Goal: Task Accomplishment & Management: Use online tool/utility

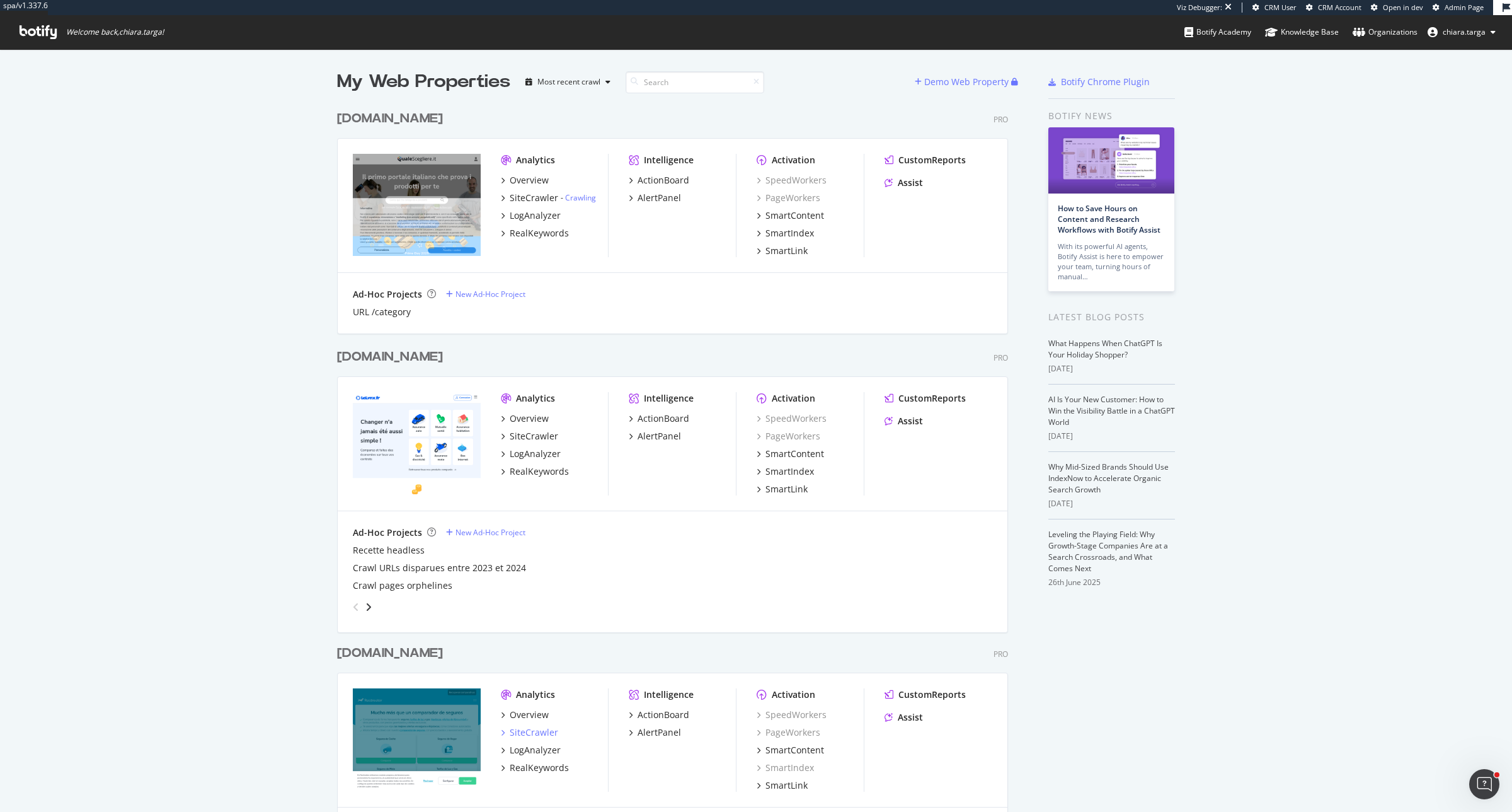
scroll to position [801, 1488]
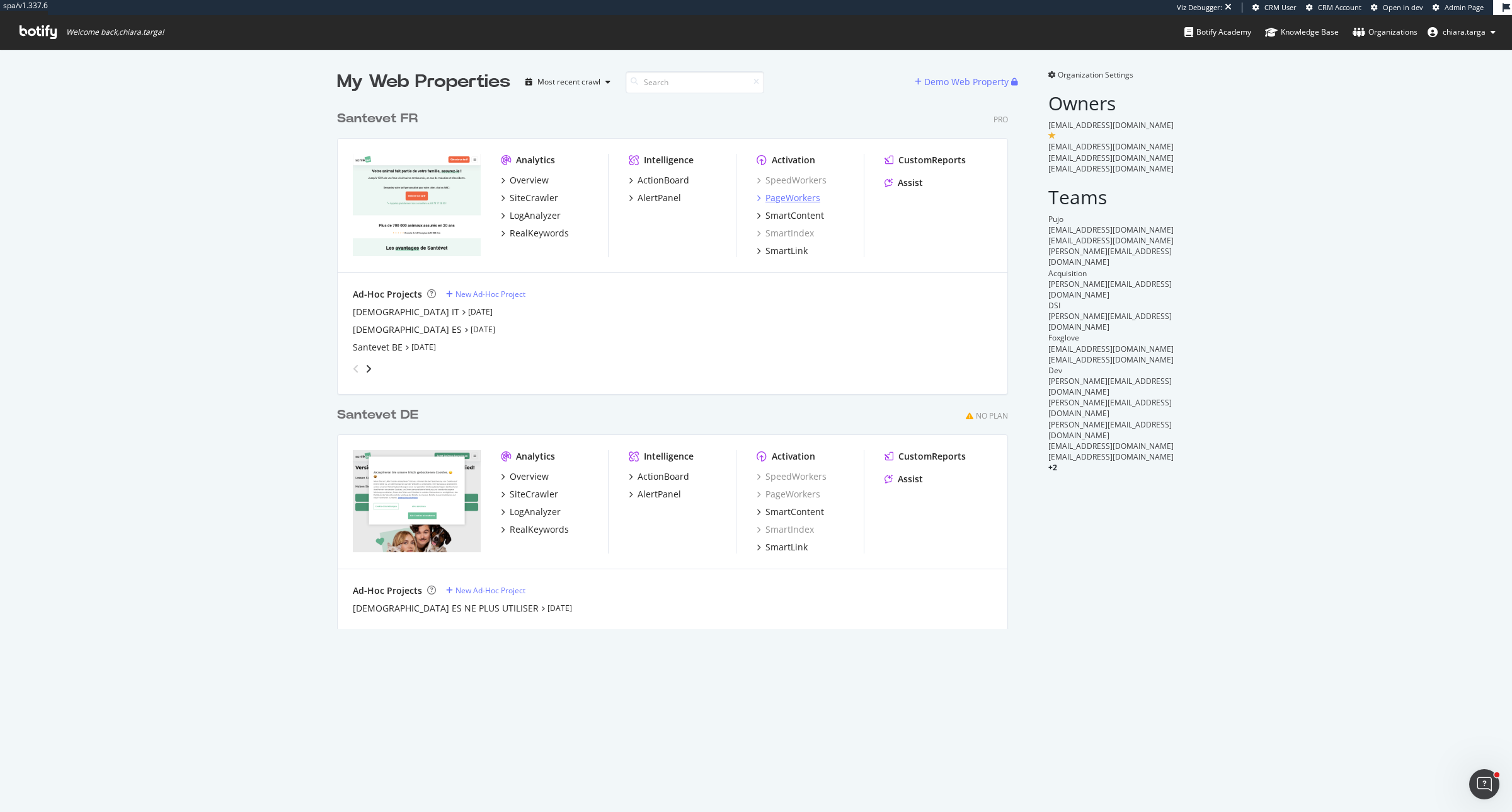
click at [792, 199] on div "PageWorkers" at bounding box center [793, 197] width 55 height 13
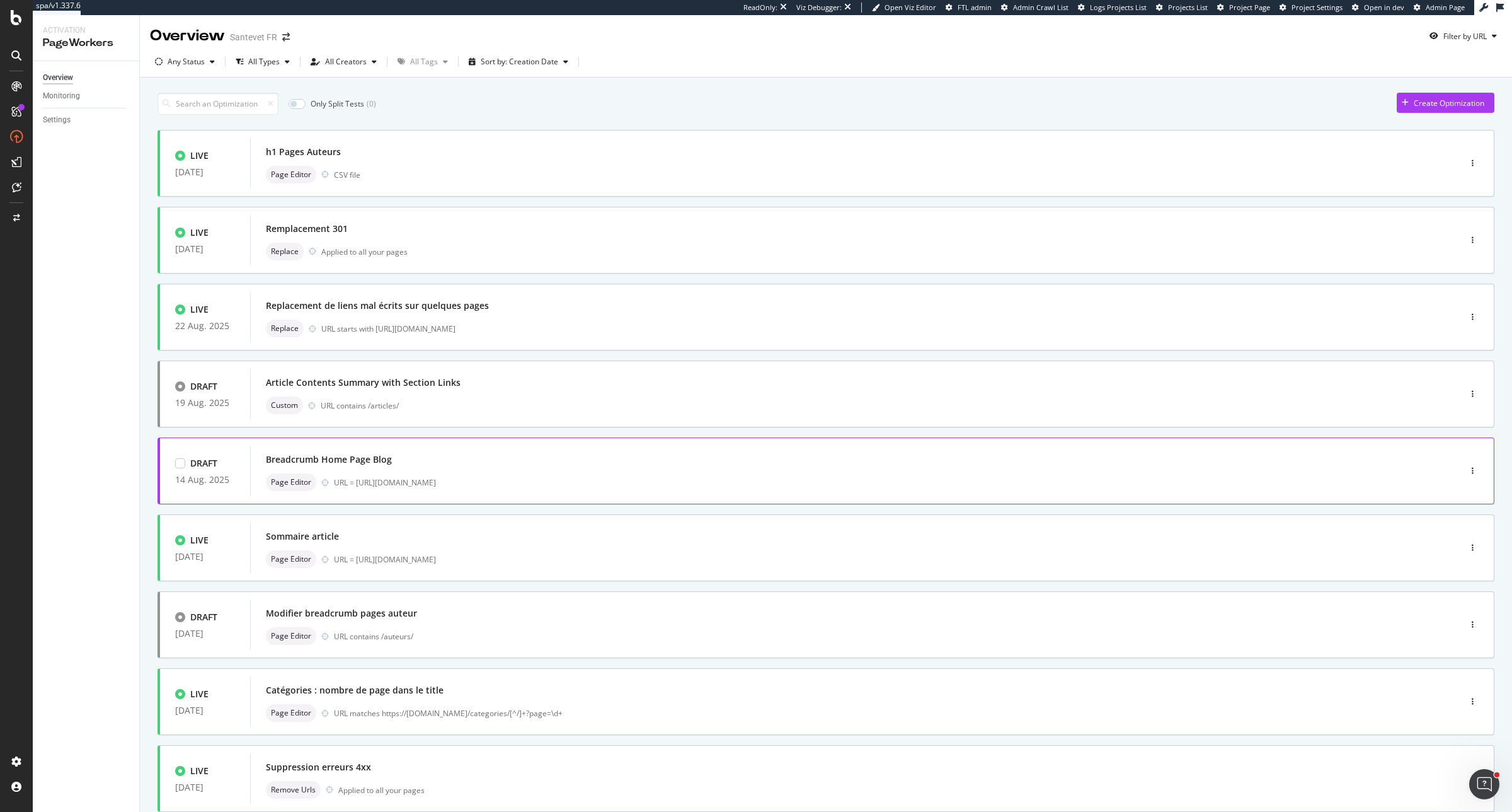
click at [839, 467] on div "Breadcrumb Home Page Blog" at bounding box center [835, 459] width 1140 height 18
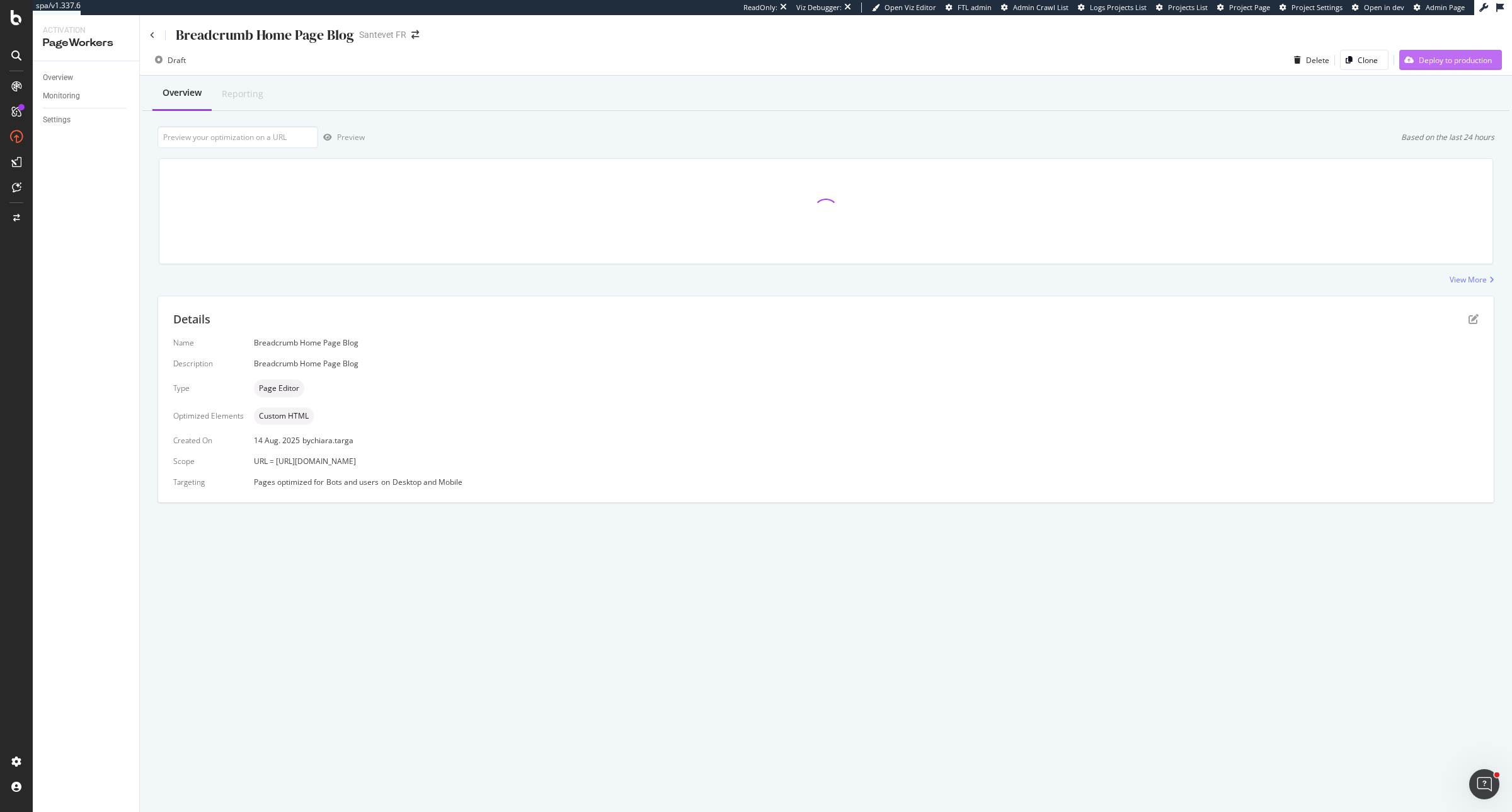
click at [1473, 61] on div "Deploy to production" at bounding box center [1455, 60] width 73 height 10
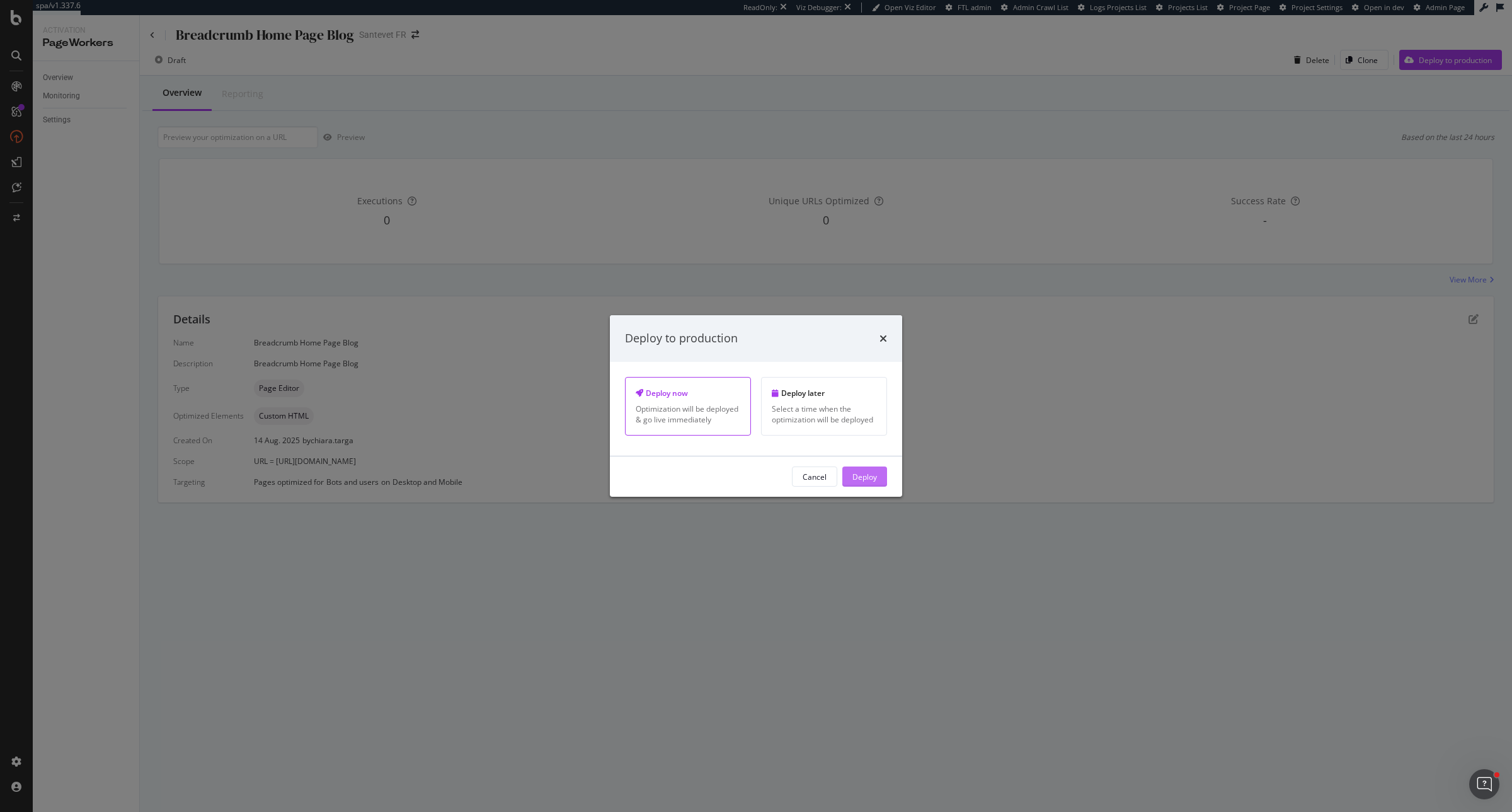
click at [876, 482] on div "Deploy" at bounding box center [864, 476] width 24 height 10
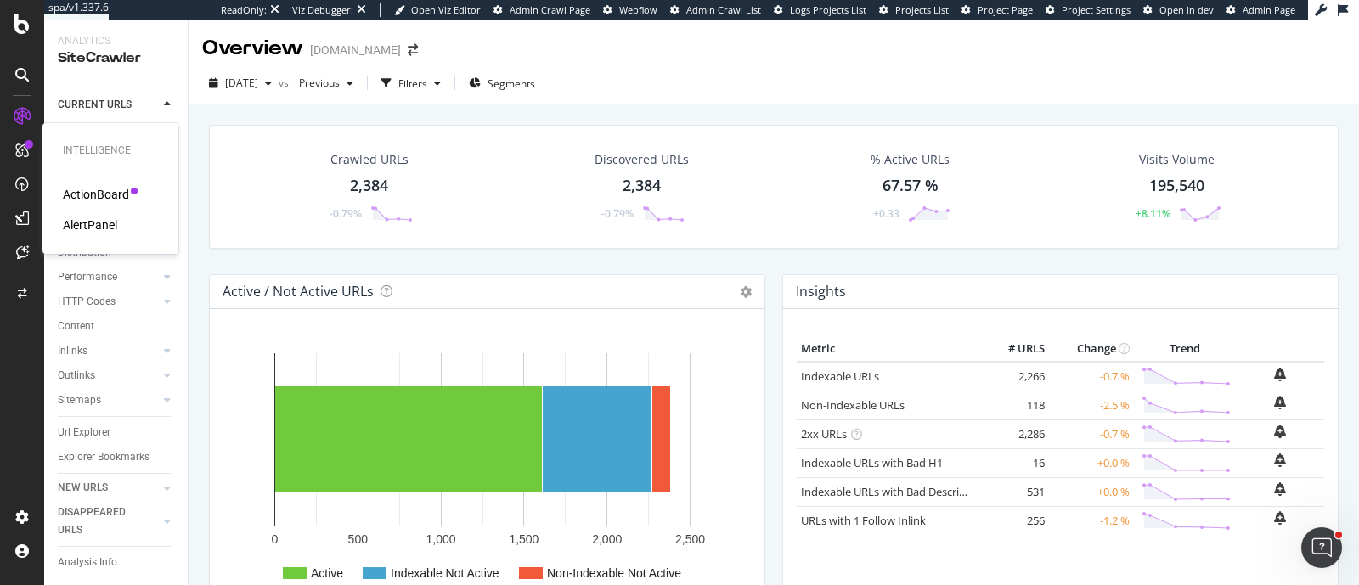
drag, startPoint x: 105, startPoint y: 221, endPoint x: 115, endPoint y: 215, distance: 11.8
click at [105, 221] on div "AlertPanel" at bounding box center [90, 225] width 54 height 17
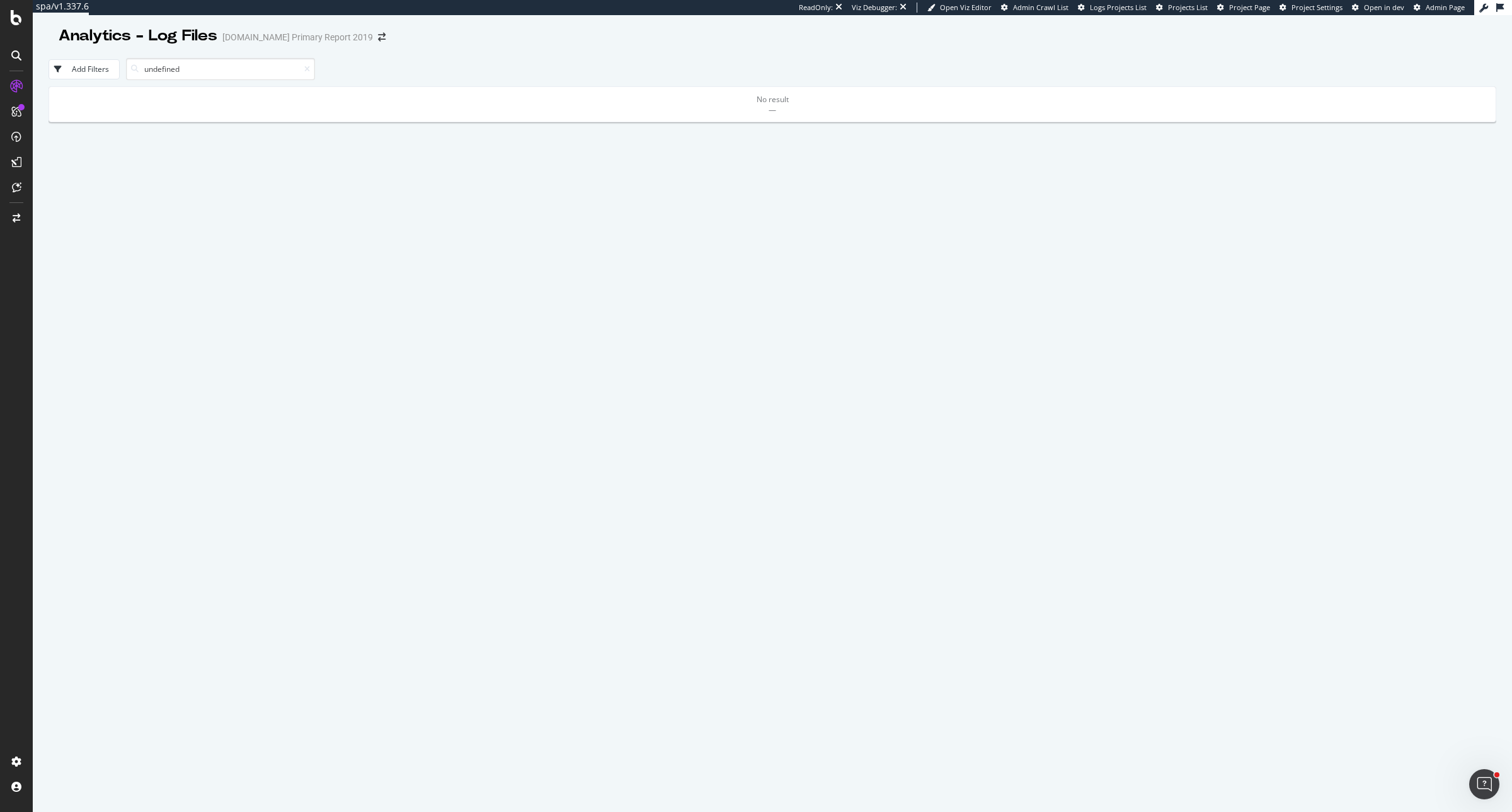
click at [199, 68] on input "undefined" at bounding box center [220, 69] width 189 height 22
type input "u"
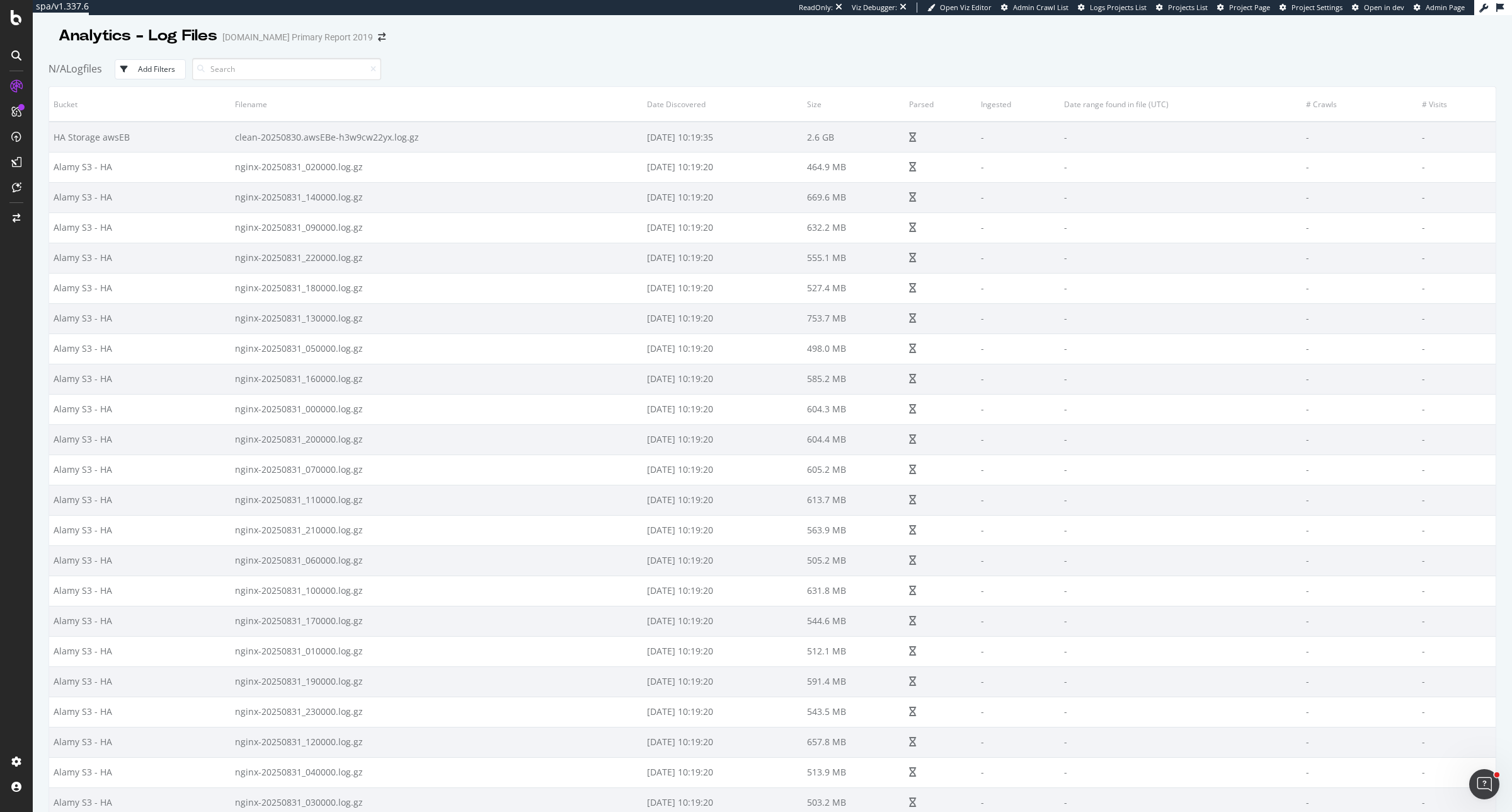
click at [159, 70] on div "Add Filters" at bounding box center [157, 69] width 37 height 10
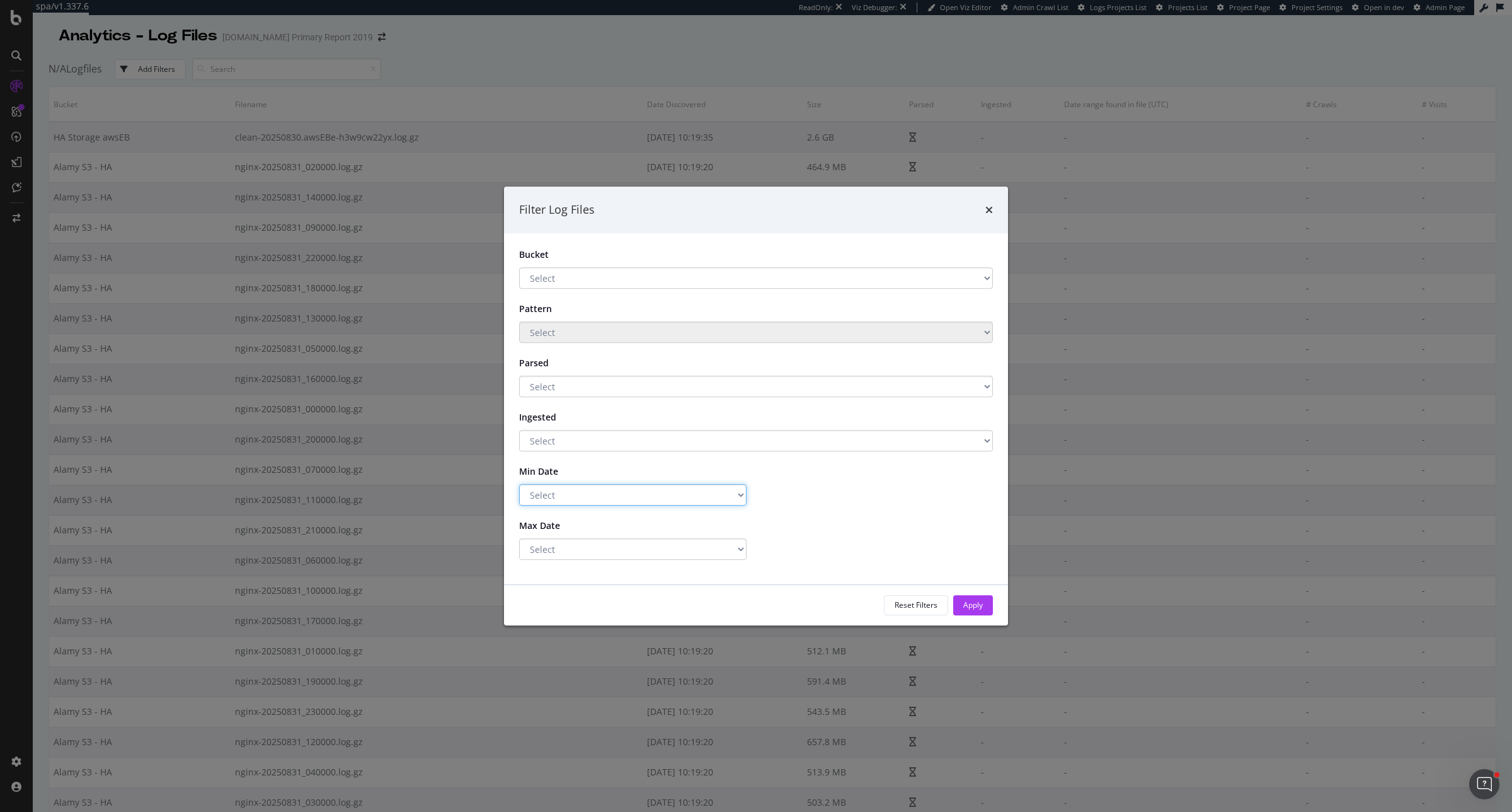
click at [438, 157] on select "Select Greater Than or equals Less Than or equals Equals" at bounding box center [633, 494] width 228 height 22
select select "gte"
click at [438, 157] on select "Select Greater Than or equals Less Than or equals Equals" at bounding box center [633, 494] width 228 height 22
click at [438, 157] on input "2025-09-01" at bounding box center [879, 494] width 228 height 22
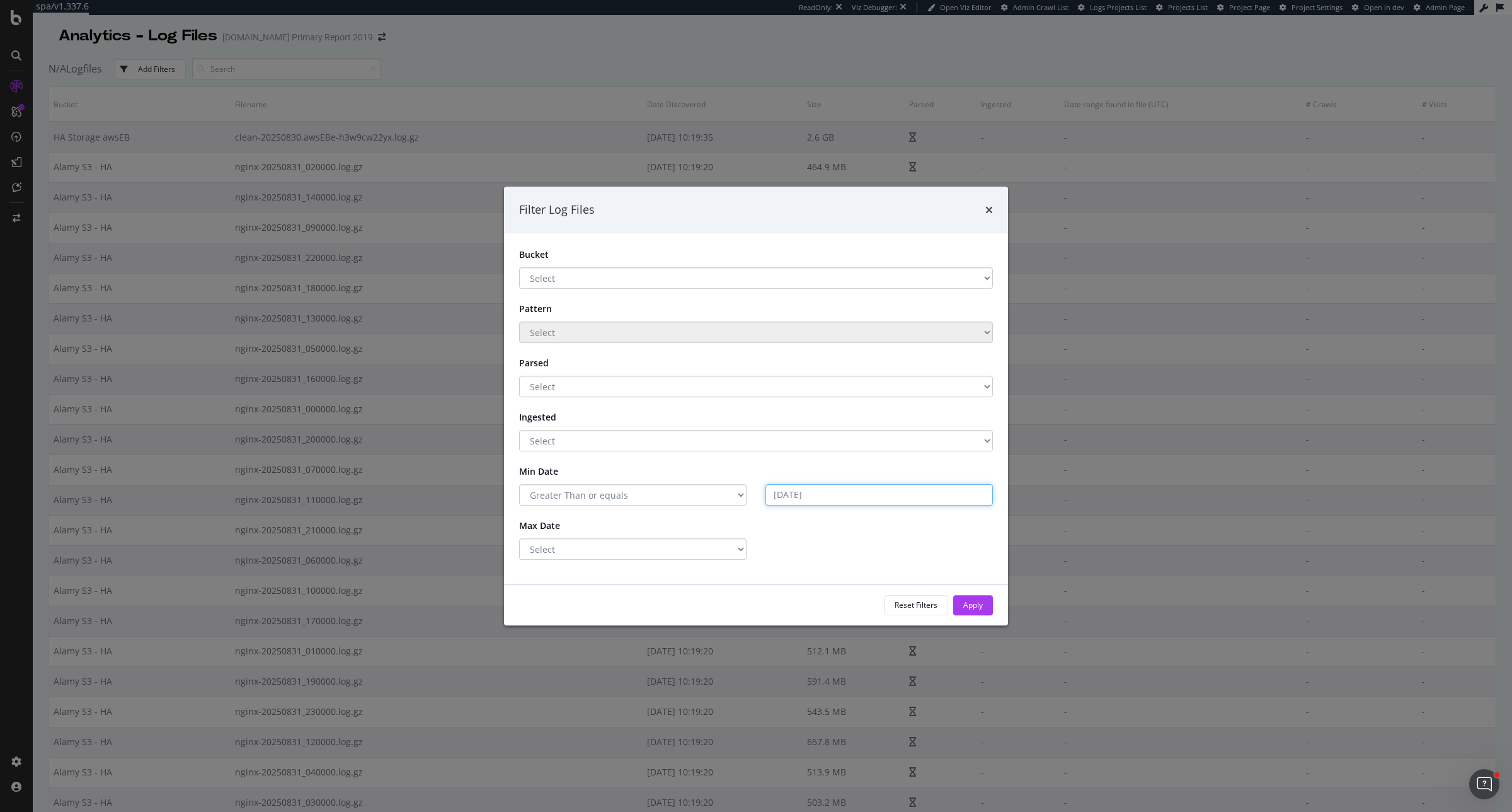
click at [438, 157] on input "2025-09-01" at bounding box center [879, 494] width 228 height 22
drag, startPoint x: 788, startPoint y: 498, endPoint x: 864, endPoint y: 495, distance: 76.1
click at [438, 157] on input "2025-09-01" at bounding box center [879, 494] width 228 height 22
type input "2025-09-01"
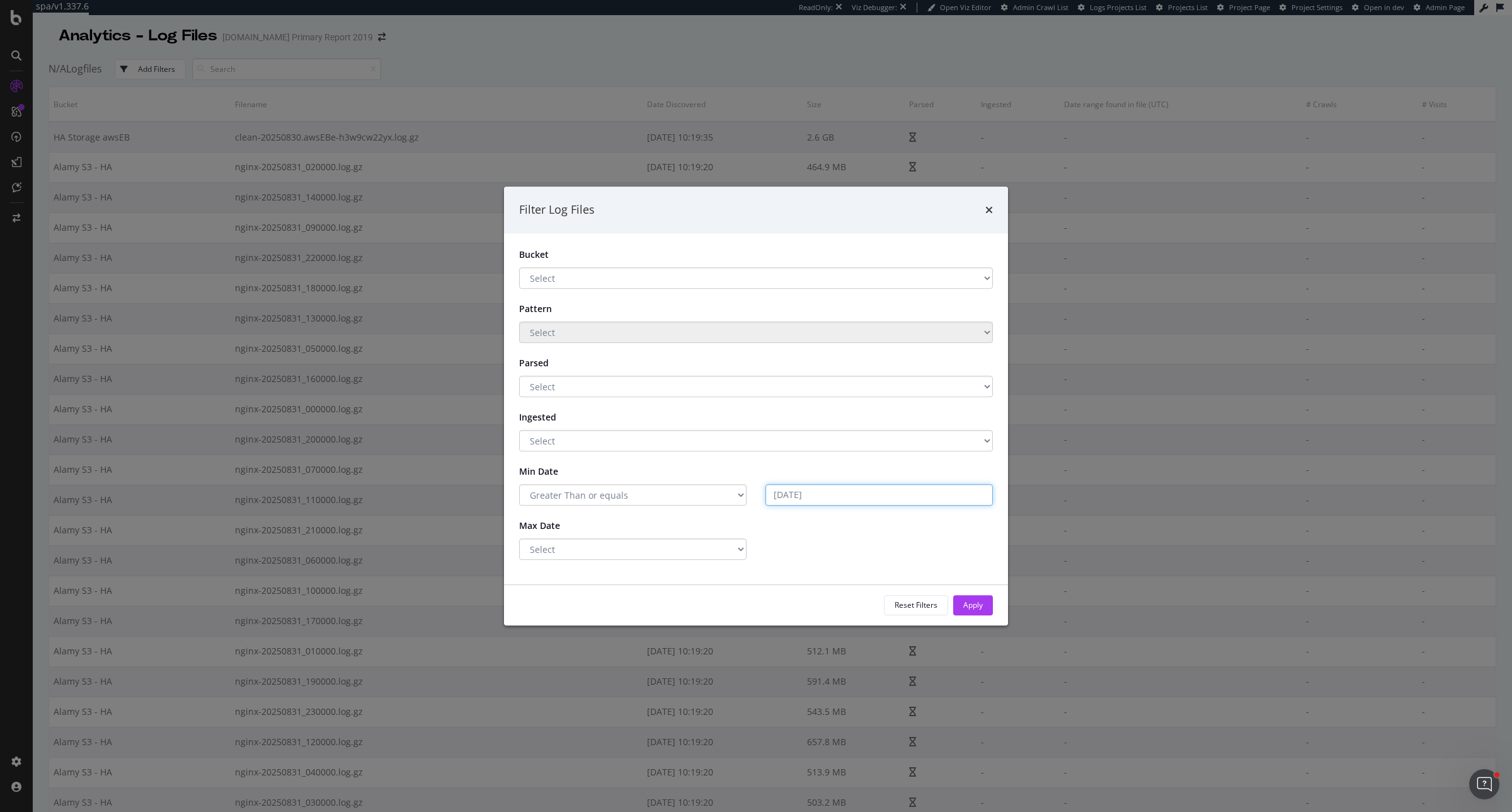
click at [438, 157] on input "2025-09-01" at bounding box center [879, 494] width 228 height 22
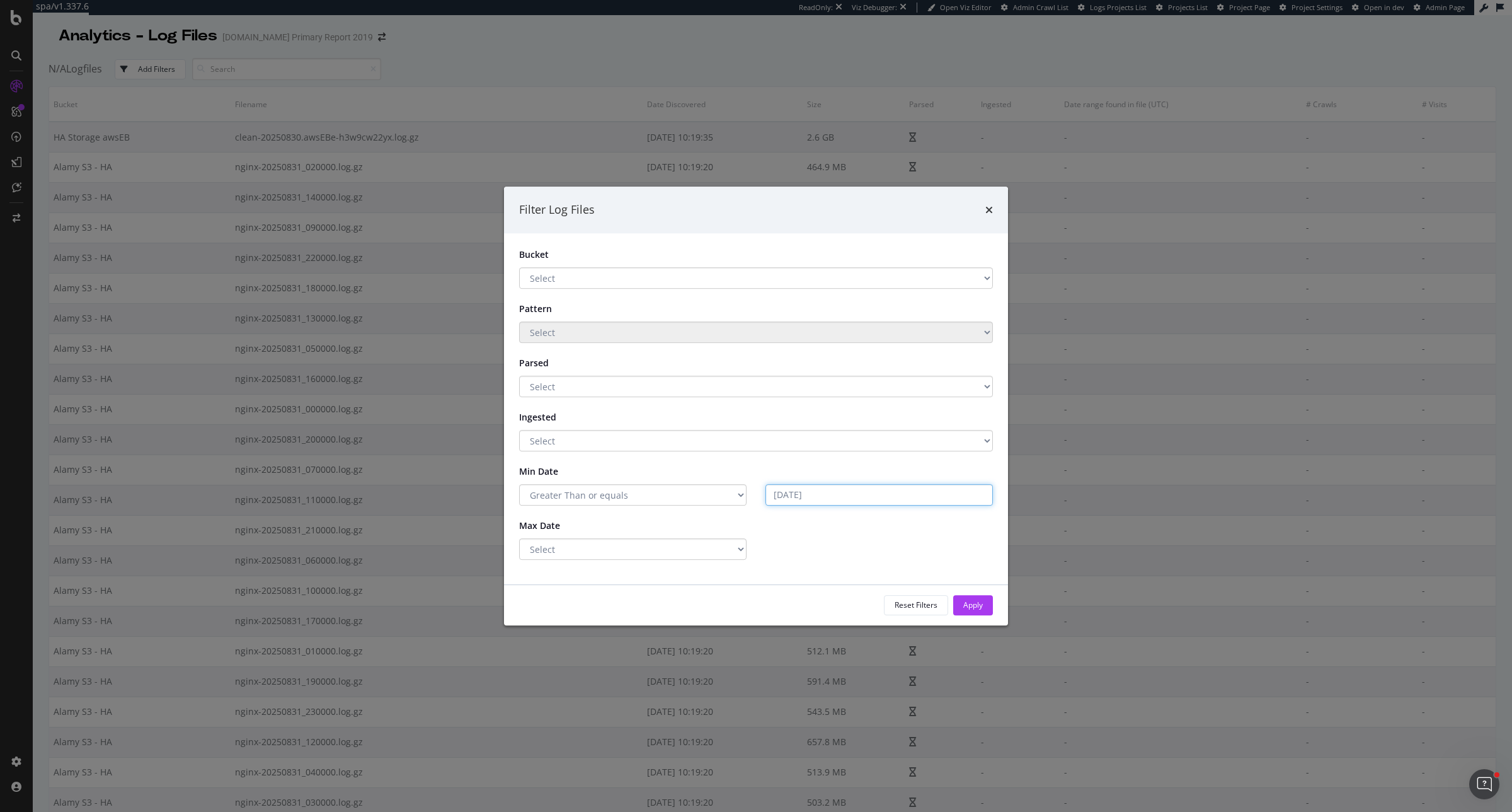
click at [438, 157] on input "2025-09-01" at bounding box center [879, 494] width 228 height 22
click at [438, 157] on div "Filter Log Files" at bounding box center [756, 210] width 474 height 16
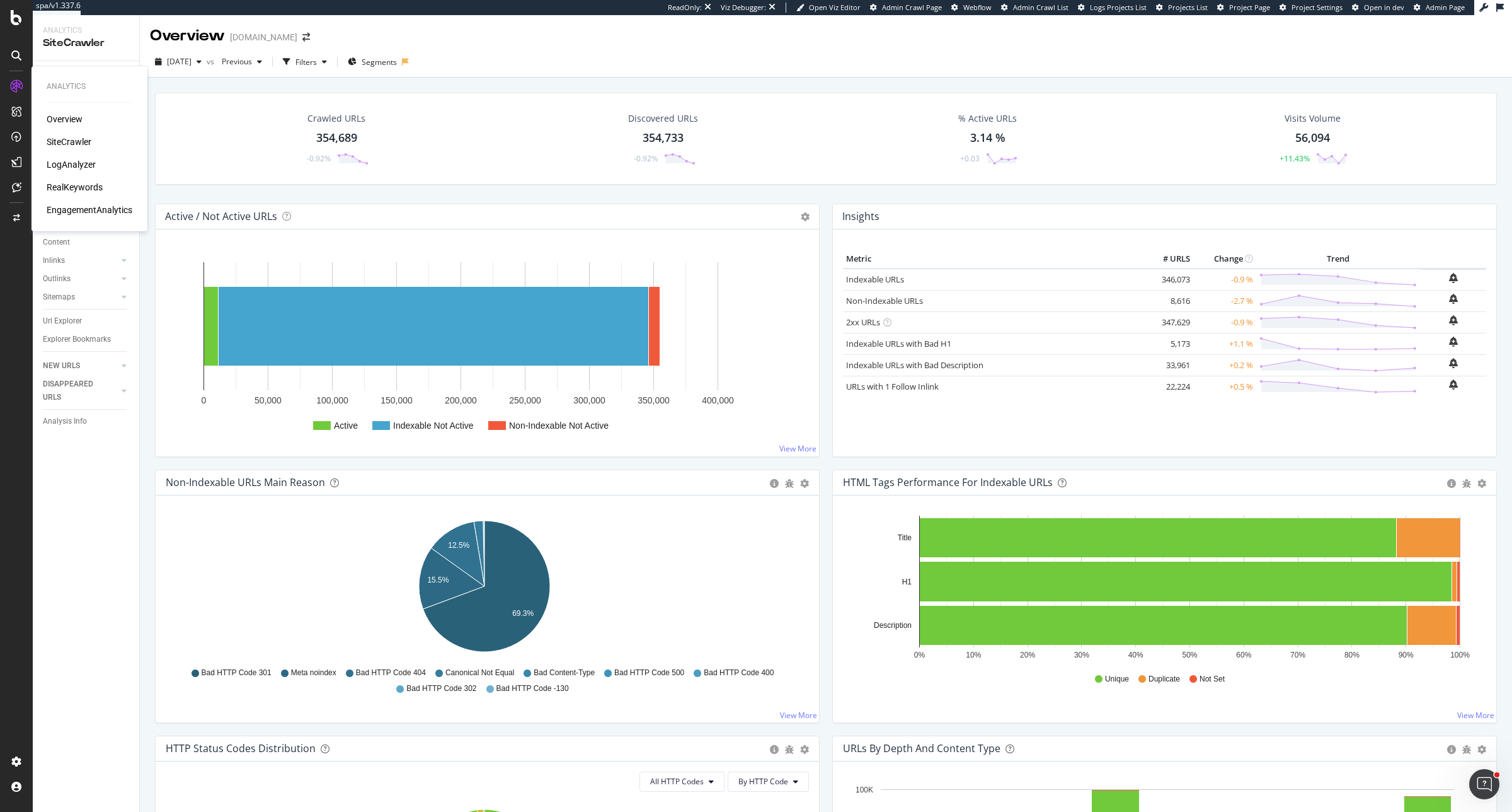
click at [61, 160] on div "LogAnalyzer" at bounding box center [71, 164] width 49 height 13
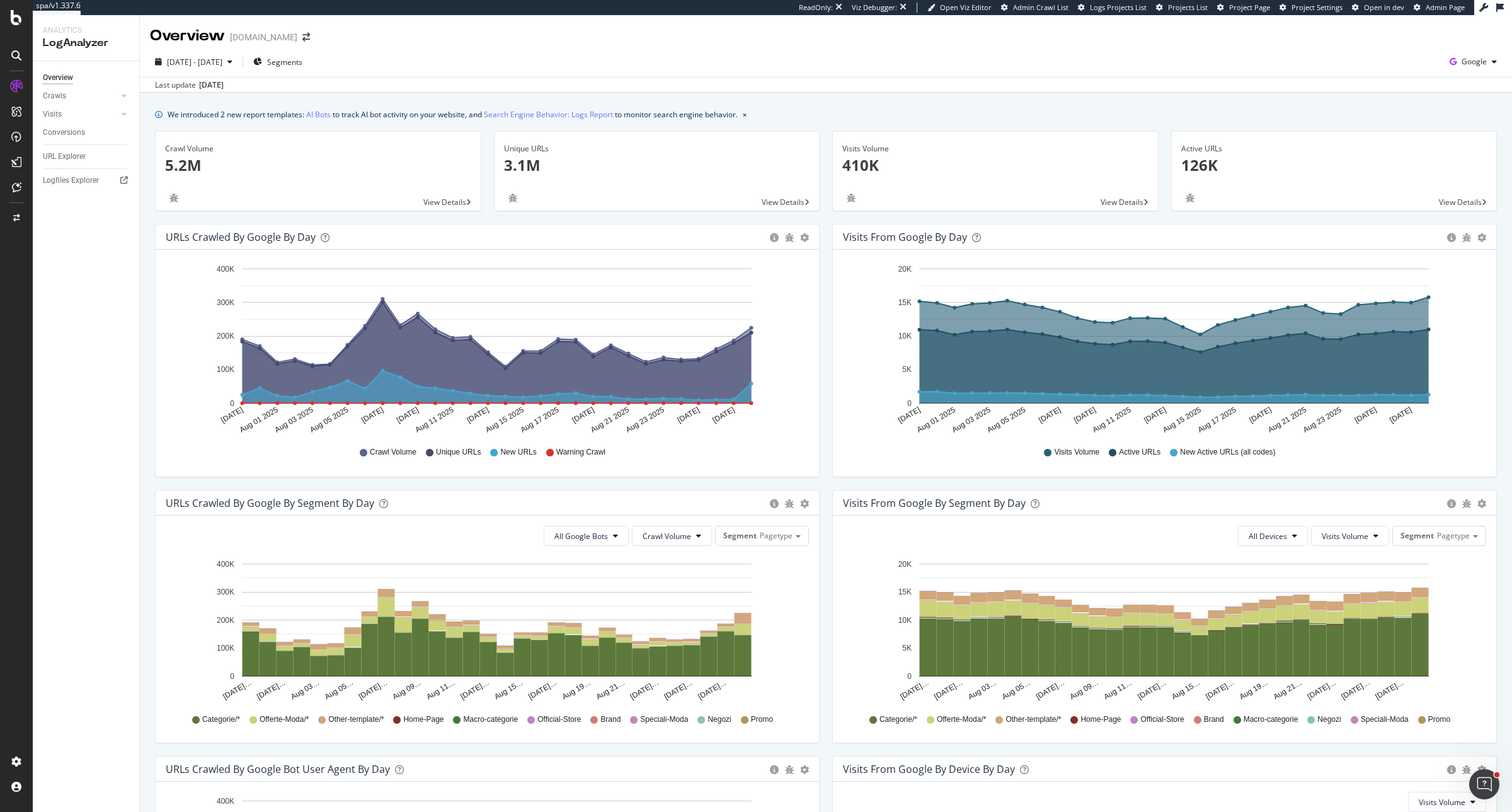
click at [1209, 49] on div "2025 Jul. 30th - Aug. 28th Segments Google Last update Sep. 01, 2025" at bounding box center [826, 70] width 1373 height 46
click at [1209, 58] on span "Google" at bounding box center [1474, 62] width 25 height 10
click at [1209, 76] on span "OpenAI" at bounding box center [1399, 73] width 47 height 11
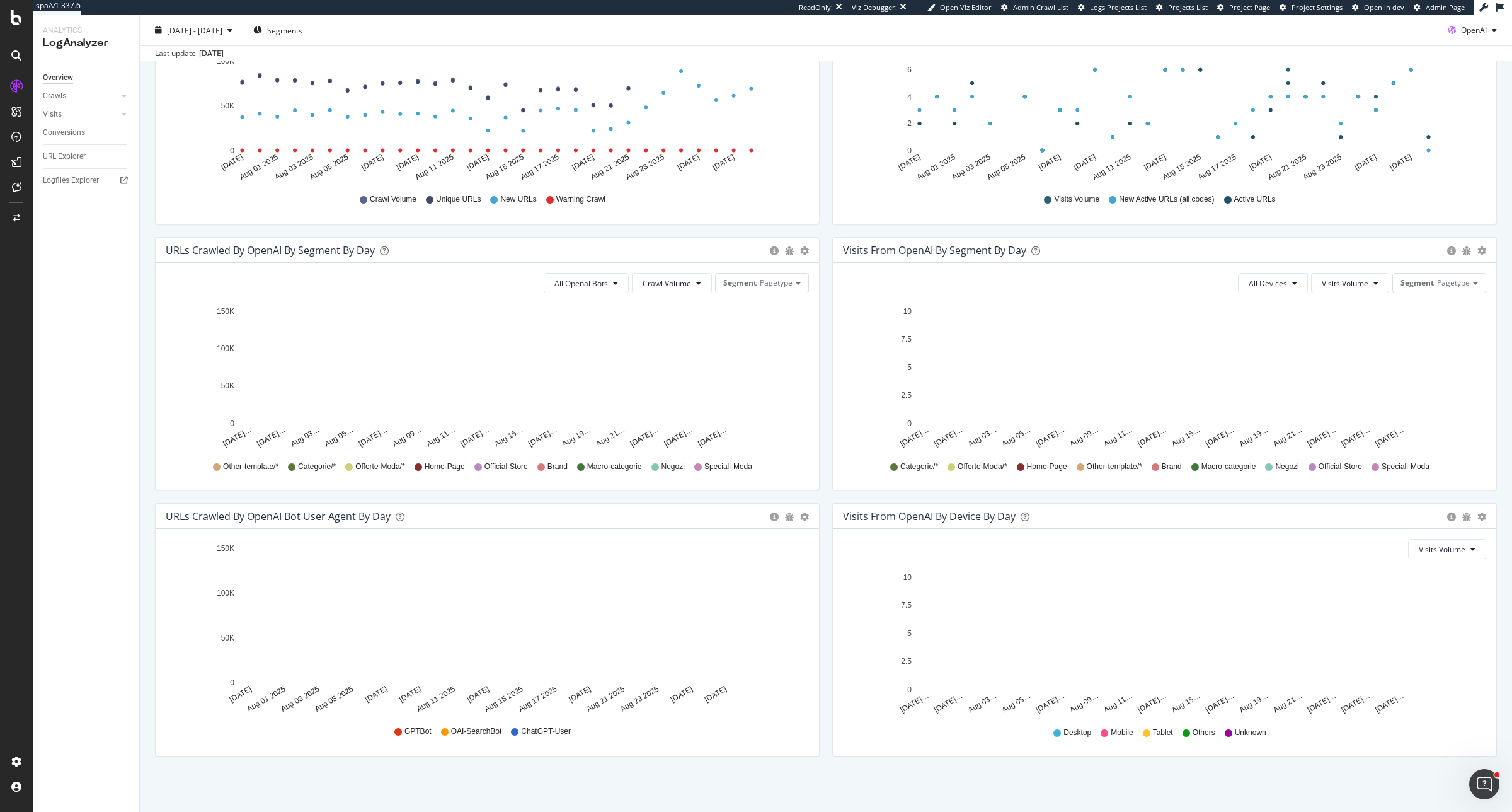
scroll to position [254, 0]
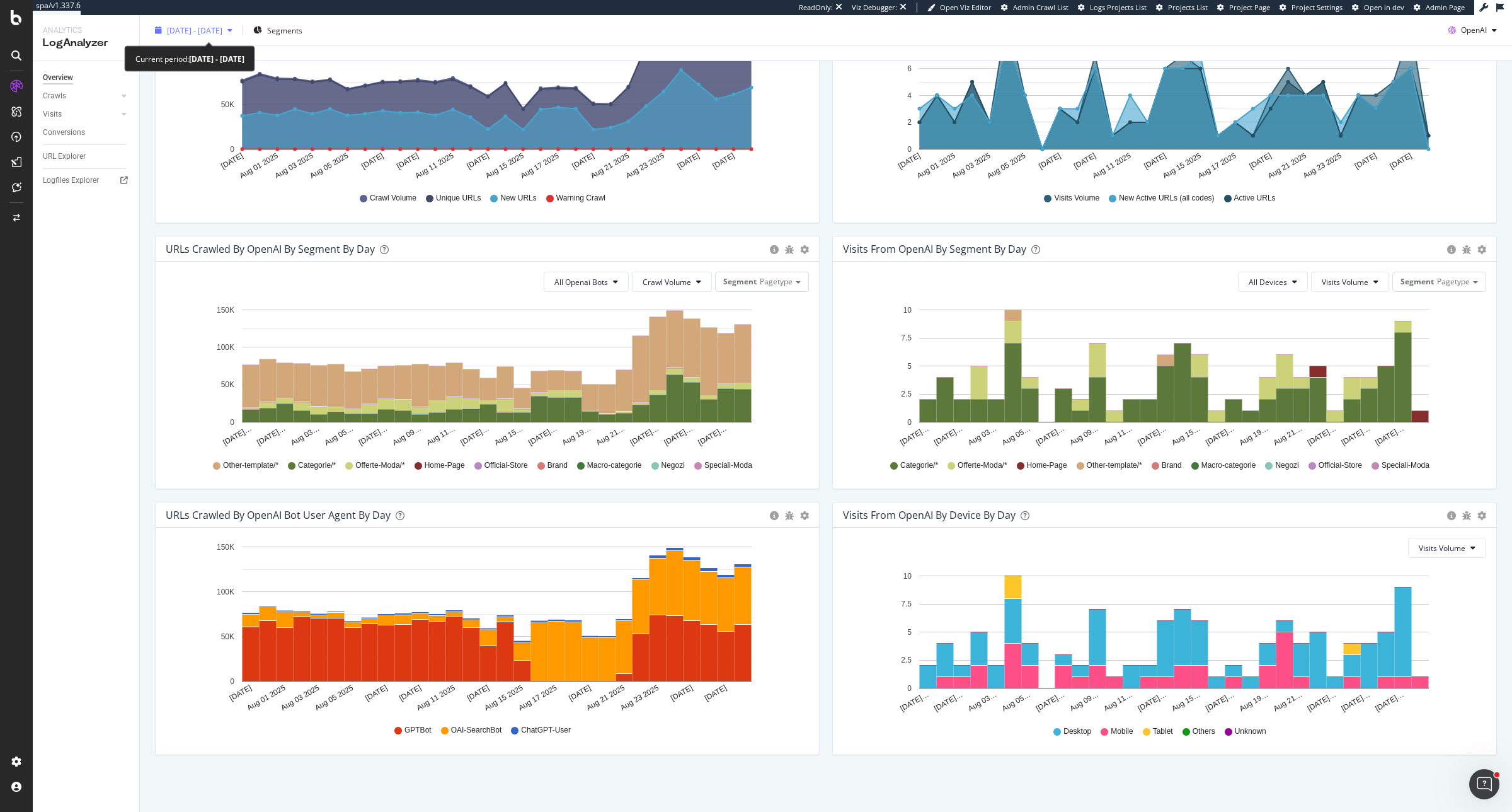
click at [177, 29] on span "2025 Jul. 30th - Aug. 28th" at bounding box center [194, 30] width 56 height 10
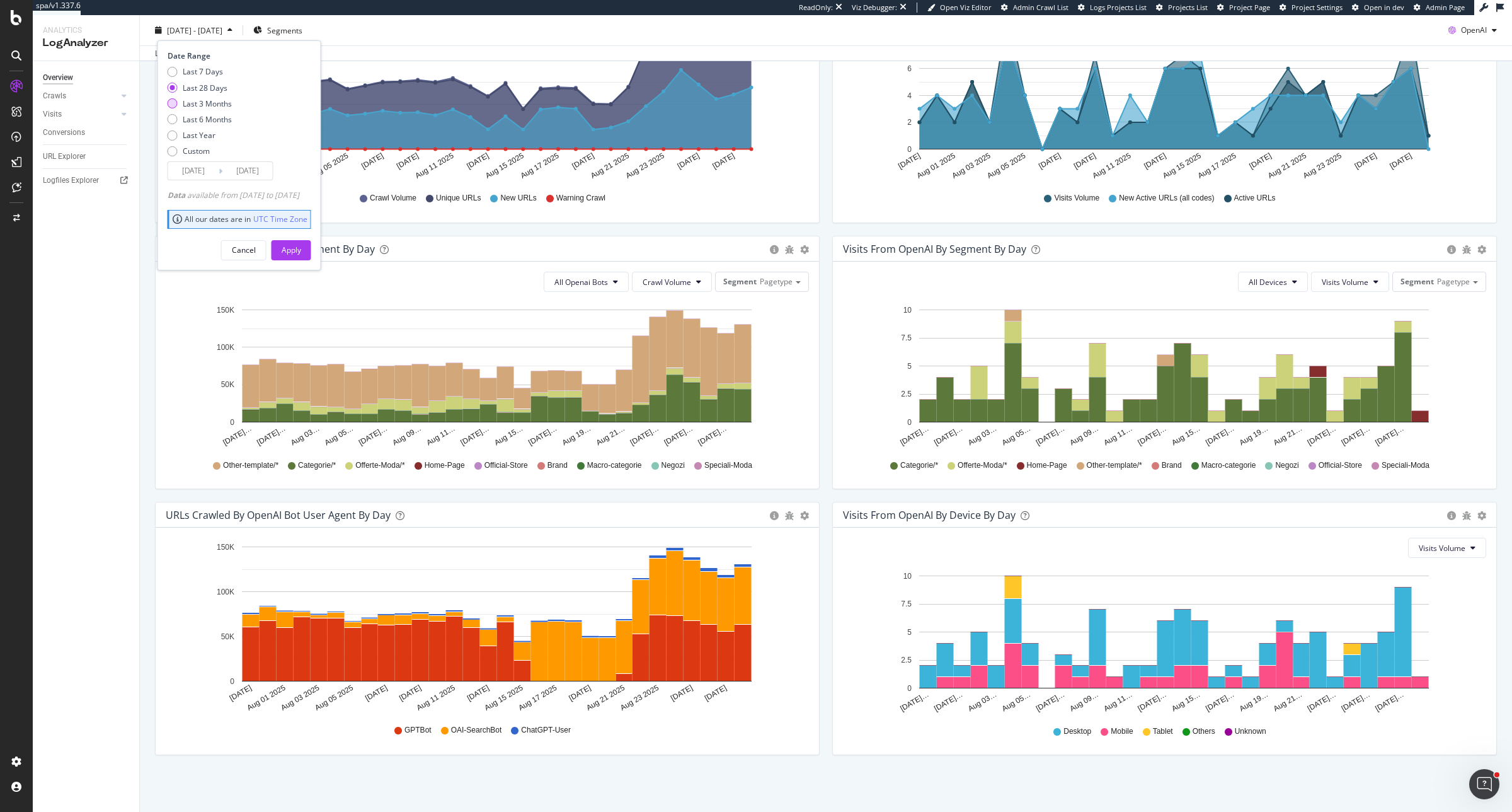
click at [197, 102] on div "Last 3 Months" at bounding box center [207, 103] width 49 height 10
type input "2025/05/29"
click at [826, 269] on div "Visits from OpenAI By Segment By Day Timeline (by Value) Table All Devices Visi…" at bounding box center [1164, 369] width 677 height 266
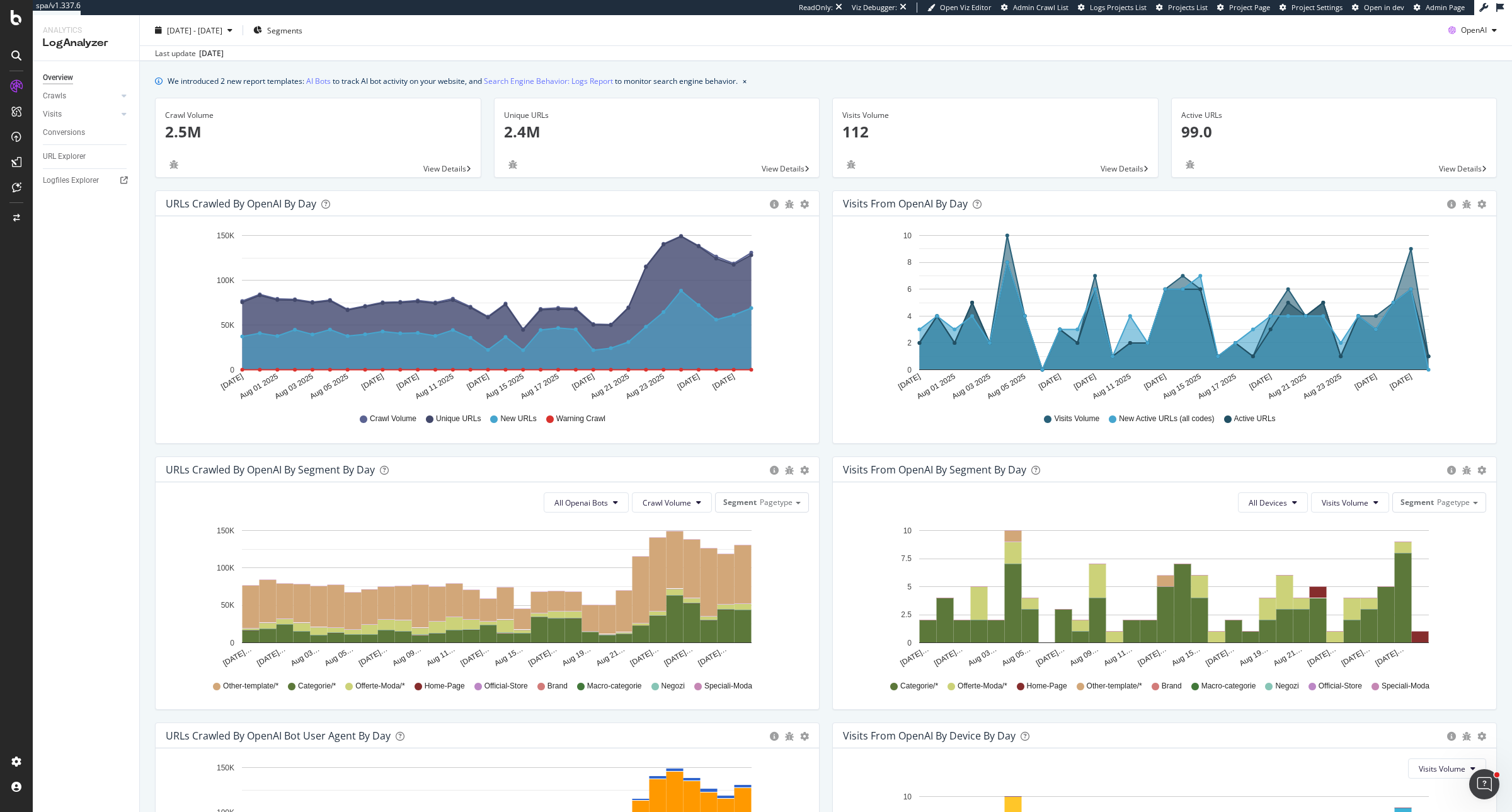
scroll to position [0, 0]
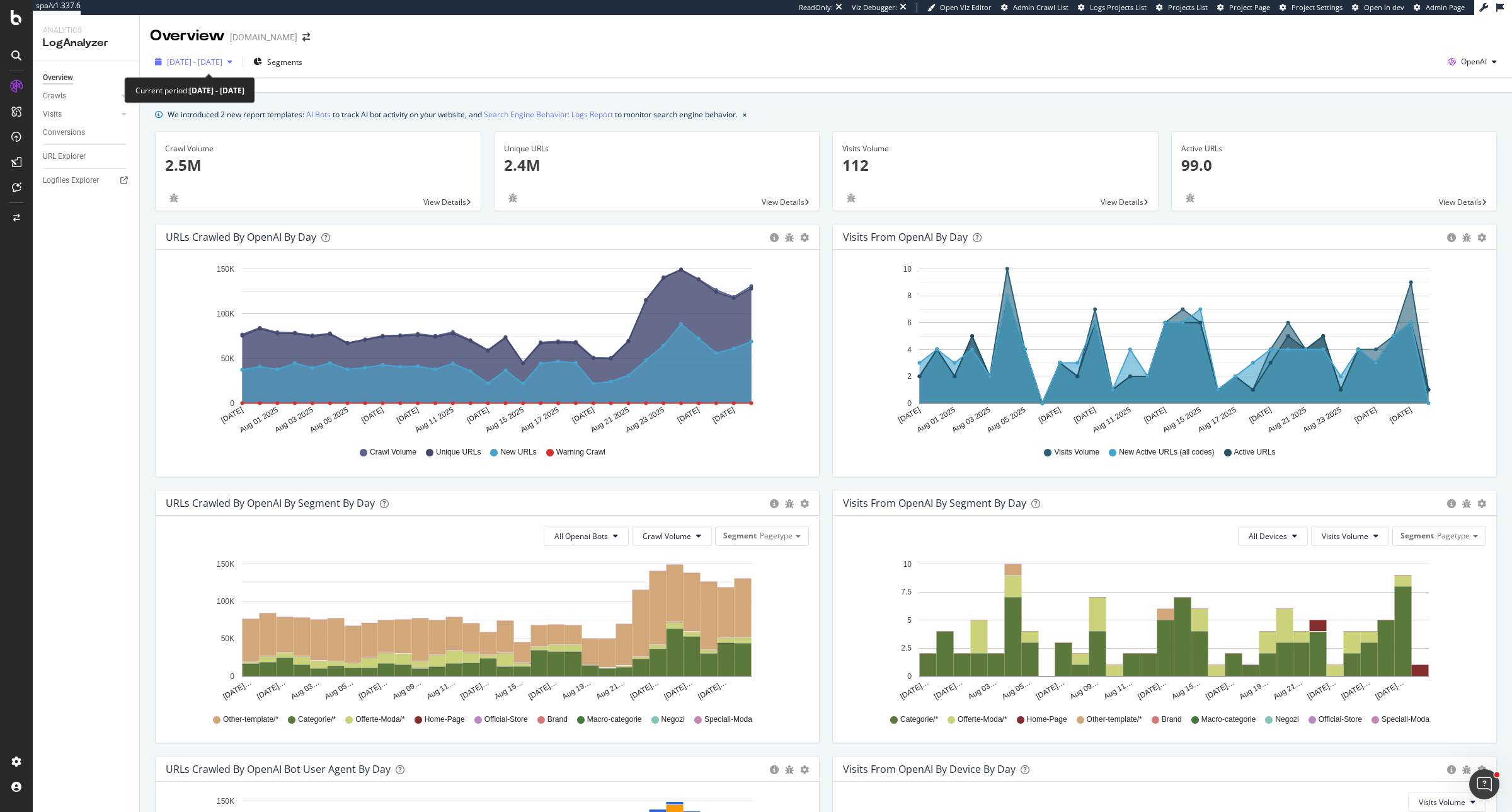
click at [223, 60] on span "2025 Jul. 30th - Aug. 28th" at bounding box center [194, 62] width 56 height 10
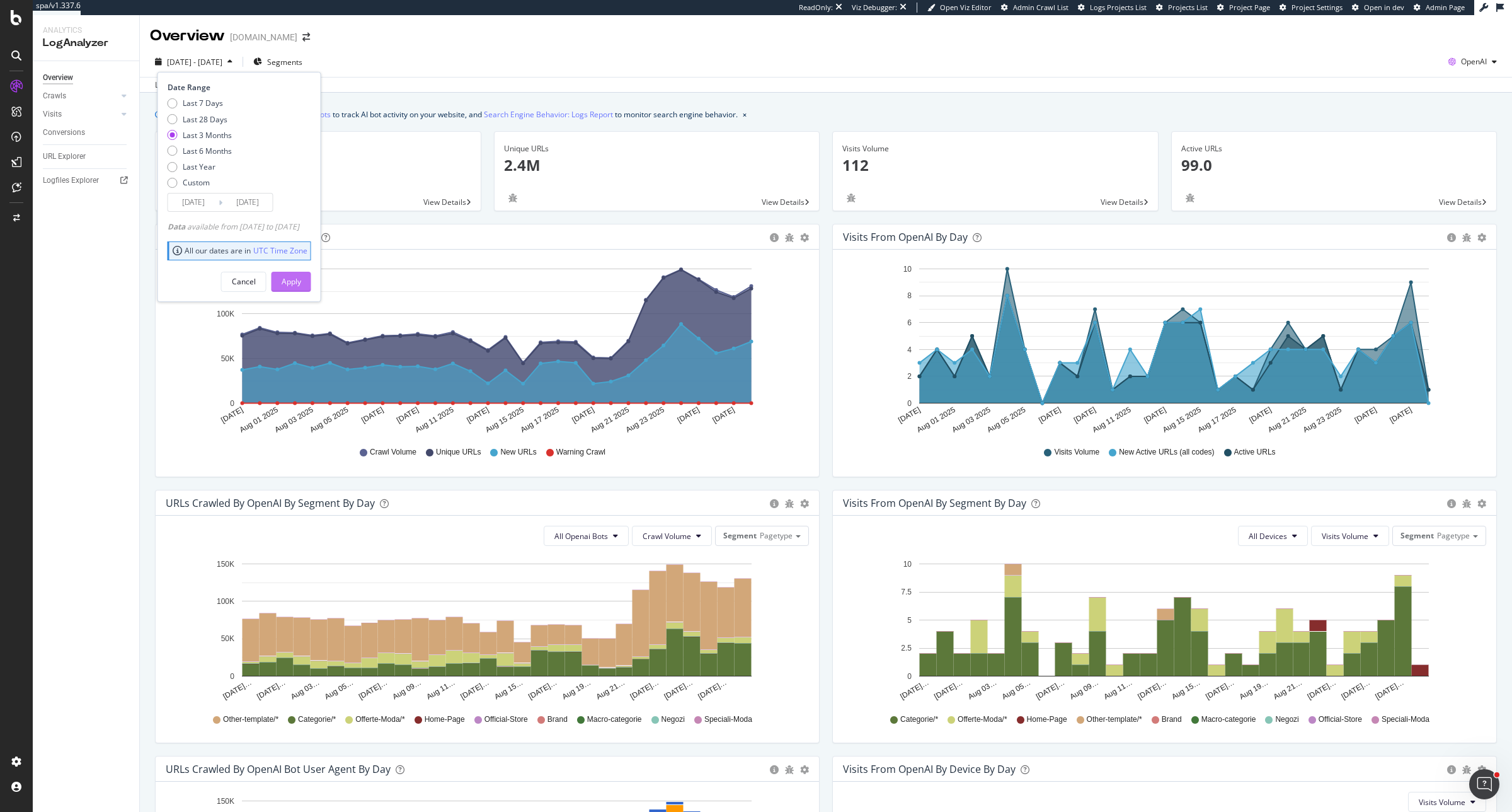
click at [301, 285] on div "Apply" at bounding box center [292, 281] width 19 height 10
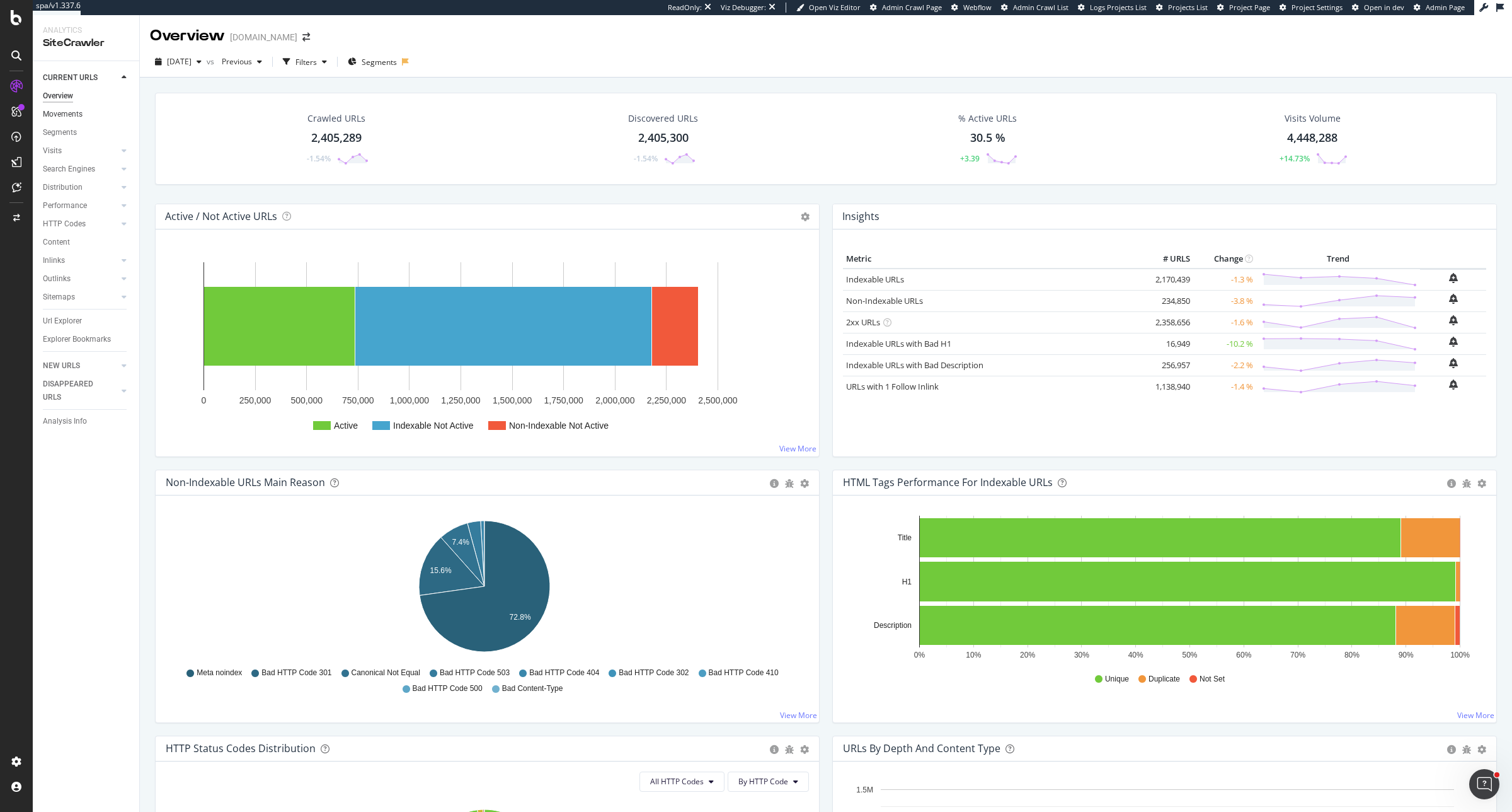
click at [83, 118] on link "Movements" at bounding box center [87, 114] width 88 height 13
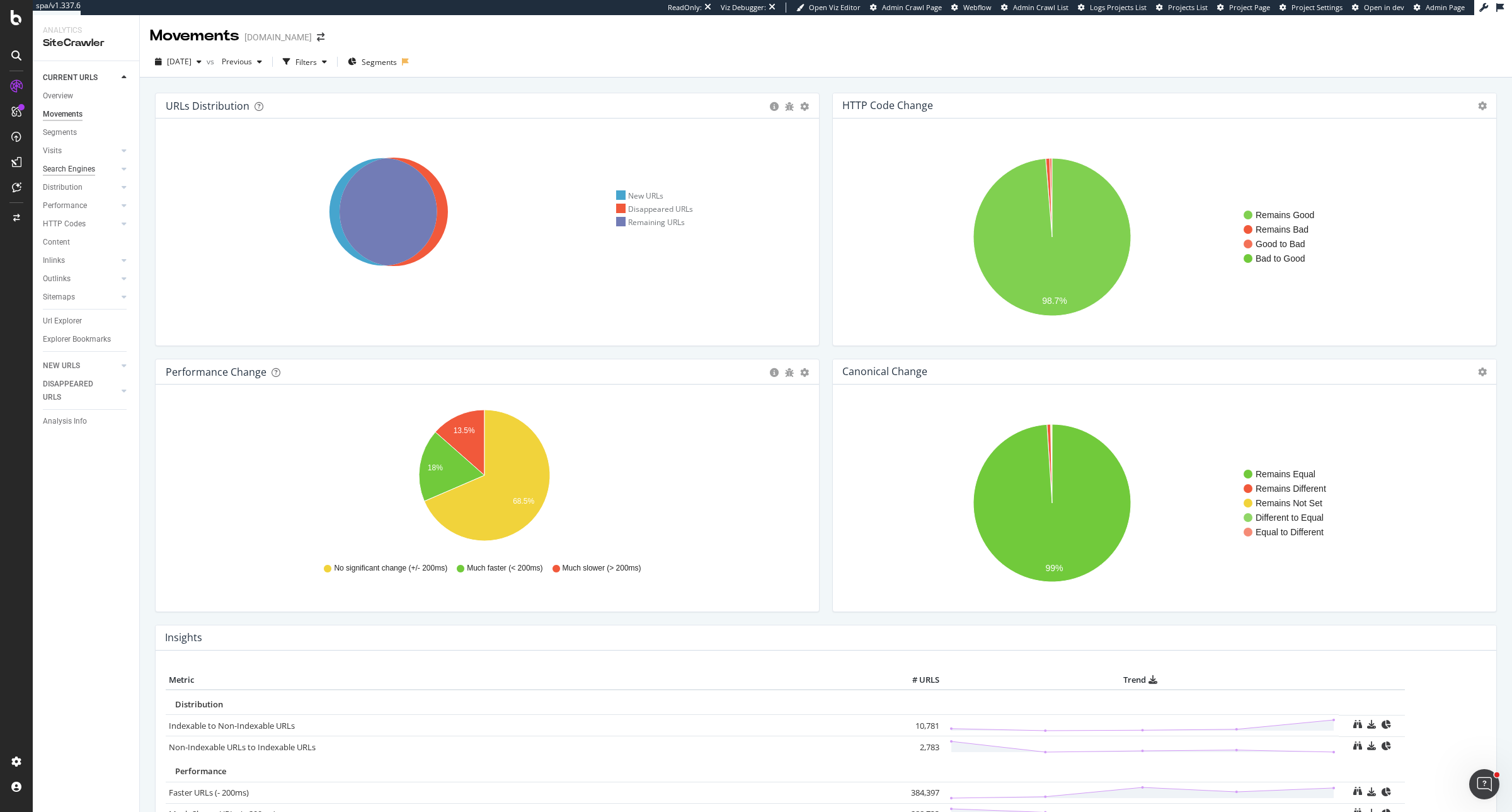
click at [80, 168] on div "Search Engines" at bounding box center [69, 169] width 52 height 13
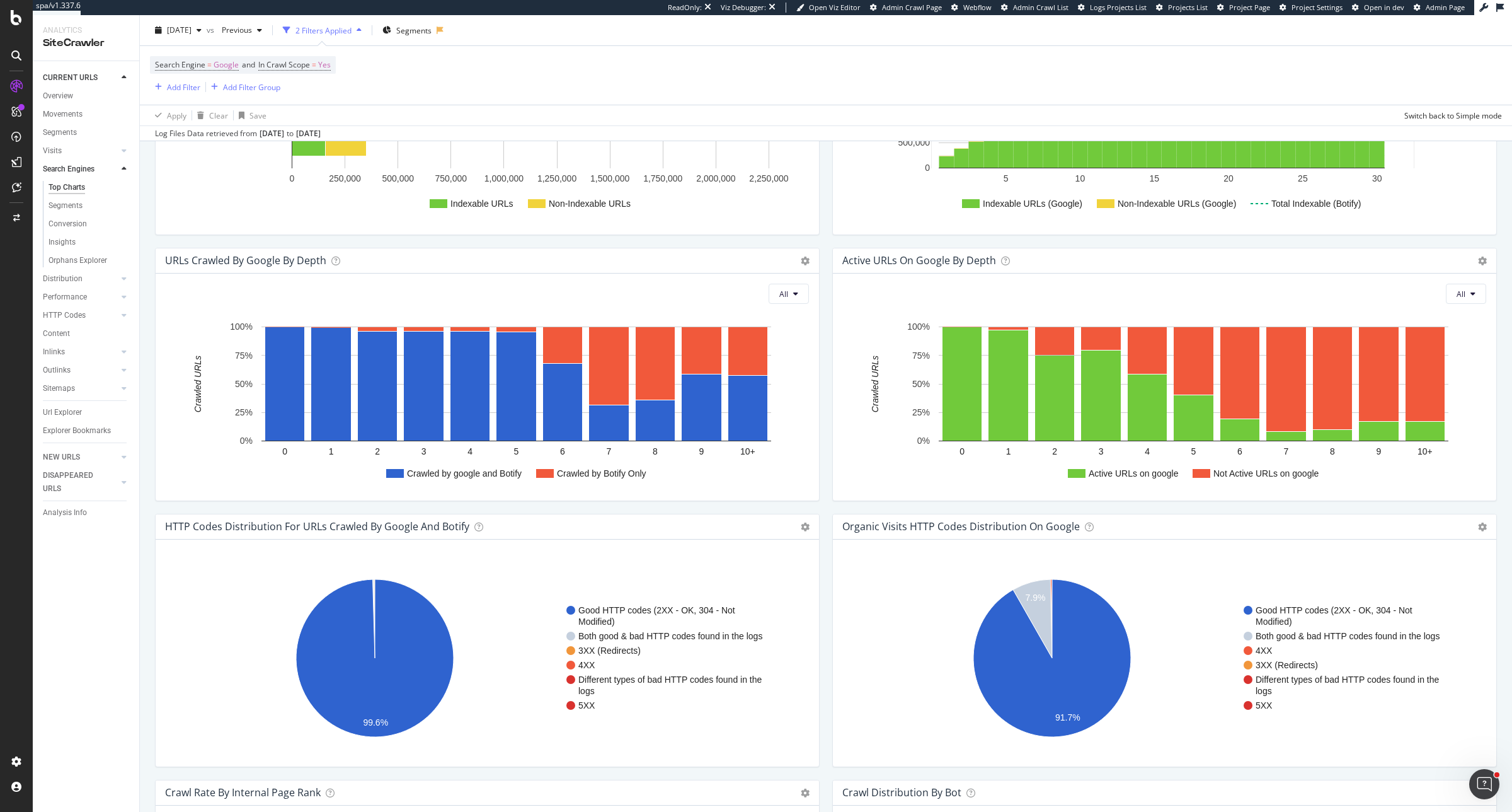
scroll to position [630, 0]
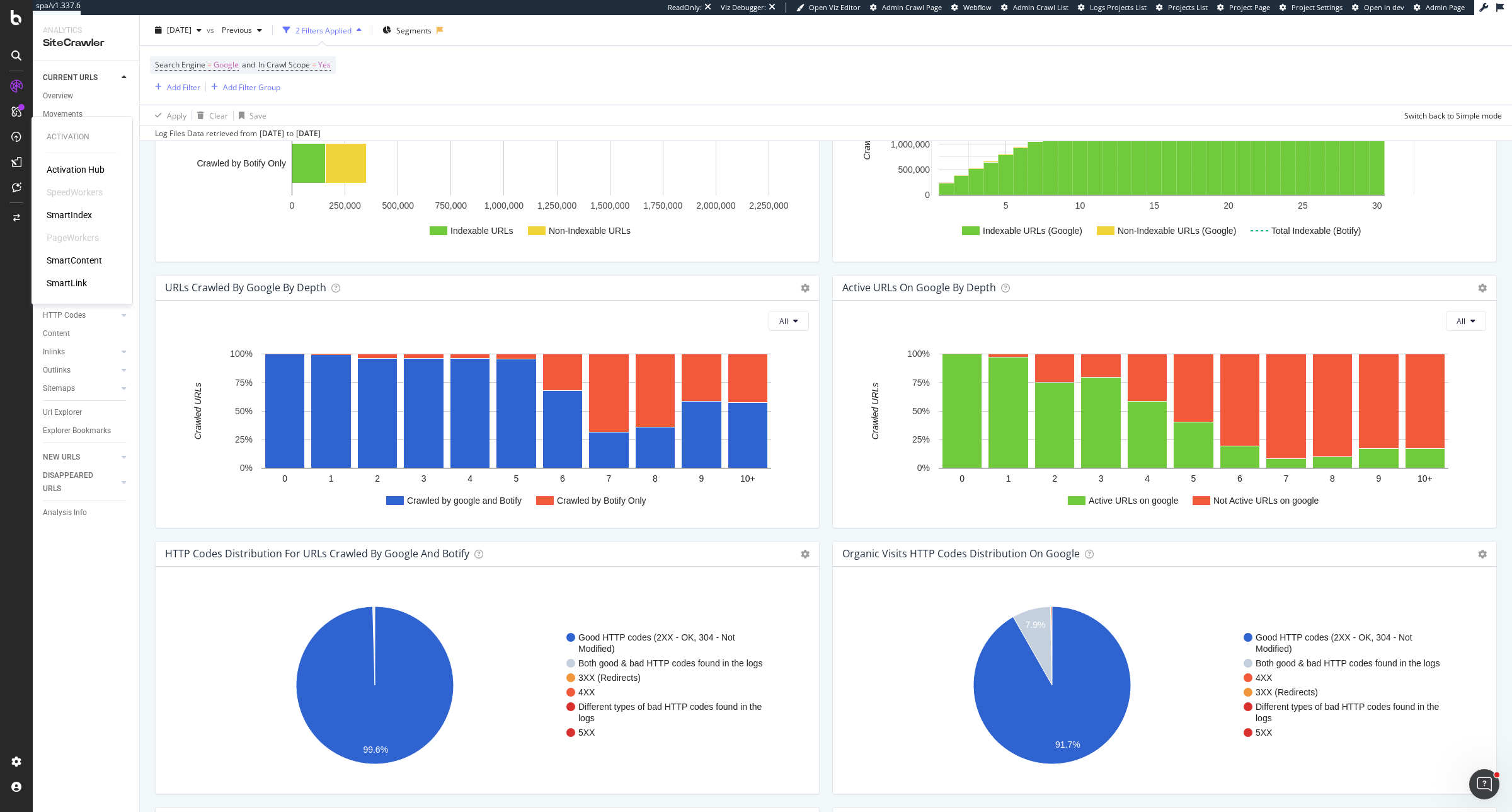
click at [67, 209] on div "SmartIndex" at bounding box center [69, 215] width 45 height 13
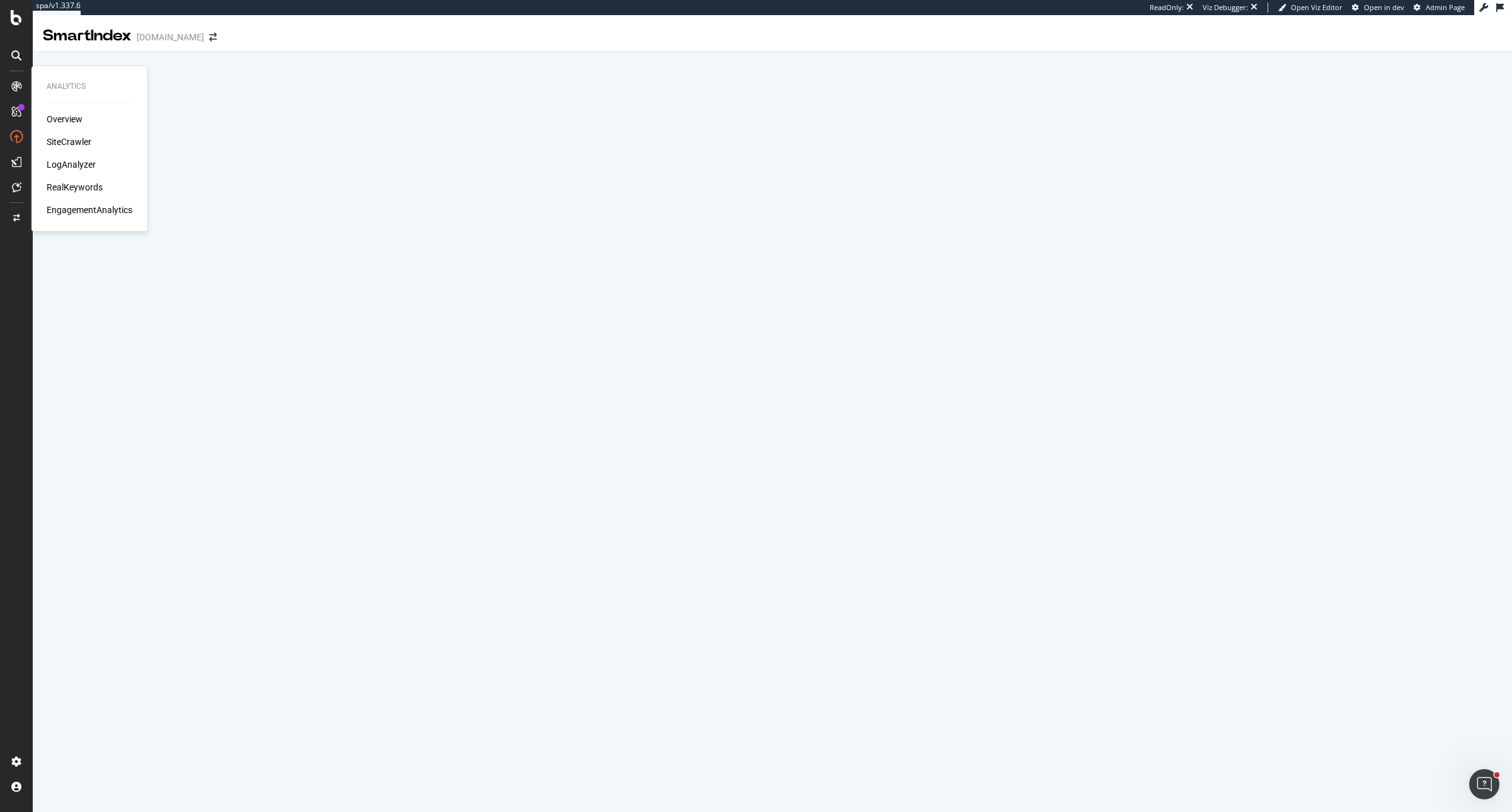
click at [70, 166] on div "LogAnalyzer" at bounding box center [71, 164] width 49 height 13
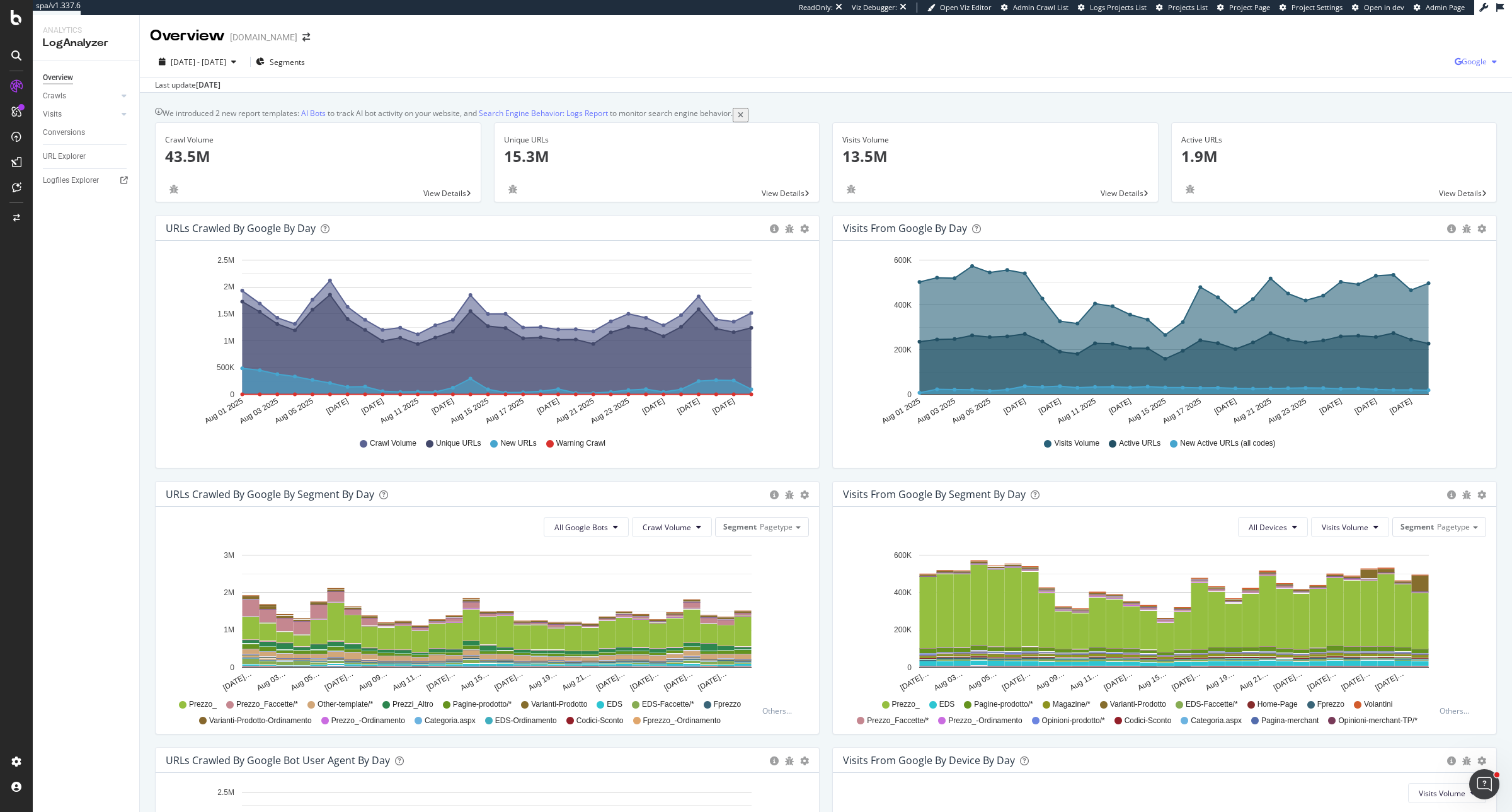
click at [1209, 65] on span "Google" at bounding box center [1474, 62] width 25 height 10
click at [1209, 53] on span "Bing" at bounding box center [1399, 49] width 47 height 11
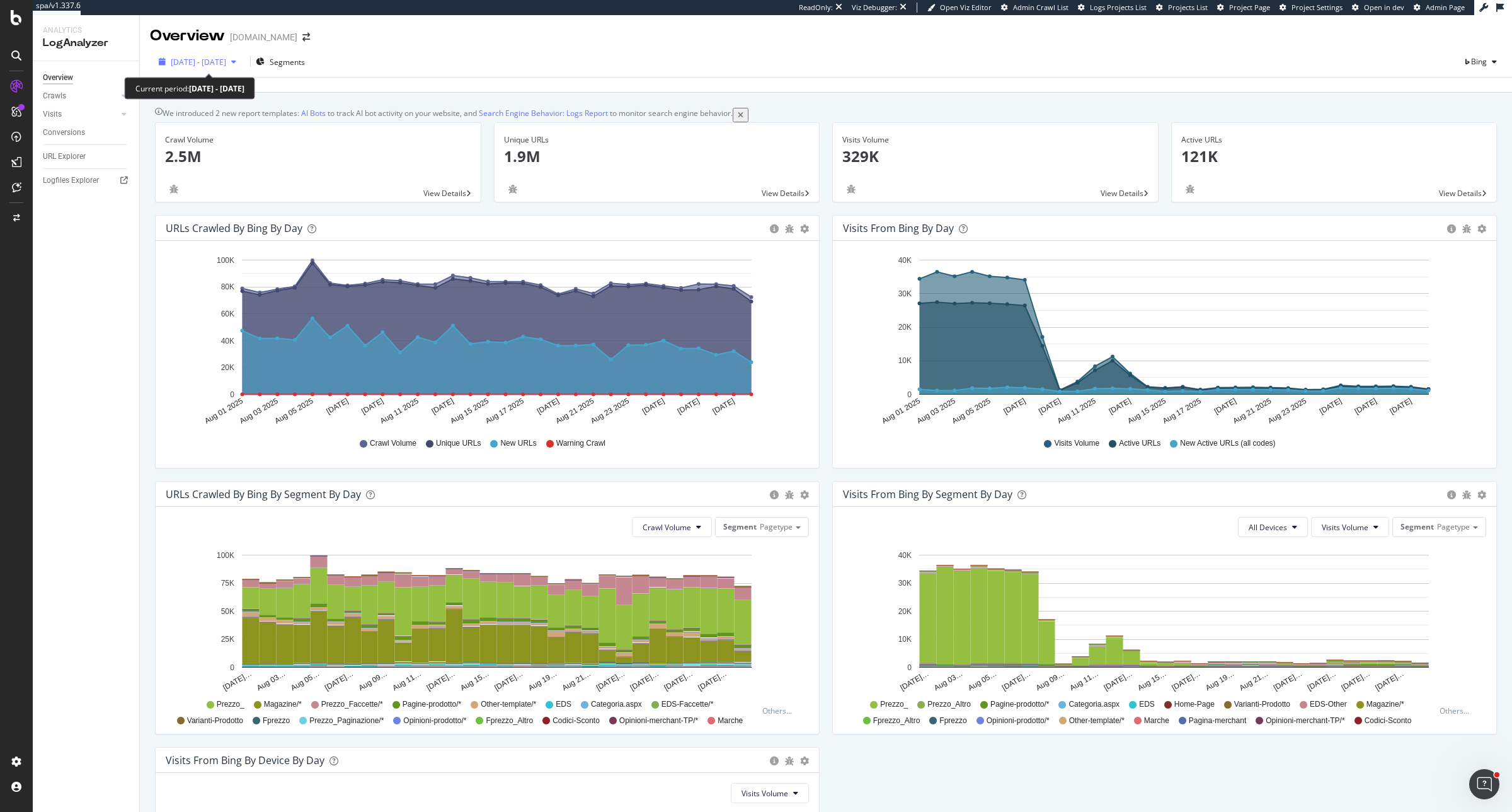
click at [206, 61] on span "2025 Aug. 1st - Aug. 30th" at bounding box center [198, 62] width 56 height 10
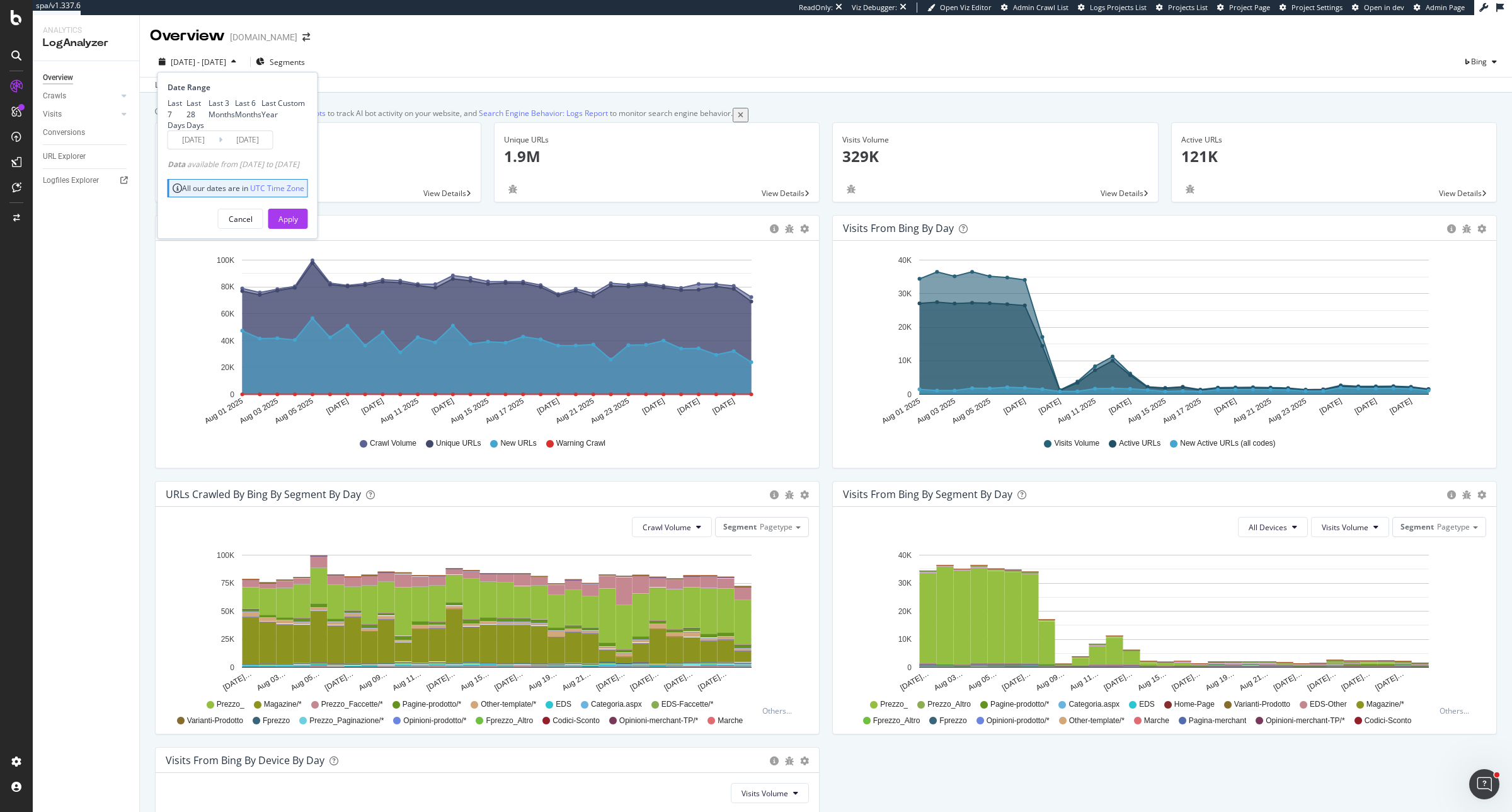
click at [235, 119] on div "Last 6 Months" at bounding box center [249, 108] width 27 height 22
type input "2025/03/01"
click at [298, 224] on div "Apply" at bounding box center [288, 219] width 19 height 10
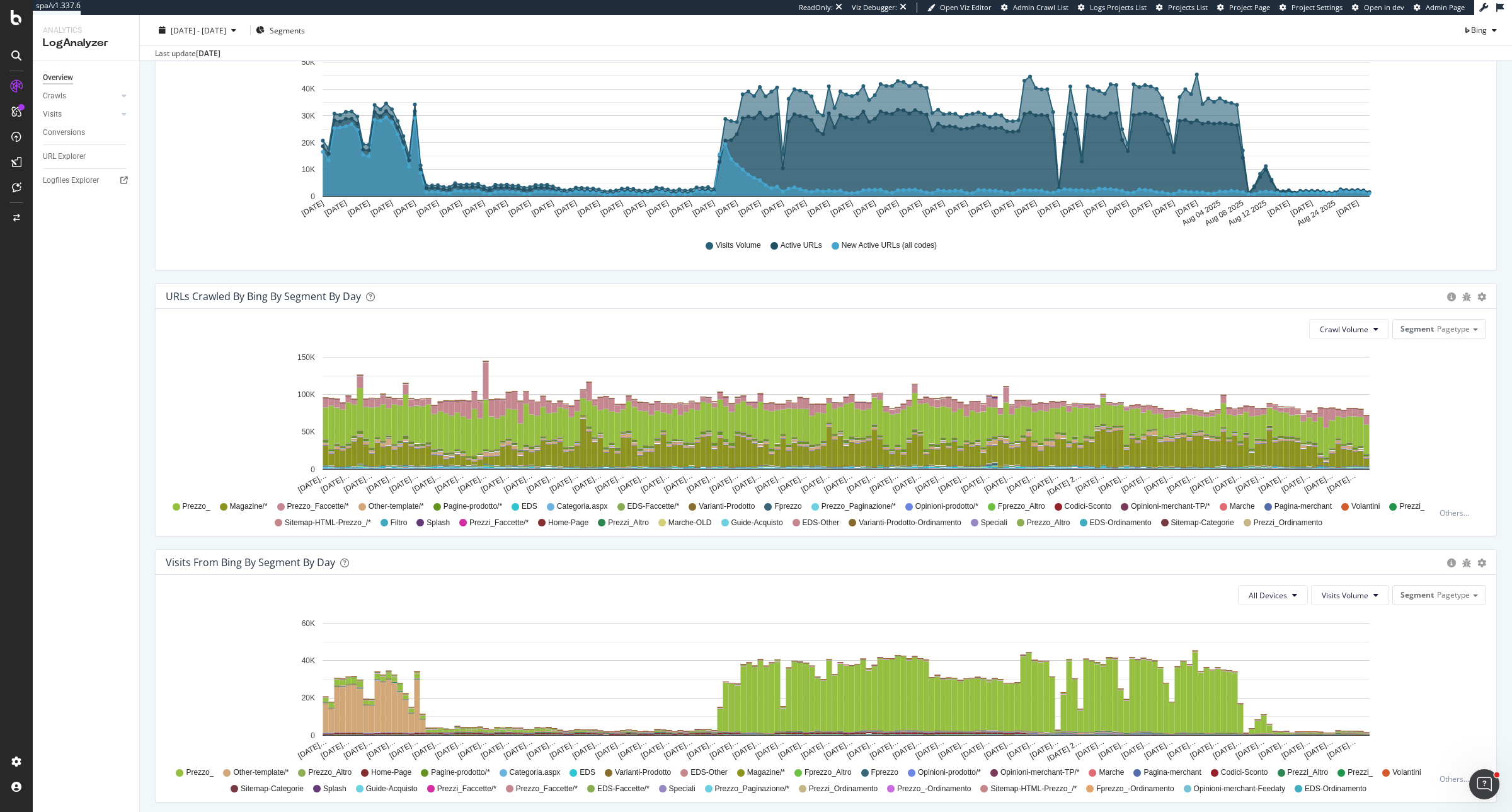
scroll to position [315, 0]
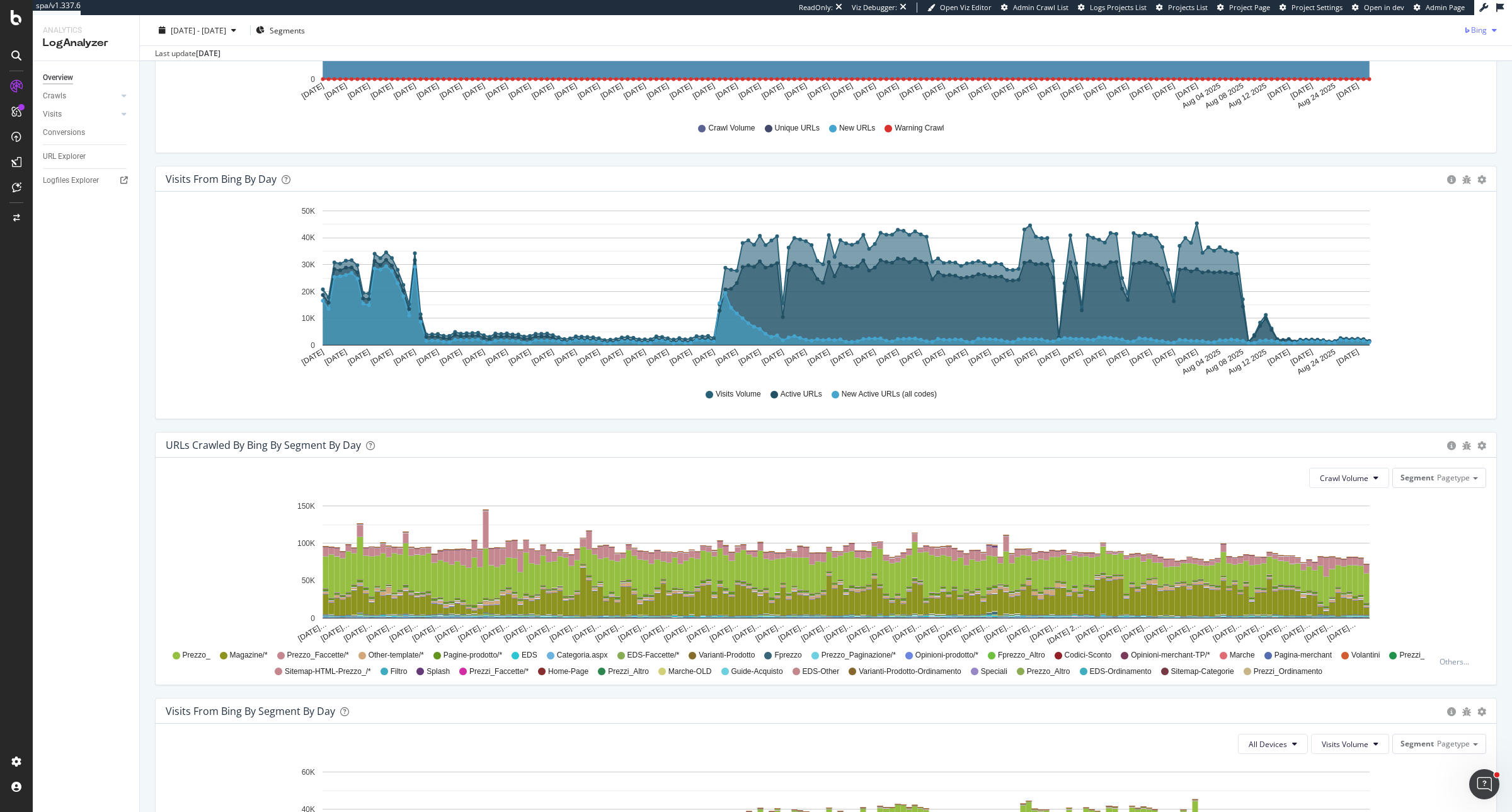
click at [1209, 36] on div "Bing" at bounding box center [1483, 30] width 39 height 19
click at [1209, 102] on span "OpenAI" at bounding box center [1474, 101] width 47 height 11
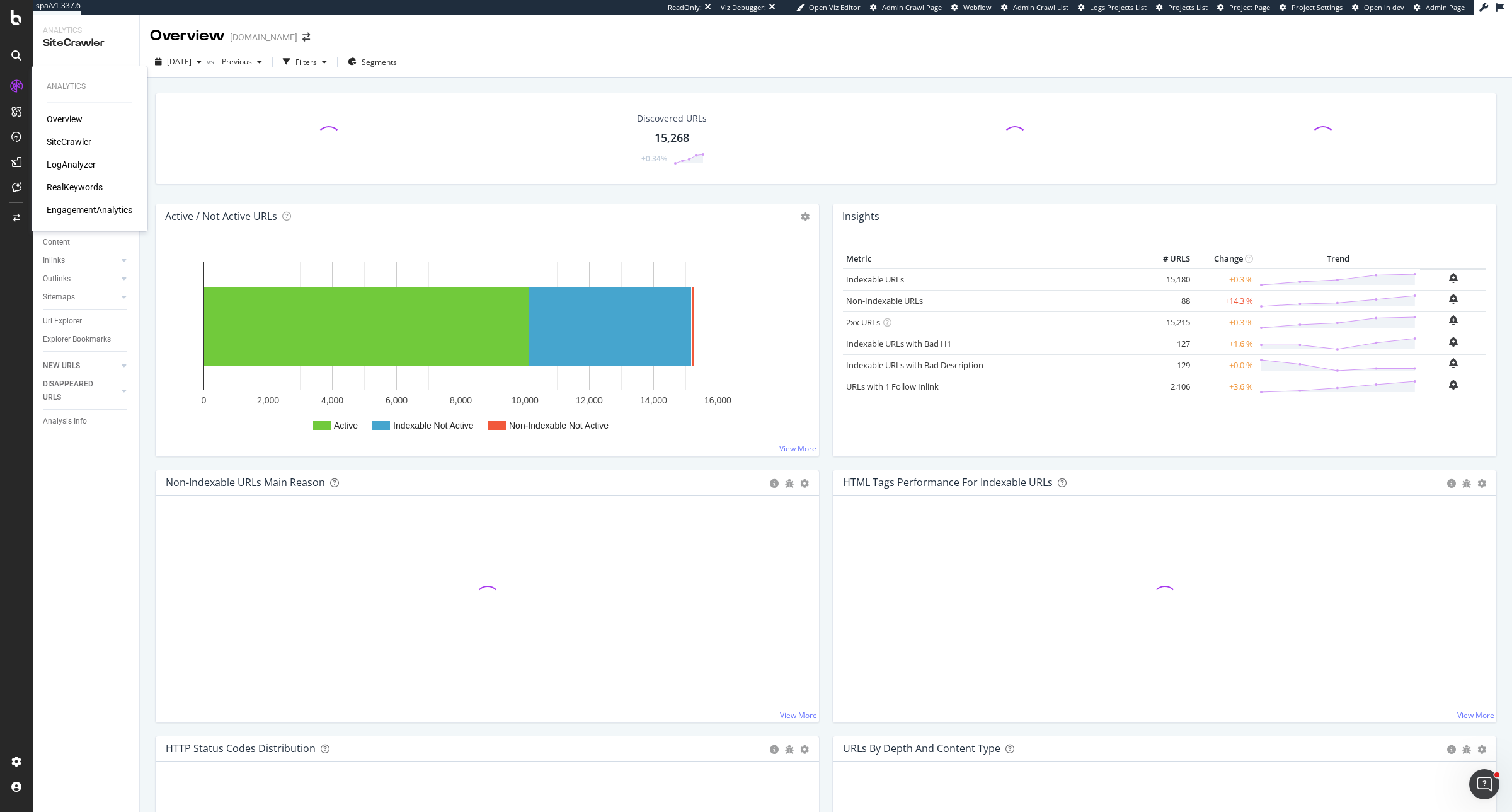
click at [8, 82] on div at bounding box center [16, 86] width 20 height 20
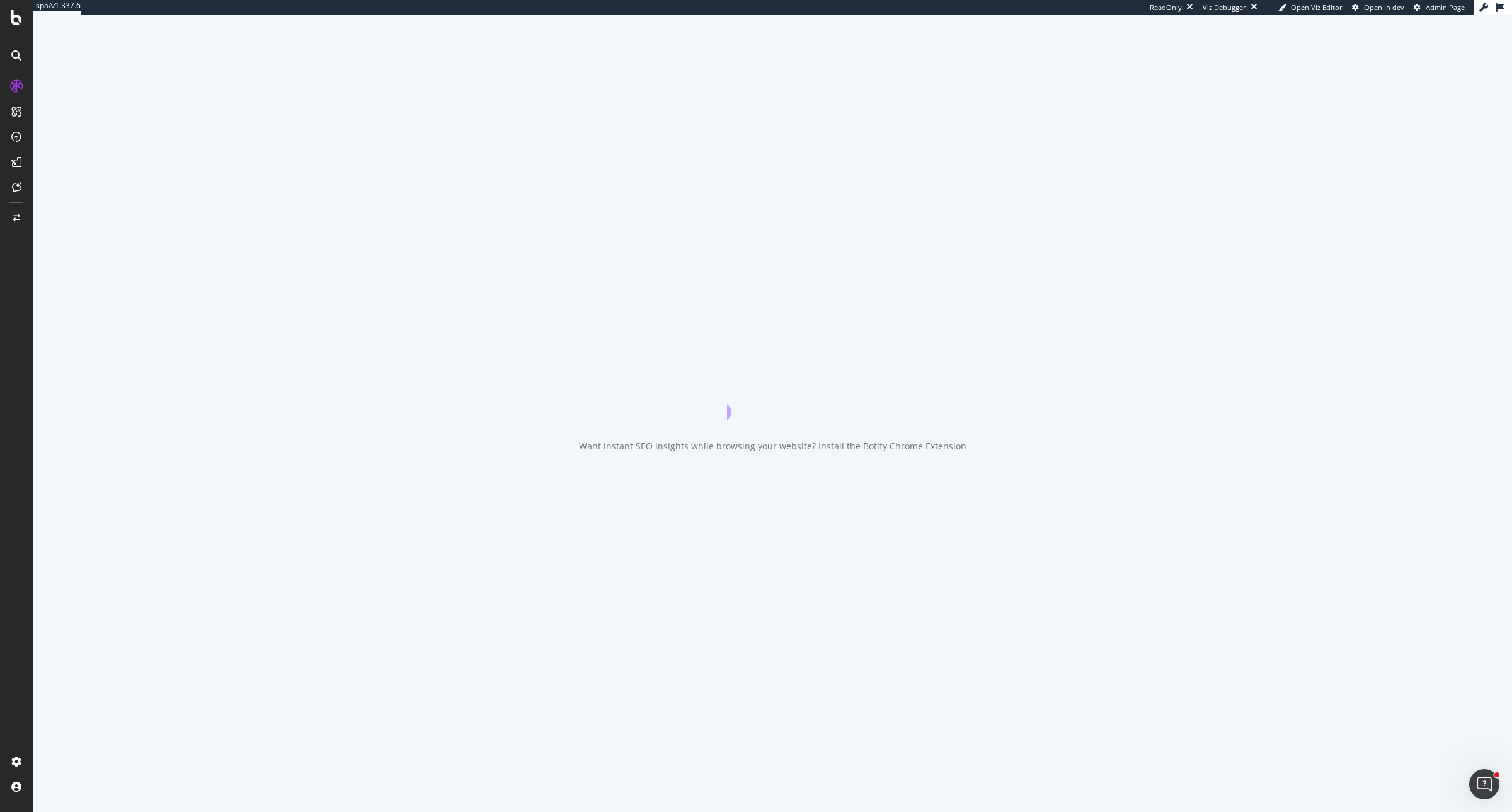
click at [10, 86] on icon at bounding box center [16, 86] width 13 height 13
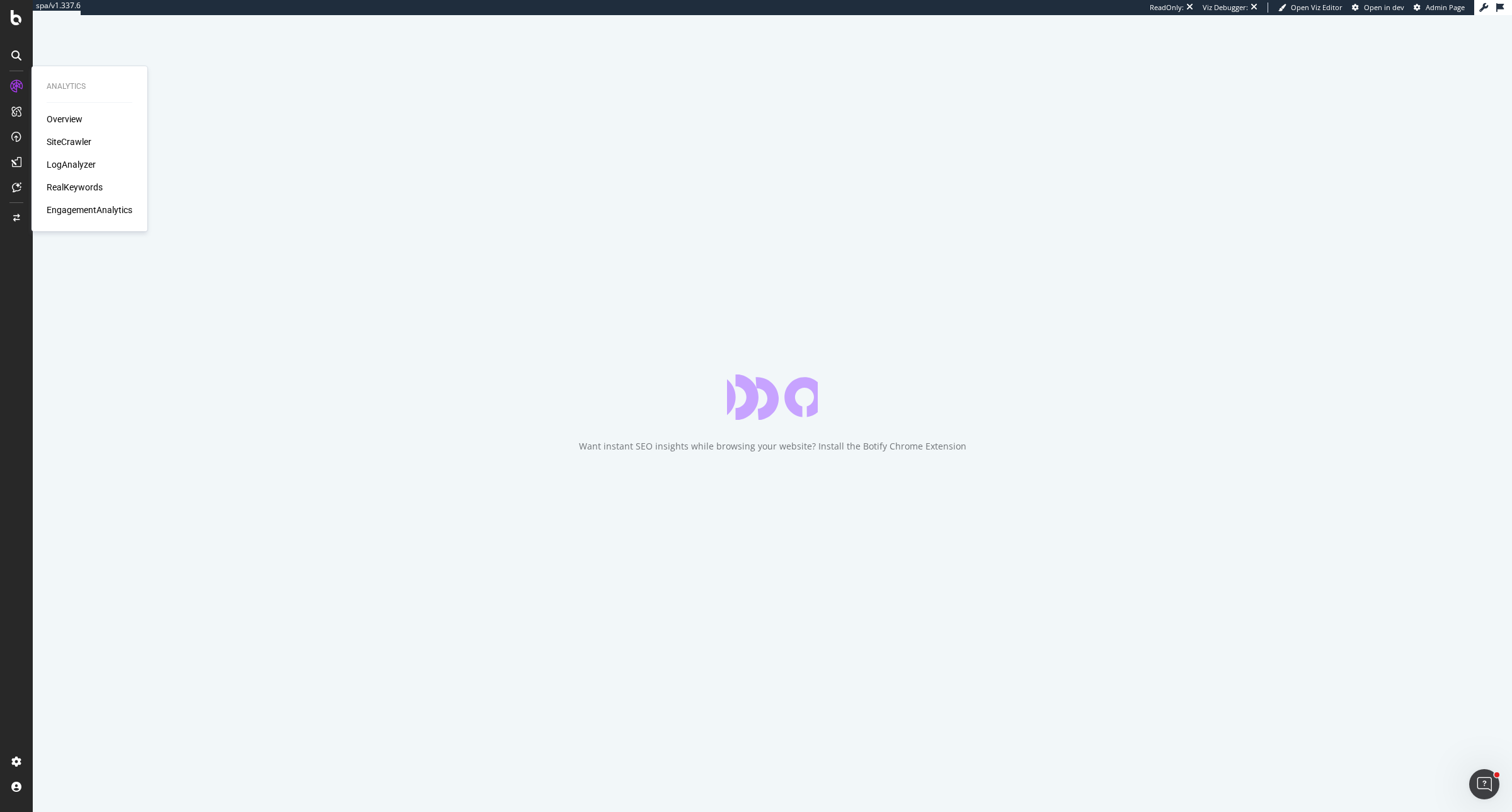
click at [70, 165] on div "LogAnalyzer" at bounding box center [71, 164] width 49 height 13
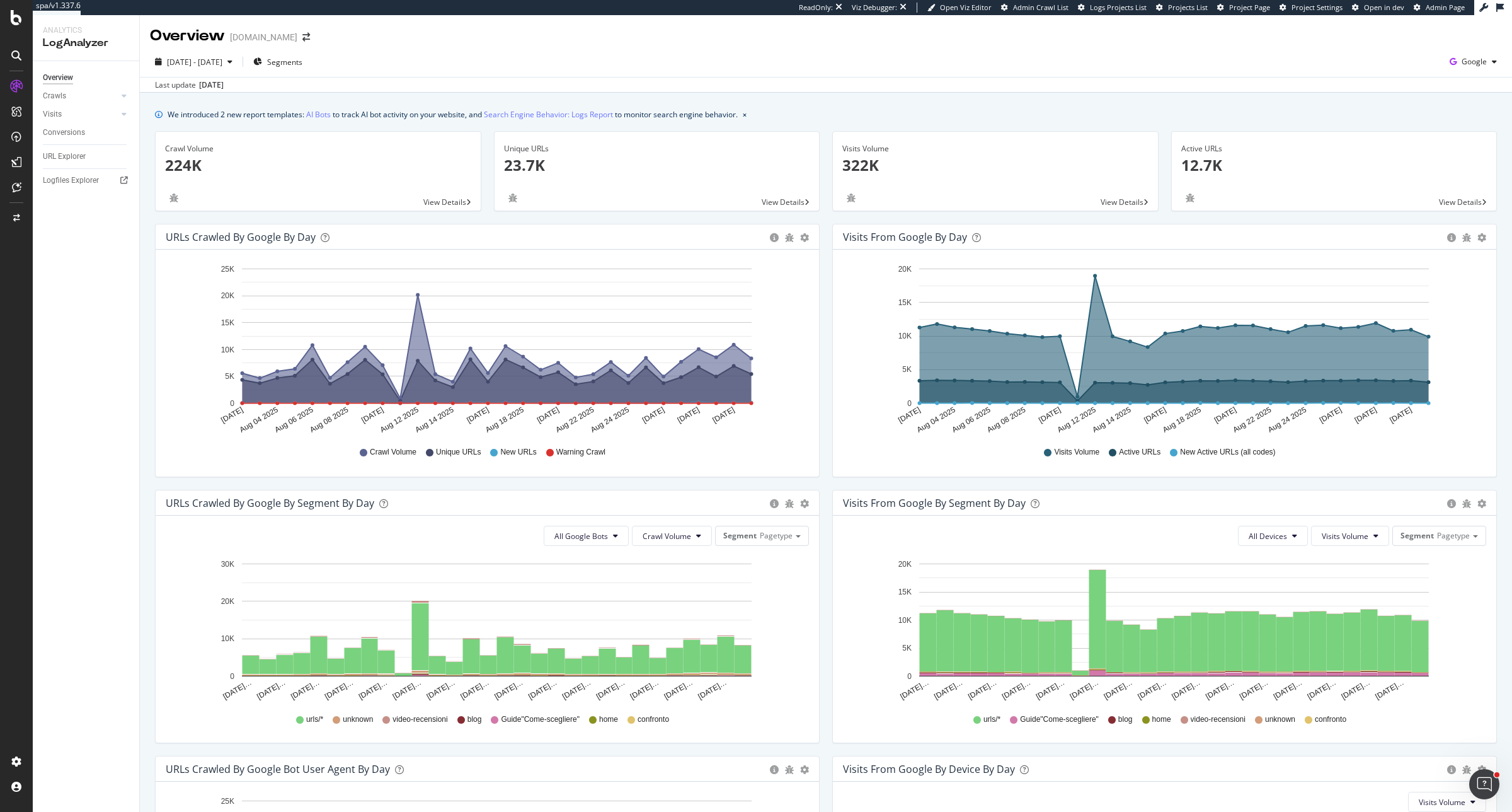
click at [1209, 53] on div "[DATE] - [DATE] Segments Google" at bounding box center [826, 65] width 1373 height 25
click at [1209, 60] on div "button" at bounding box center [1494, 62] width 15 height 7
click at [1209, 73] on span "OpenAI" at bounding box center [1399, 73] width 47 height 11
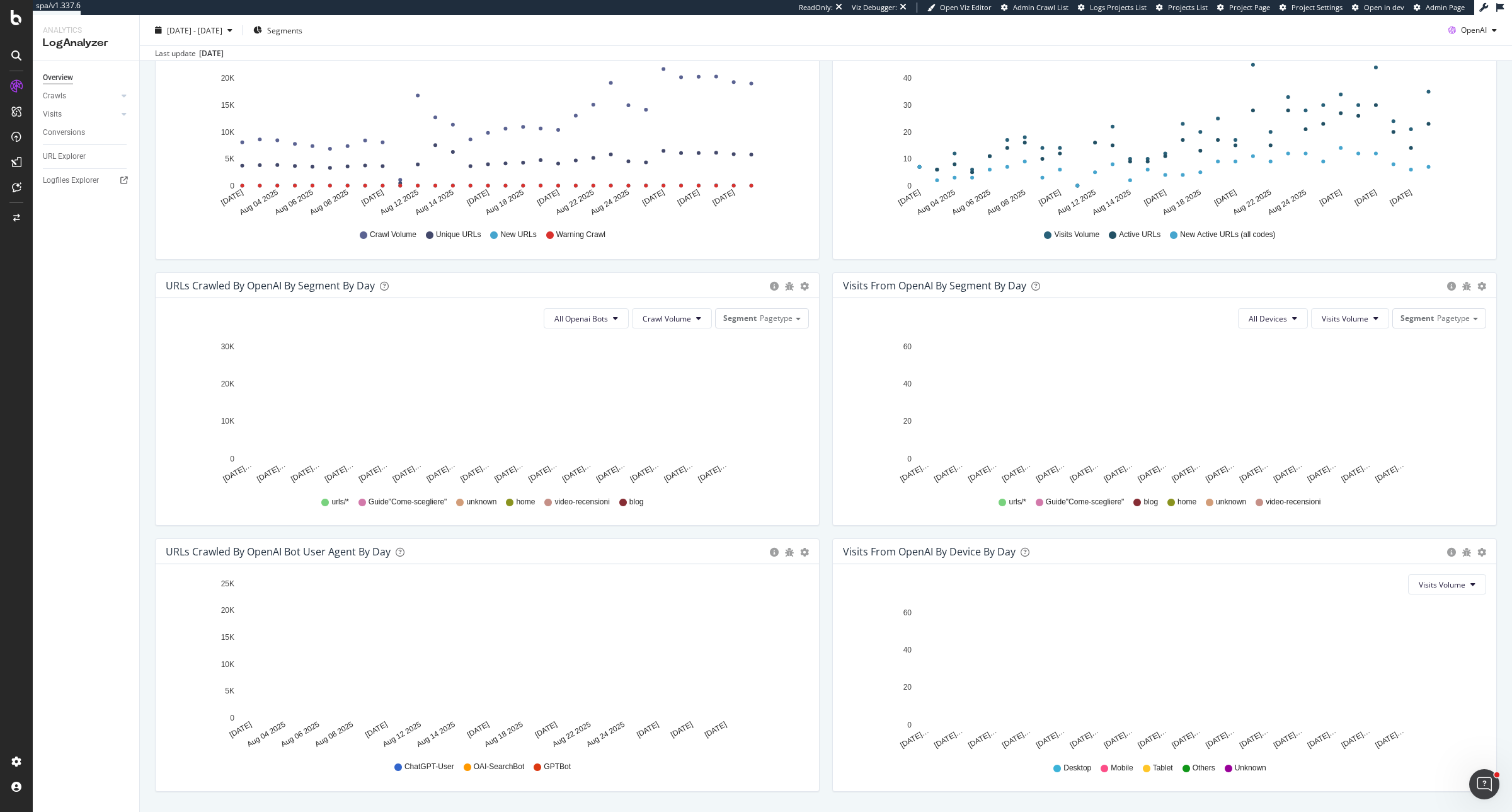
scroll to position [236, 0]
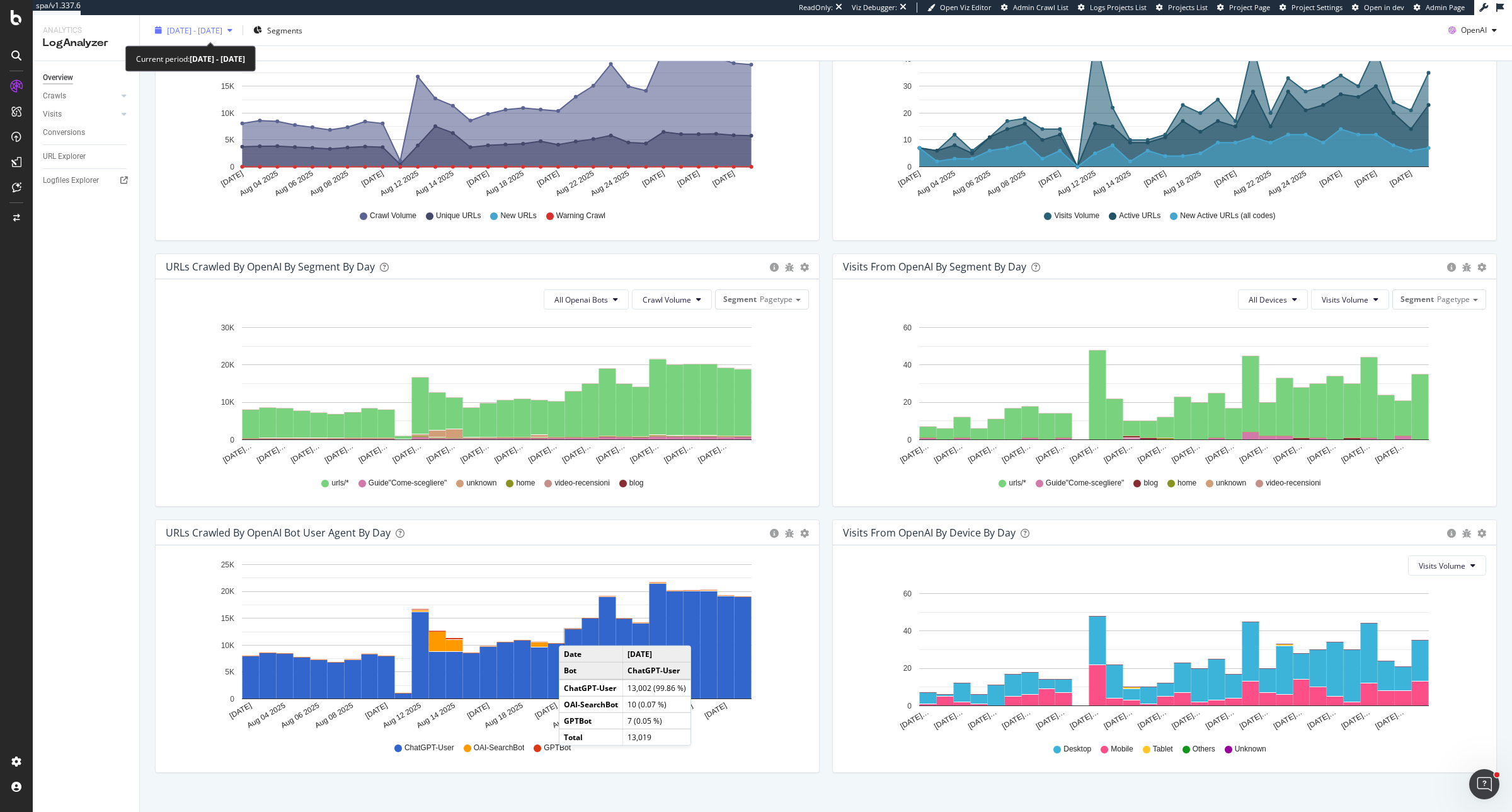
click at [223, 26] on span "2025 Aug. 2nd - Aug. 31st" at bounding box center [194, 30] width 56 height 10
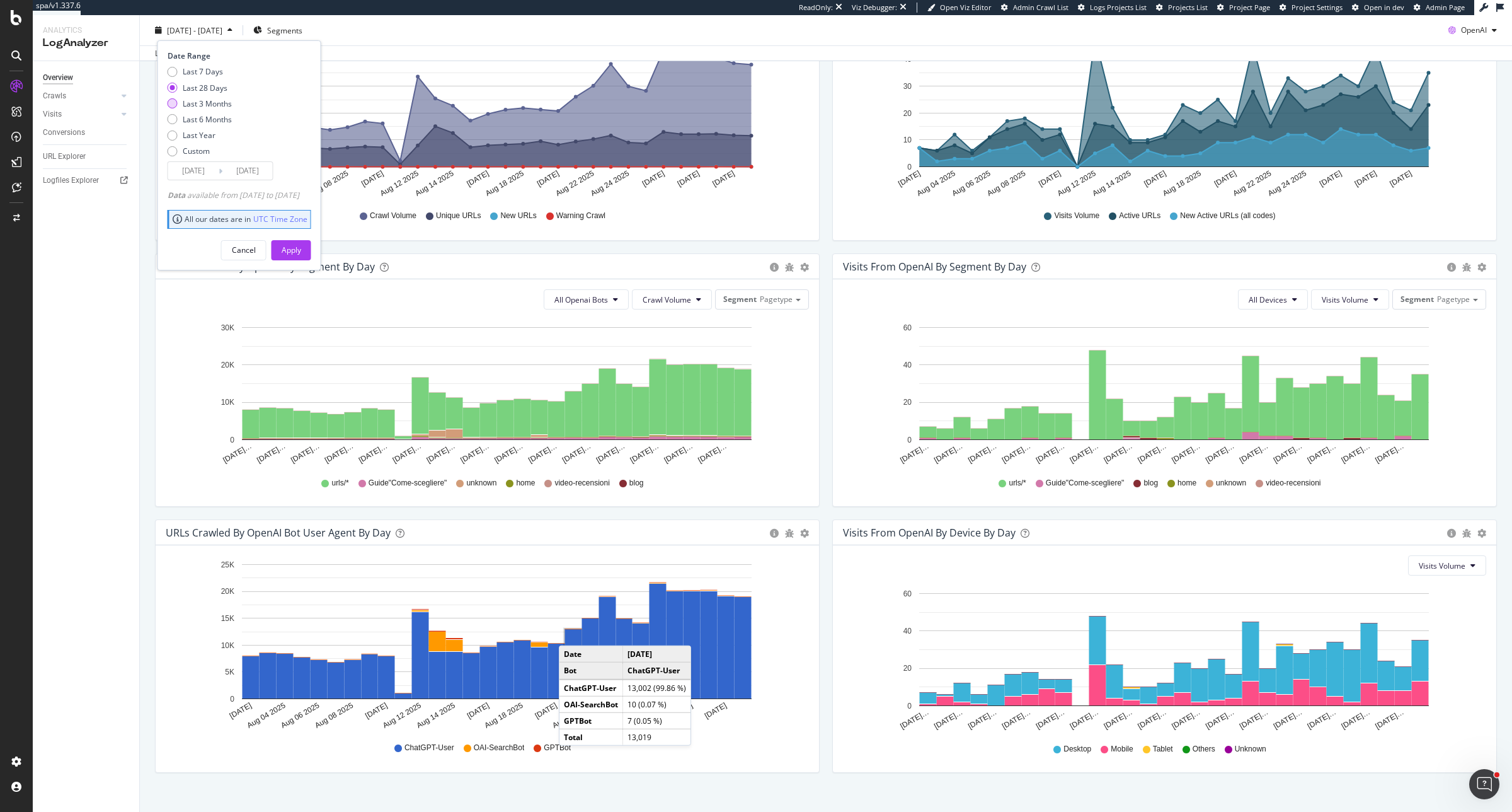
click at [212, 104] on div "Last 3 Months" at bounding box center [207, 103] width 49 height 10
type input "2025/06/01"
click at [301, 240] on div "Apply" at bounding box center [292, 249] width 19 height 19
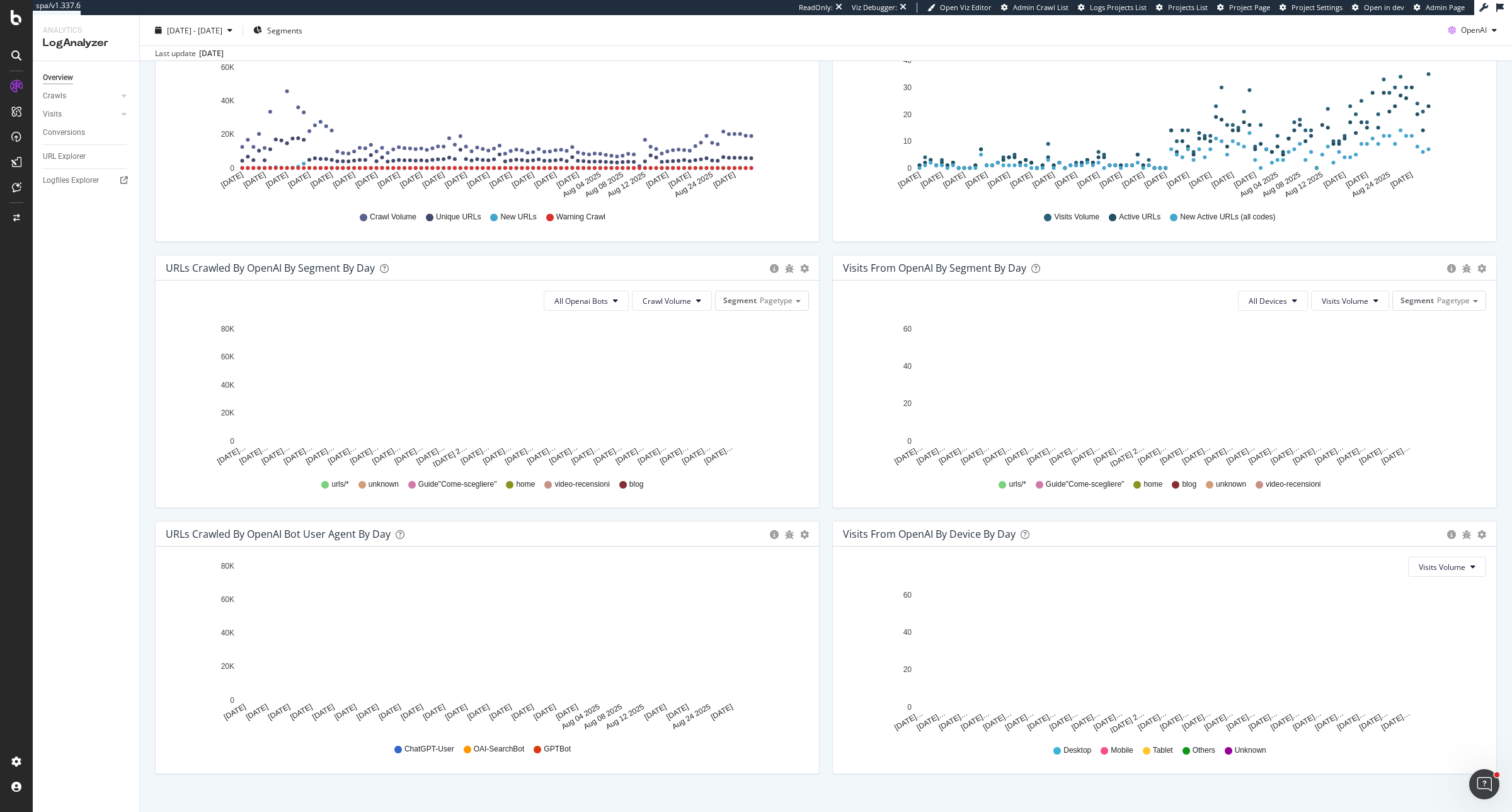
scroll to position [236, 0]
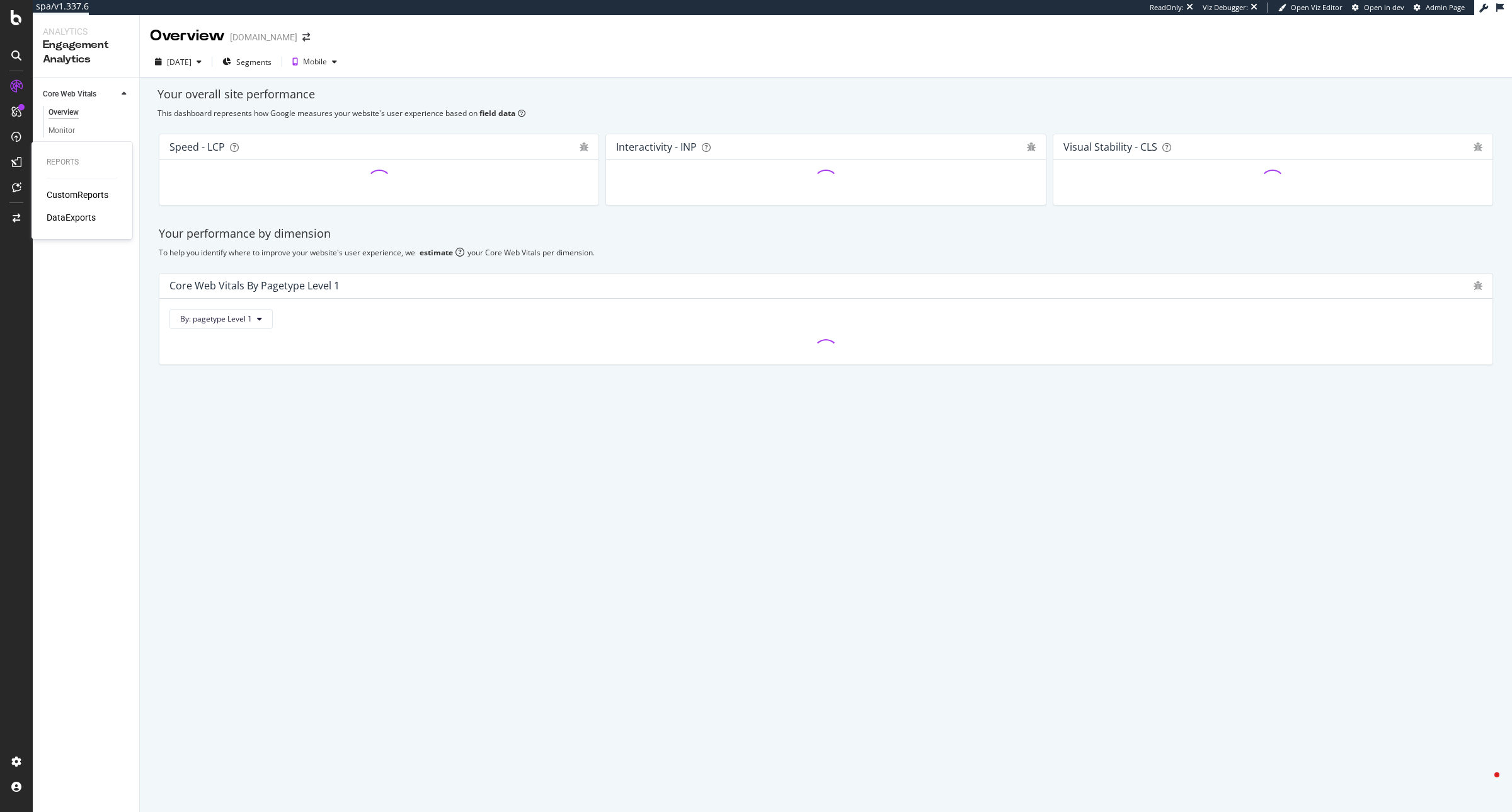
click at [67, 144] on div "Reports CustomReports DataExports" at bounding box center [82, 190] width 91 height 92
click at [87, 149] on div "Visits & Revenue" at bounding box center [70, 149] width 56 height 13
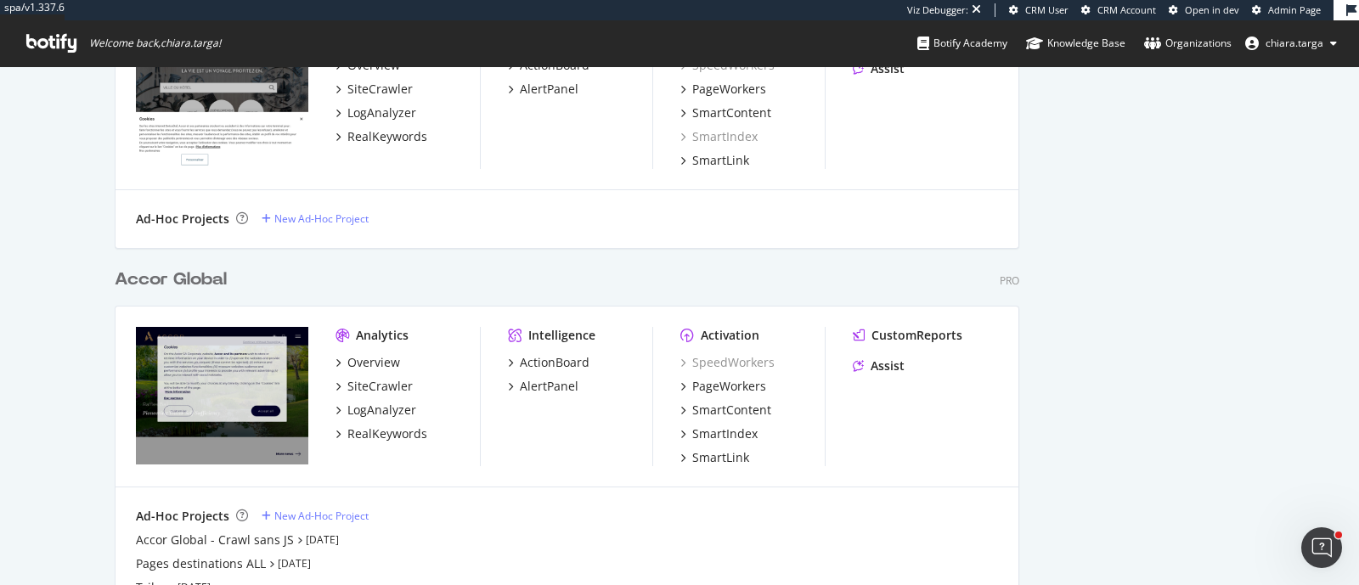
scroll to position [1698, 0]
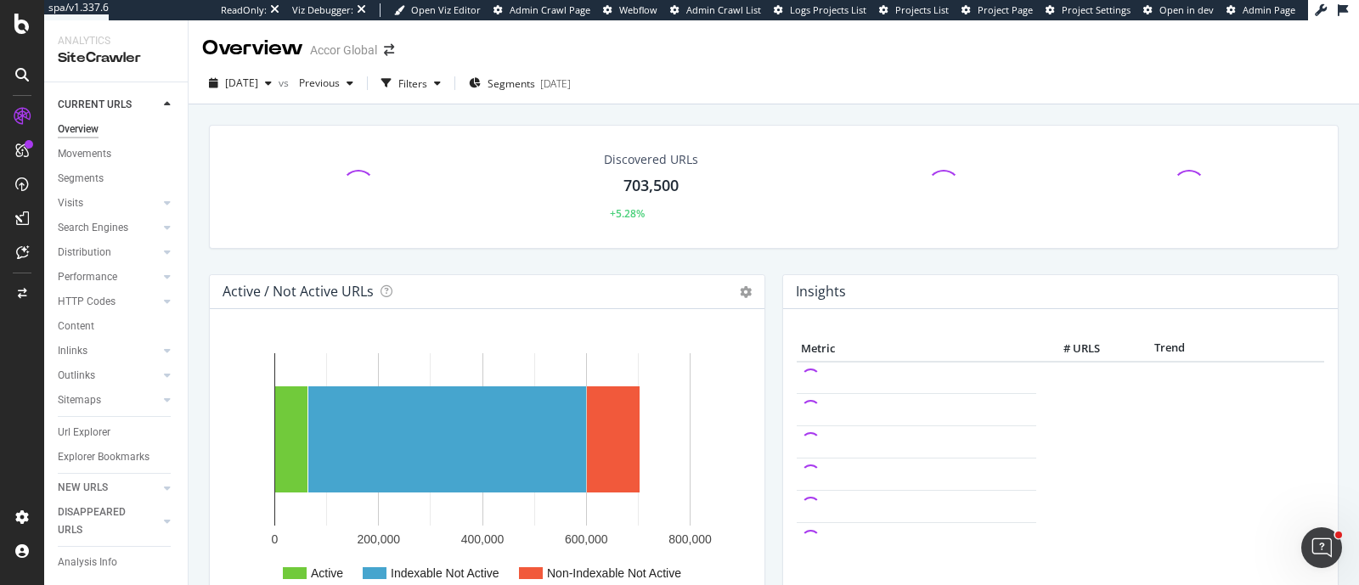
click at [109, 308] on div "HTTP Codes" at bounding box center [123, 302] width 130 height 25
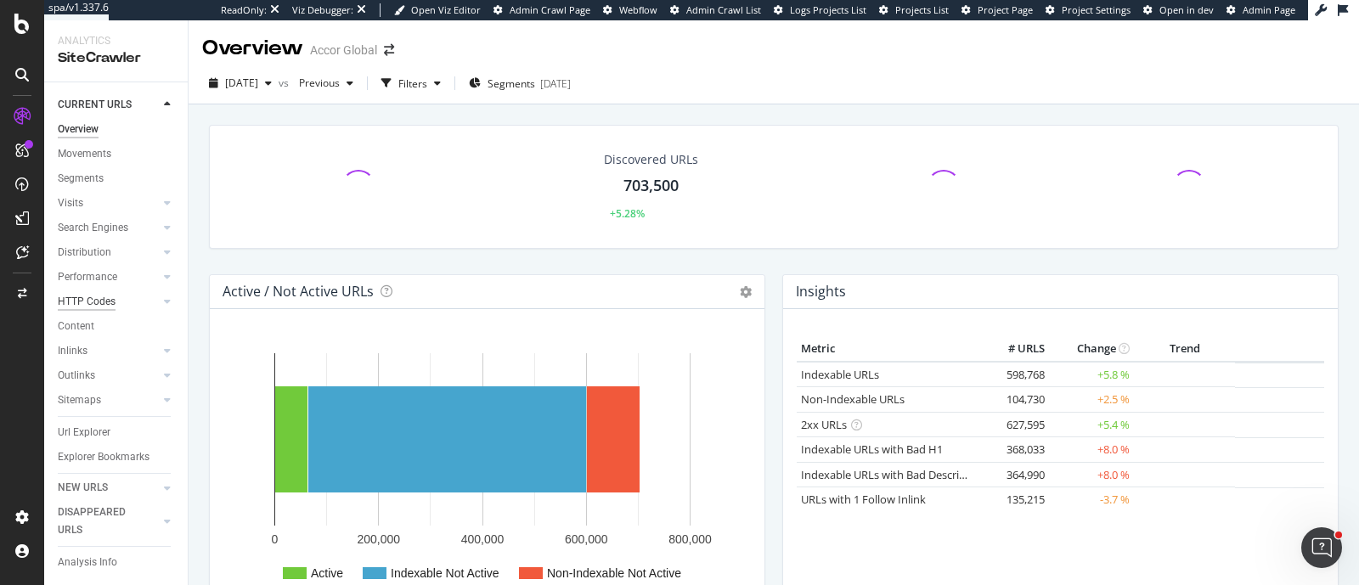
click at [108, 311] on div "HTTP Codes" at bounding box center [87, 302] width 58 height 18
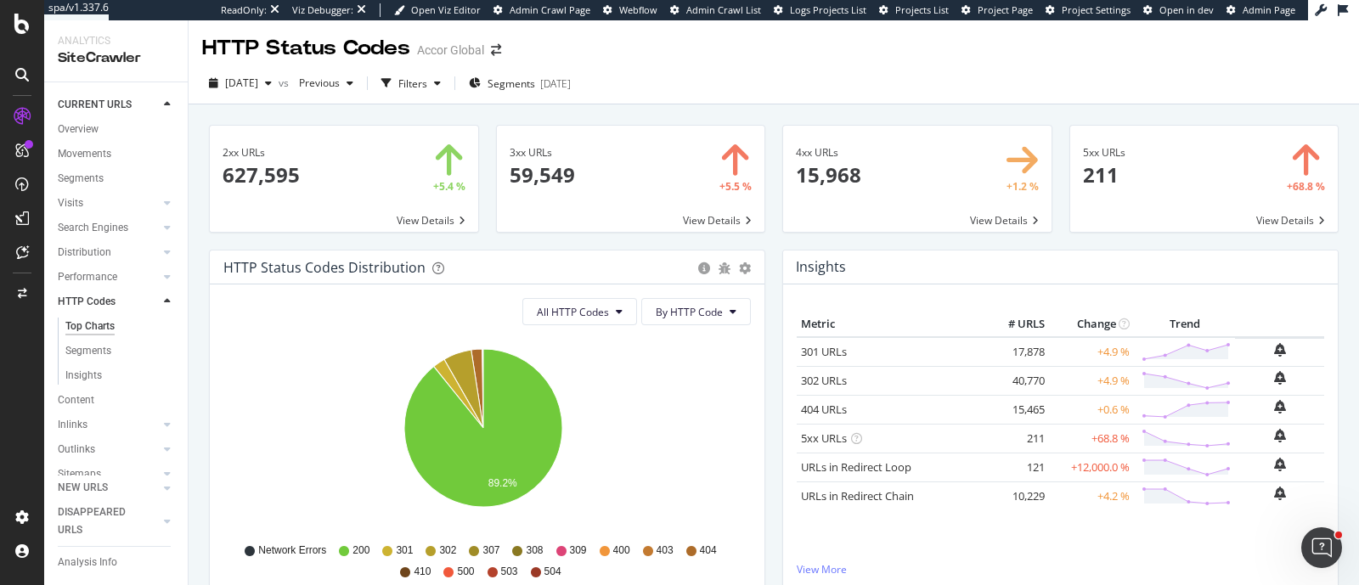
click at [841, 175] on span at bounding box center [917, 179] width 268 height 106
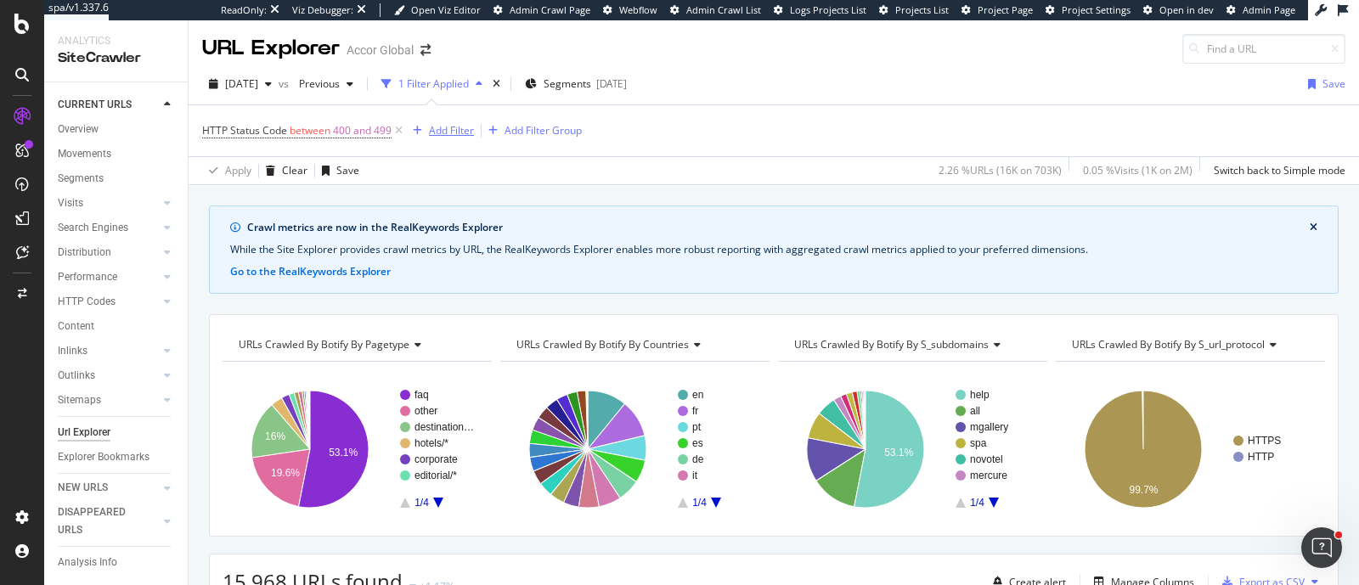
click at [467, 129] on div "Add Filter" at bounding box center [451, 130] width 45 height 14
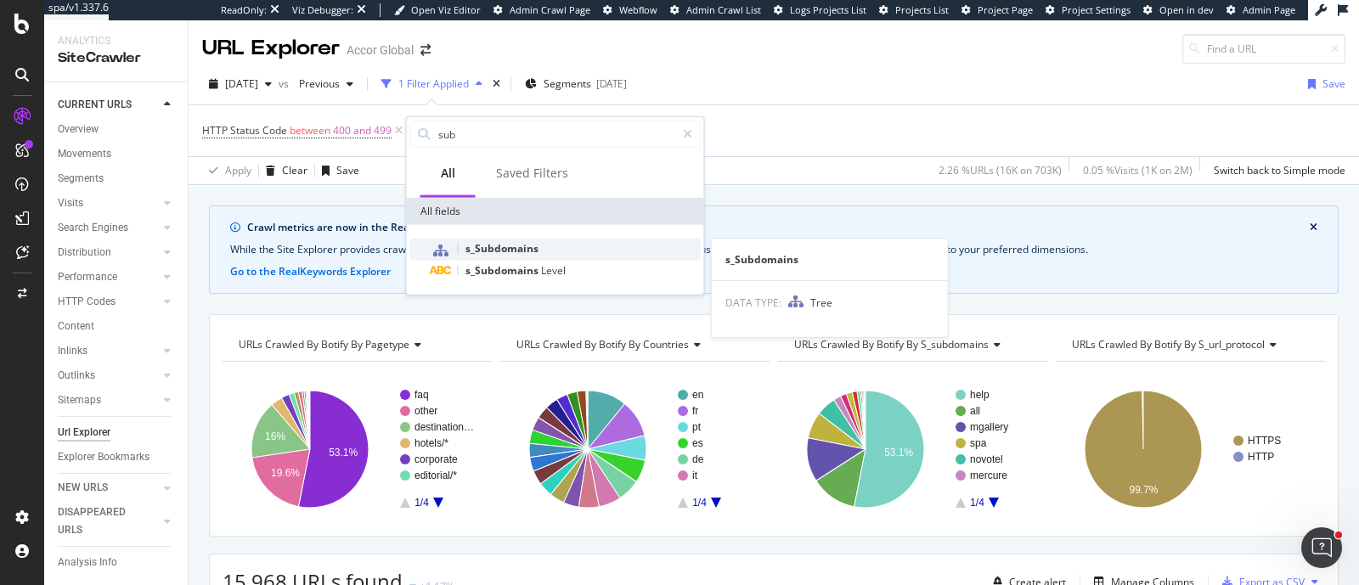
type input "sub"
click at [505, 245] on span "s_Subdomains" at bounding box center [501, 248] width 73 height 14
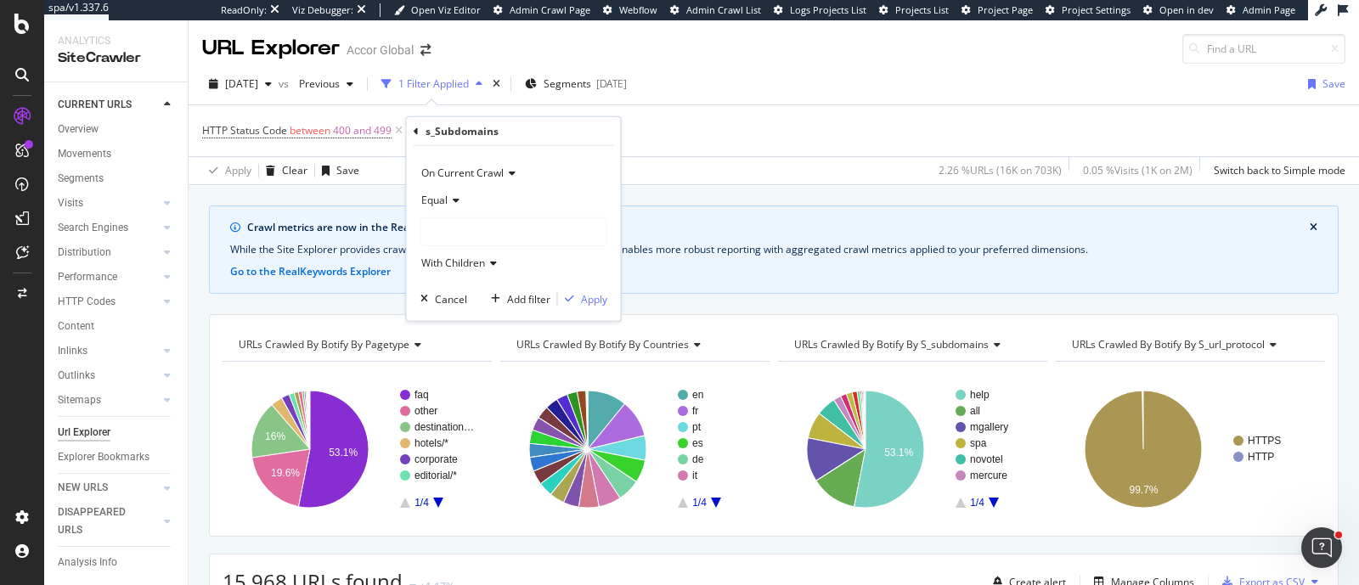
click at [469, 227] on div at bounding box center [513, 231] width 185 height 27
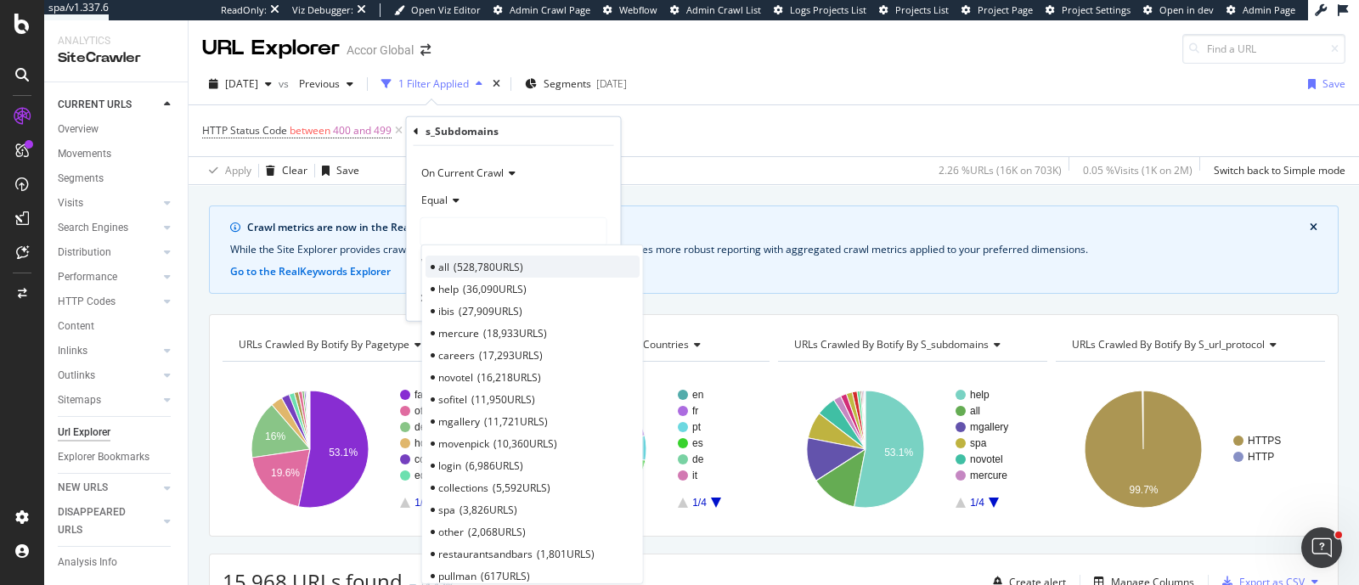
click at [465, 265] on span "528,780 URLS" at bounding box center [488, 266] width 70 height 14
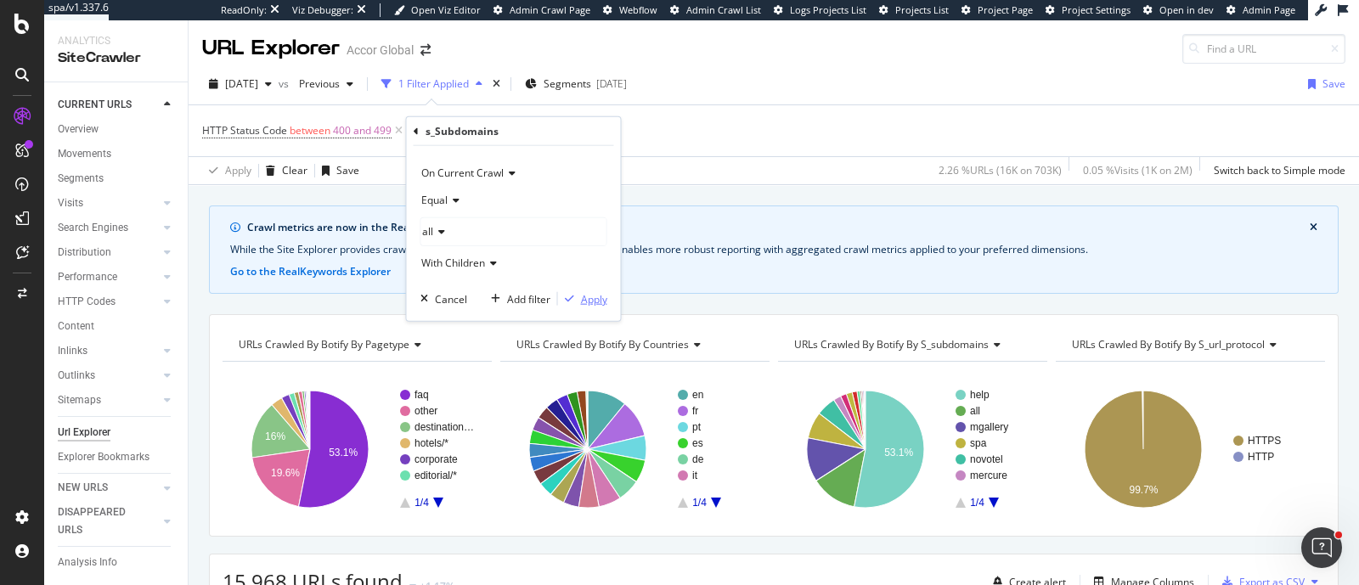
click at [581, 304] on div "Apply" at bounding box center [594, 298] width 26 height 14
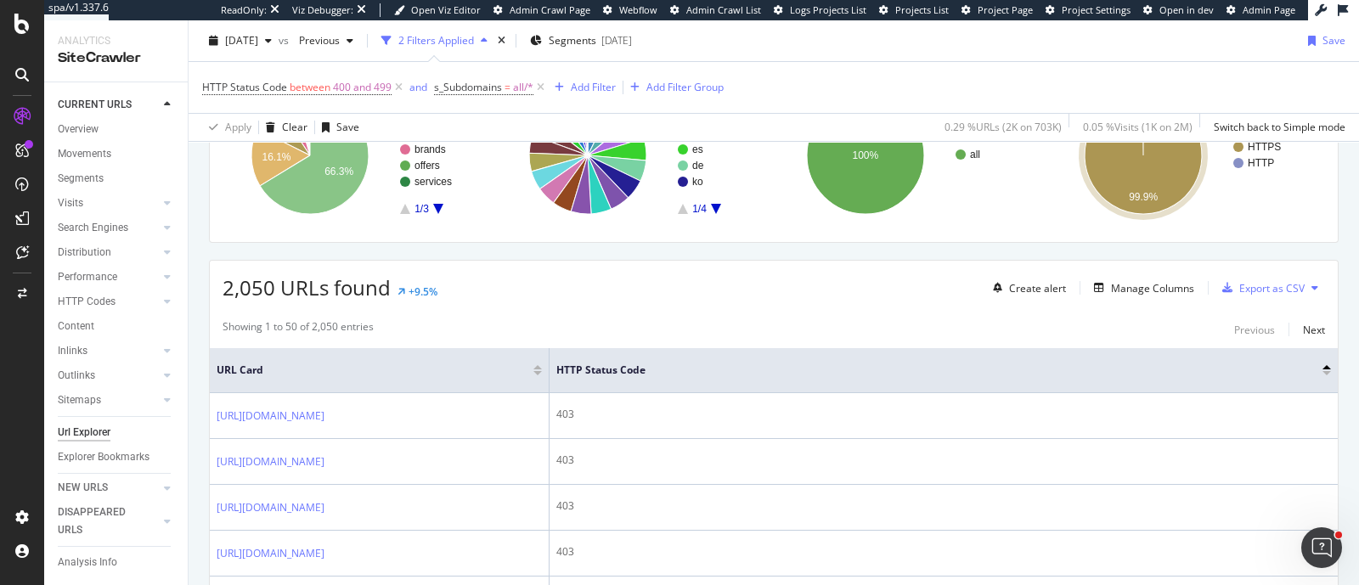
scroll to position [105, 0]
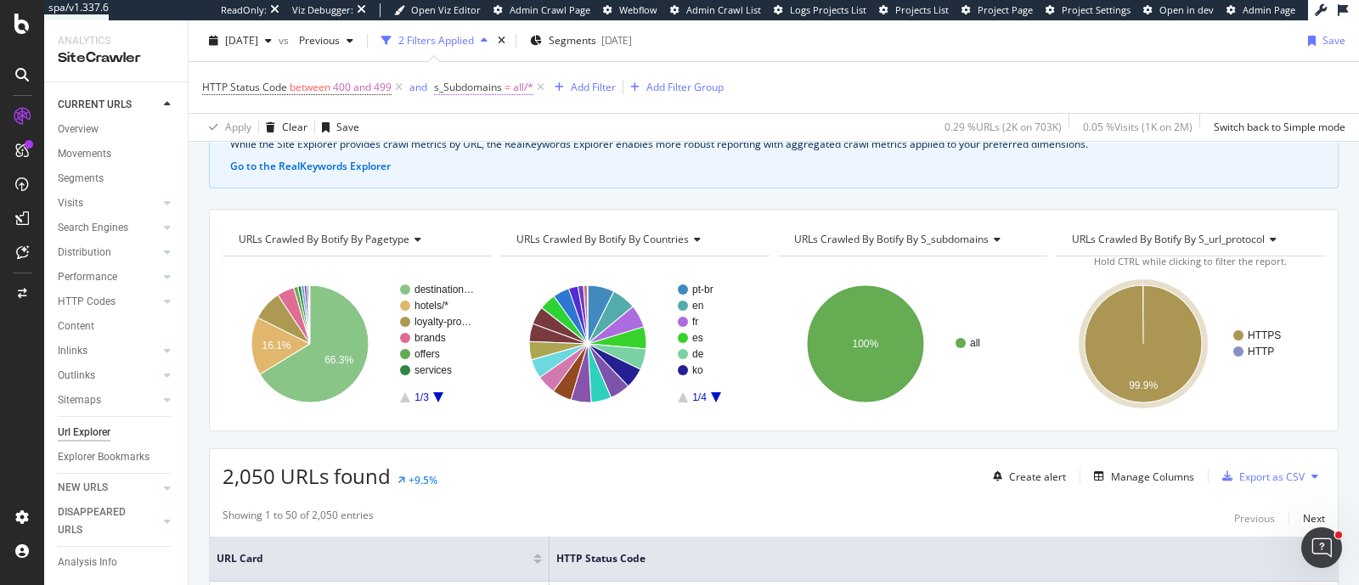
click at [435, 82] on span "s_Subdomains" at bounding box center [468, 87] width 68 height 14
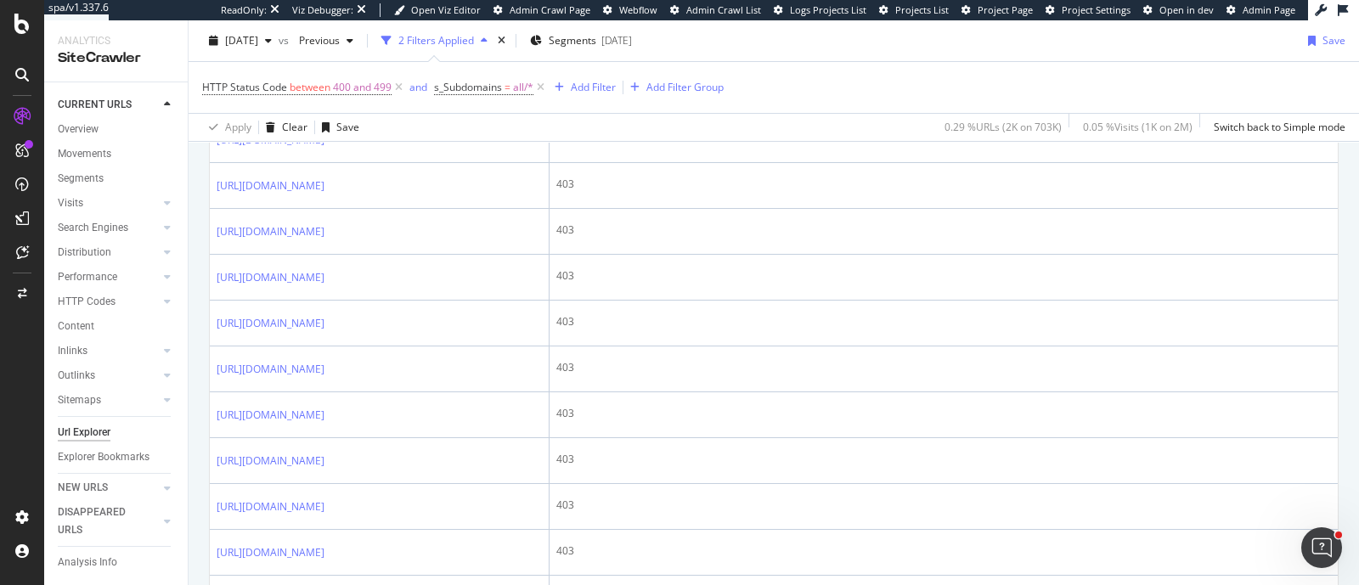
scroll to position [1698, 0]
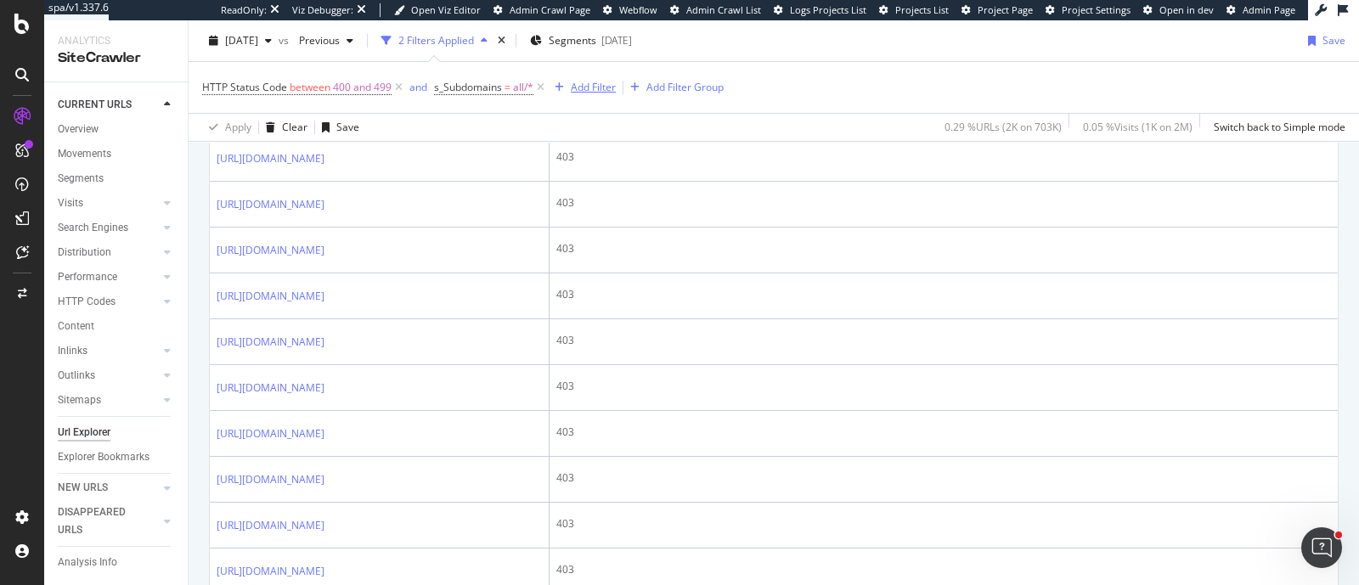
click at [588, 87] on div "Add Filter" at bounding box center [593, 87] width 45 height 14
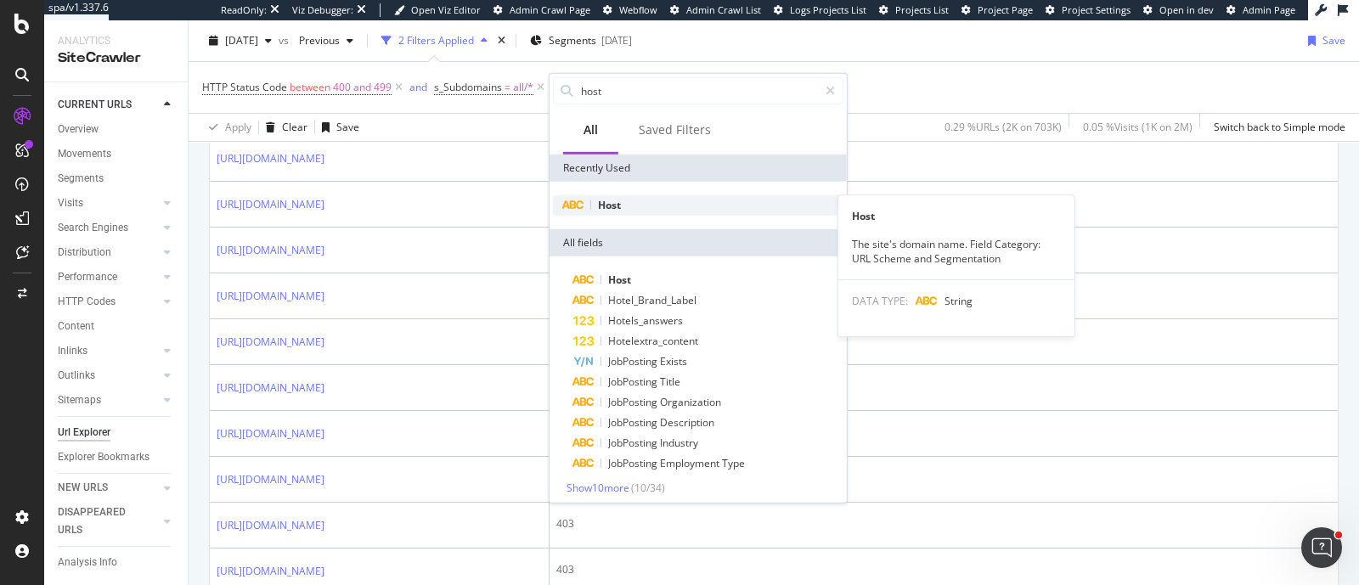
type input "host"
click at [626, 199] on div "Host" at bounding box center [698, 205] width 290 height 20
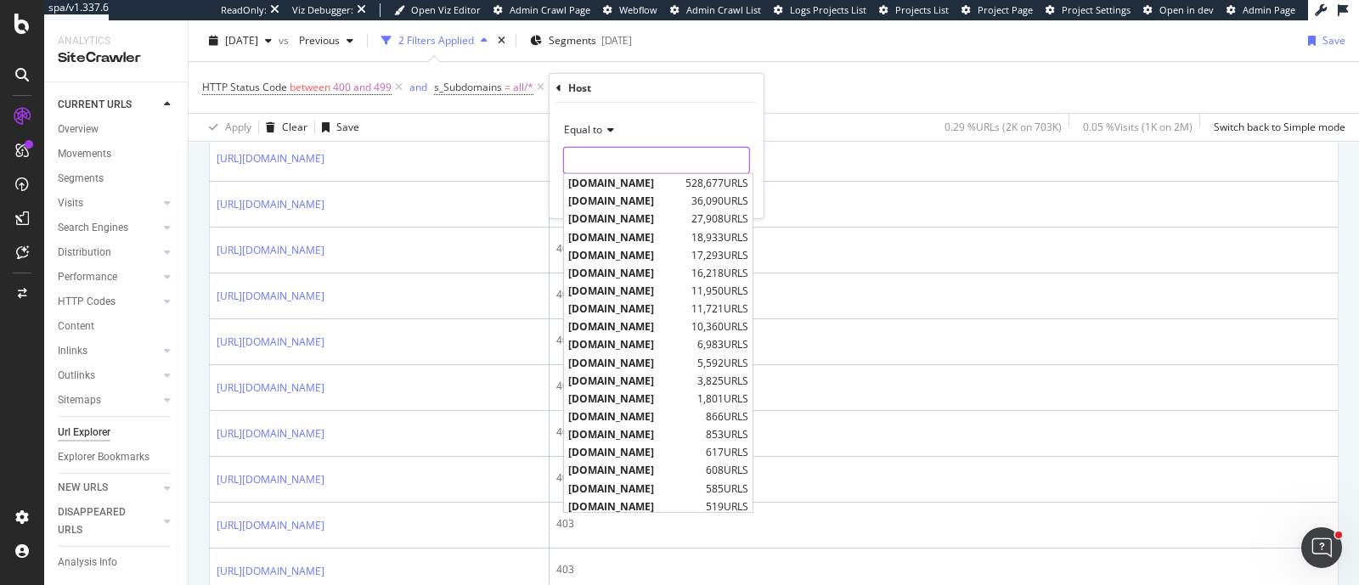
click at [625, 164] on input "text" at bounding box center [656, 160] width 185 height 27
click at [622, 178] on span "all.accor.com" at bounding box center [624, 183] width 113 height 14
type input "all.accor.com"
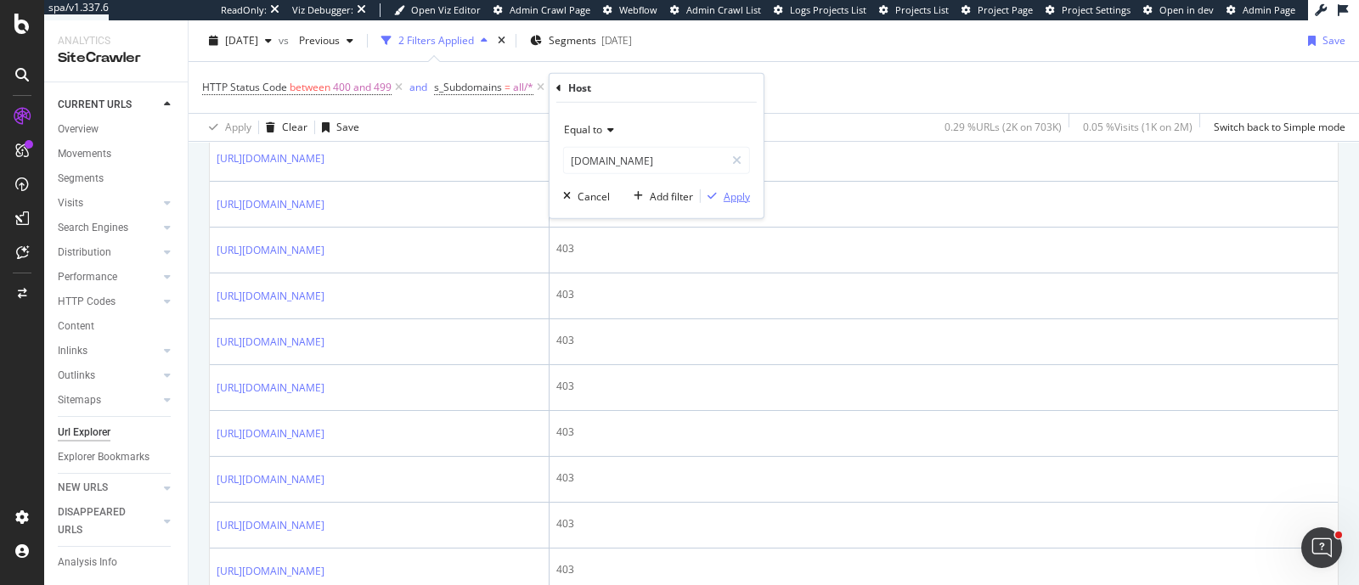
click at [743, 197] on div "Apply" at bounding box center [737, 196] width 26 height 14
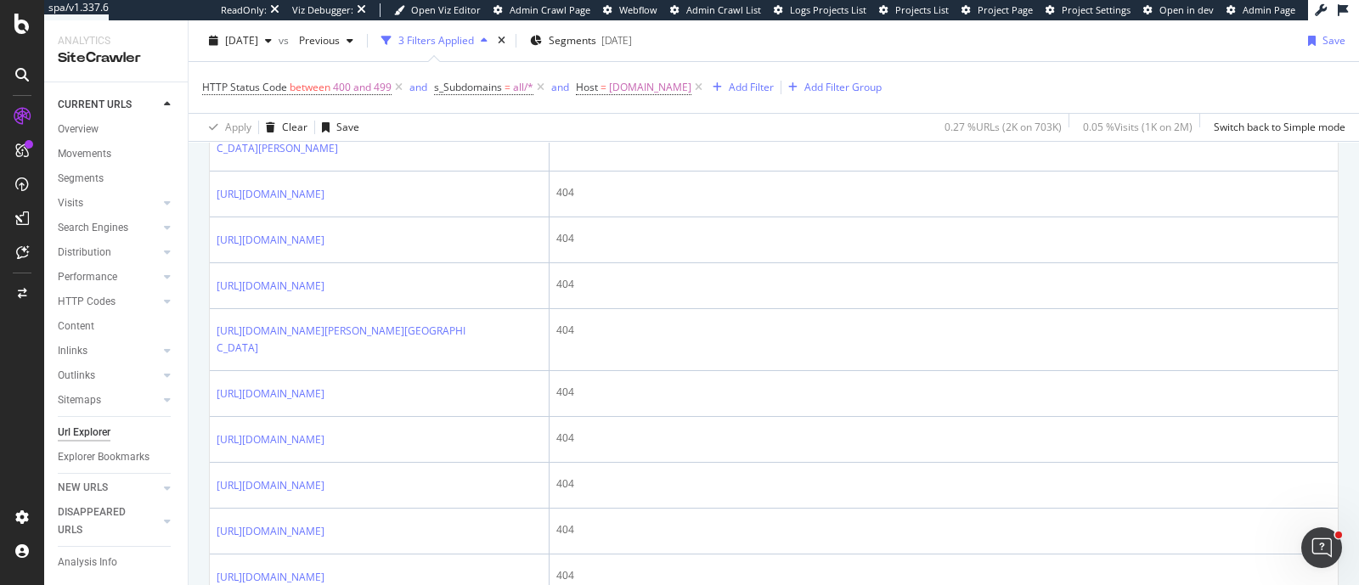
scroll to position [3177, 0]
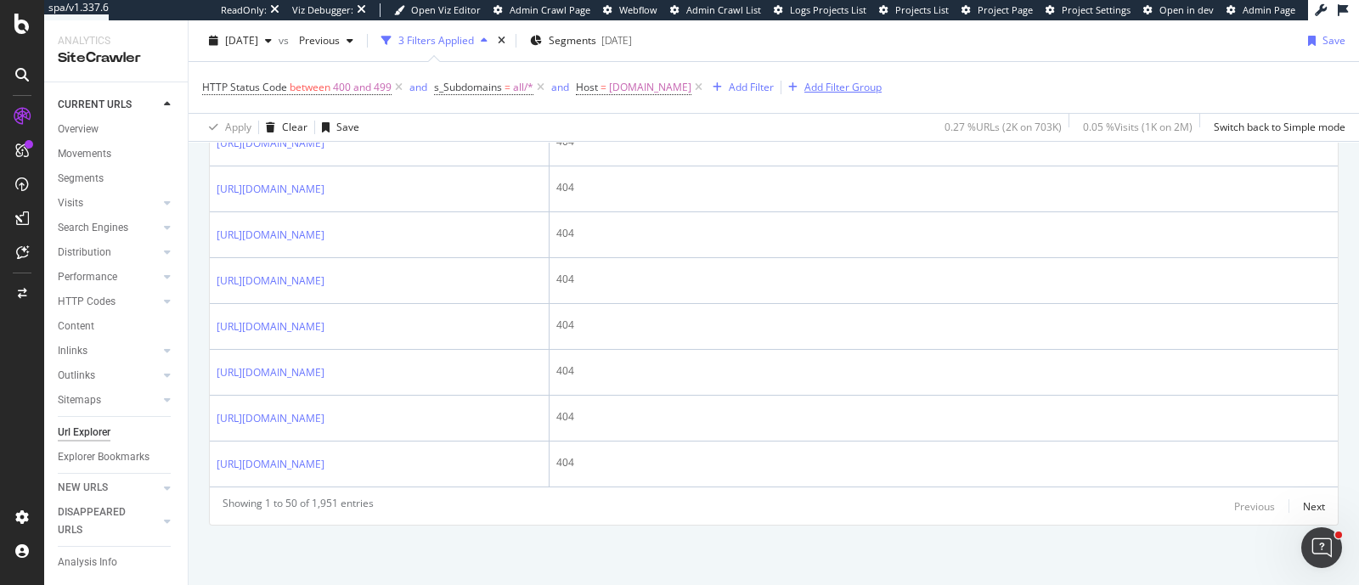
drag, startPoint x: 679, startPoint y: 87, endPoint x: 635, endPoint y: 89, distance: 44.2
click at [691, 87] on icon at bounding box center [698, 87] width 14 height 17
click at [605, 88] on div "Add Filter" at bounding box center [593, 87] width 45 height 14
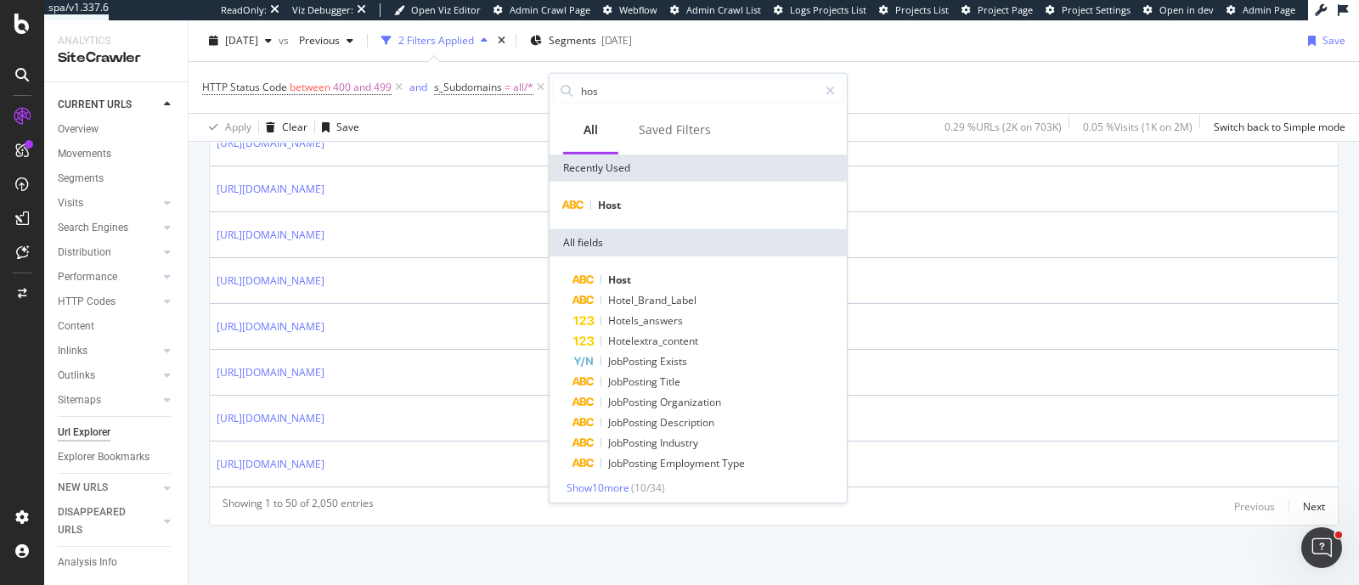
type input "host"
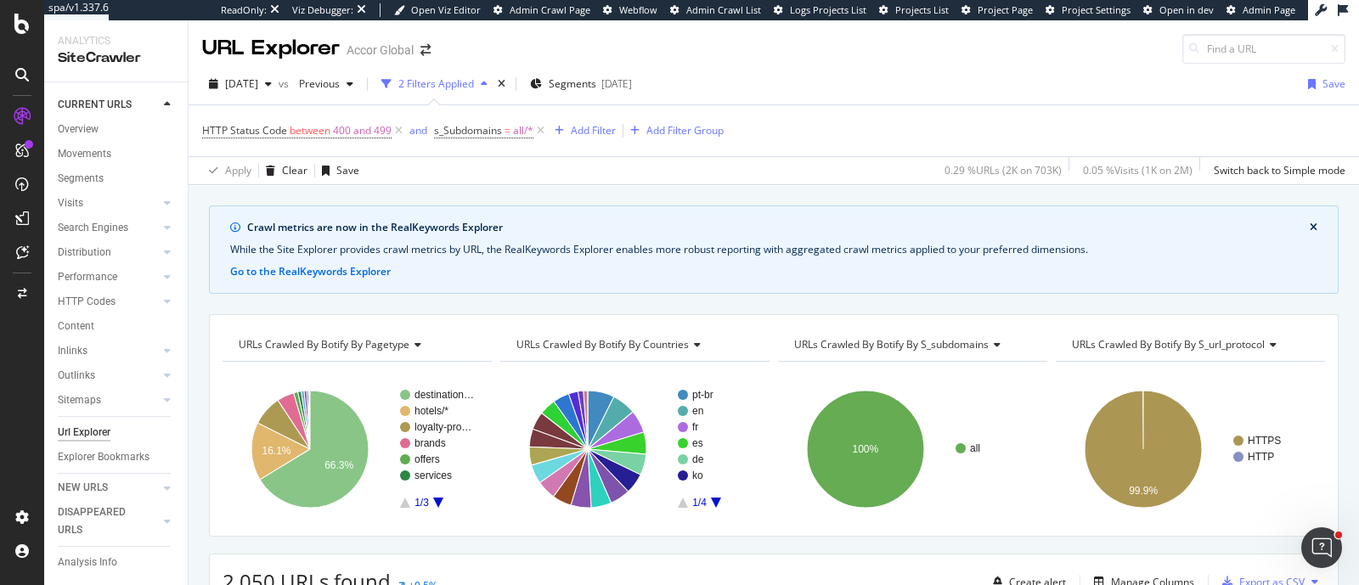
click at [936, 347] on span "URLs Crawled By Botify By s_subdomains" at bounding box center [891, 344] width 194 height 14
type input "host"
click at [824, 343] on input "host" at bounding box center [850, 344] width 114 height 27
click at [824, 343] on span "URLs Crawled By Botify By s_subdomains" at bounding box center [891, 344] width 194 height 14
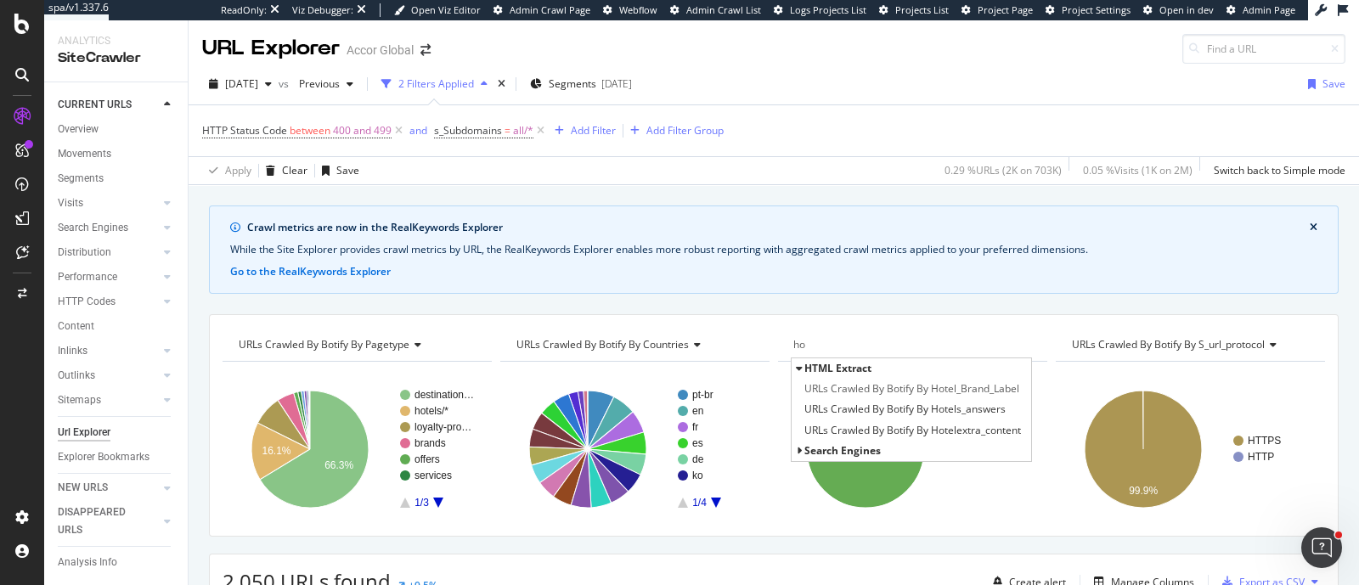
type input "ho"
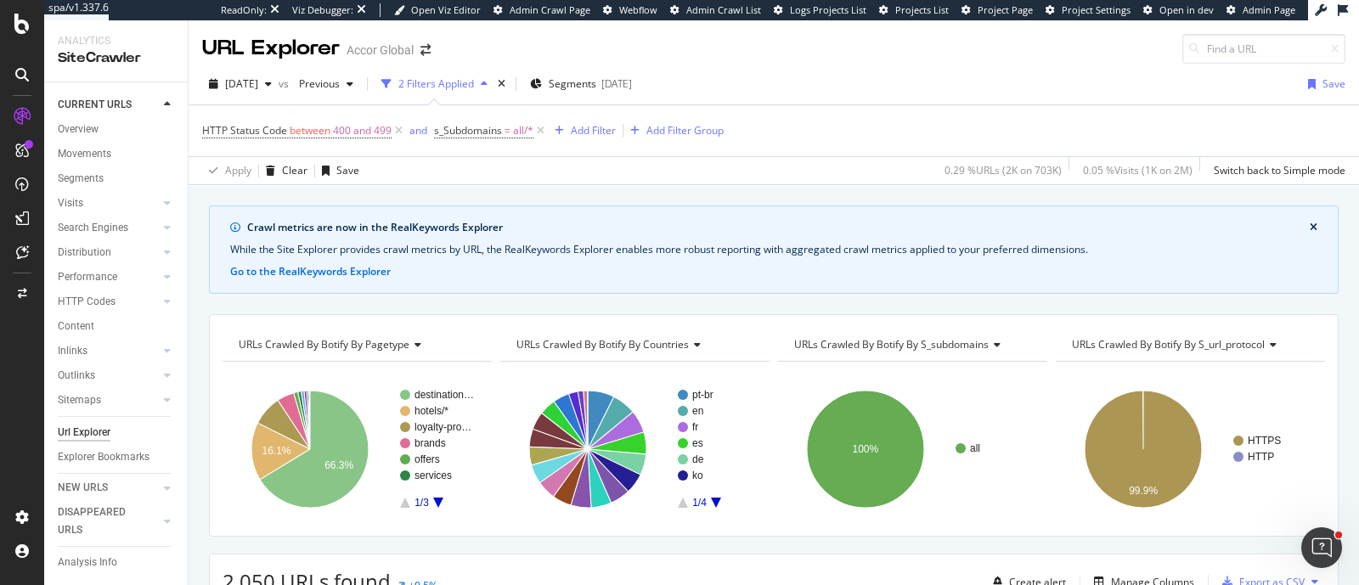
click at [960, 323] on div "URLs Crawled By Botify By pagetype Chart (by Value) Table Expand Export as CSV …" at bounding box center [773, 425] width 1129 height 222
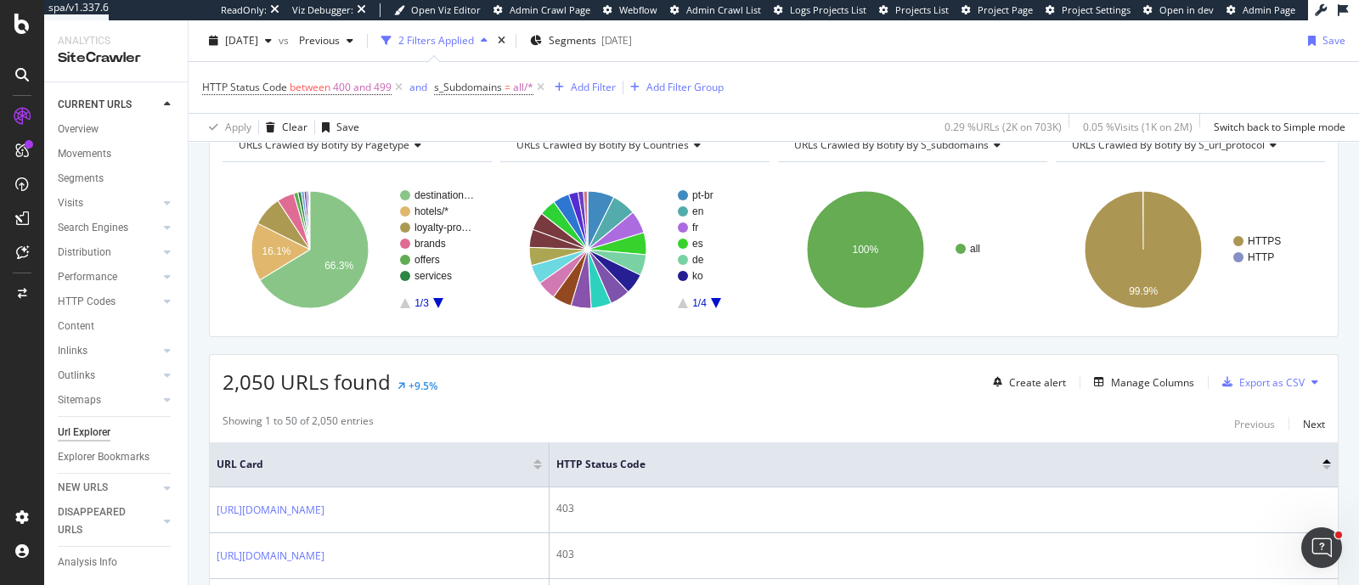
scroll to position [318, 0]
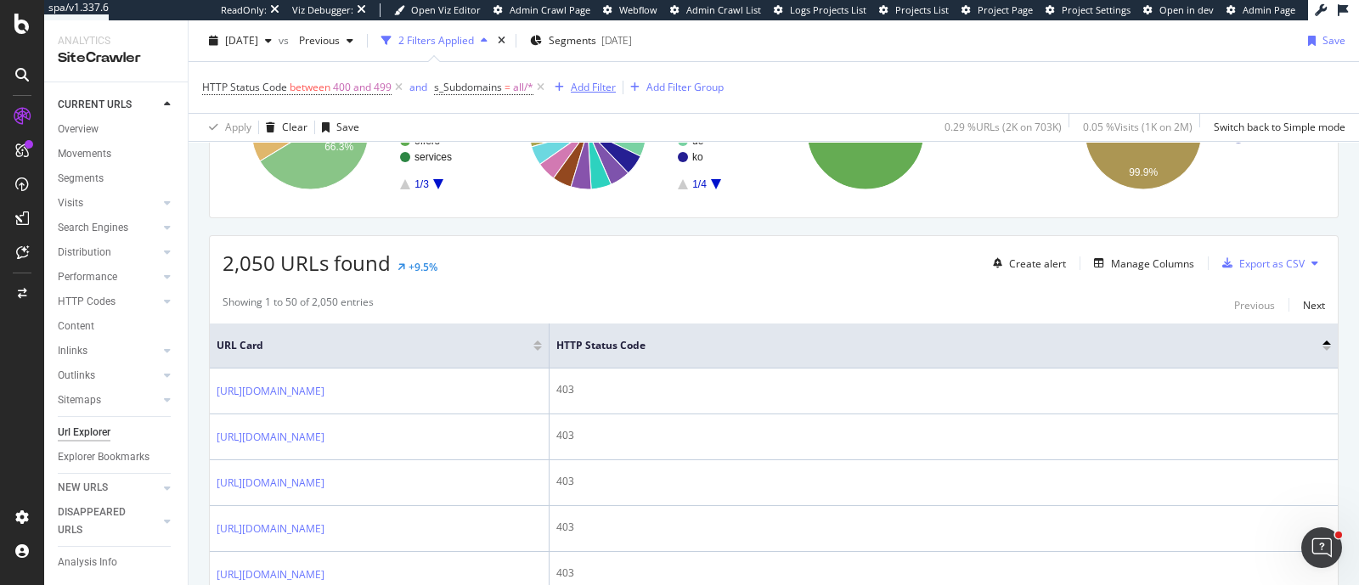
click at [593, 89] on div "Add Filter" at bounding box center [593, 87] width 45 height 14
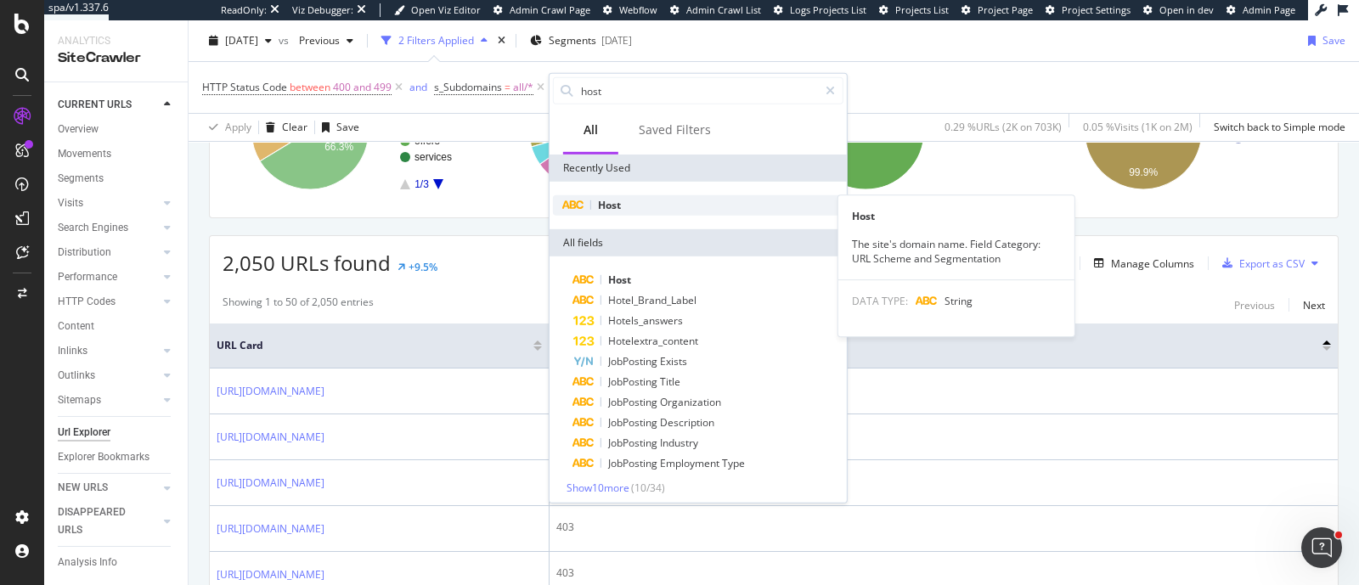
click at [628, 206] on div "Host" at bounding box center [698, 205] width 290 height 20
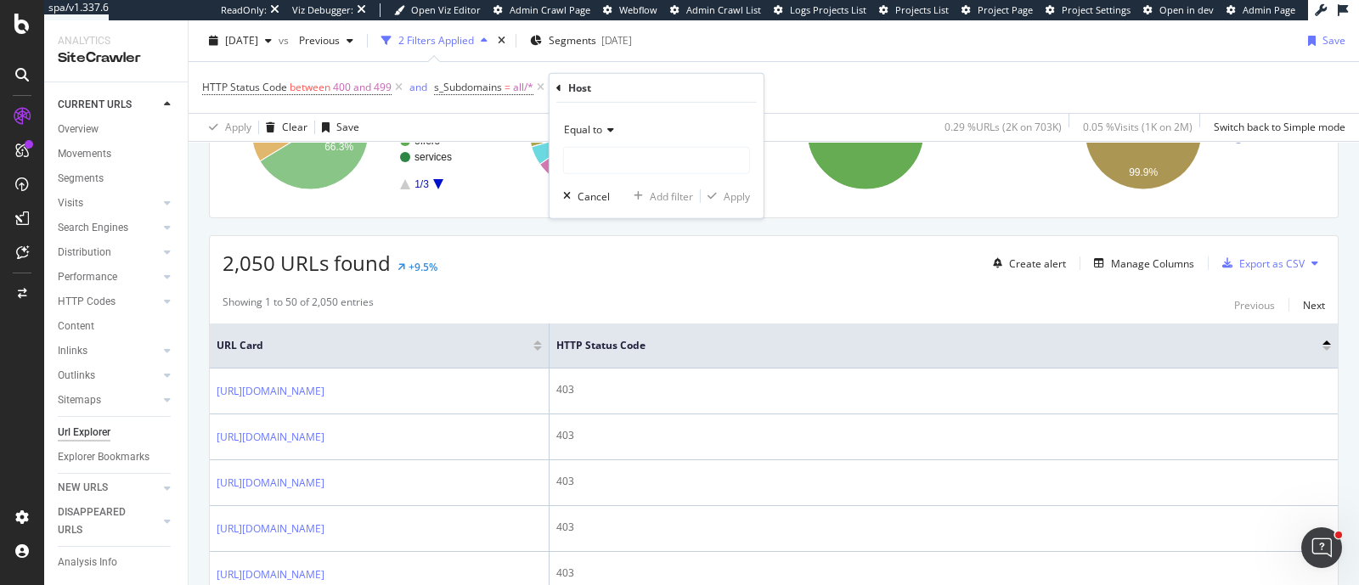
click at [590, 137] on div "Equal to" at bounding box center [656, 129] width 187 height 27
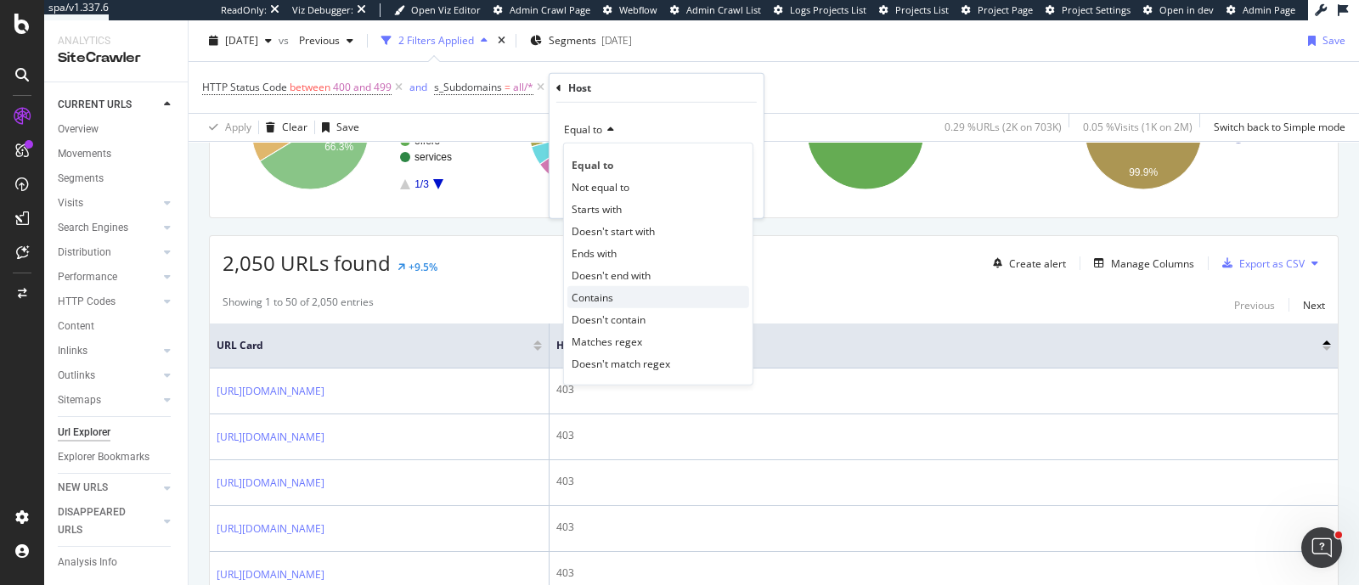
click at [606, 290] on span "Contains" at bounding box center [593, 297] width 42 height 14
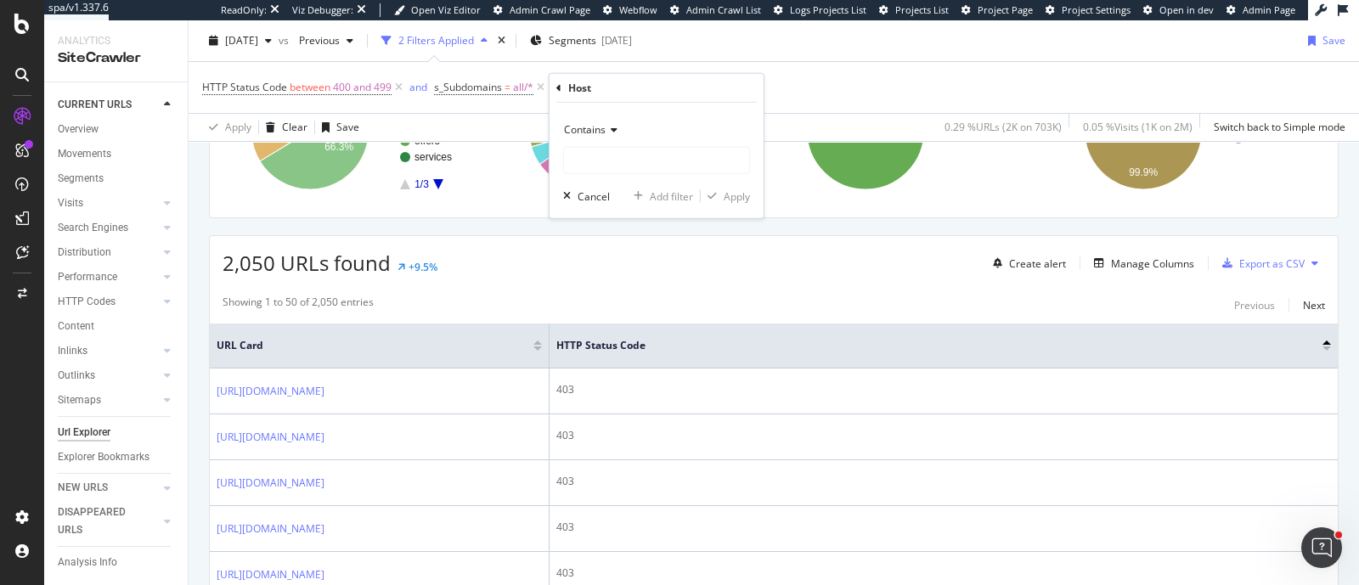
click at [606, 144] on div "Contains" at bounding box center [656, 145] width 187 height 58
click at [605, 166] on input "text" at bounding box center [656, 160] width 185 height 27
type input "rec"
click at [731, 188] on button "Apply" at bounding box center [725, 196] width 49 height 17
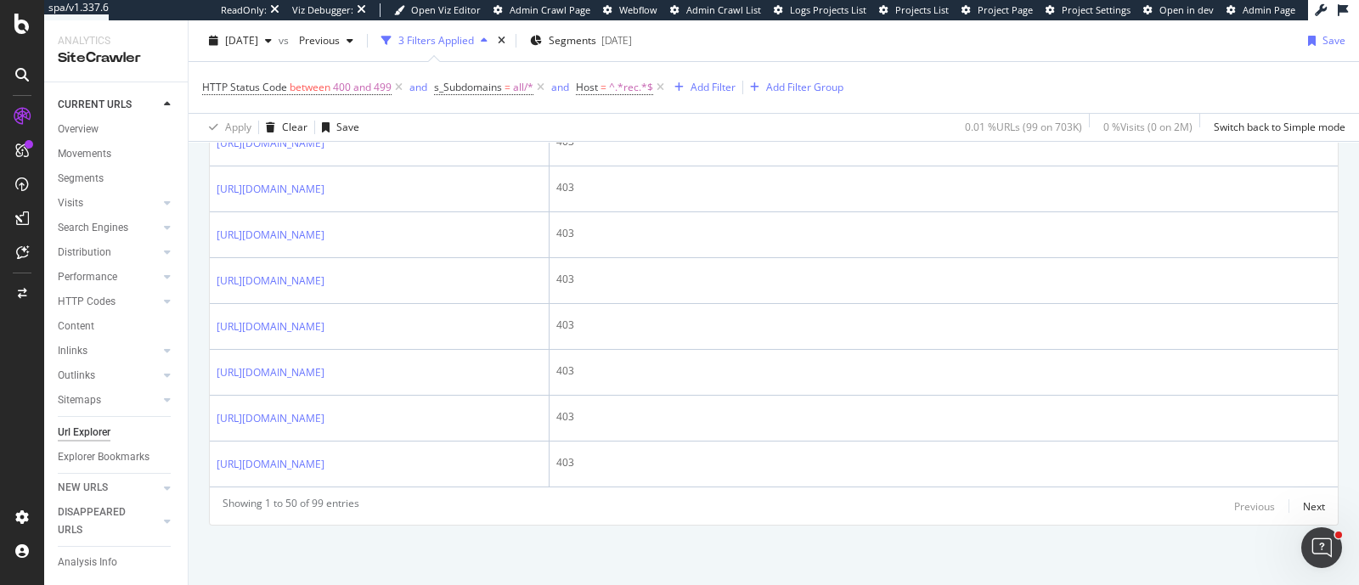
scroll to position [3275, 0]
click at [625, 81] on span "^.*rec.*$" at bounding box center [631, 88] width 44 height 24
click at [602, 125] on span "Contains" at bounding box center [613, 127] width 42 height 14
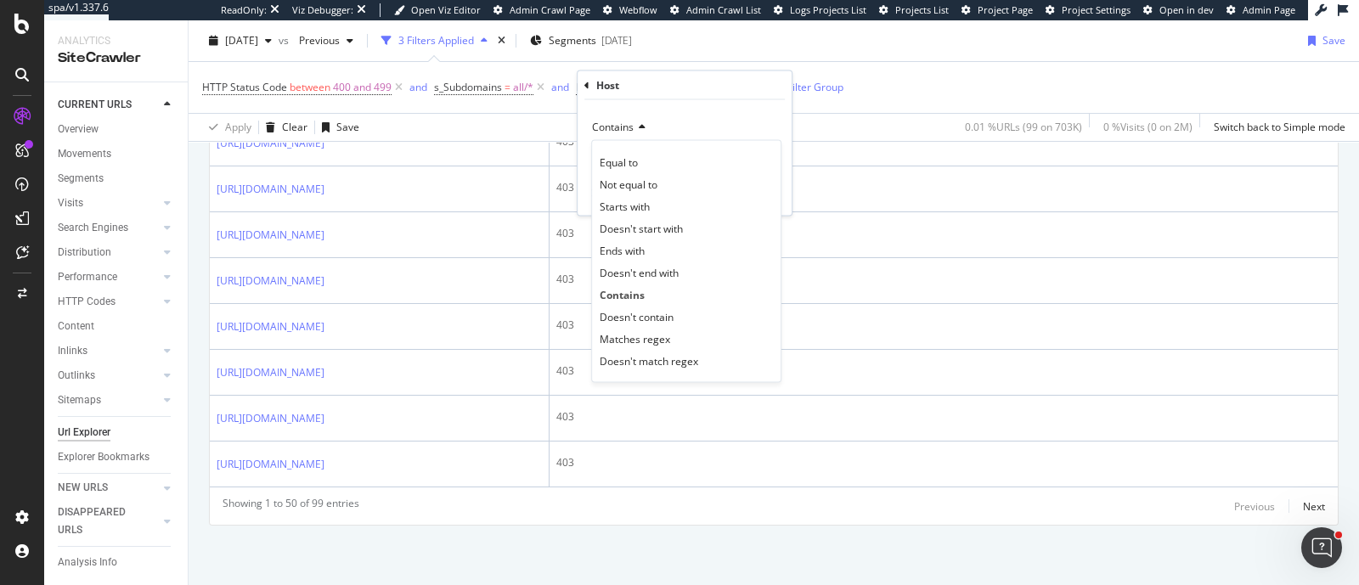
click at [611, 149] on div "Equal to Not equal to Starts with Doesn't start with Ends with Doesn't end with…" at bounding box center [686, 261] width 190 height 243
click at [611, 151] on div "Equal to" at bounding box center [686, 162] width 182 height 22
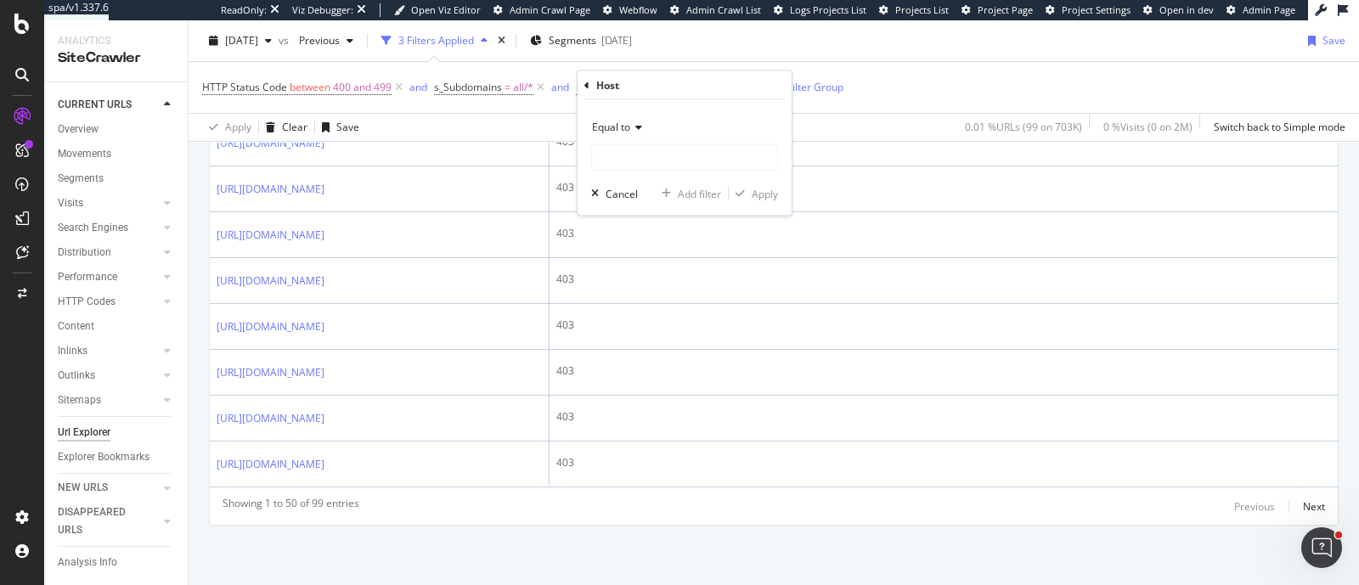
click at [624, 174] on div "Equal to Cancel Add filter Apply" at bounding box center [684, 157] width 214 height 115
click at [632, 163] on input "text" at bounding box center [684, 157] width 185 height 27
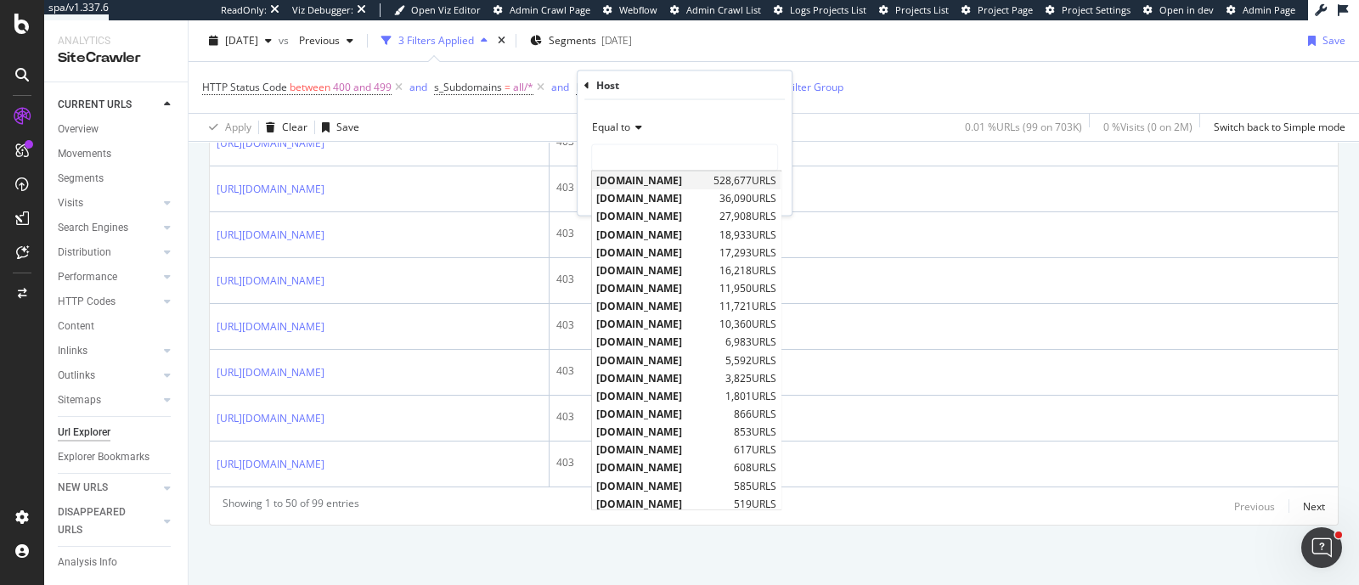
click at [630, 182] on span "all.accor.com" at bounding box center [652, 180] width 113 height 14
type input "all.accor.com"
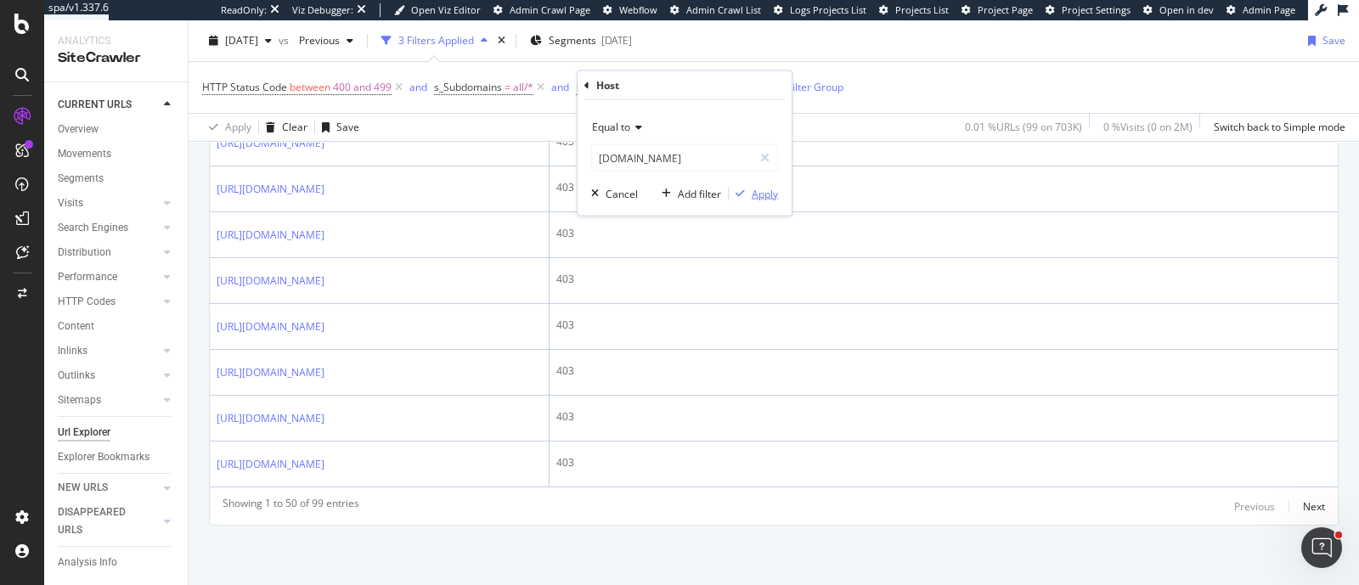
click at [758, 194] on div "Apply" at bounding box center [765, 193] width 26 height 14
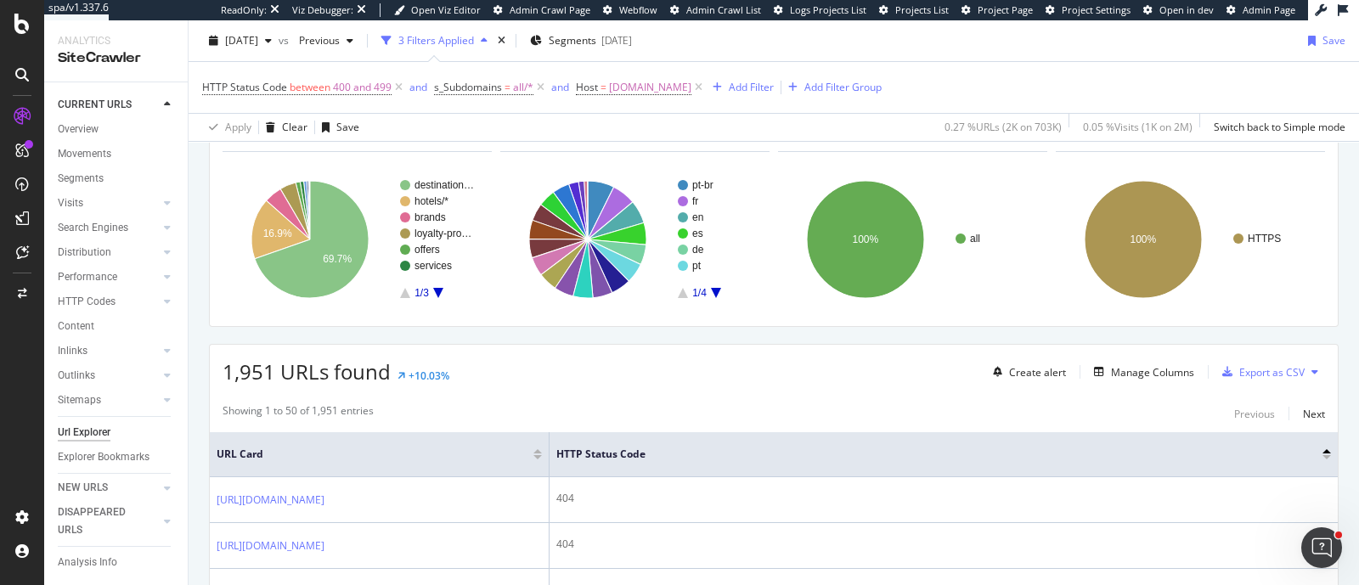
scroll to position [211, 0]
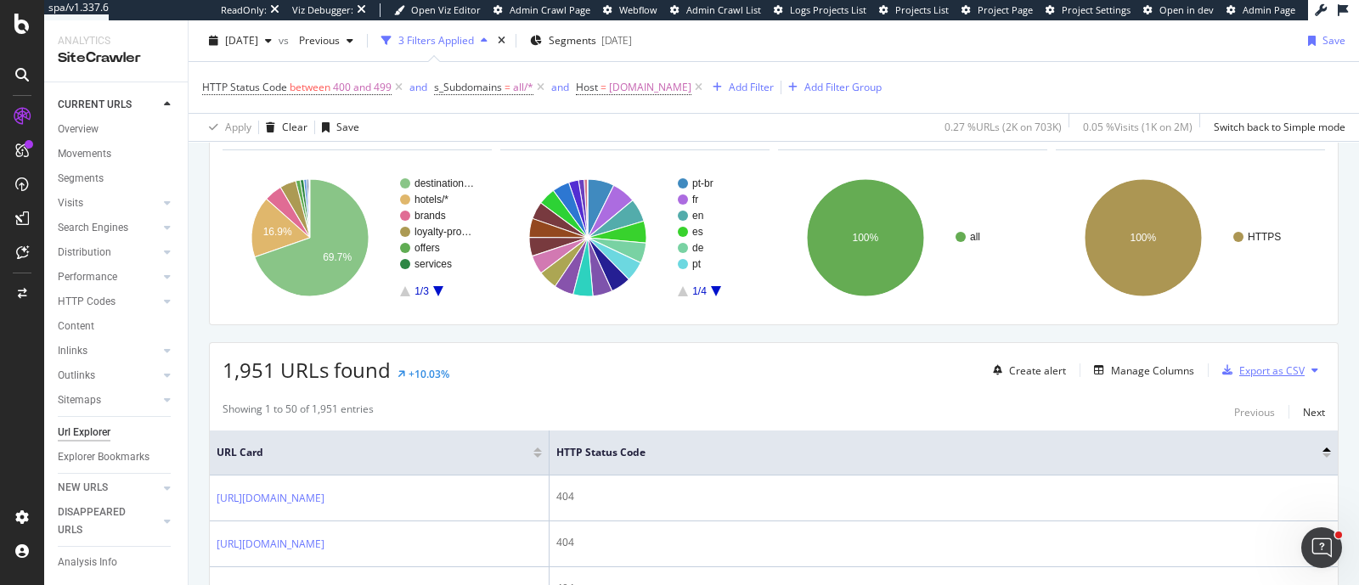
click at [1268, 371] on div "Export as CSV" at bounding box center [1271, 370] width 65 height 14
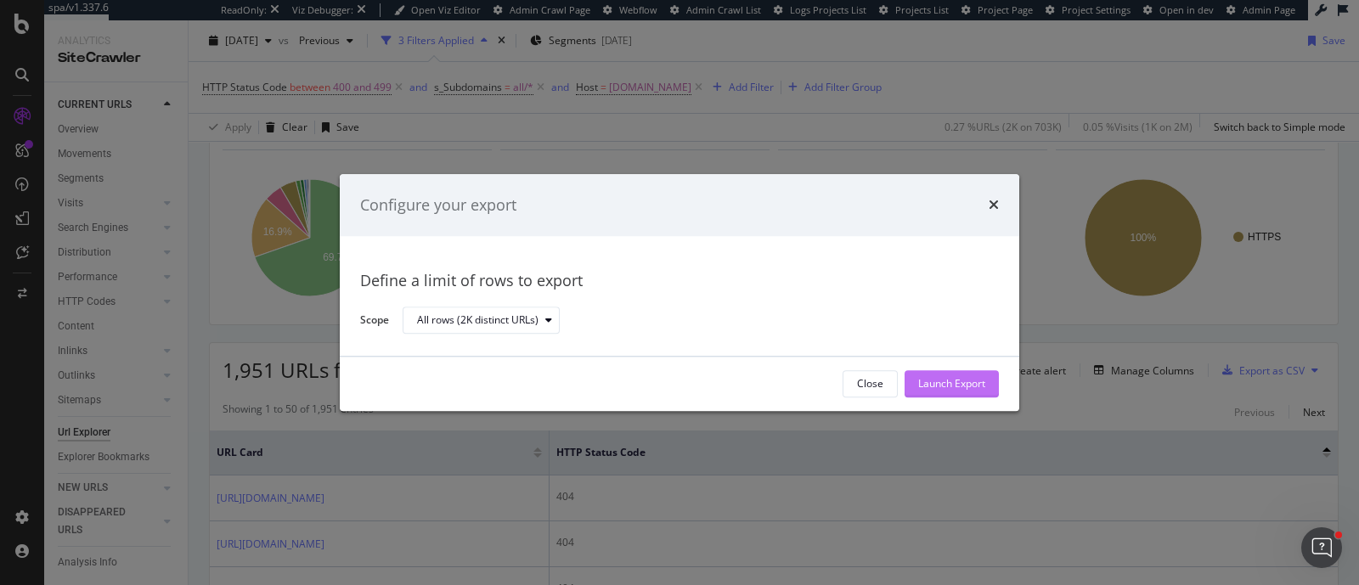
click at [957, 388] on div "Launch Export" at bounding box center [951, 384] width 67 height 14
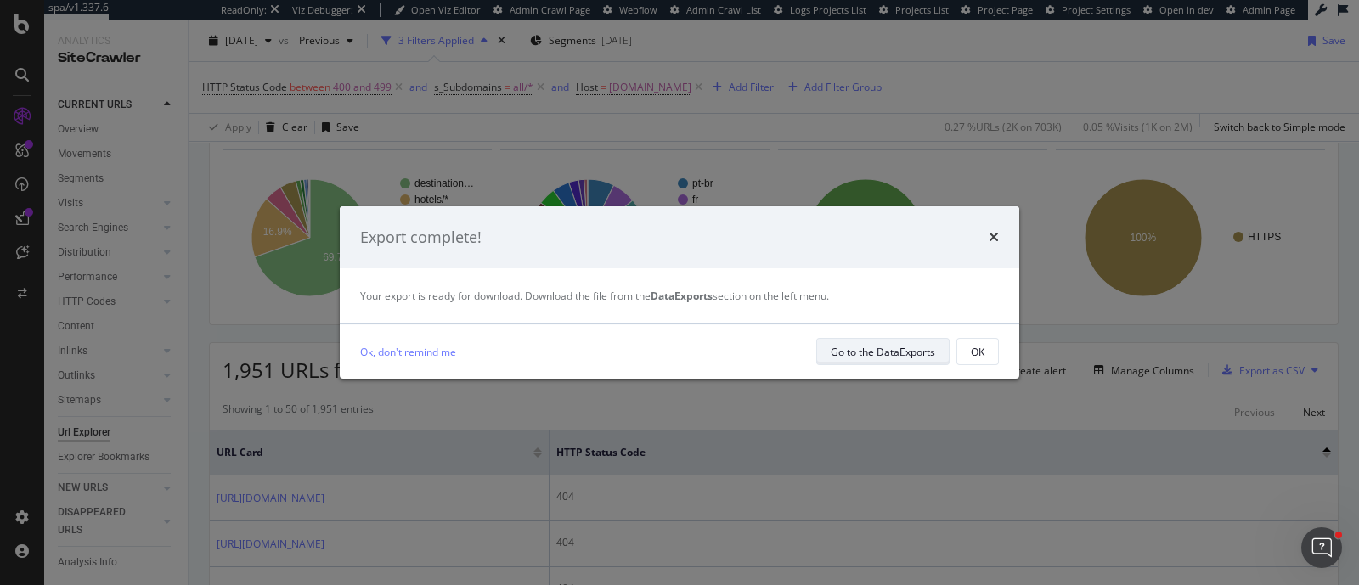
click at [861, 356] on div "Go to the DataExports" at bounding box center [883, 352] width 104 height 14
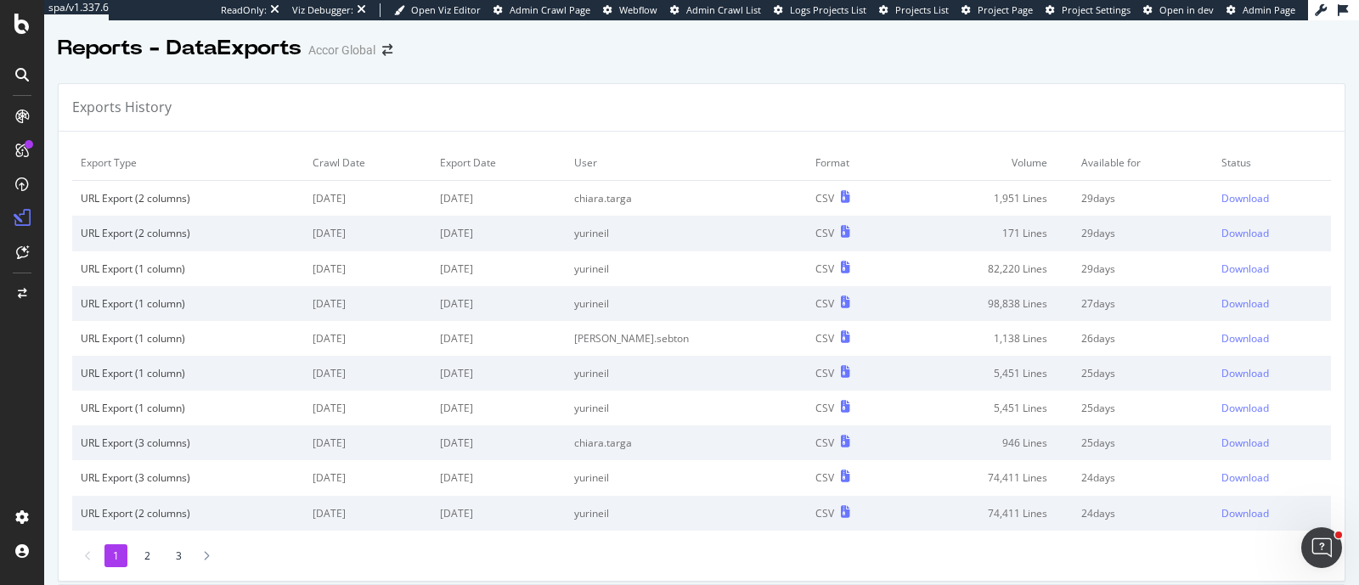
click at [1213, 189] on td "Download" at bounding box center [1272, 199] width 118 height 36
click at [1221, 193] on div "Download" at bounding box center [1245, 198] width 48 height 14
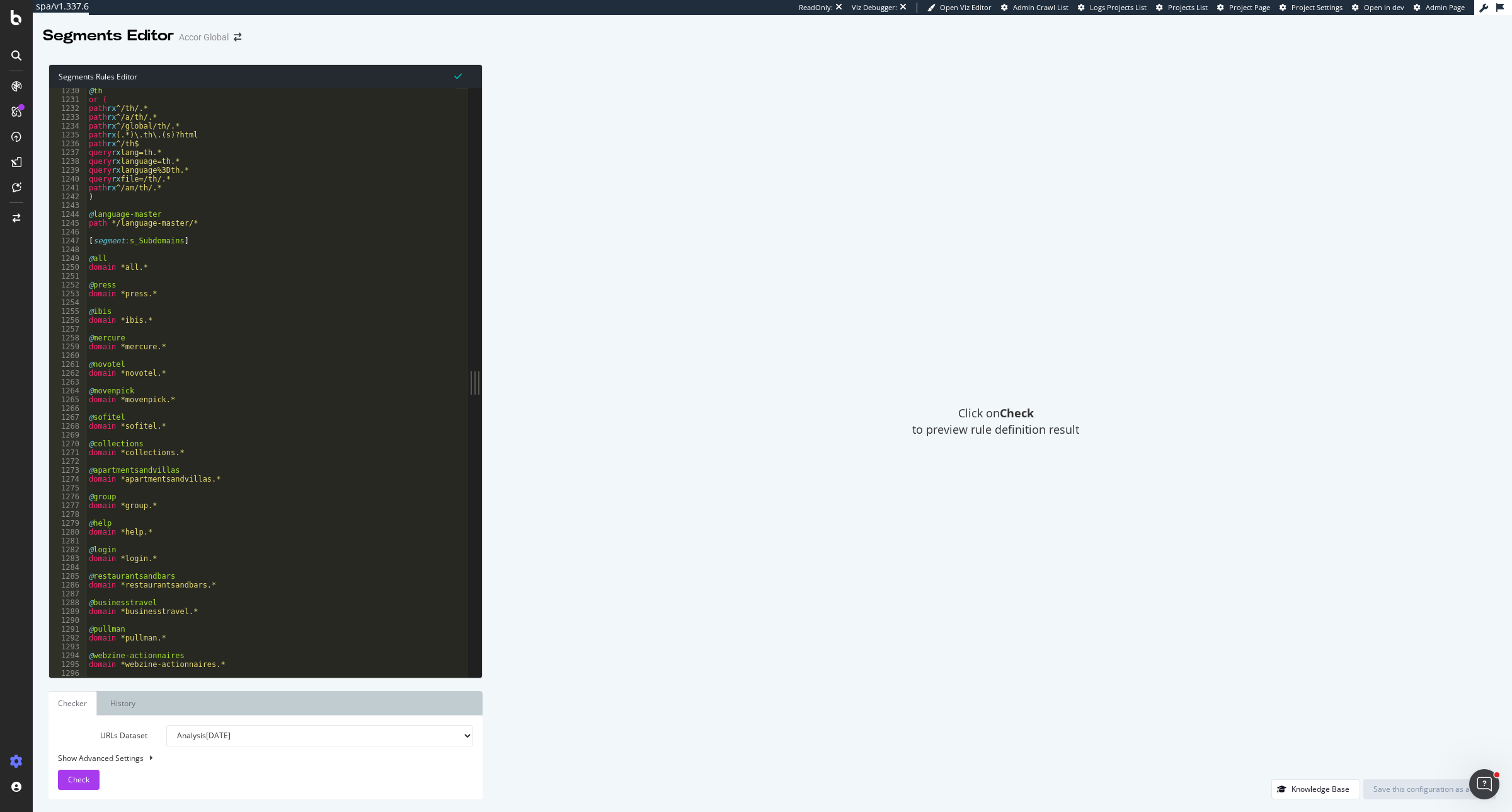
scroll to position [10799, 0]
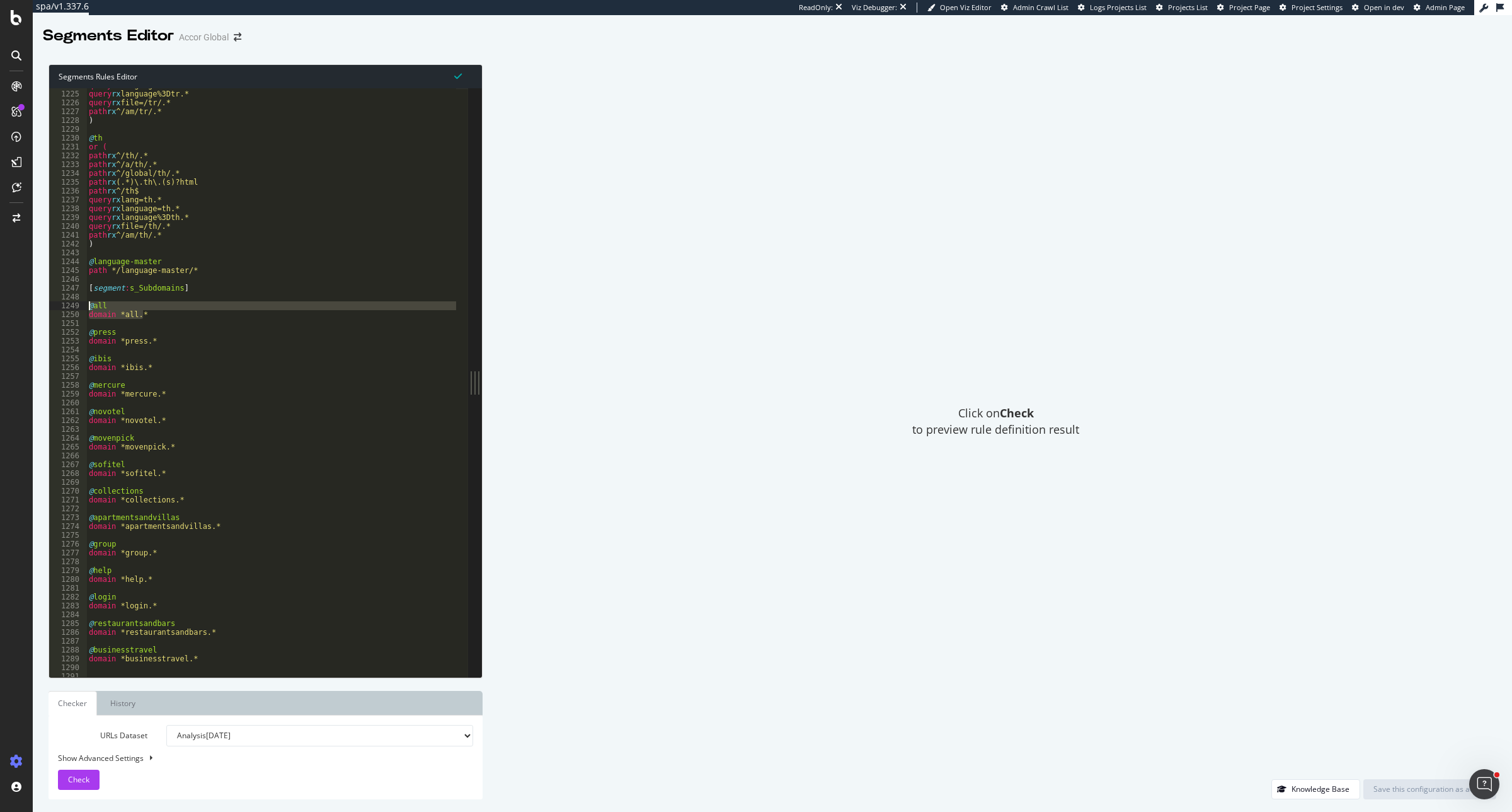
drag, startPoint x: 153, startPoint y: 314, endPoint x: 85, endPoint y: 303, distance: 68.9
click at [85, 303] on div "domain *all.* 1224 1225 1226 1227 1228 1229 1230 1231 1232 1233 1234 1235 1236 …" at bounding box center [258, 382] width 419 height 589
type textarea "@all domain *all.*"
click at [89, 299] on div "query rx language=tr.* query rx language%3Dtr.* query rx file=/tr/.* path rx ^/…" at bounding box center [502, 378] width 832 height 595
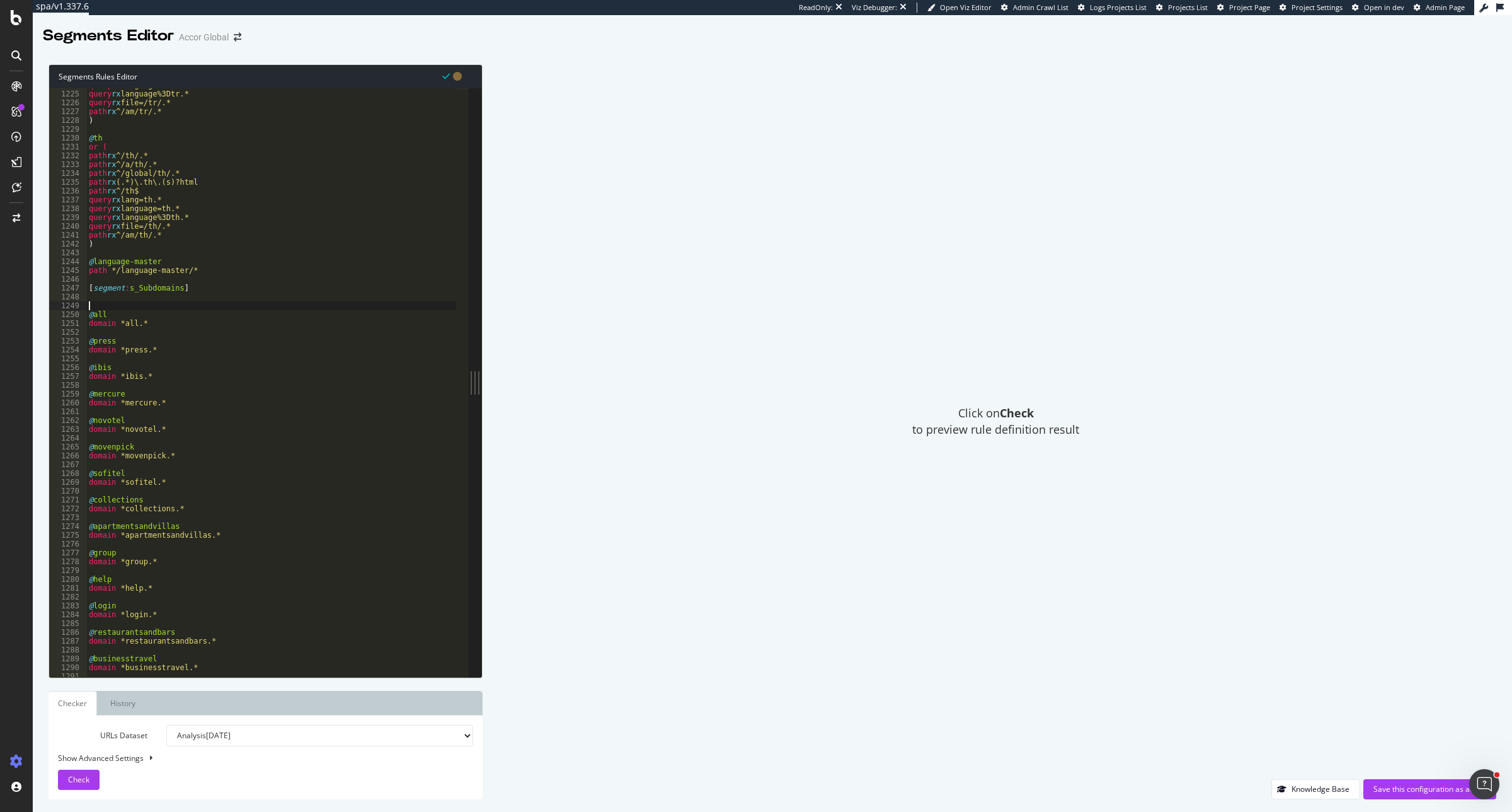
paste textarea "domain *all.*"
type textarea "domain *all.*"
click at [101, 306] on div "query rx language=tr.* query rx language%3Dtr.* query rx file=/tr/.* path rx ^/…" at bounding box center [502, 378] width 832 height 595
click at [121, 315] on div "query rx language=tr.* query rx language%3Dtr.* query rx file=/tr/.* path rx ^/…" at bounding box center [502, 378] width 832 height 595
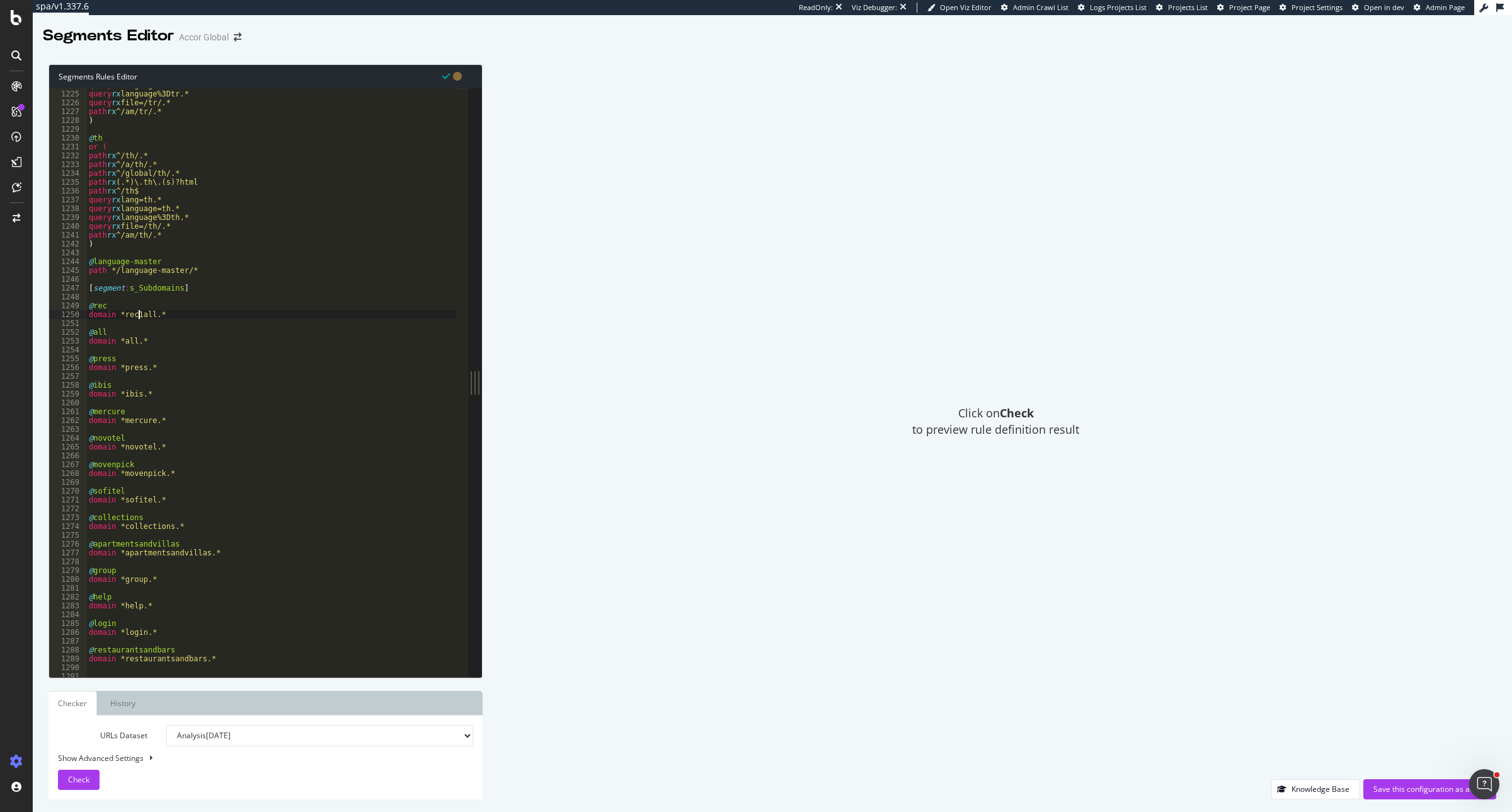
scroll to position [0, 4]
click at [114, 304] on div "query rx language=tr.* query rx language%3Dtr.* query rx file=/tr/.* path rx ^/…" at bounding box center [502, 378] width 832 height 595
drag, startPoint x: 165, startPoint y: 313, endPoint x: 76, endPoint y: 312, distance: 89.0
click at [76, 312] on div "@rec 1224 1225 1226 1227 1228 1229 1230 1231 1232 1233 1234 1235 1236 1237 1238…" at bounding box center [258, 382] width 419 height 589
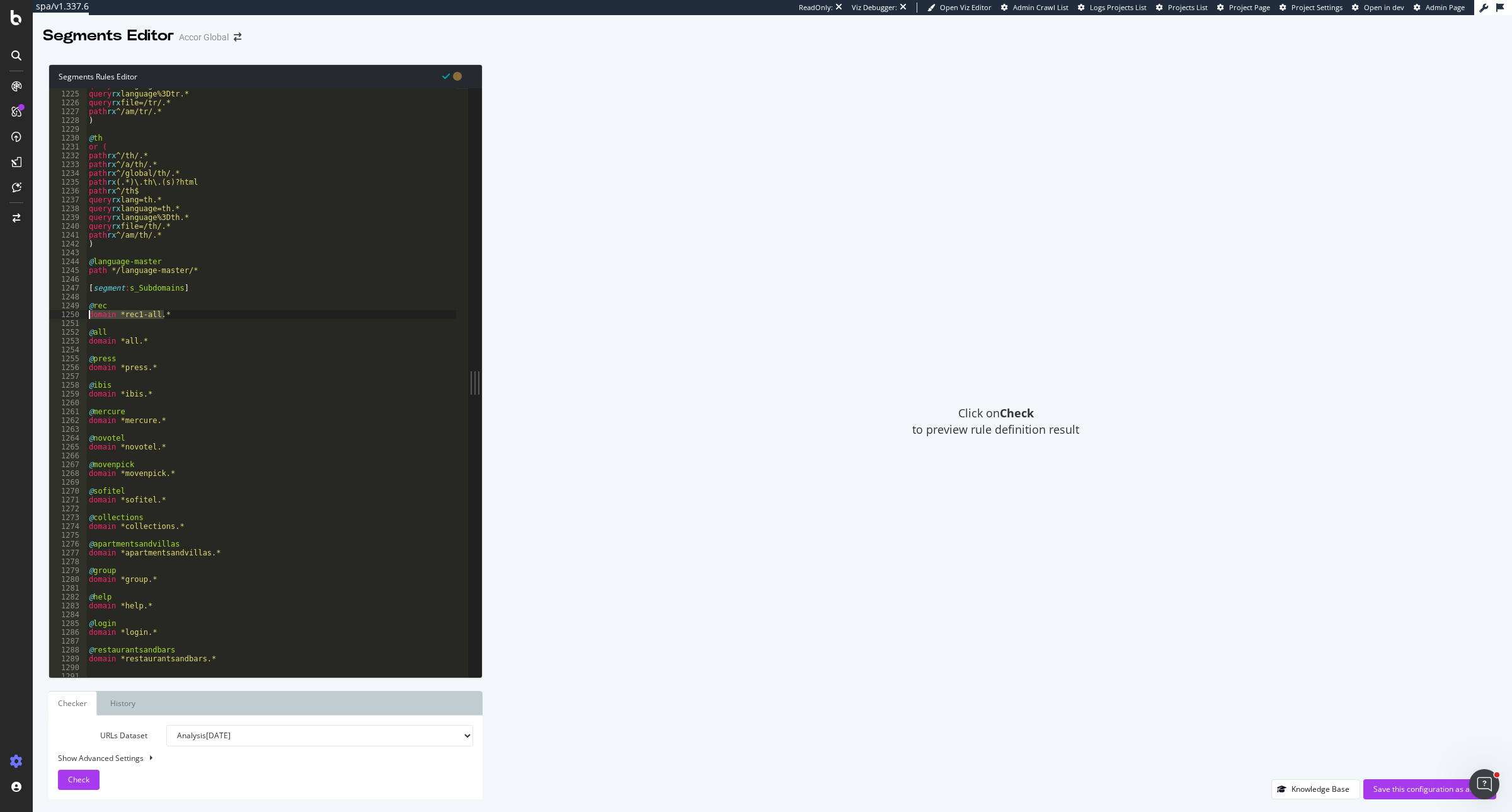
type textarea "domain *rec1-all.*"
click at [194, 312] on div "query rx language=tr.* query rx language%3Dtr.* query rx file=/tr/.* path rx ^/…" at bounding box center [271, 382] width 369 height 589
paste textarea "domain *rec1-all.*"
click at [140, 321] on div "query rx language=tr.* query rx language%3Dtr.* query rx file=/tr/.* path rx ^/…" at bounding box center [502, 378] width 832 height 595
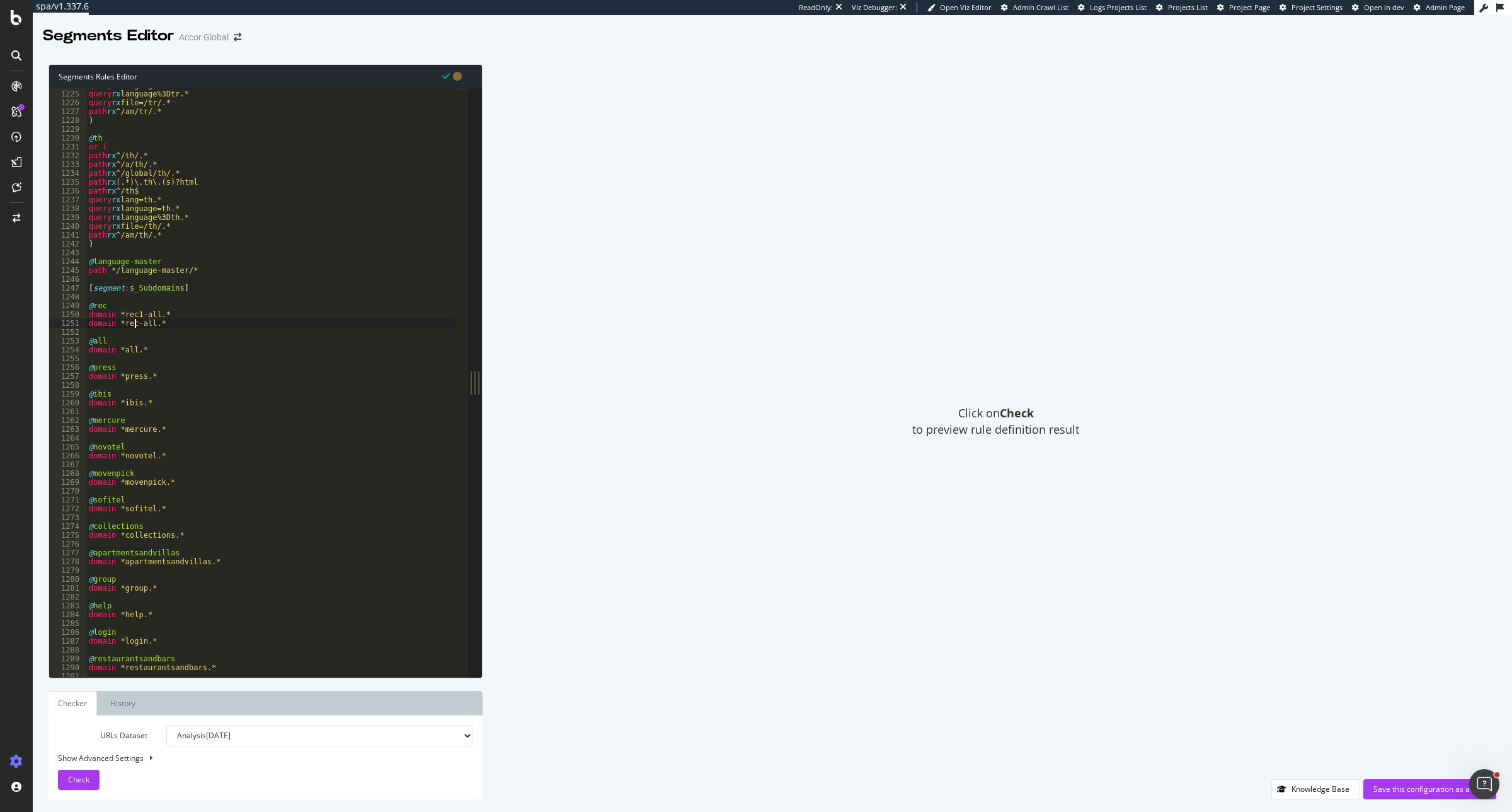
scroll to position [0, 4]
click at [87, 315] on div "query rx language=tr.* query rx language%3Dtr.* query rx file=/tr/.* path rx ^/…" at bounding box center [502, 378] width 832 height 595
click at [186, 333] on div "query rx language=tr.* query rx language%3Dtr.* query rx file=/tr/.* path rx ^/…" at bounding box center [502, 378] width 832 height 595
type textarea "domain *rec2-all.*"
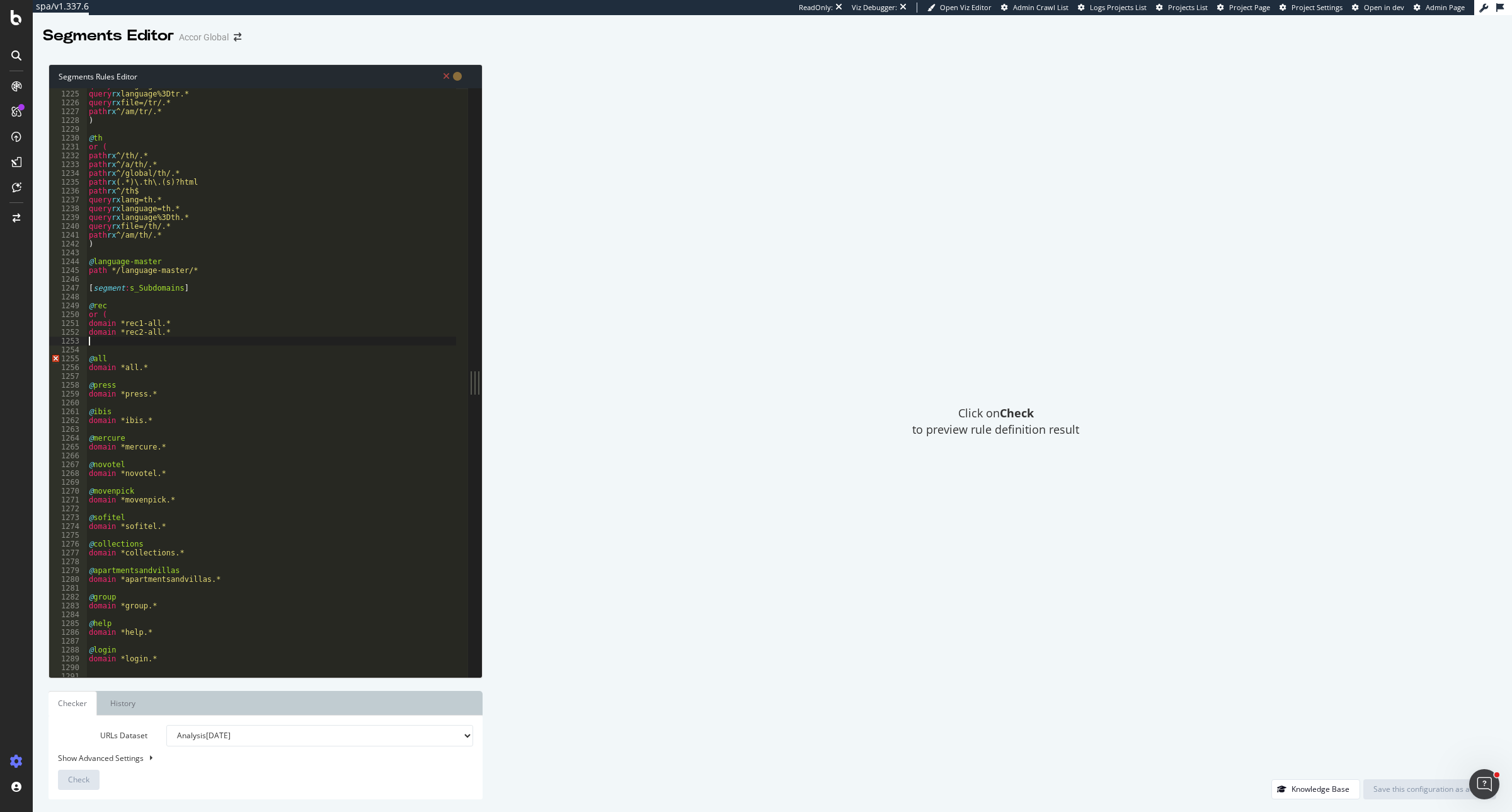
scroll to position [0, 0]
click at [132, 312] on div "query rx language=tr.* query rx language%3Dtr.* query rx file=/tr/.* path rx ^/…" at bounding box center [502, 378] width 832 height 595
click at [132, 310] on div "query rx language=tr.* query rx language%3Dtr.* query rx file=/tr/.* path rx ^/…" at bounding box center [502, 378] width 832 height 595
click at [127, 341] on div "query rx language=tr.* query rx language%3Dtr.* query rx file=/tr/.* path rx ^/…" at bounding box center [502, 378] width 832 height 595
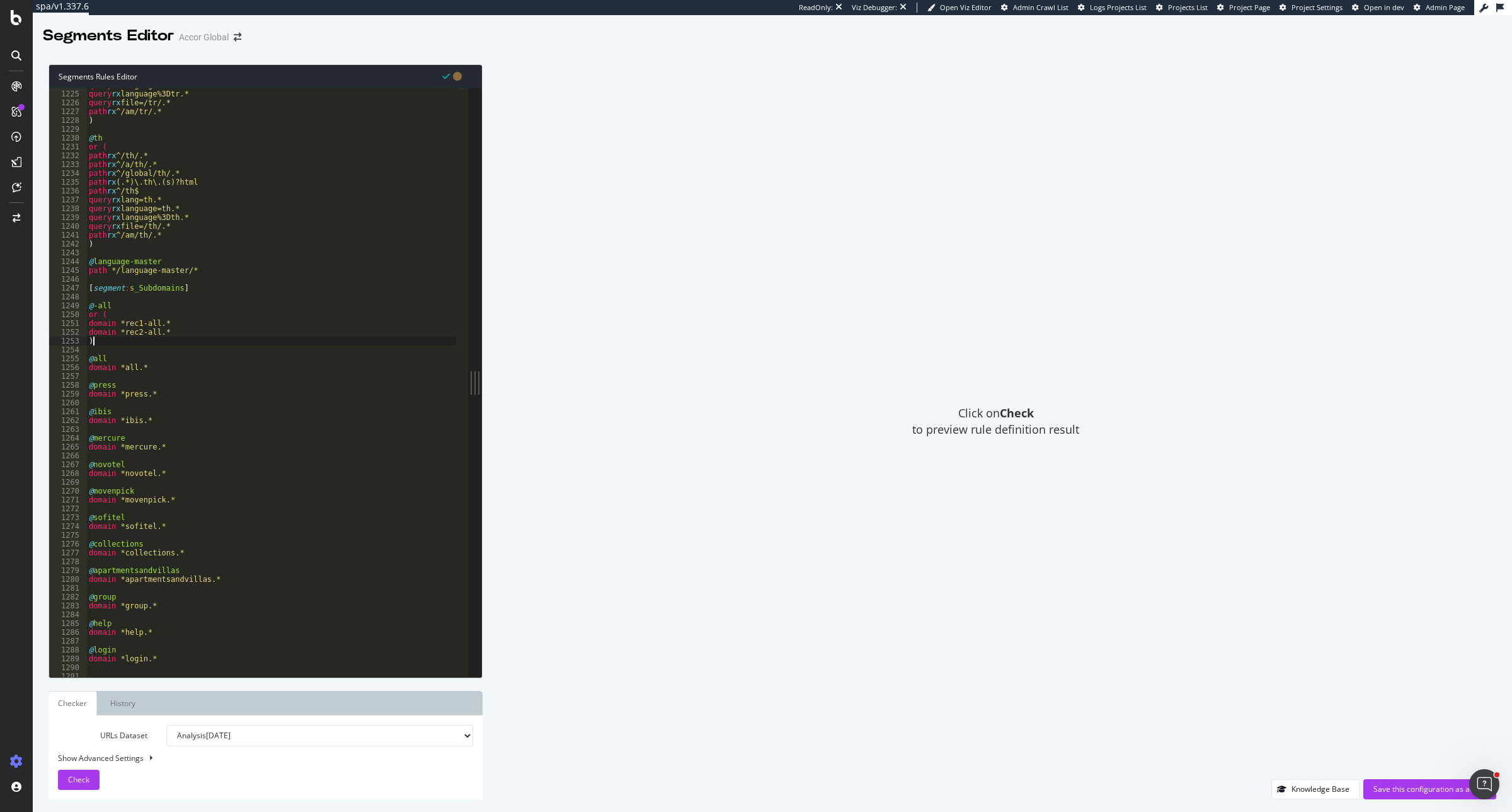
scroll to position [0, 0]
click at [94, 307] on div "query rx language=tr.* query rx language%3Dtr.* query rx file=/tr/.* path rx ^/…" at bounding box center [502, 378] width 832 height 595
click at [88, 338] on div "query rx language=tr.* query rx language%3Dtr.* query rx file=/tr/.* path rx ^/…" at bounding box center [502, 378] width 832 height 595
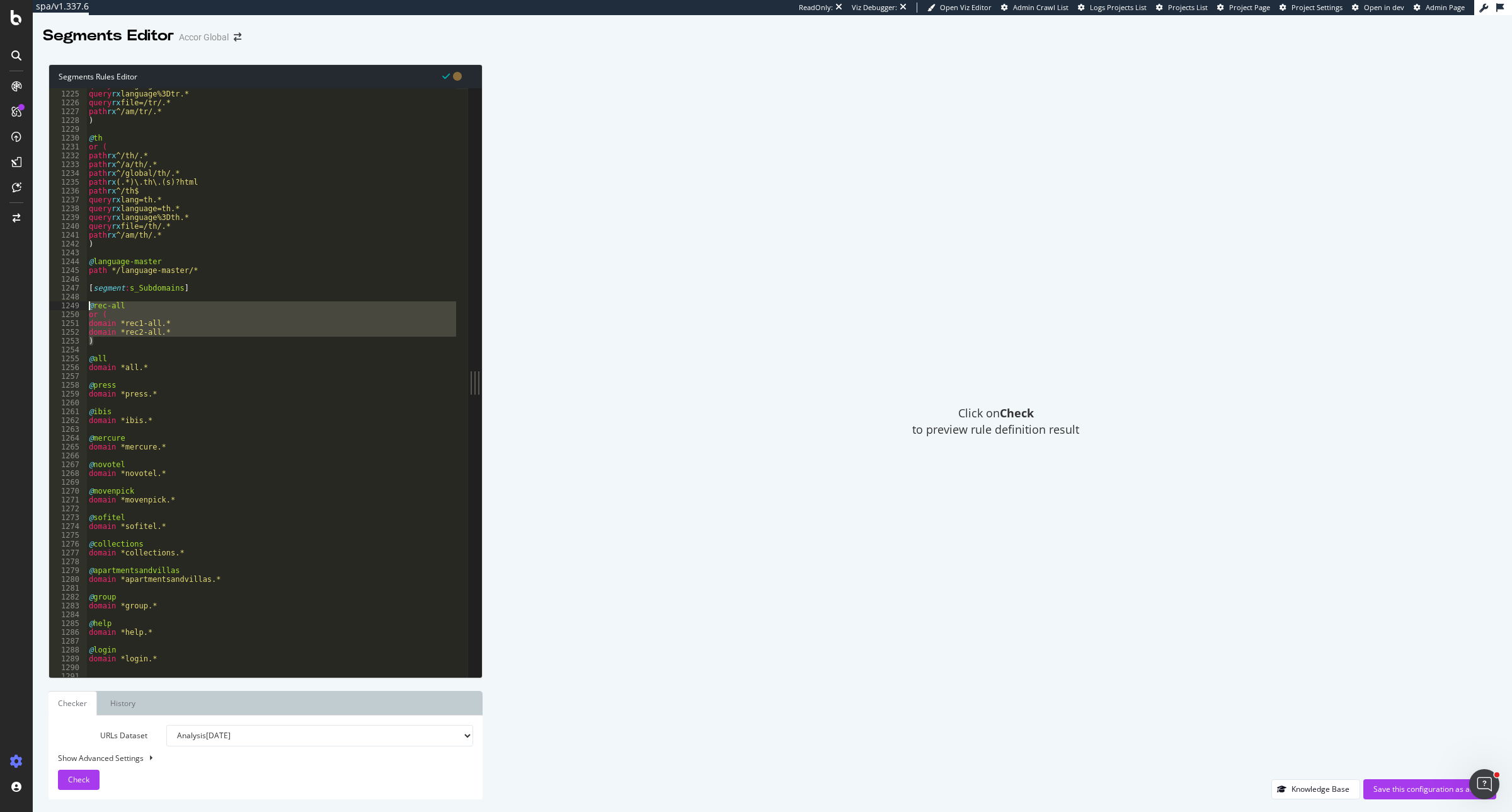
drag, startPoint x: 95, startPoint y: 341, endPoint x: 84, endPoint y: 310, distance: 32.9
click at [84, 310] on div ") 1224 1225 1226 1227 1228 1229 1230 1231 1232 1233 1234 1235 1236 1237 1238 12…" at bounding box center [258, 382] width 419 height 589
click at [96, 336] on div "query rx language=tr.* query rx language%3Dtr.* query rx file=/tr/.* path rx ^/…" at bounding box center [271, 382] width 369 height 589
type textarea "domain *rec2-all.*"
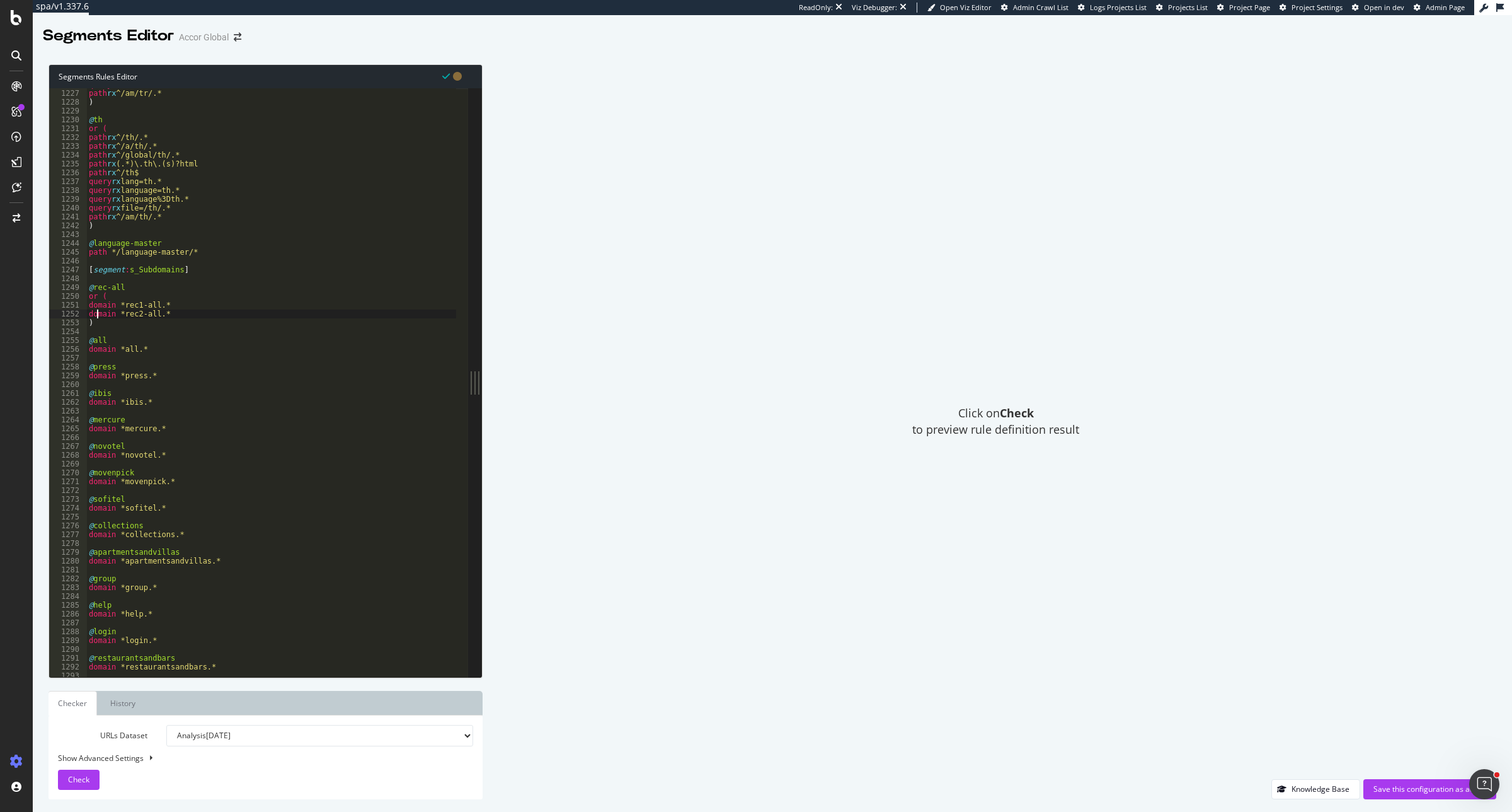
scroll to position [10817, 0]
click at [181, 313] on div "query rx file=/tr/.* path rx ^/am/tr/.* ) @ th or ( path rx ^/th/.* path rx ^/a…" at bounding box center [502, 377] width 832 height 595
paste textarea ")"
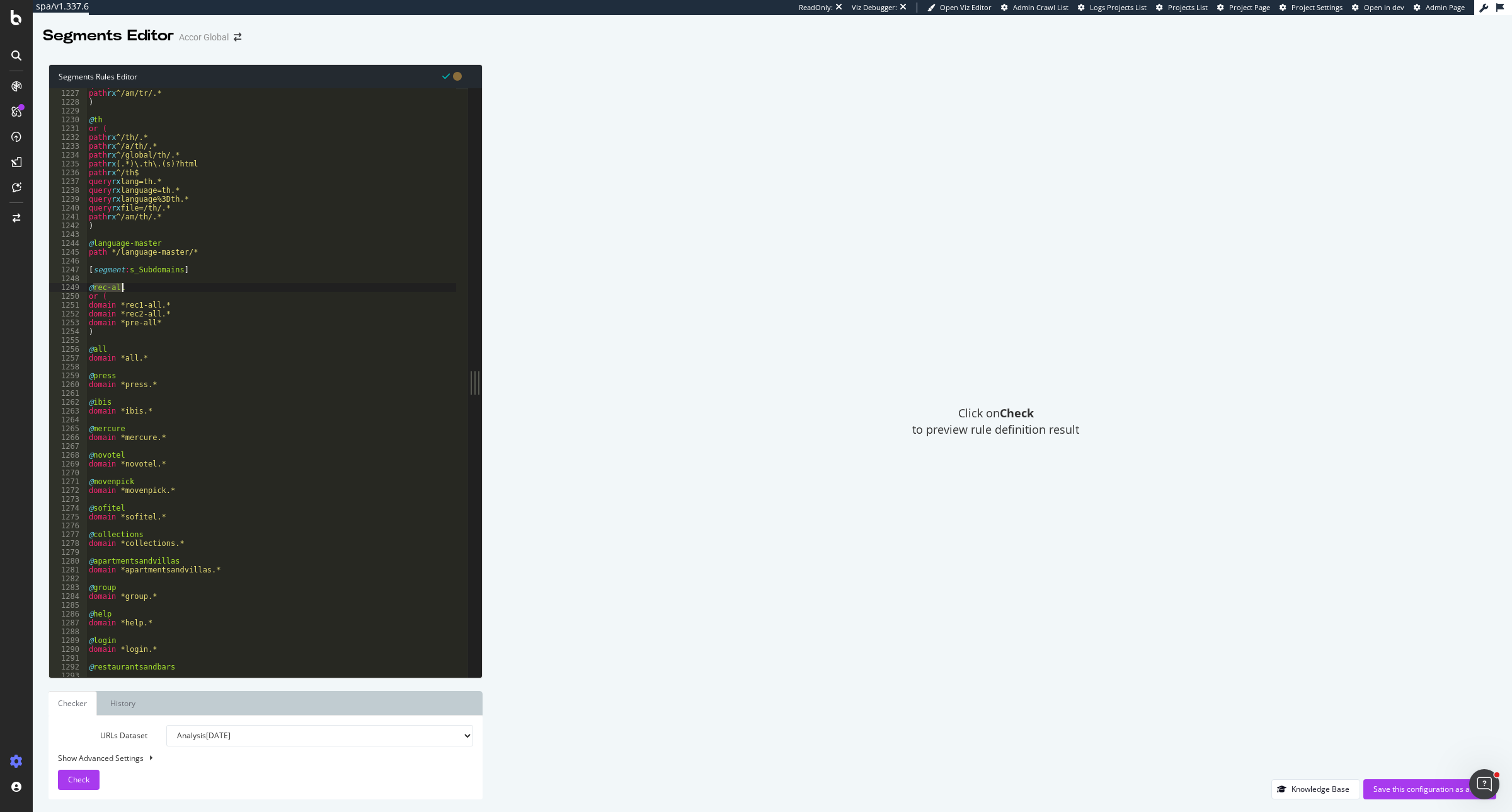
drag, startPoint x: 94, startPoint y: 290, endPoint x: 125, endPoint y: 289, distance: 31.0
click at [125, 289] on div "query rx file=/tr/.* path rx ^/am/tr/.* ) @ th or ( path rx ^/th/.* path rx ^/a…" at bounding box center [502, 377] width 832 height 595
click at [92, 289] on div "query rx file=/tr/.* path rx ^/am/tr/.* ) @ th or ( path rx ^/th/.* path rx ^/a…" at bounding box center [502, 377] width 832 height 595
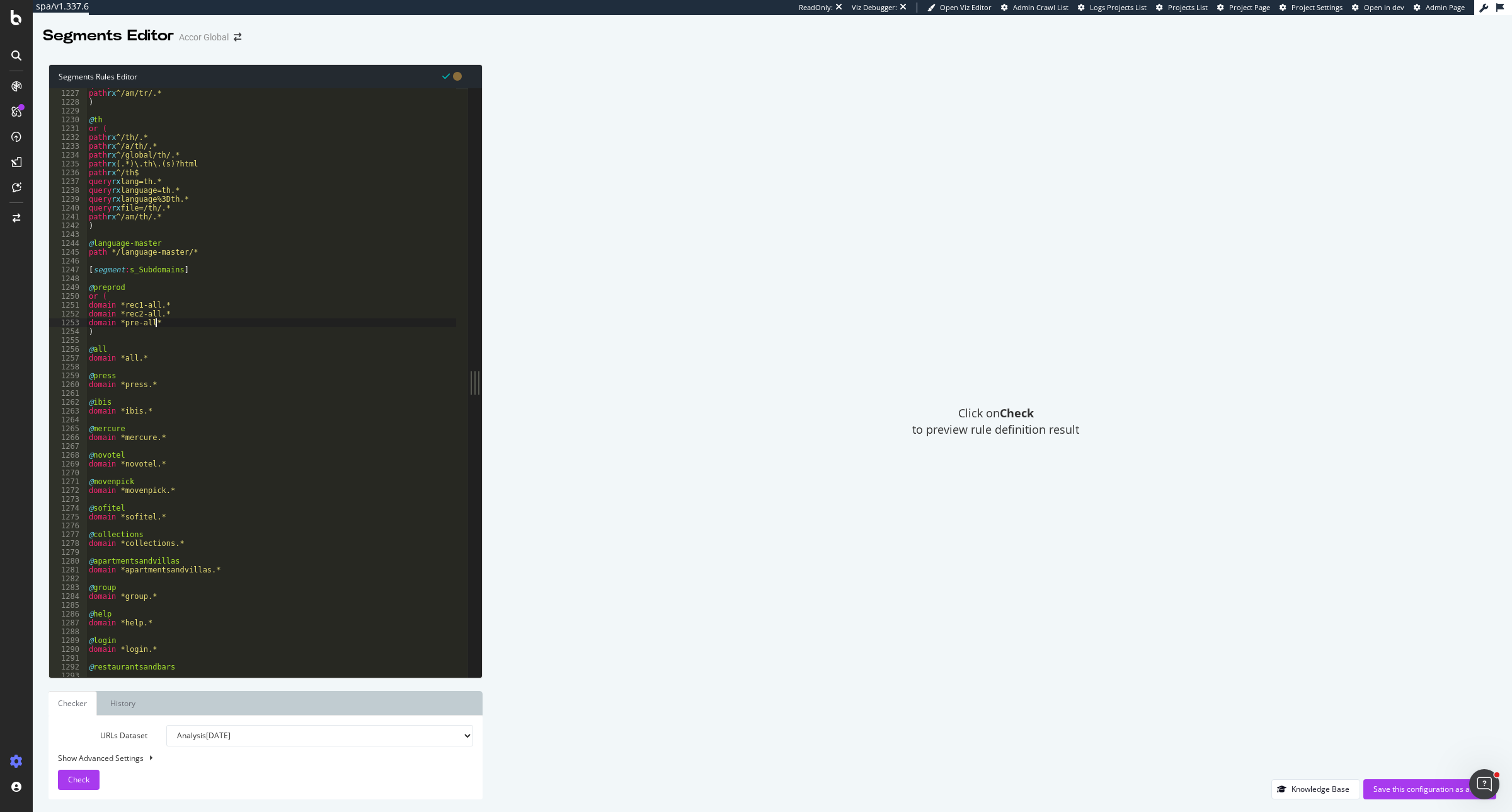
click at [162, 325] on div "query rx file=/tr/.* path rx ^/am/tr/.* ) @ th or ( path rx ^/th/.* path rx ^/a…" at bounding box center [502, 377] width 832 height 595
type textarea "domain *pre-all*"
type textarea "domain *buildqa-all*"
click at [1402, 792] on div "Save this configuration as active" at bounding box center [1430, 789] width 113 height 10
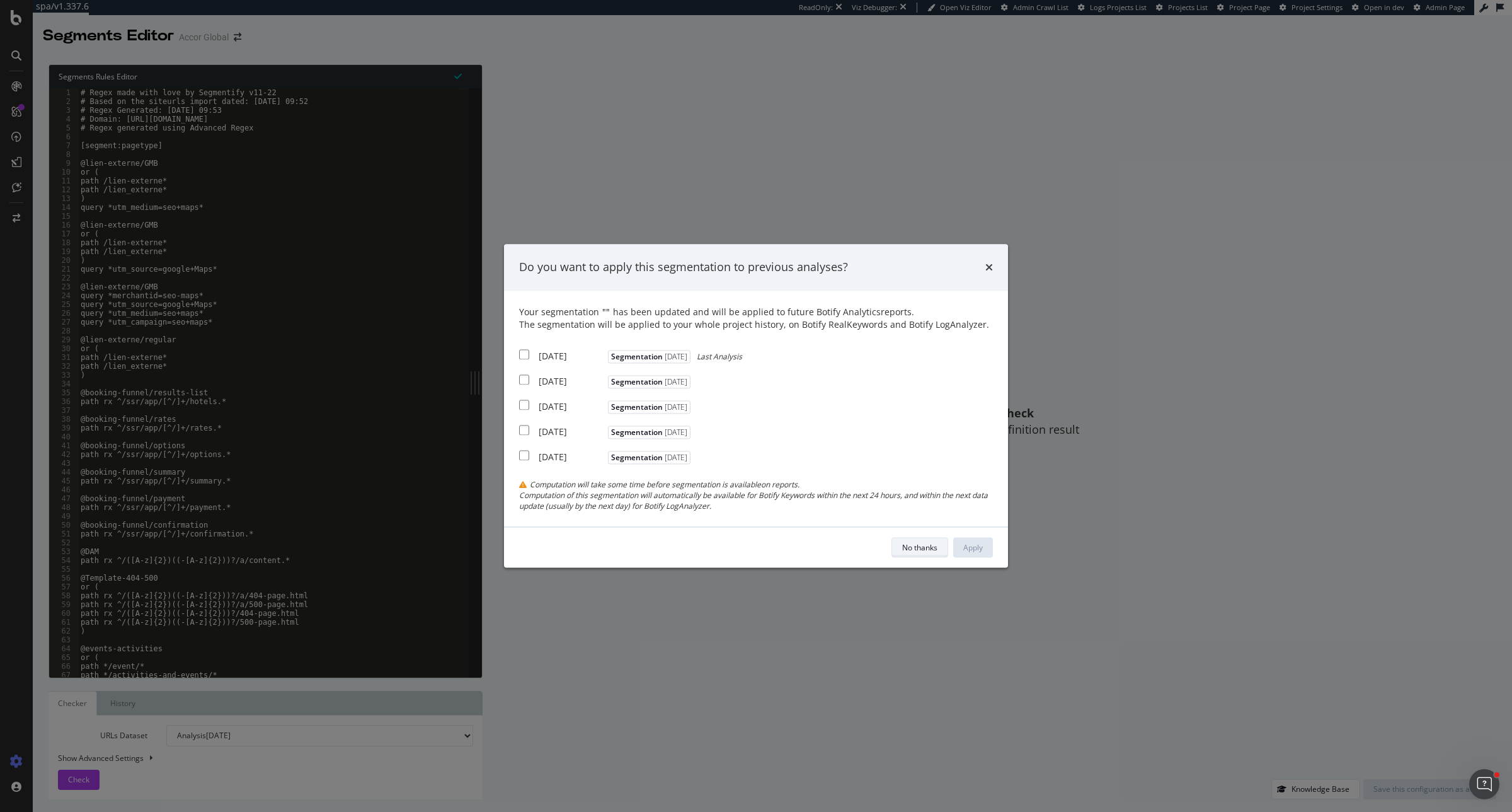
click at [911, 546] on div "No thanks" at bounding box center [920, 547] width 36 height 10
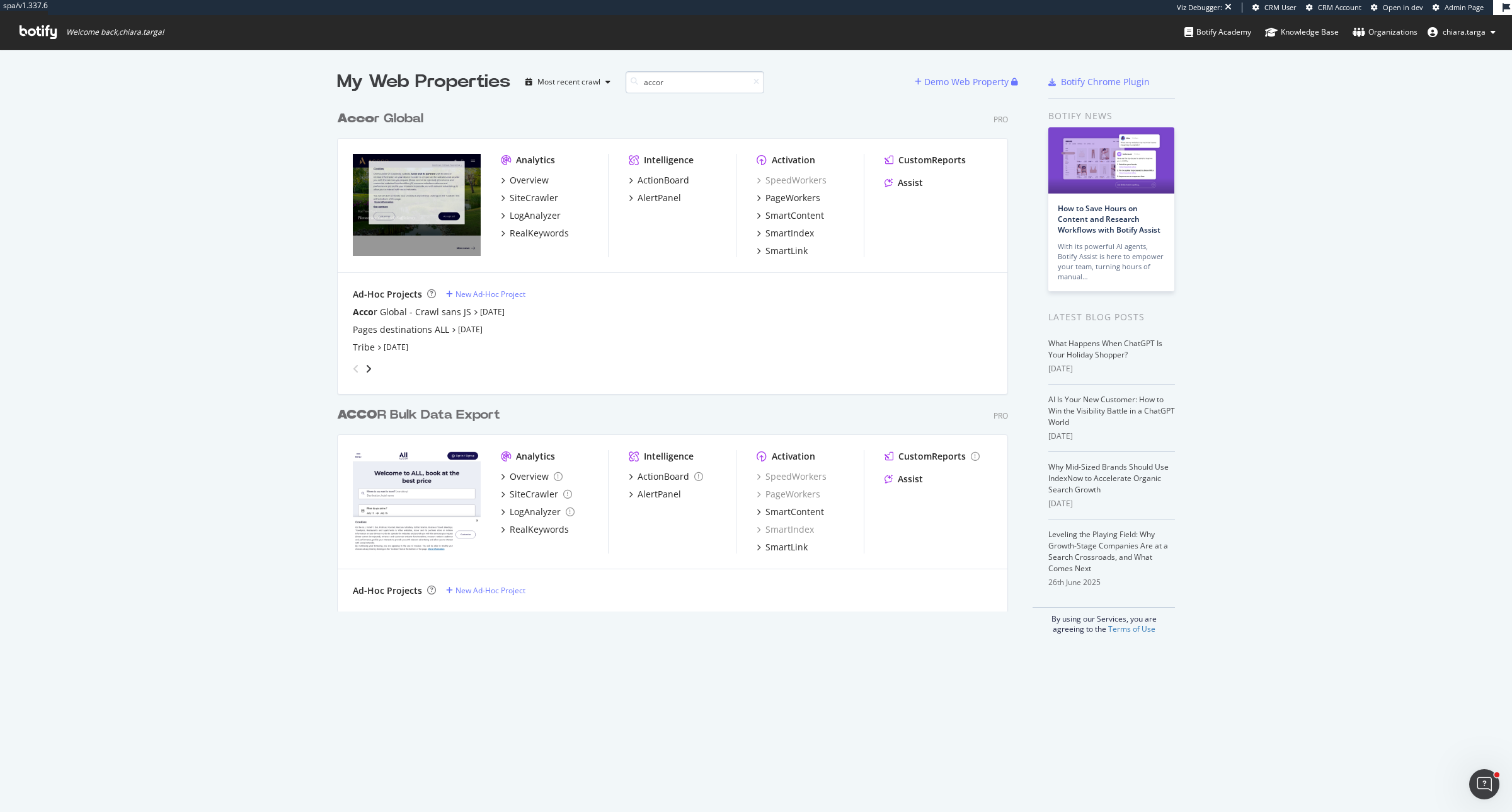
scroll to position [505, 669]
type input "accor"
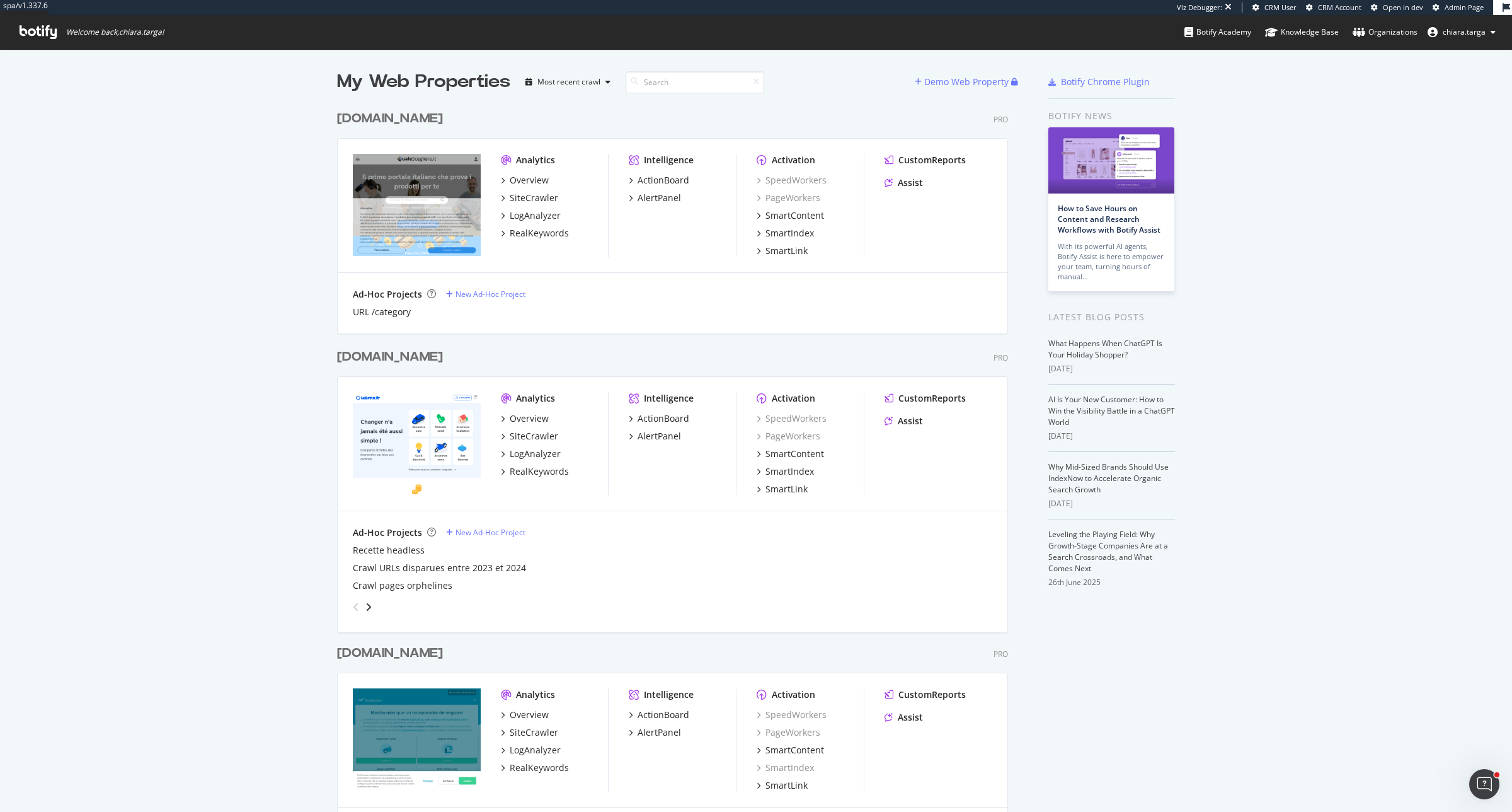
scroll to position [801, 1488]
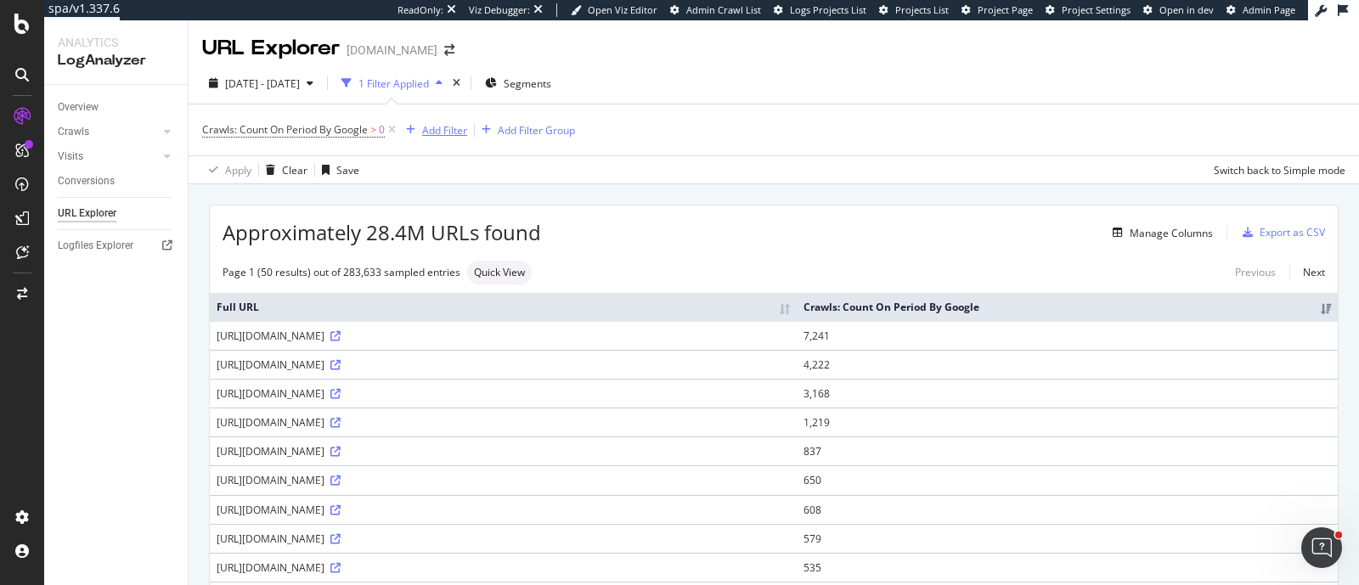
click at [445, 129] on div "Add Filter" at bounding box center [444, 130] width 45 height 14
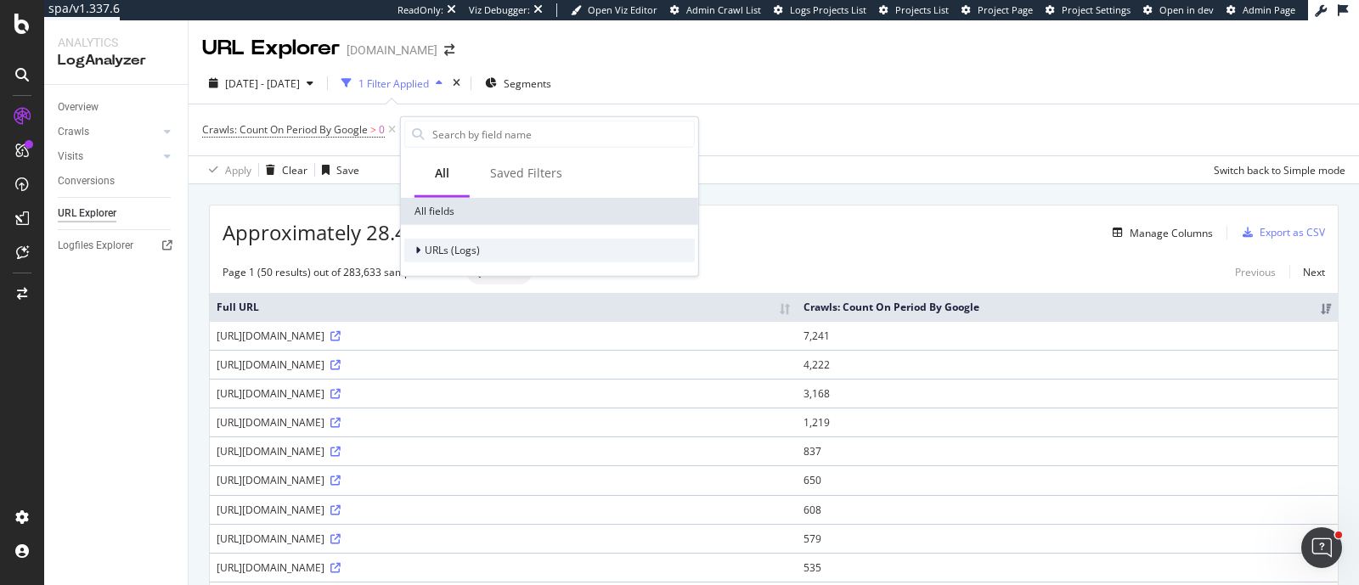
click at [416, 252] on icon at bounding box center [417, 250] width 5 height 10
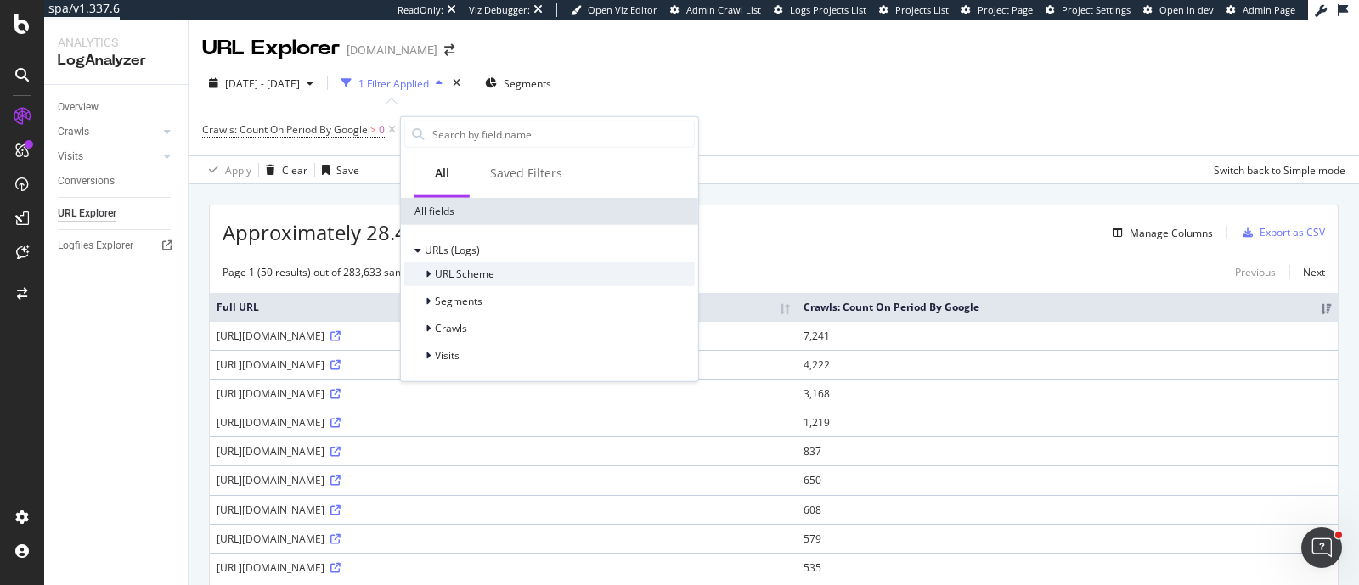
click at [442, 268] on span "URL Scheme" at bounding box center [464, 274] width 59 height 14
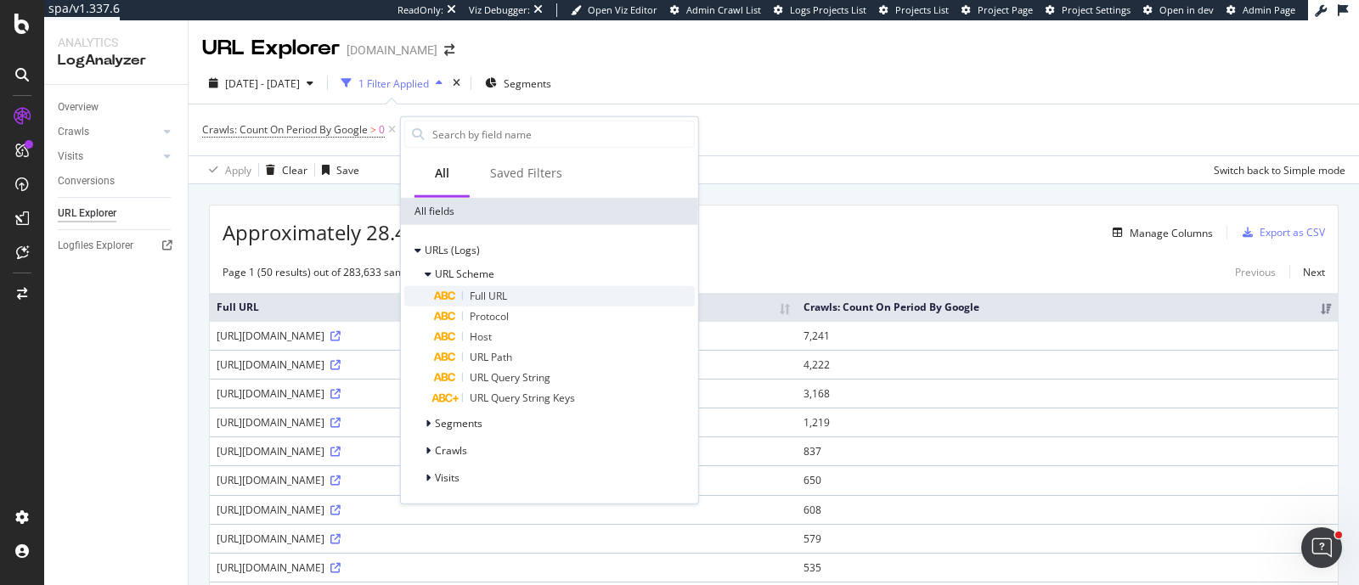
click at [468, 289] on div "Full URL" at bounding box center [565, 296] width 260 height 20
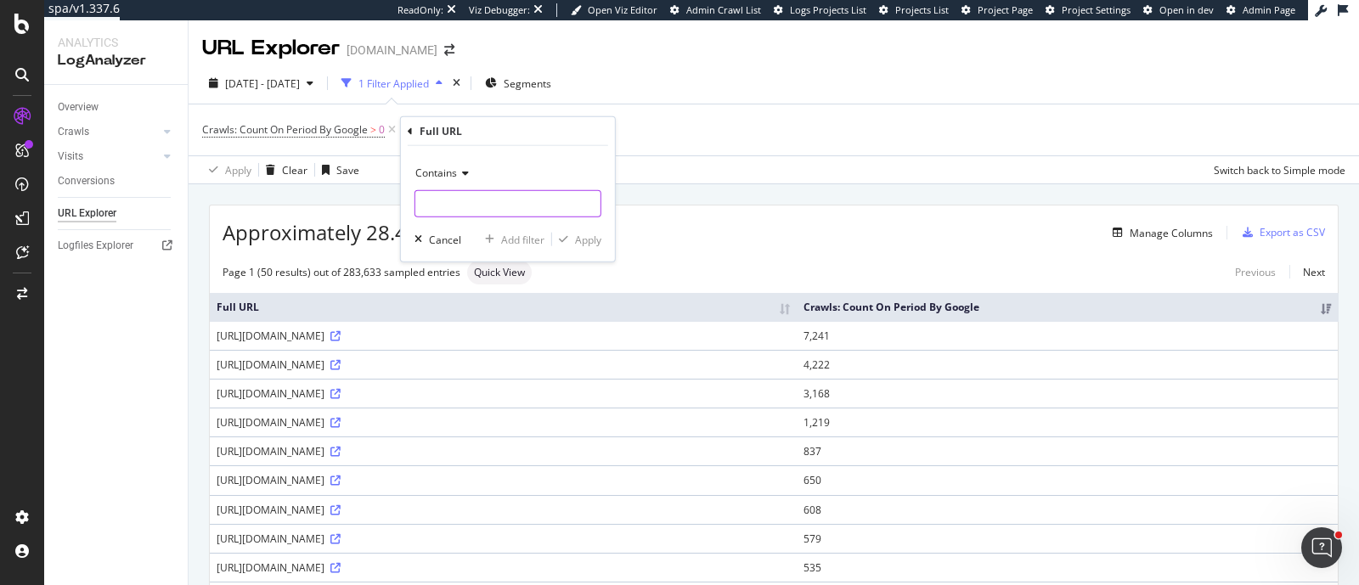
click at [471, 196] on input "text" at bounding box center [507, 203] width 185 height 27
type input ";"
type input ".txt"
click at [591, 232] on div "Apply" at bounding box center [588, 239] width 26 height 14
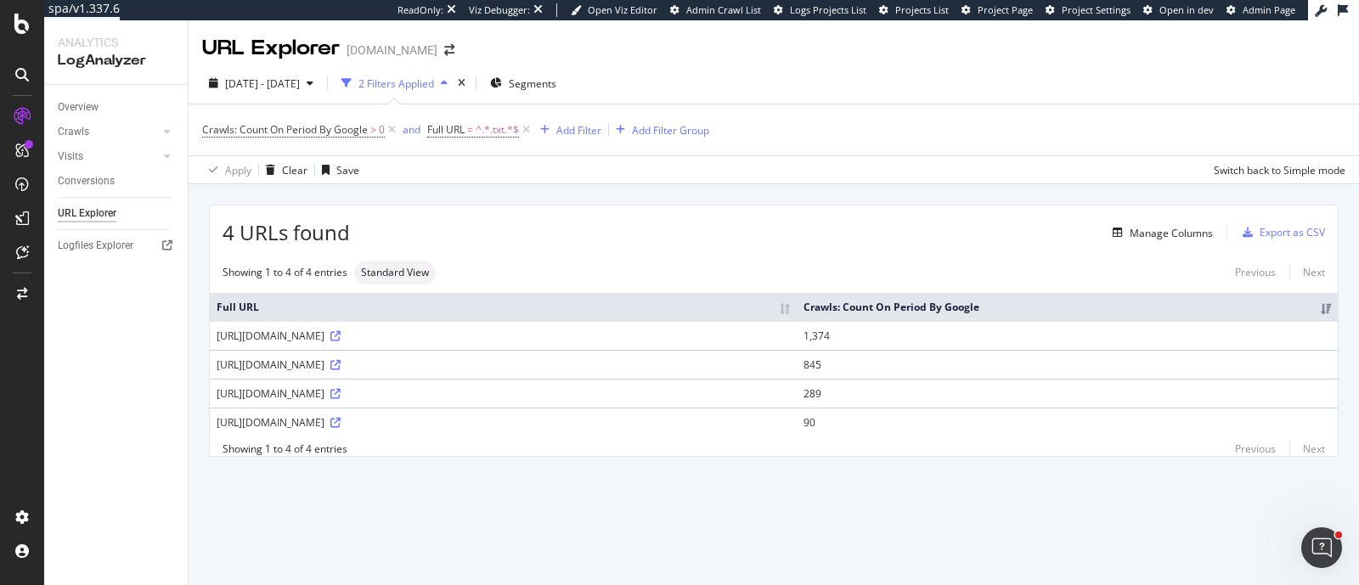
click at [1027, 194] on div "4 URLs found Manage Columns Export as CSV Showing 1 to 4 of 4 entries Standard …" at bounding box center [774, 350] width 1170 height 332
click at [1163, 239] on div "Manage Columns" at bounding box center [1170, 233] width 83 height 14
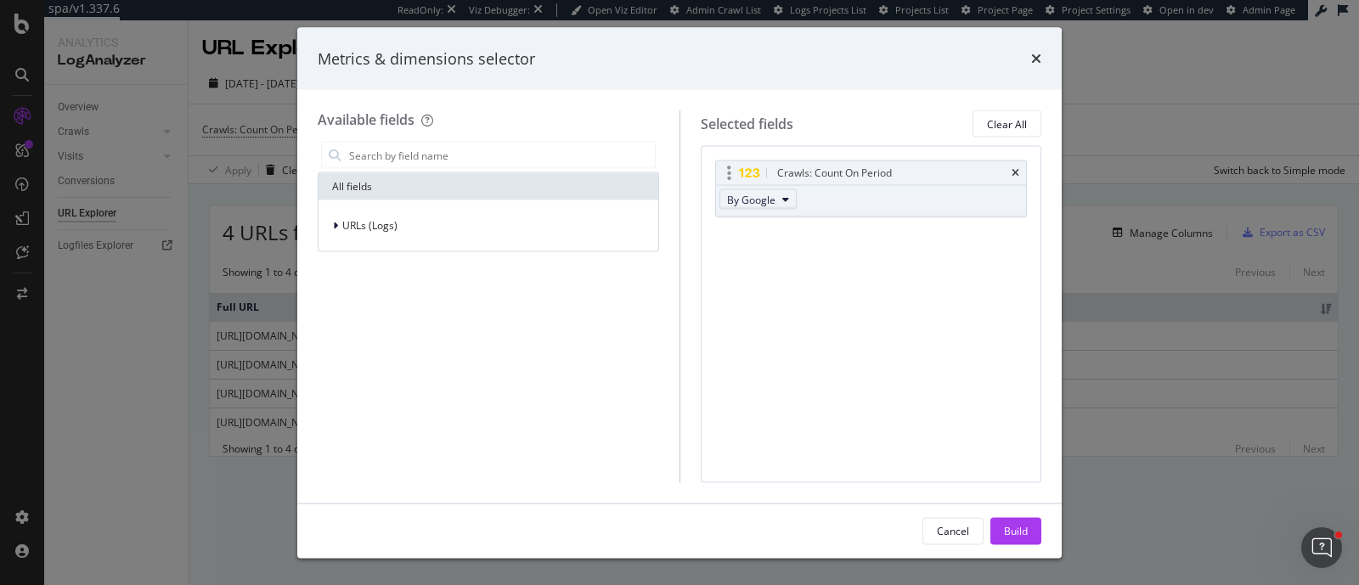
click at [790, 197] on button "By Google" at bounding box center [757, 199] width 77 height 20
click at [746, 265] on div "By GPTBot" at bounding box center [799, 280] width 161 height 31
click at [747, 202] on span "By GPTBot" at bounding box center [752, 199] width 50 height 14
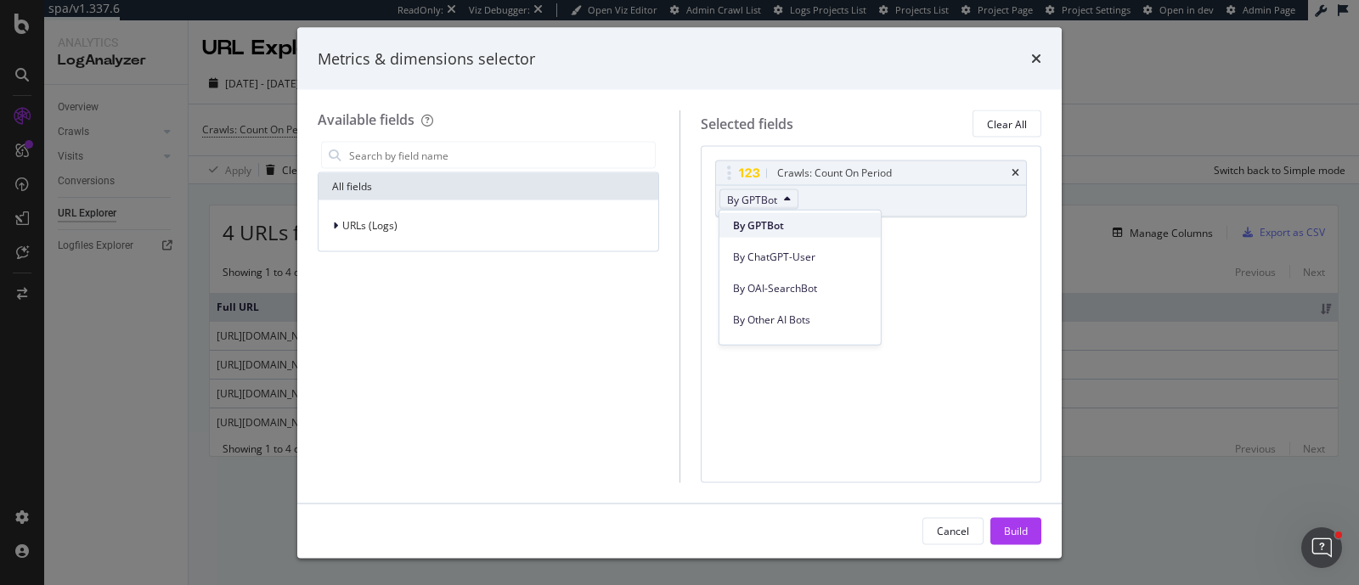
click at [764, 228] on span "By GPTBot" at bounding box center [800, 224] width 134 height 15
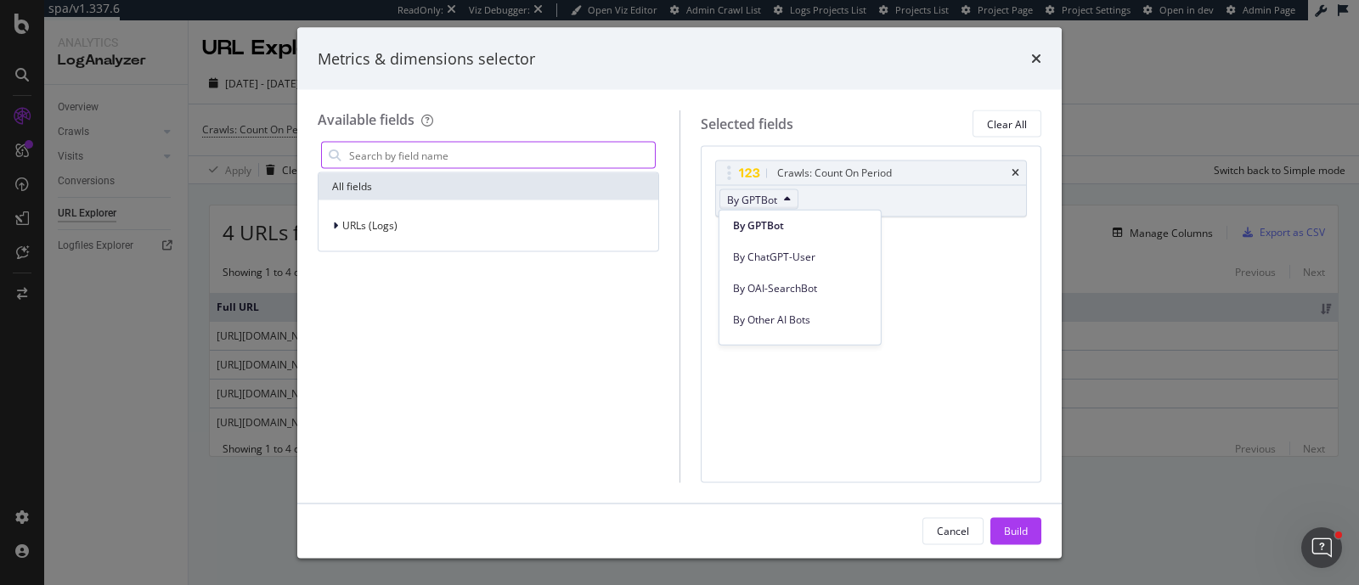
click at [485, 155] on input "modal" at bounding box center [500, 155] width 307 height 25
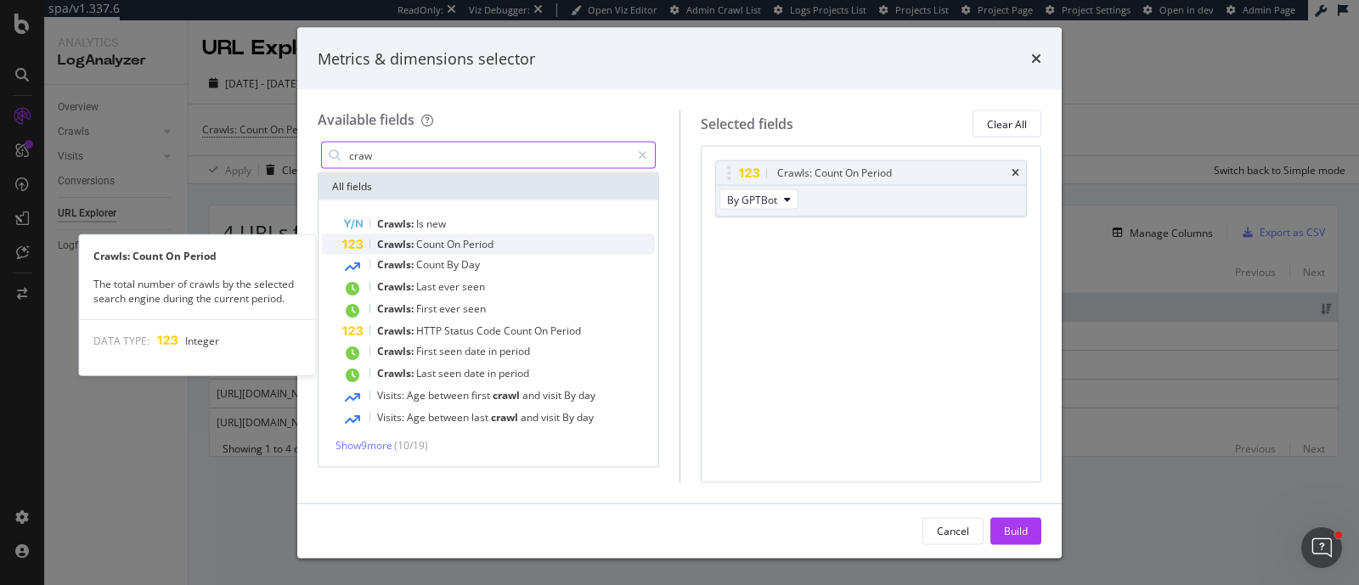
type input "craw"
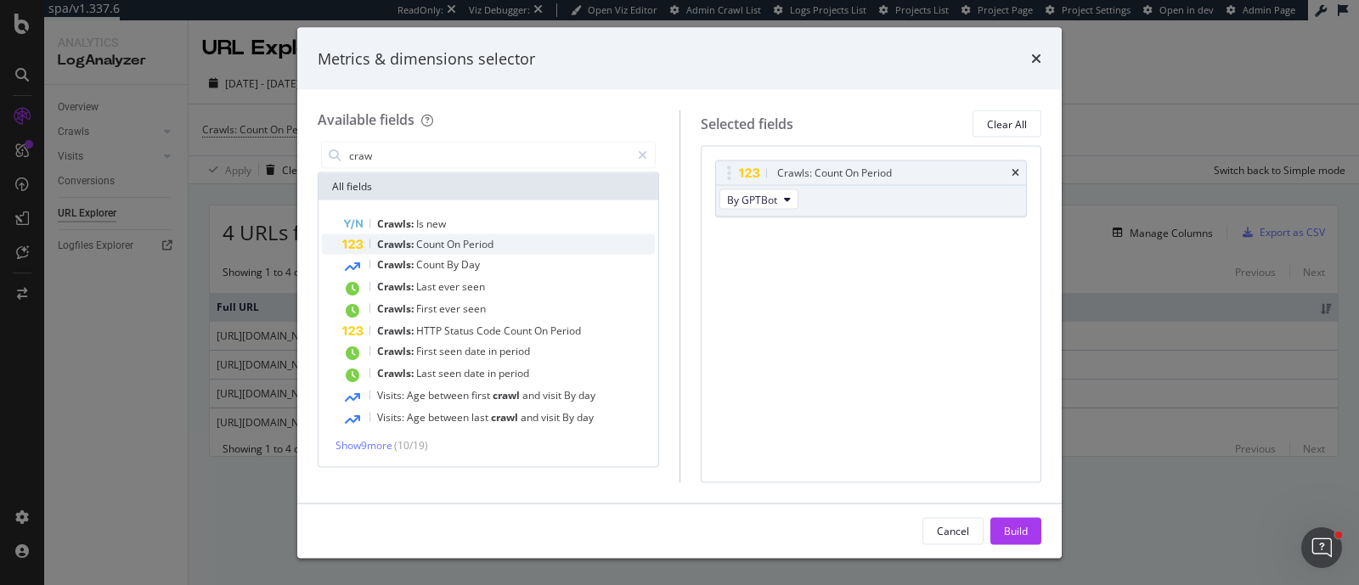
click at [488, 245] on span "Period" at bounding box center [478, 244] width 31 height 14
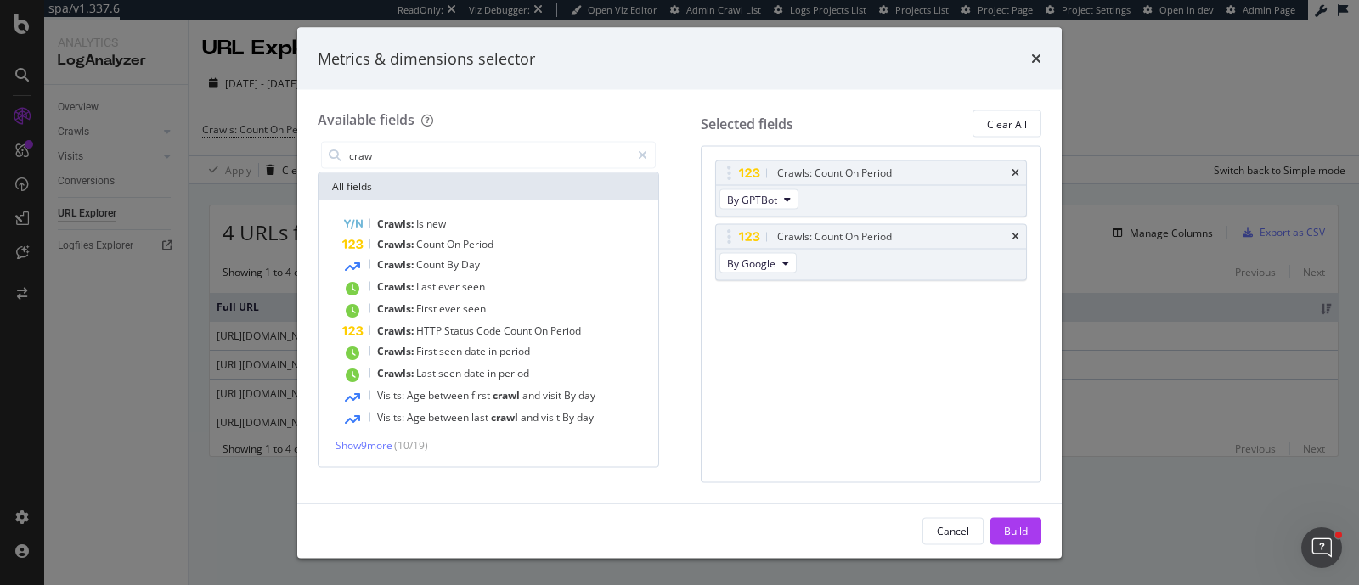
click at [488, 245] on span "Period" at bounding box center [478, 244] width 31 height 14
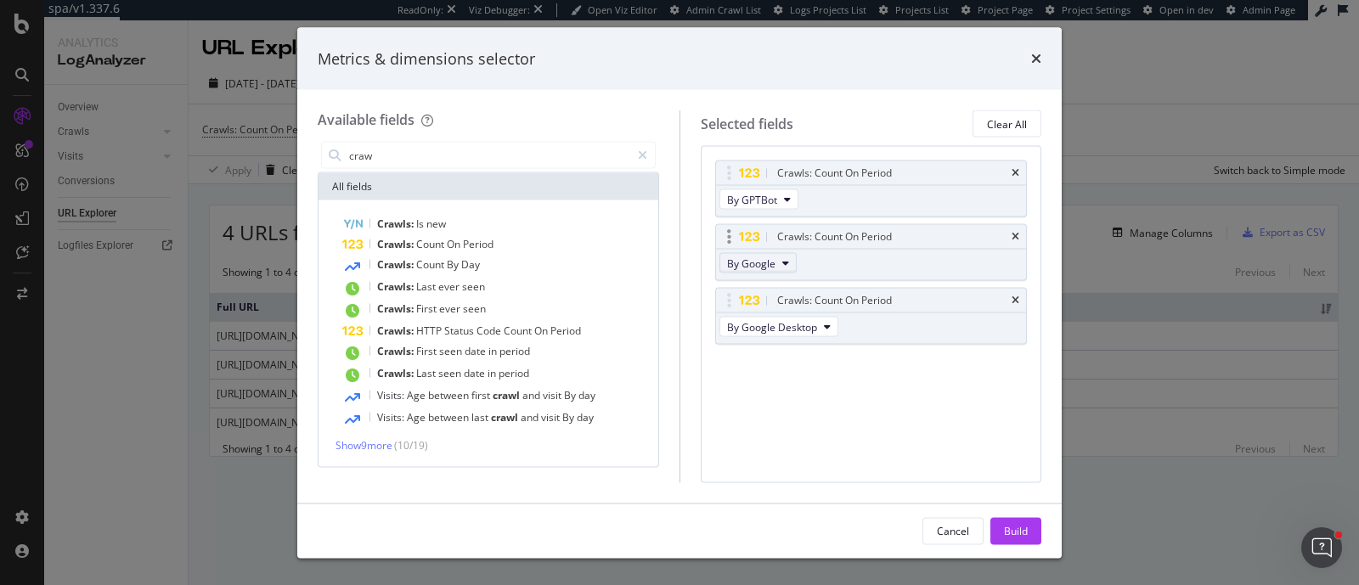
click at [747, 256] on span "By Google" at bounding box center [751, 263] width 48 height 14
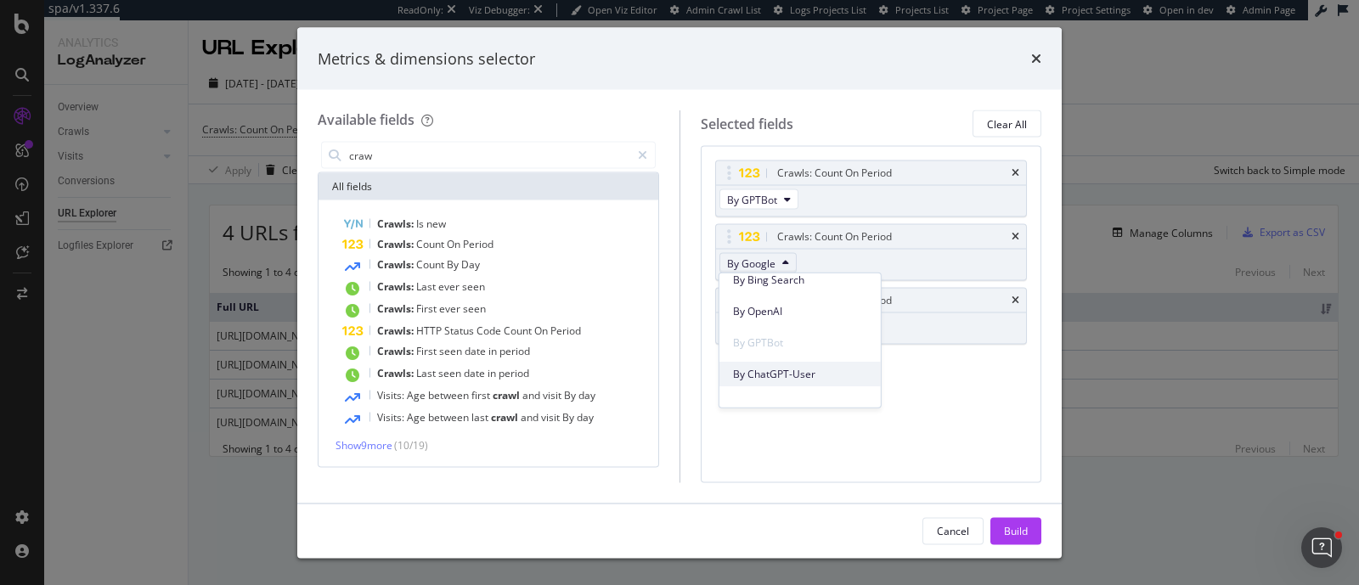
click at [780, 367] on span "By ChatGPT-User" at bounding box center [800, 373] width 134 height 15
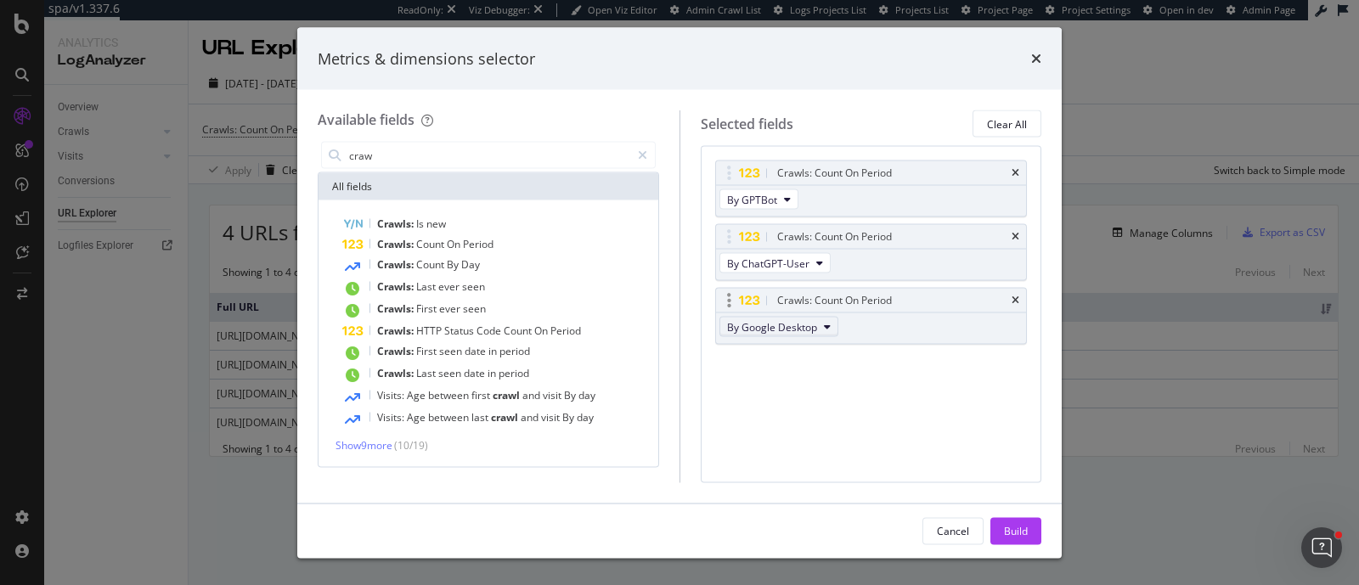
click at [780, 327] on span "By Google Desktop" at bounding box center [772, 326] width 90 height 14
click at [788, 446] on span "By OAI-SearchBot" at bounding box center [800, 439] width 134 height 15
click at [1007, 521] on div "Build" at bounding box center [1016, 530] width 24 height 25
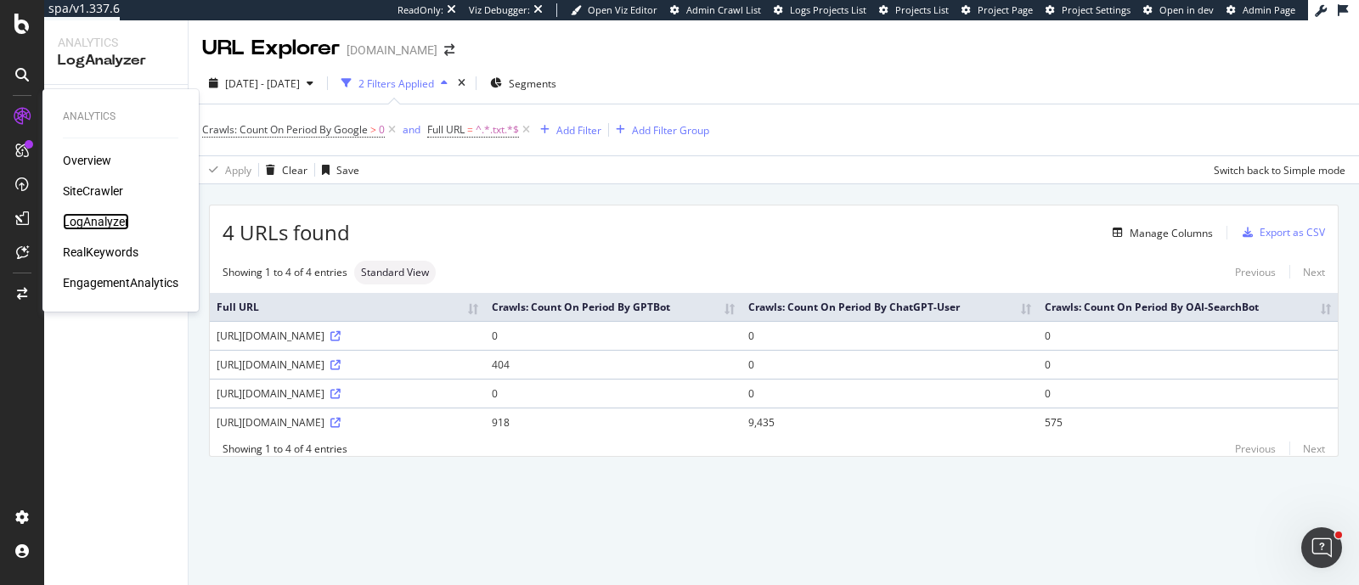
click at [80, 227] on div "LogAnalyzer" at bounding box center [96, 221] width 66 height 17
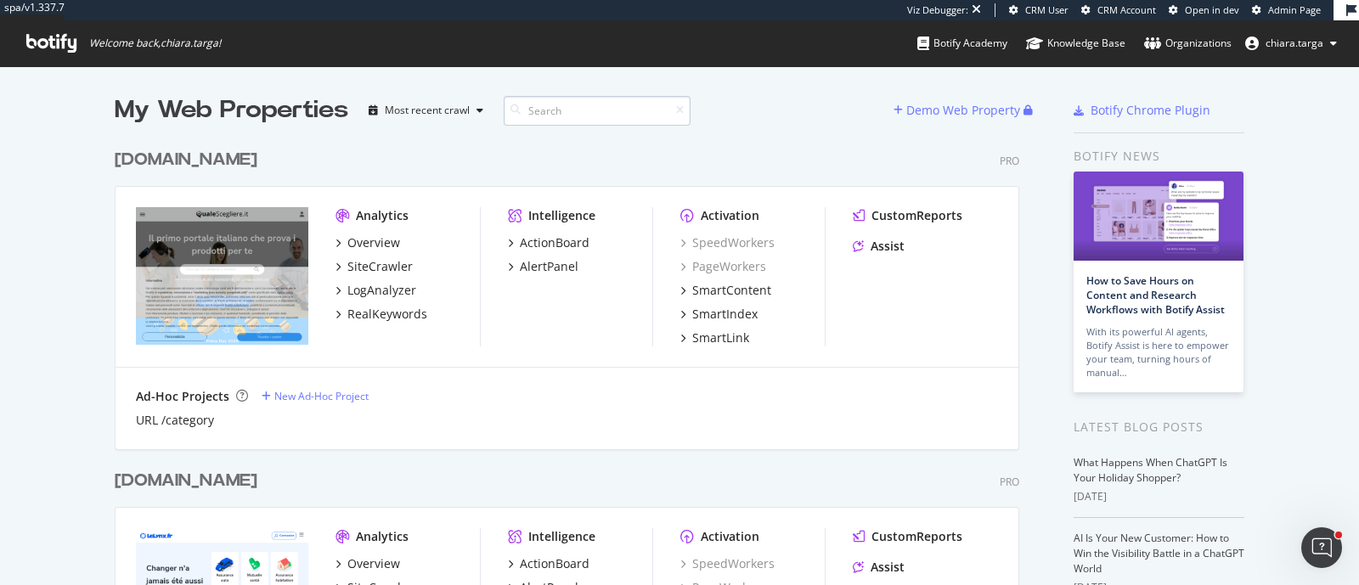
click at [569, 104] on input at bounding box center [597, 111] width 187 height 30
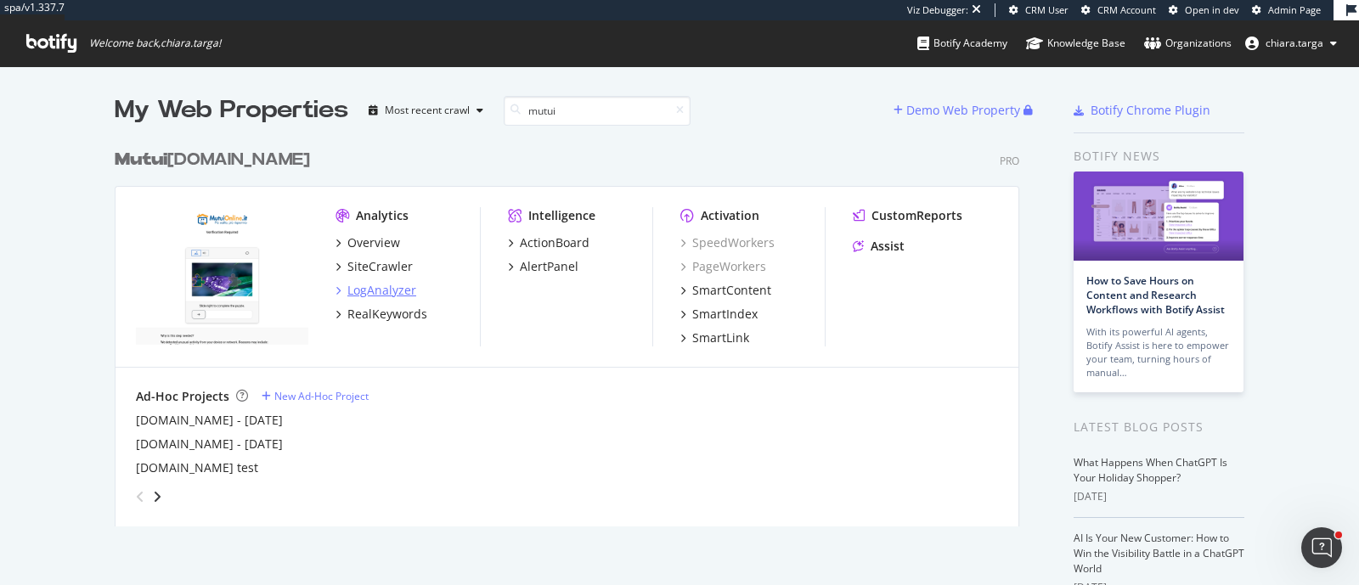
type input "mutui"
click at [384, 296] on div "LogAnalyzer" at bounding box center [381, 290] width 69 height 17
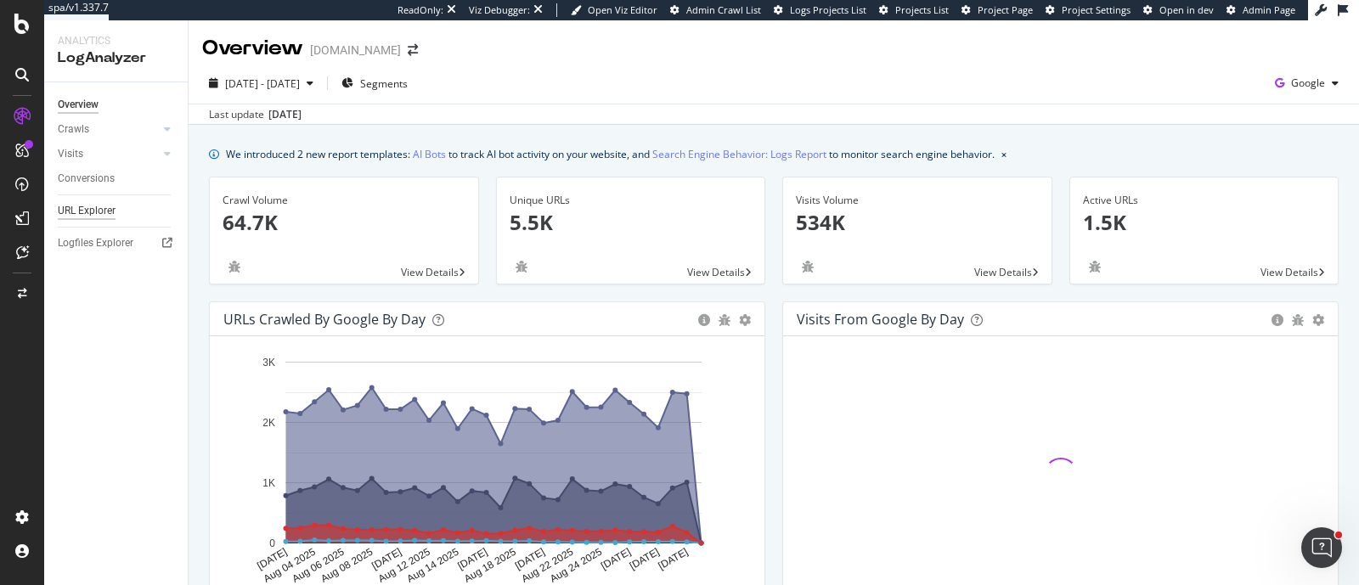
click at [93, 202] on div "URL Explorer" at bounding box center [87, 211] width 58 height 18
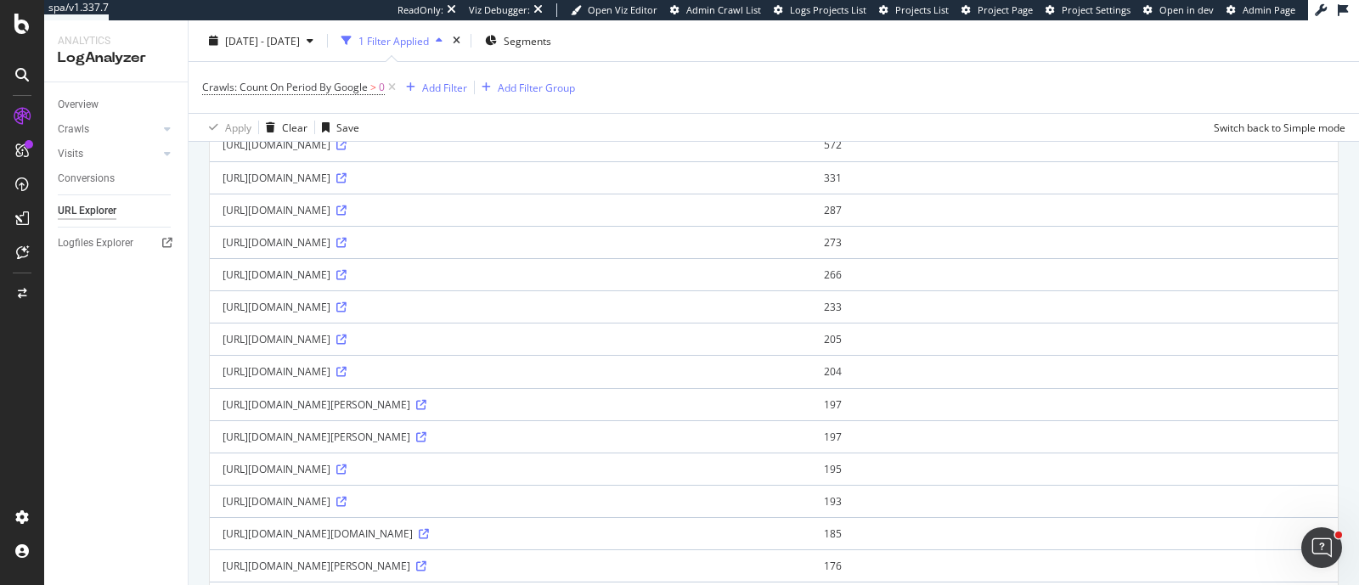
scroll to position [284, 0]
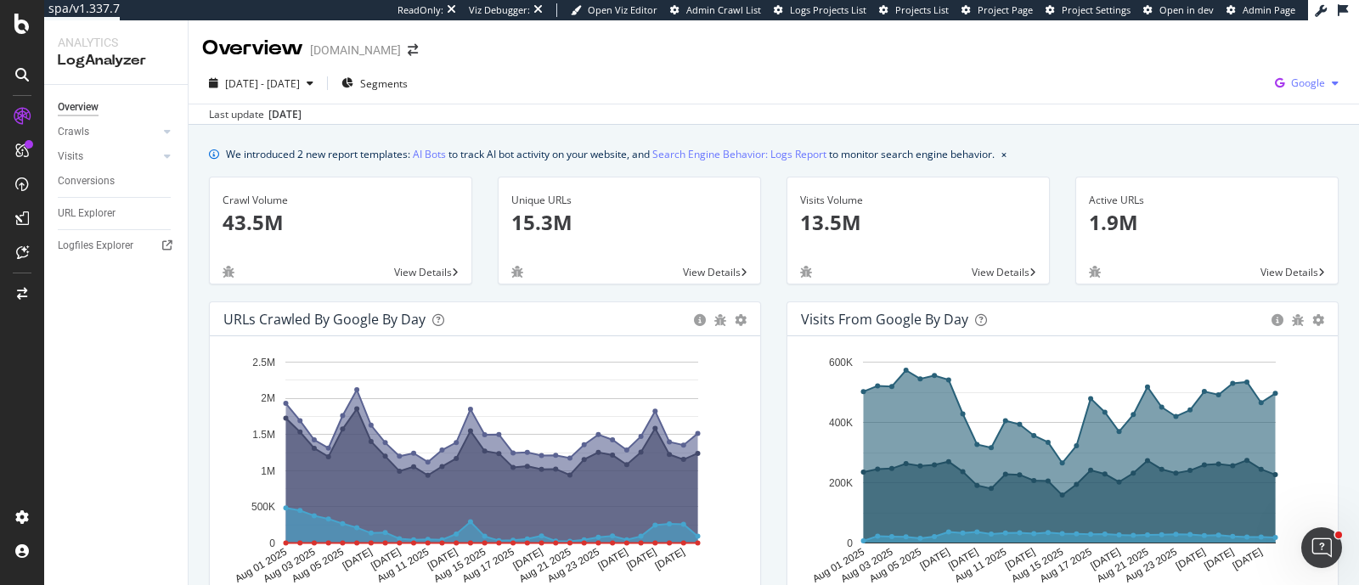
click at [1296, 87] on span "Google" at bounding box center [1308, 83] width 34 height 14
click at [1201, 99] on span "OpenAI" at bounding box center [1205, 99] width 63 height 15
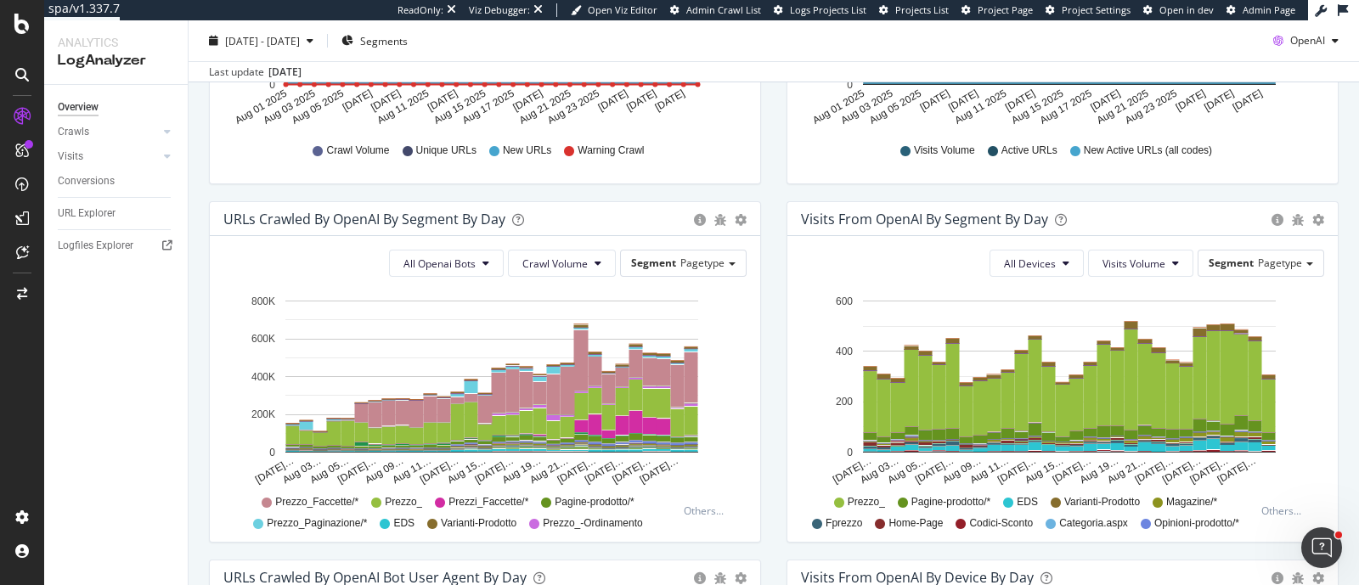
scroll to position [482, 0]
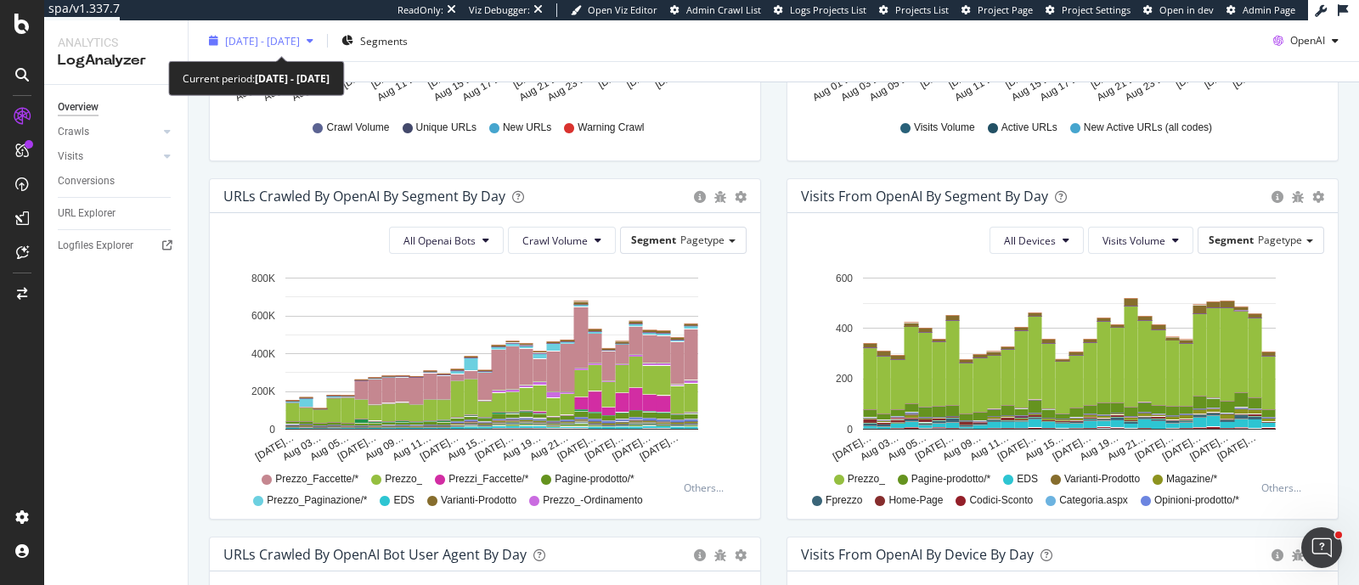
click at [320, 52] on div "2025 Aug. 1st - Aug. 30th" at bounding box center [261, 40] width 118 height 25
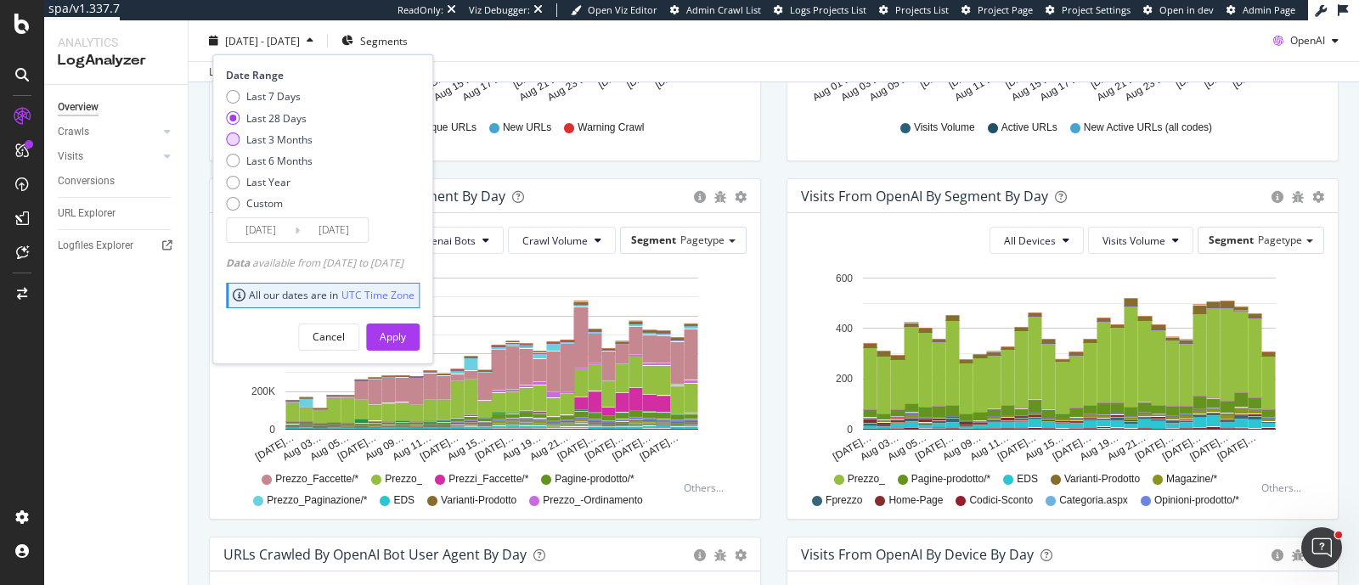
click at [297, 140] on div "Last 3 Months" at bounding box center [279, 139] width 66 height 14
type input "2025/05/31"
click at [406, 329] on div "Apply" at bounding box center [393, 336] width 26 height 14
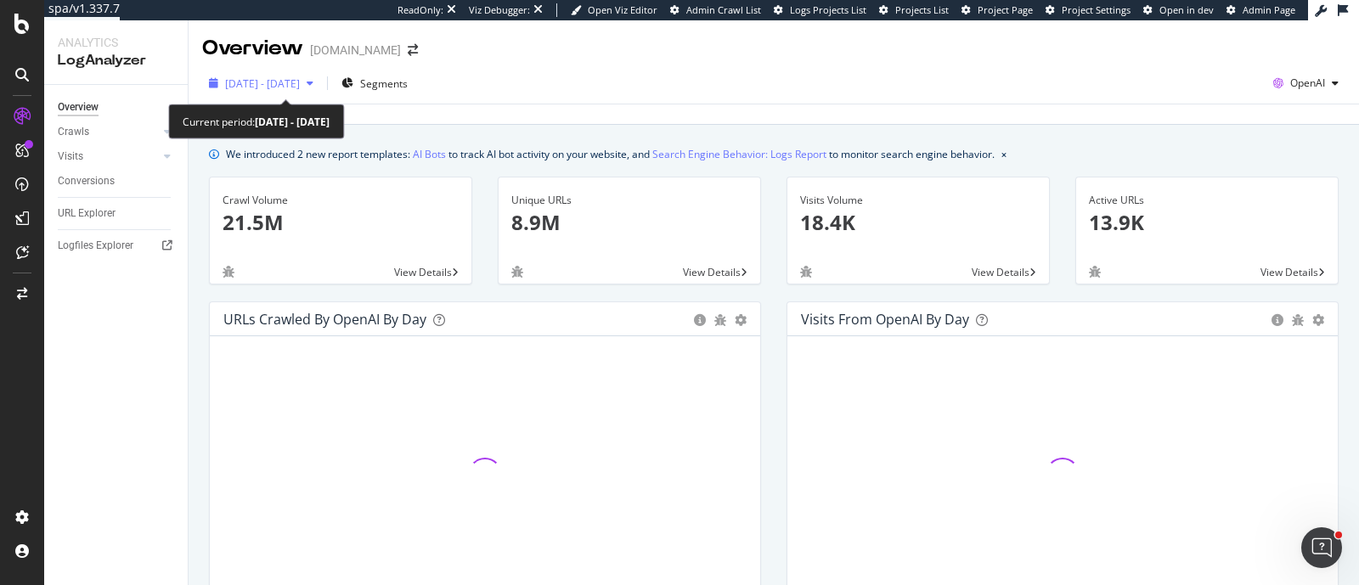
click at [300, 86] on span "2025 May. 31st - Aug. 30th" at bounding box center [262, 83] width 75 height 14
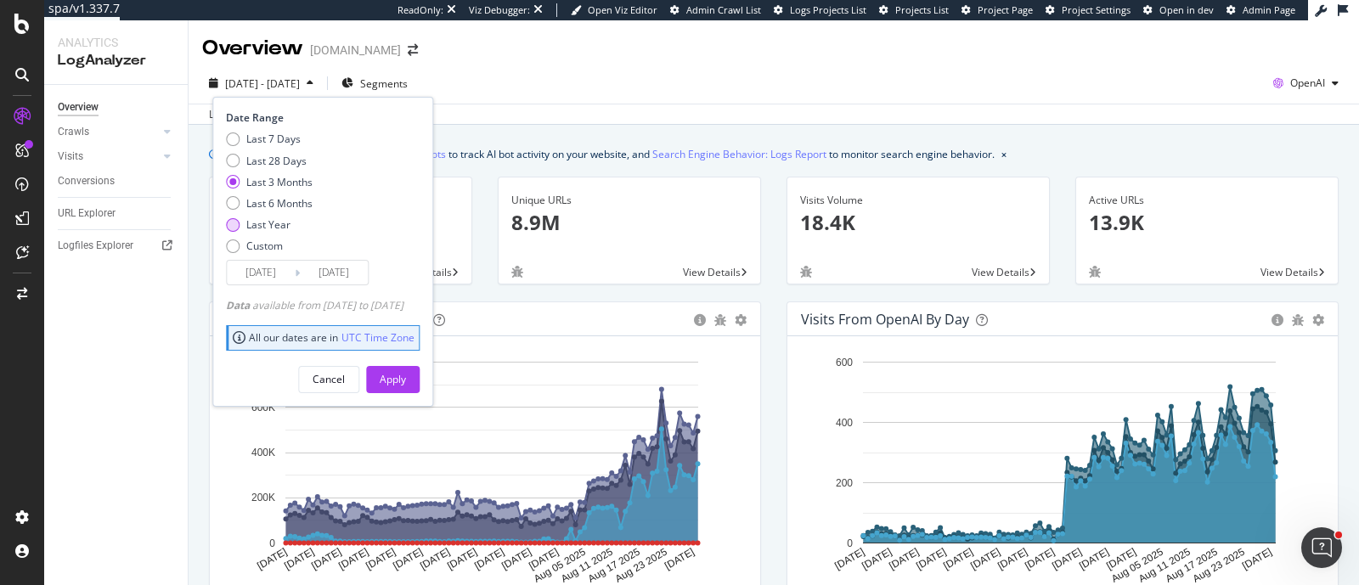
click at [239, 225] on div "Last Year" at bounding box center [269, 224] width 87 height 14
type input "2024/08/31"
click at [406, 375] on div "Apply" at bounding box center [393, 379] width 26 height 14
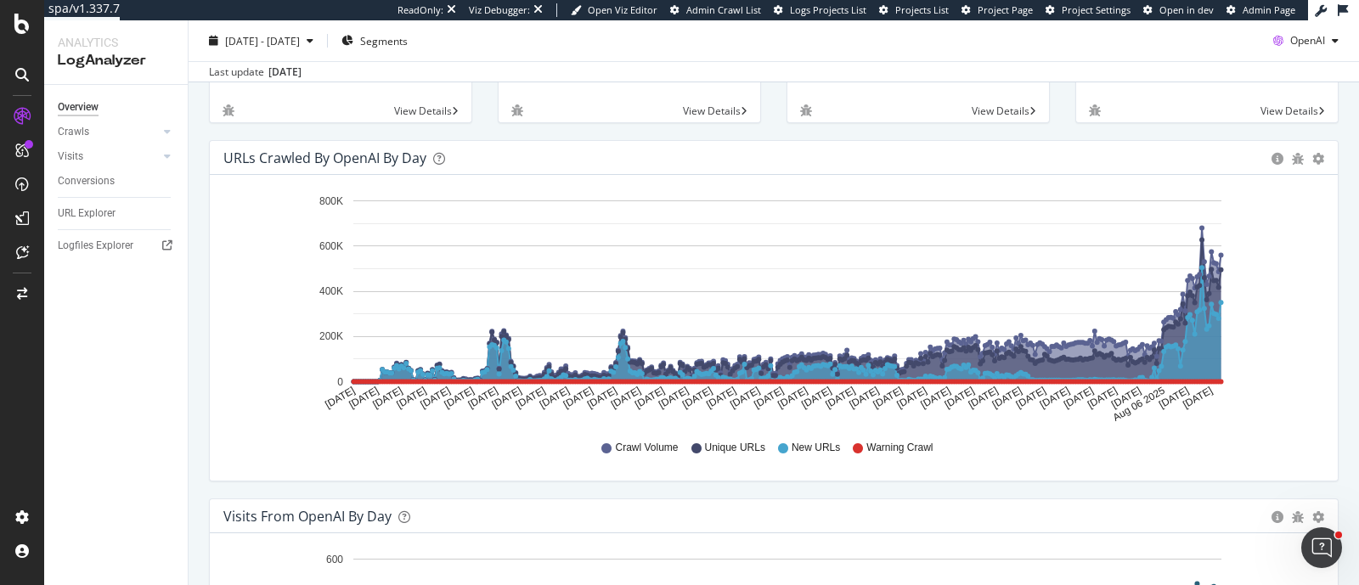
scroll to position [390, 0]
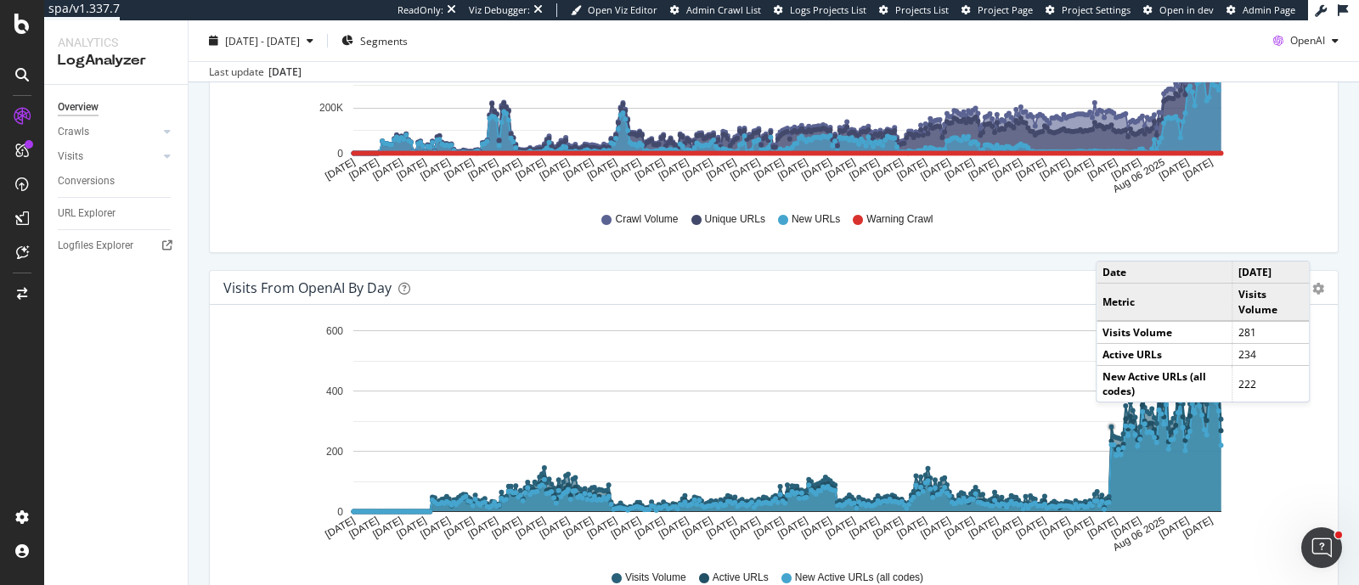
click at [1329, 270] on div "URLs Crawled by OpenAI by day Area Table Hold CTRL while clicking to filter the…" at bounding box center [773, 91] width 1155 height 358
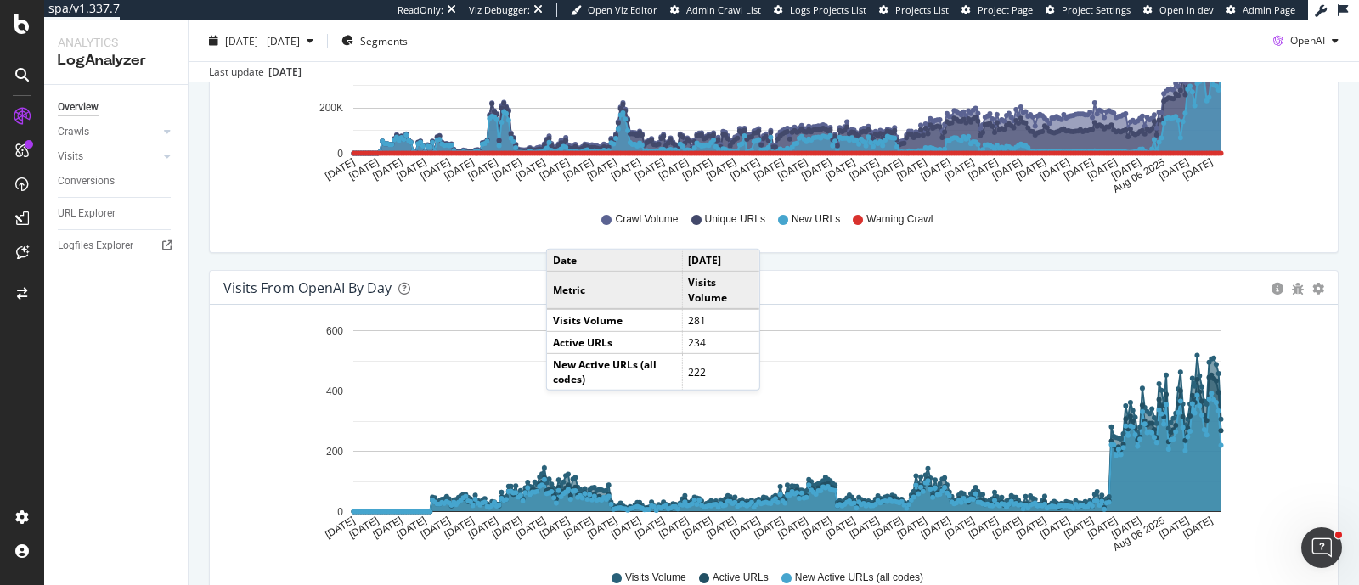
scroll to position [353, 0]
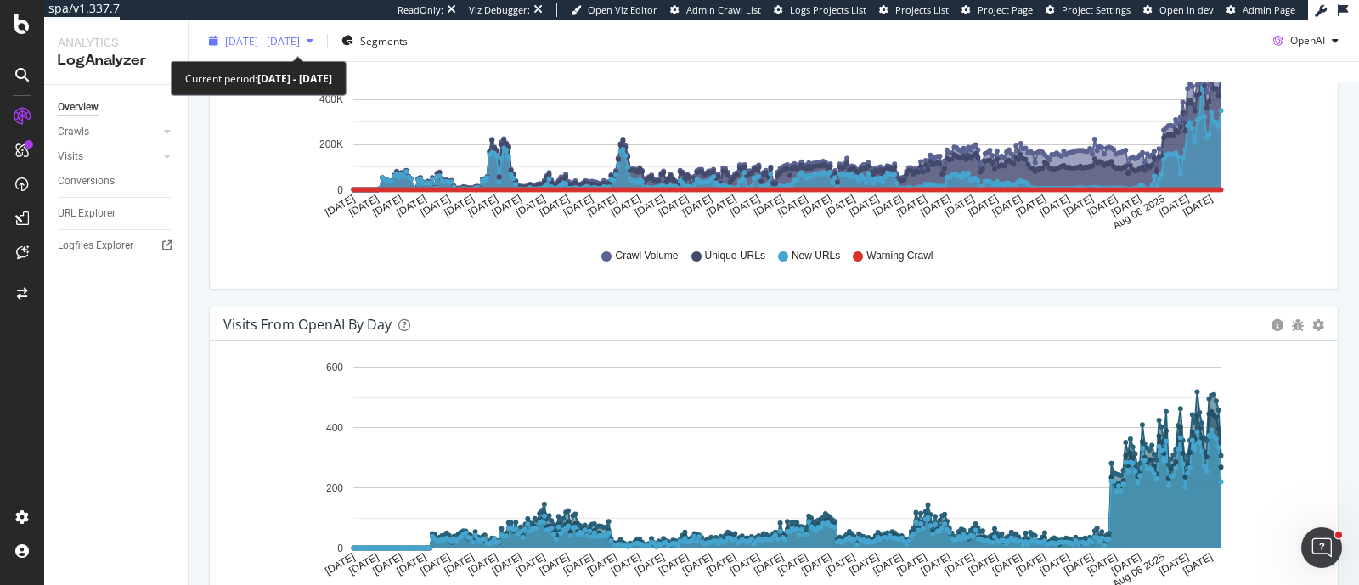
click at [300, 35] on span "2024 Aug. 31st - 2025 Aug. 30th" at bounding box center [262, 40] width 75 height 14
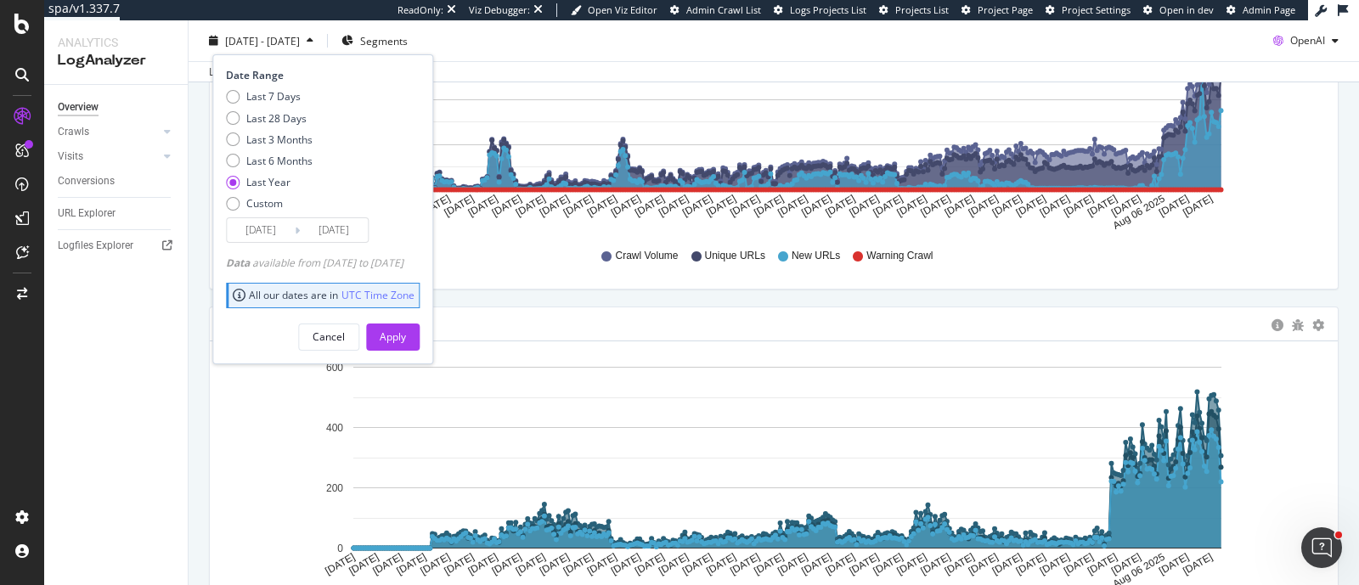
click at [254, 235] on input "2024/08/31" at bounding box center [261, 230] width 68 height 24
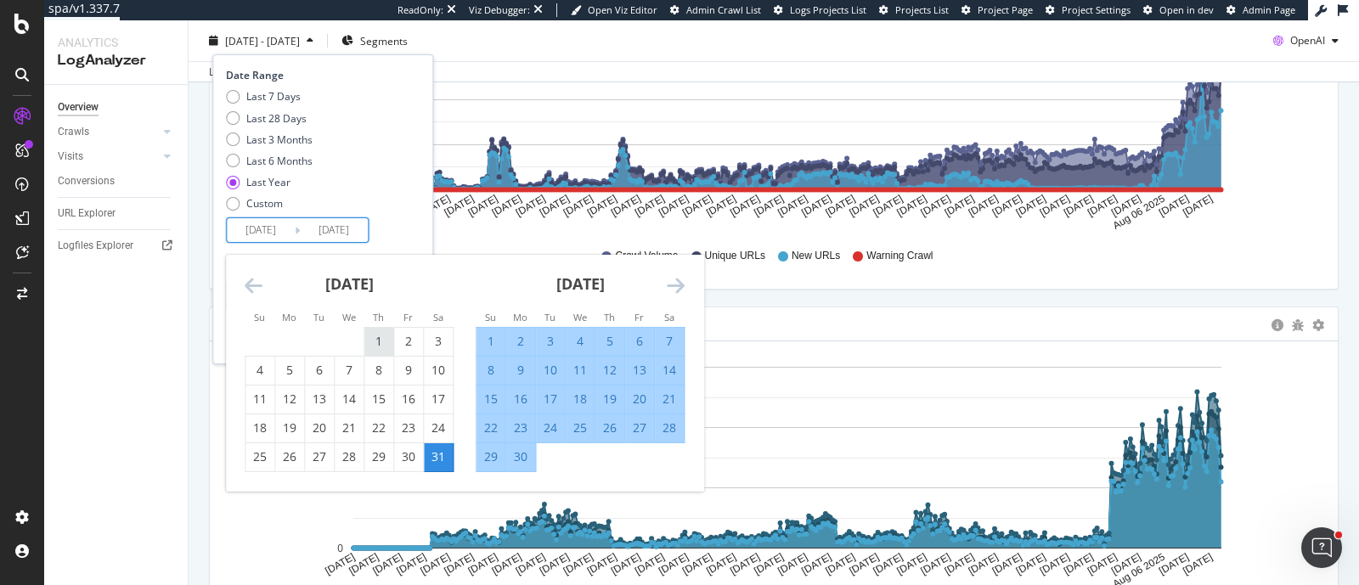
click at [373, 334] on div "1" at bounding box center [378, 341] width 29 height 17
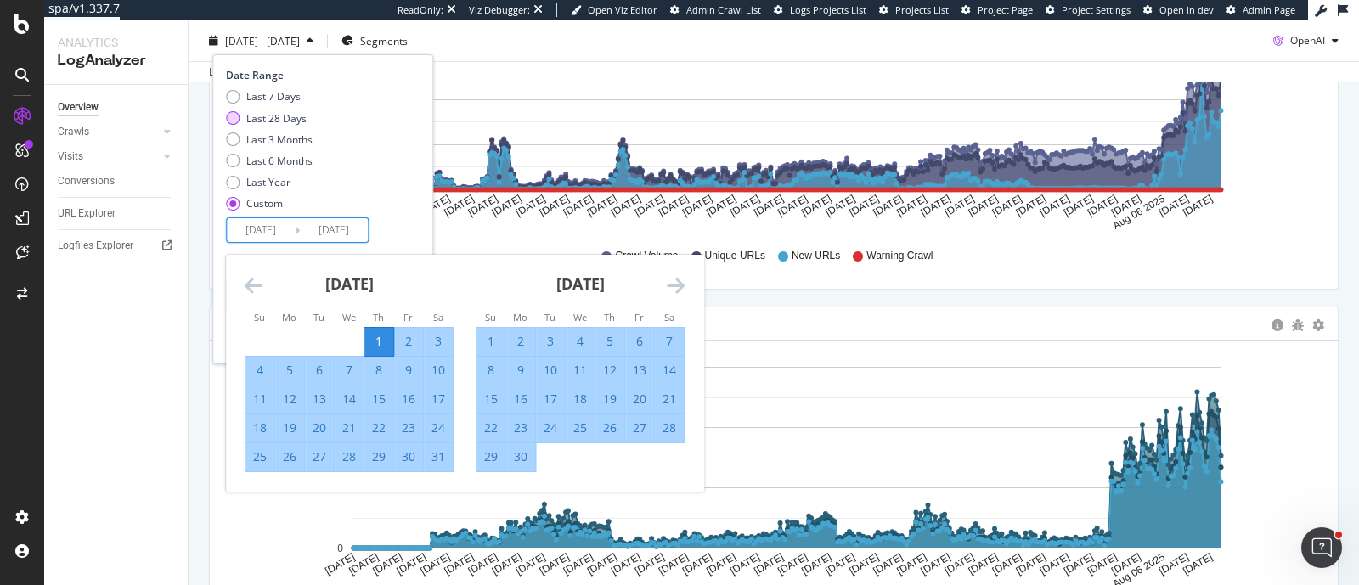
click at [261, 118] on div "Last 28 Days" at bounding box center [276, 117] width 60 height 14
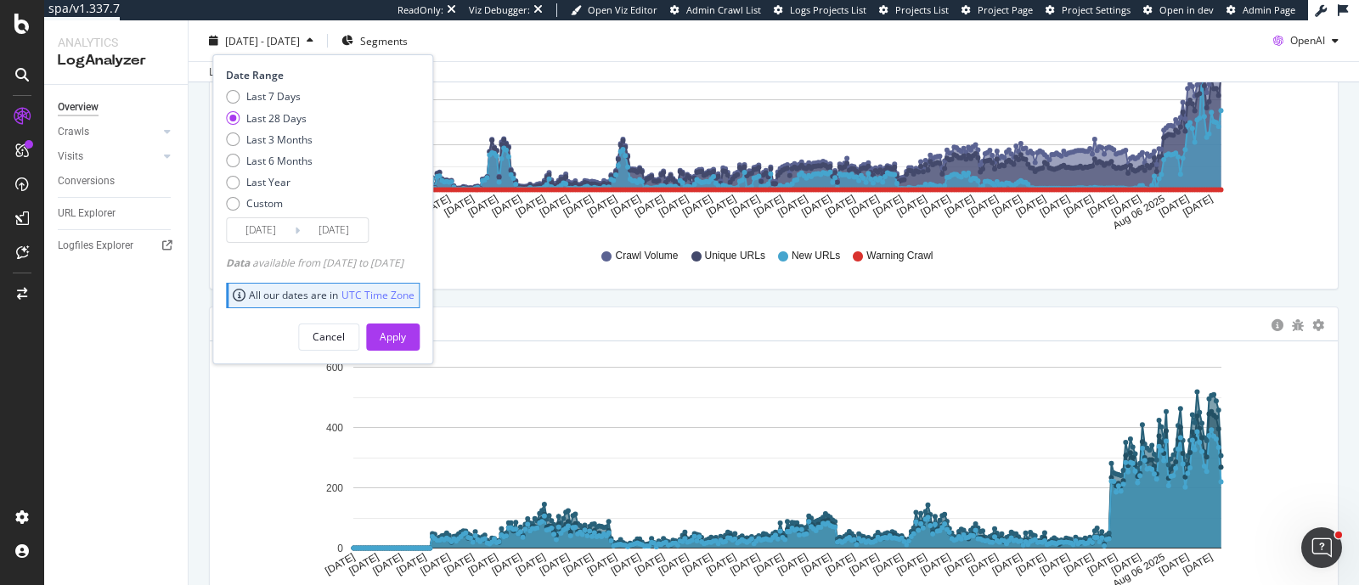
click at [276, 227] on input "2025/08/03" at bounding box center [261, 230] width 68 height 24
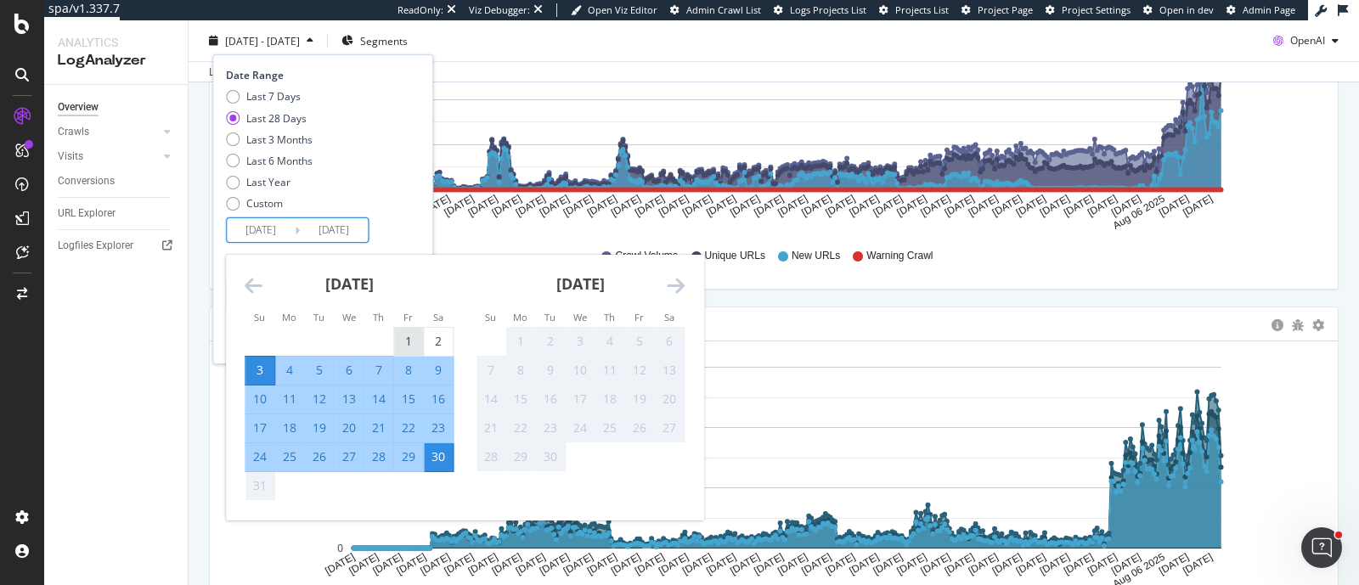
click at [401, 337] on div "1" at bounding box center [408, 341] width 29 height 17
type input "2025/08/01"
click at [412, 228] on div "Date Range Last 7 Days Last 28 Days Last 3 Months Last 6 Months Last Year Custo…" at bounding box center [320, 155] width 189 height 175
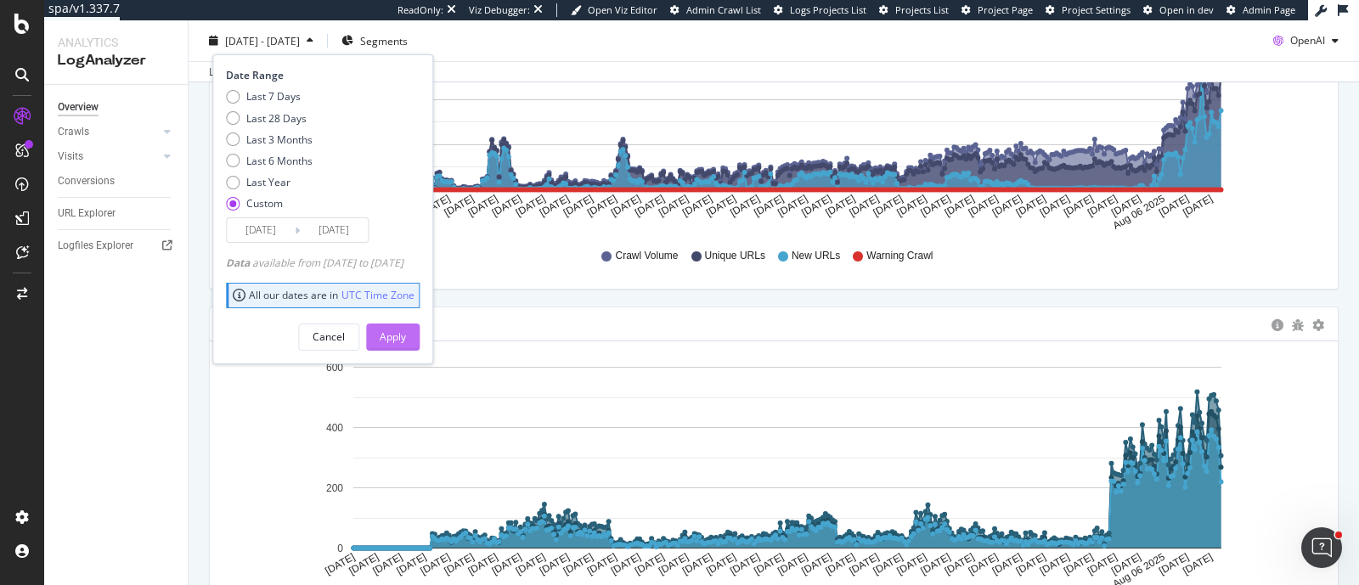
click at [406, 333] on div "Apply" at bounding box center [393, 336] width 26 height 14
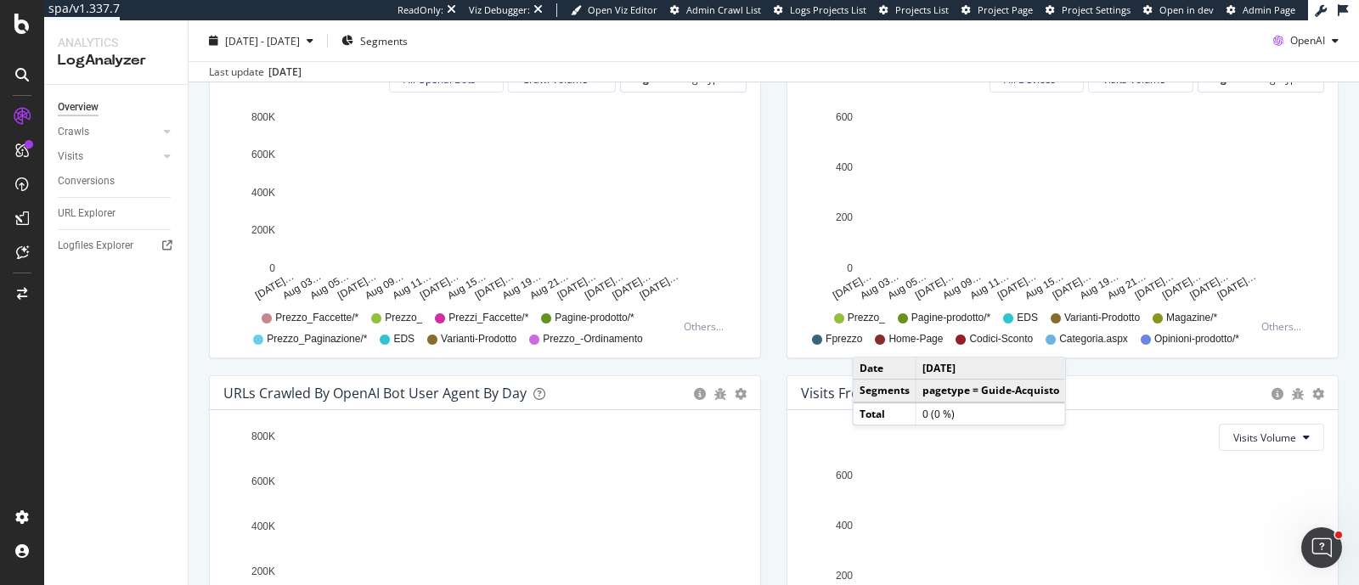
scroll to position [849, 0]
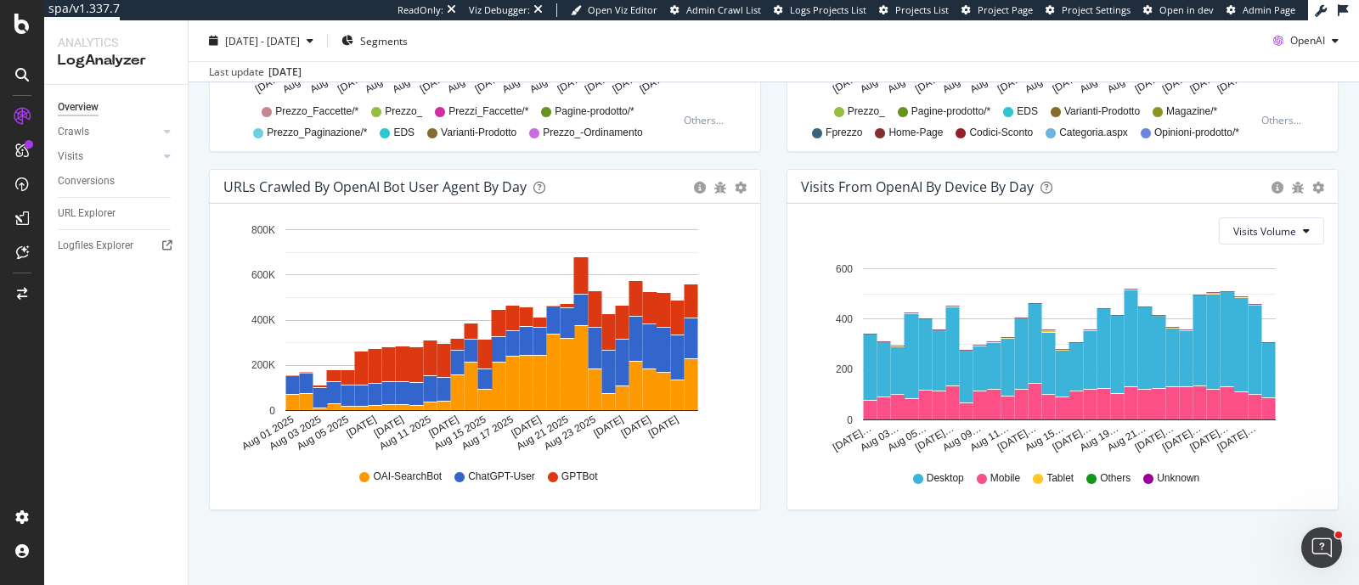
click at [861, 259] on icon "Aug 01… Aug 03… Aug 05… Aug 07… Aug 09… Aug 11… Aug 13… Aug 15… Aug 17… Aug 19……" at bounding box center [1058, 356] width 515 height 197
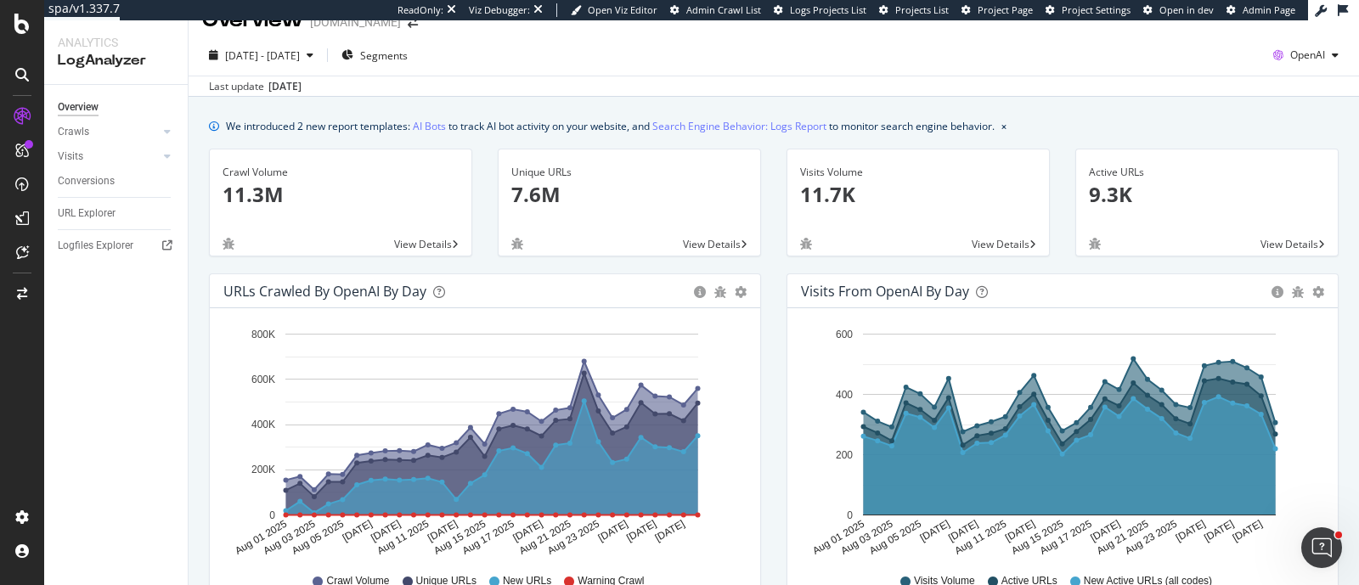
scroll to position [0, 0]
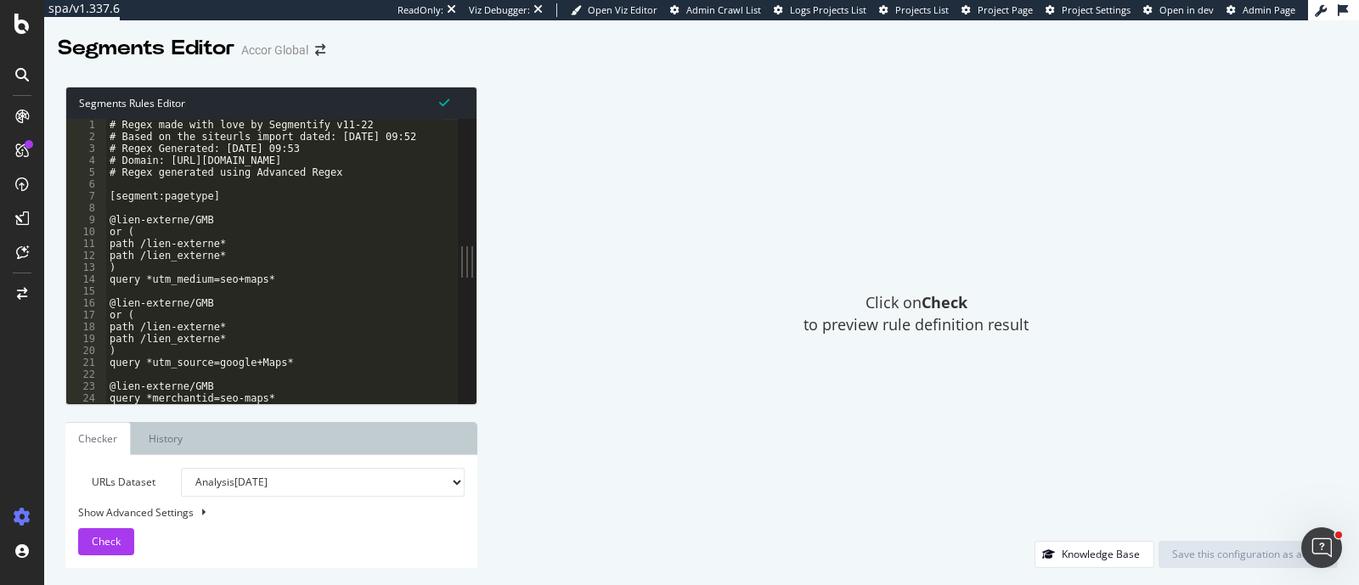
drag, startPoint x: 639, startPoint y: 262, endPoint x: 477, endPoint y: 239, distance: 163.0
click at [477, 239] on div "Segments Rules Editor 1 2 3 4 5 6 7 8 9 10 11 12 13 14 15 16 17 18 19 20 21 22 …" at bounding box center [701, 327] width 1315 height 515
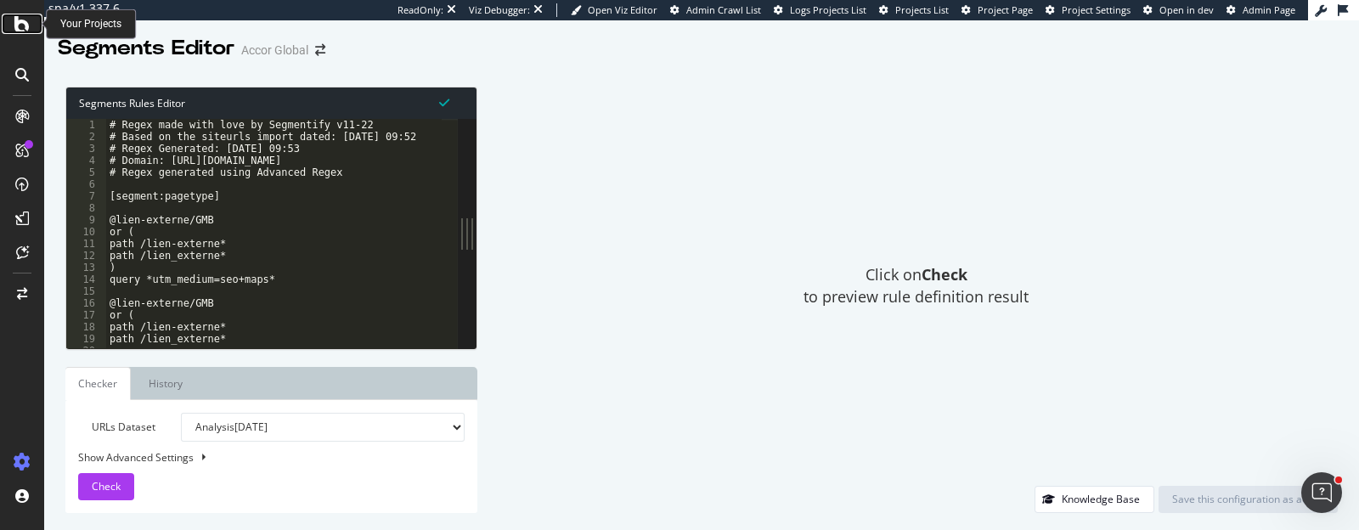
click at [30, 30] on div at bounding box center [22, 24] width 41 height 20
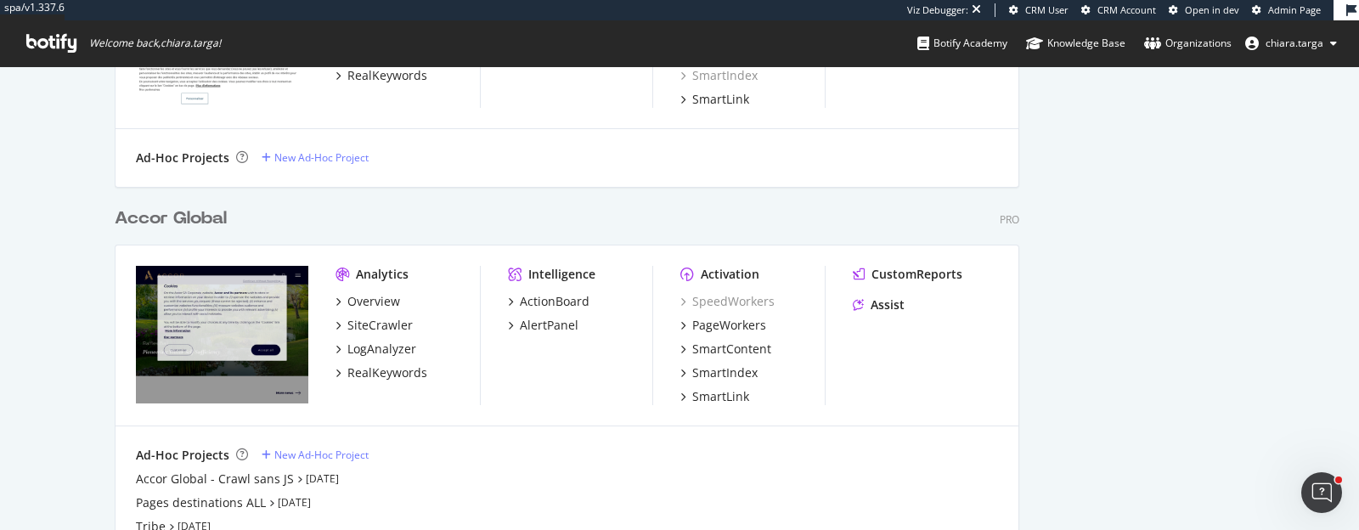
scroll to position [2327, 0]
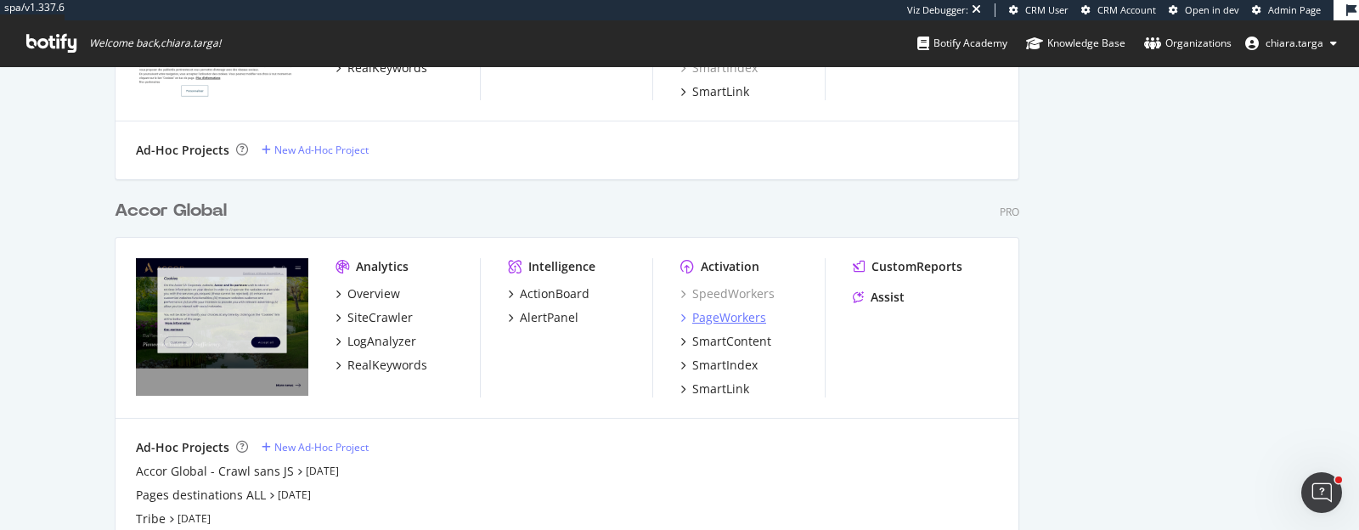
click at [741, 318] on div "PageWorkers" at bounding box center [729, 317] width 74 height 17
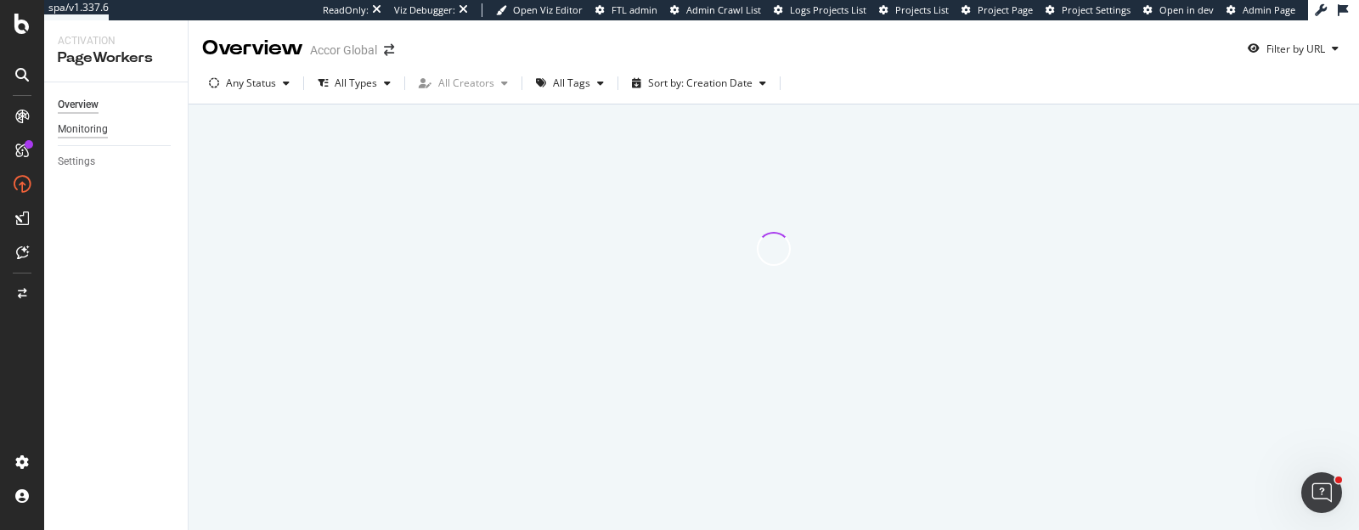
click at [85, 126] on div "Monitoring" at bounding box center [83, 130] width 50 height 18
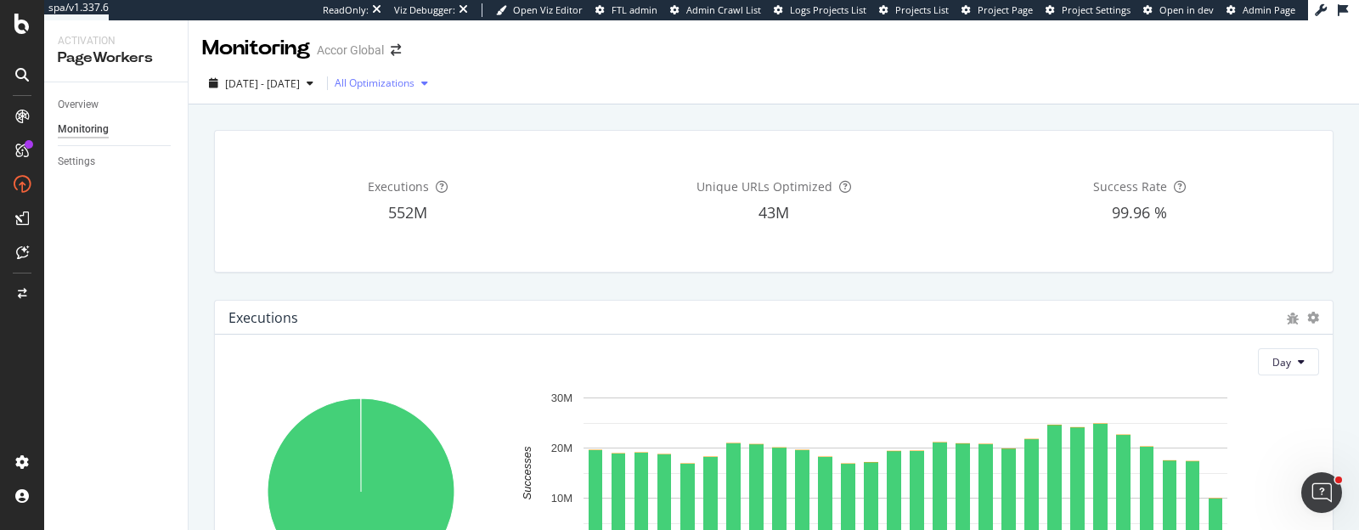
click at [435, 87] on div "button" at bounding box center [424, 83] width 20 height 10
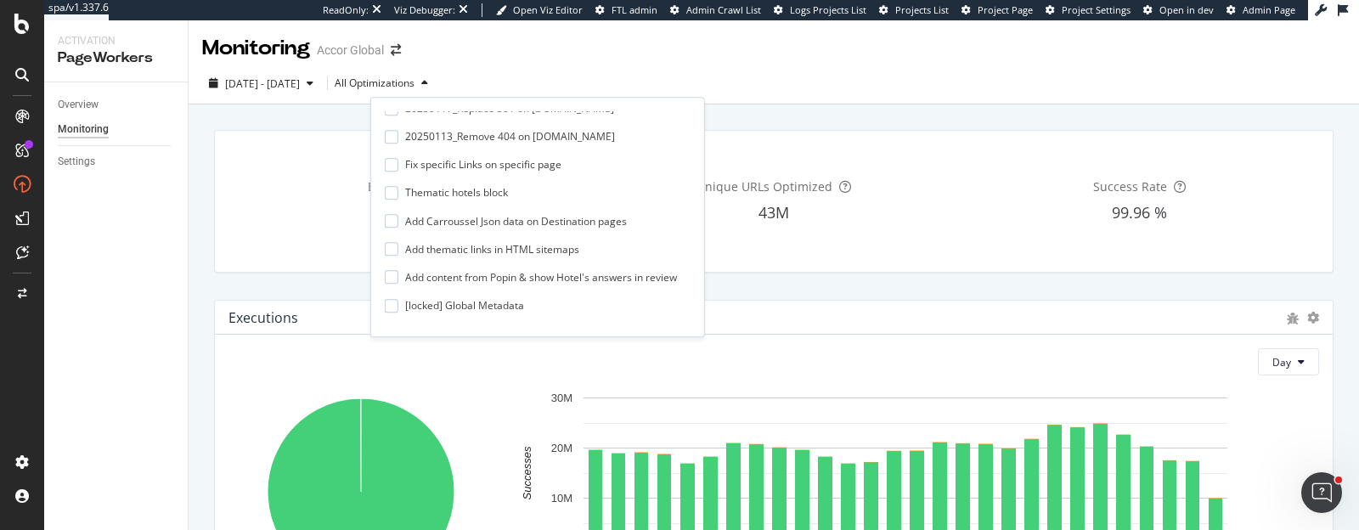
scroll to position [209, 0]
click at [391, 193] on div at bounding box center [392, 191] width 14 height 14
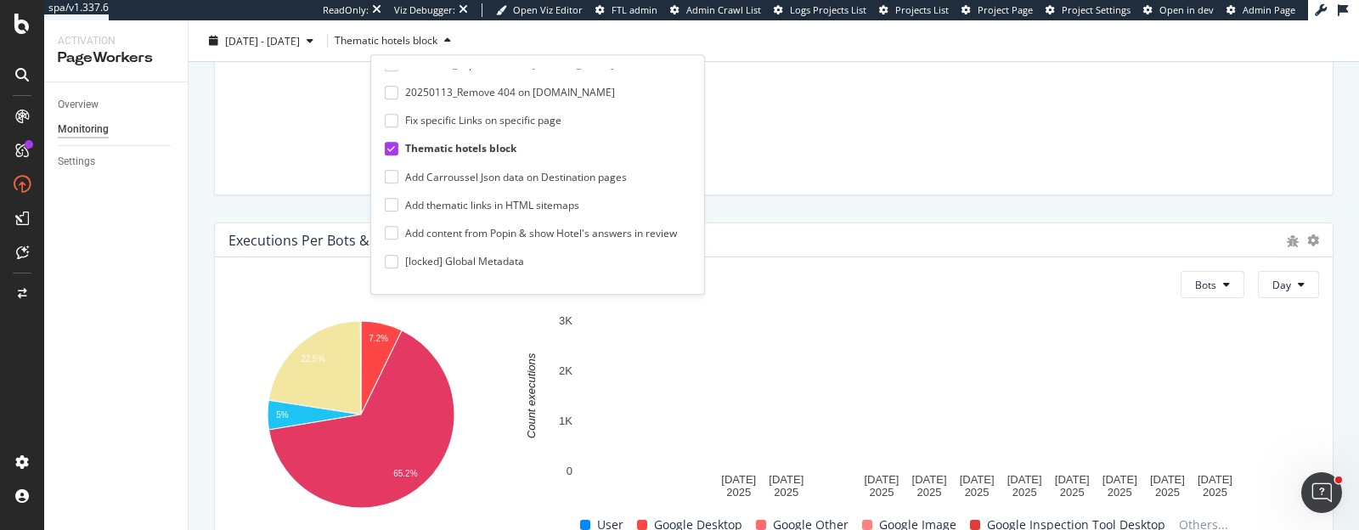
scroll to position [758, 0]
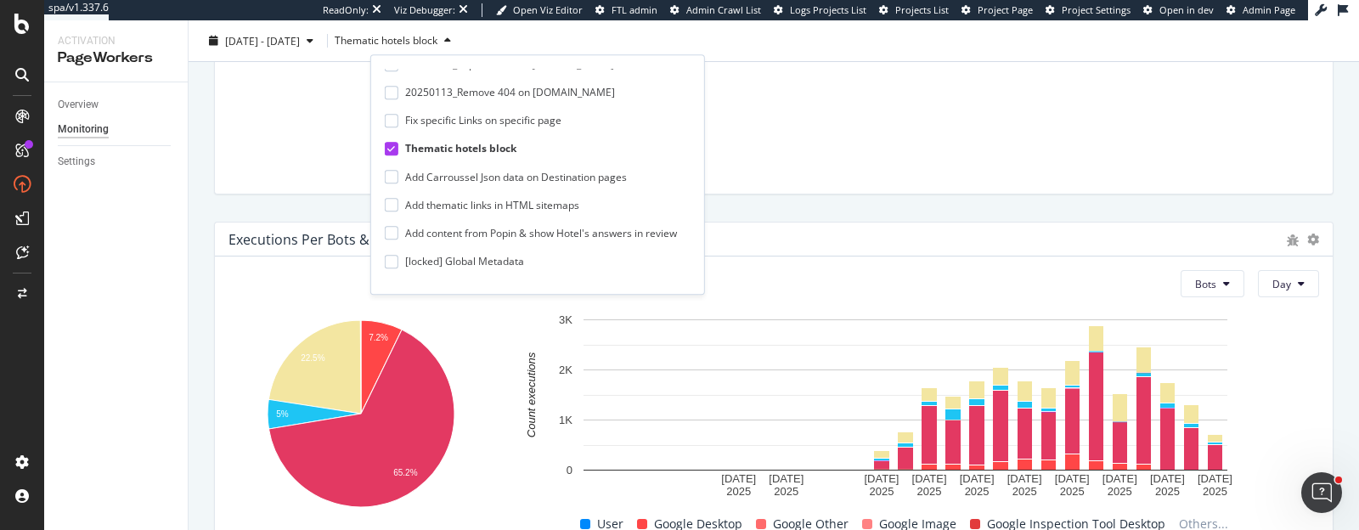
click at [875, 208] on div "Executions per Bots & Users Bots Day 7.2% 22.5% 5% 65.2% Bot Count executions U…" at bounding box center [774, 378] width 1140 height 340
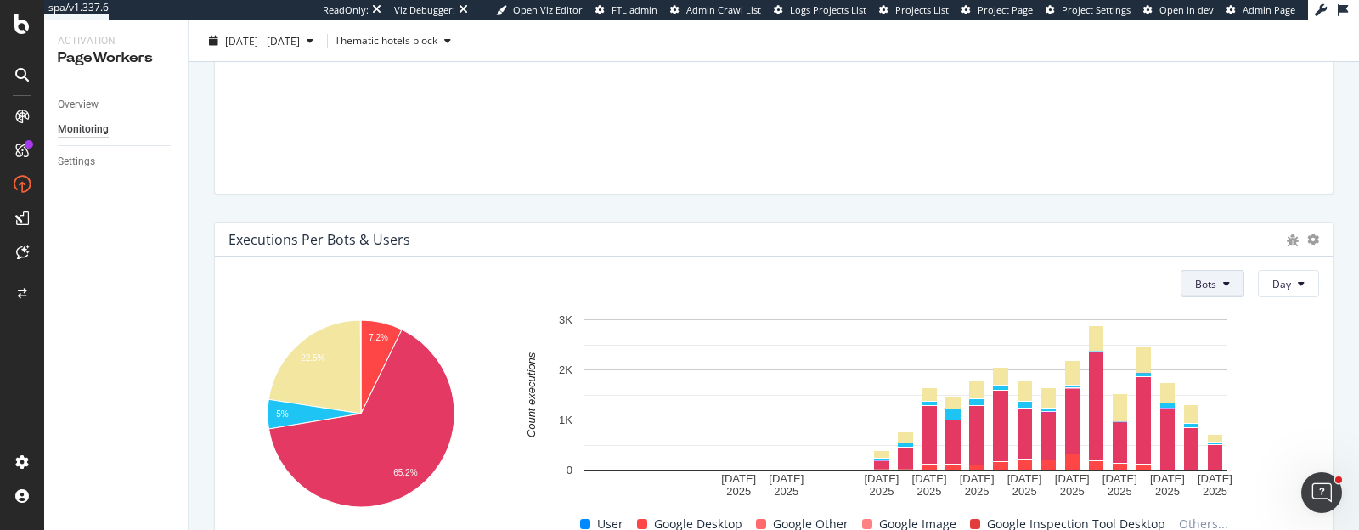
click at [1203, 283] on button "Bots" at bounding box center [1212, 283] width 64 height 27
click at [1194, 341] on span "Users" at bounding box center [1194, 348] width 28 height 15
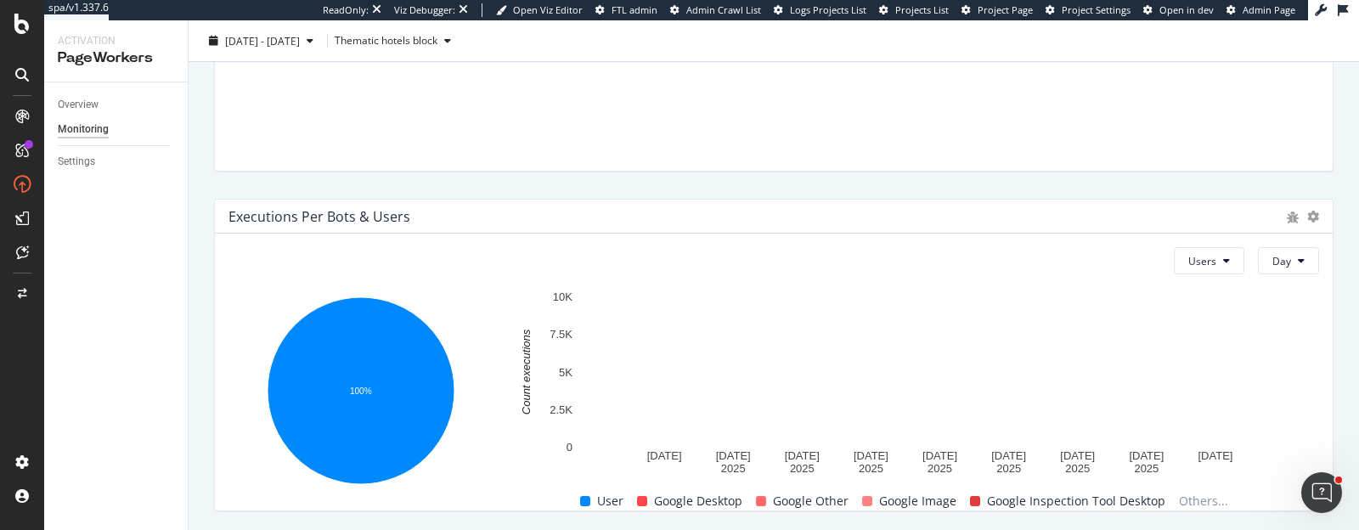
scroll to position [780, 0]
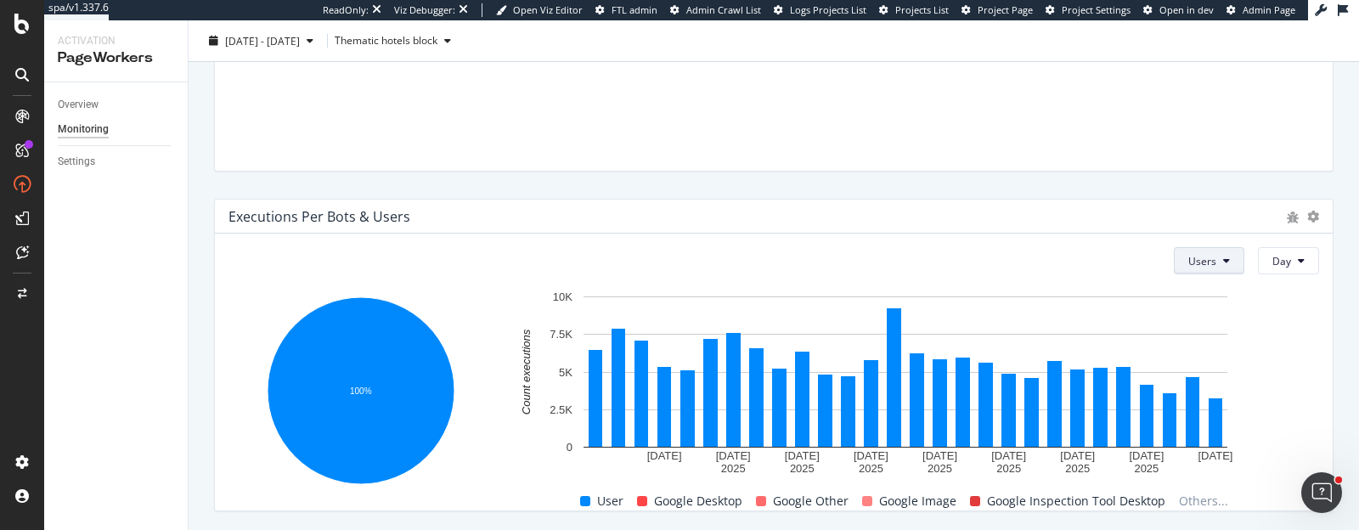
click at [1174, 270] on button "Users" at bounding box center [1209, 260] width 70 height 27
click at [1182, 296] on span "Bots" at bounding box center [1189, 292] width 28 height 15
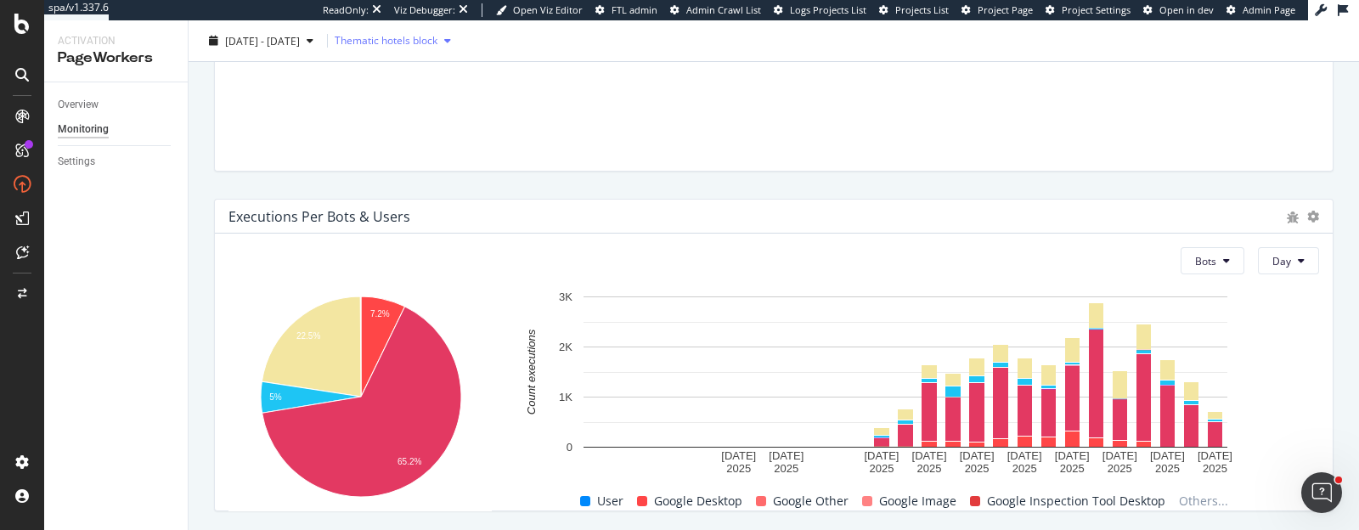
click at [437, 44] on div "Thematic hotels block" at bounding box center [386, 41] width 103 height 10
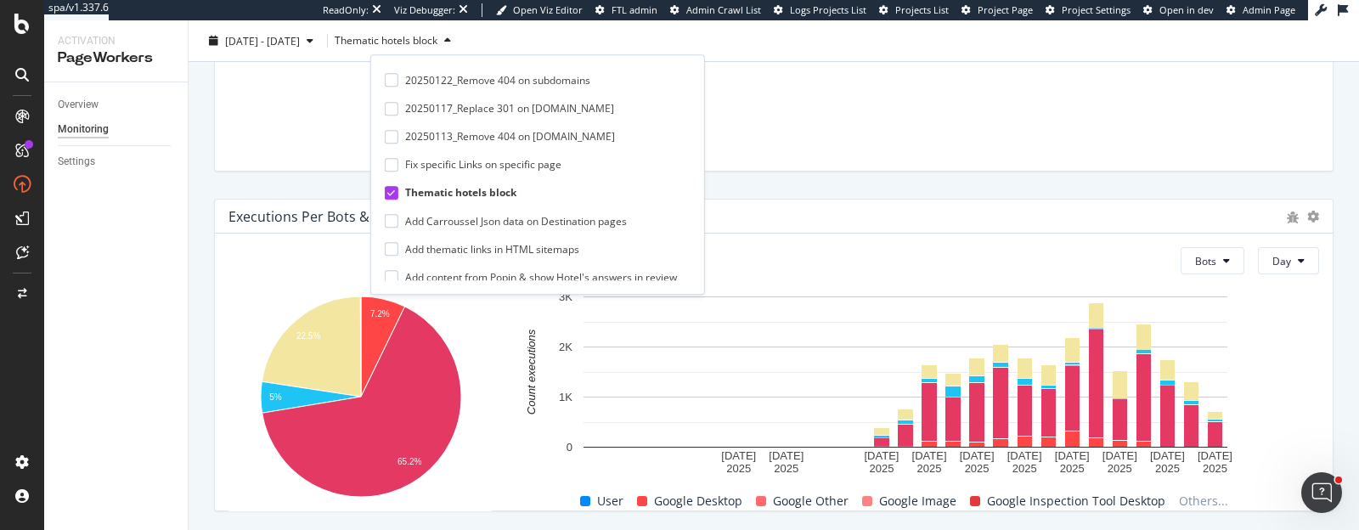
scroll to position [166, 0]
click at [395, 187] on div at bounding box center [392, 191] width 14 height 14
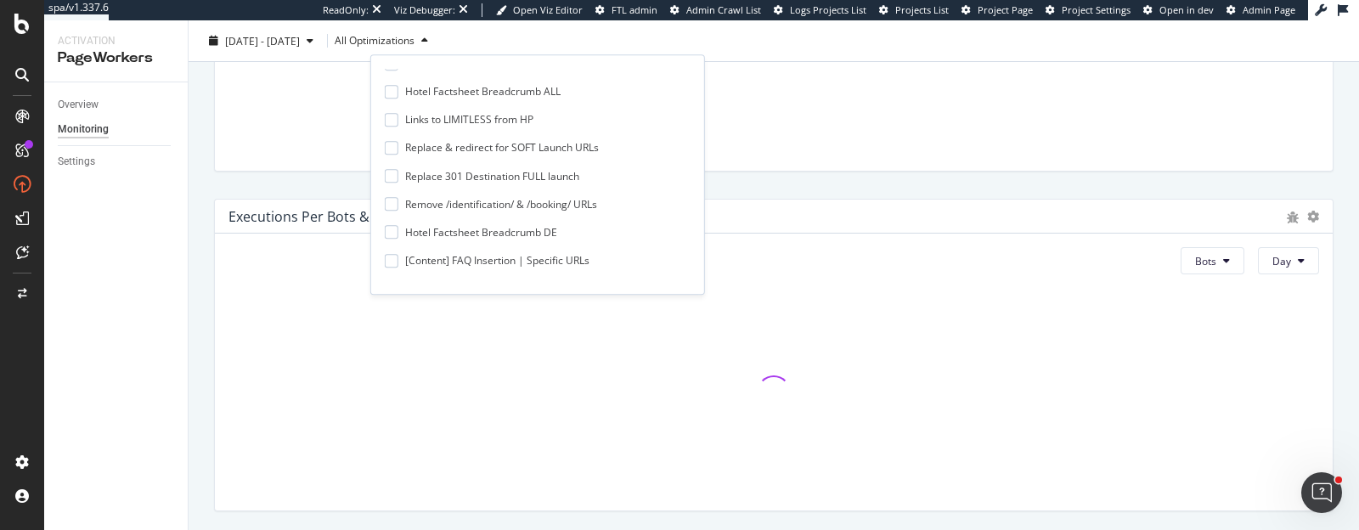
scroll to position [674, 0]
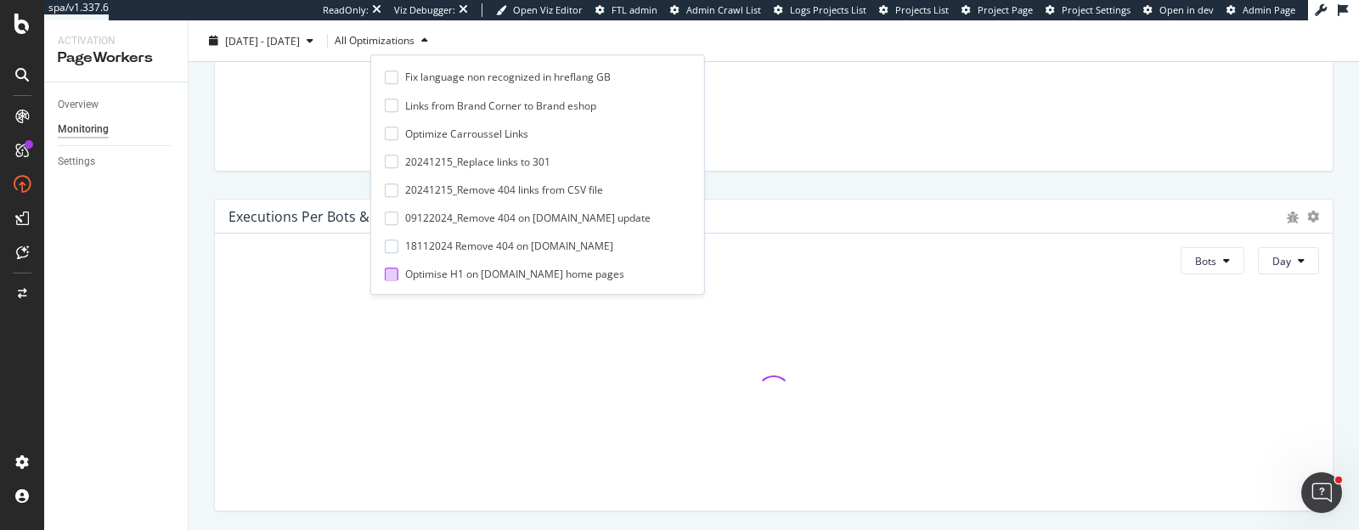
click at [391, 274] on div at bounding box center [392, 275] width 14 height 14
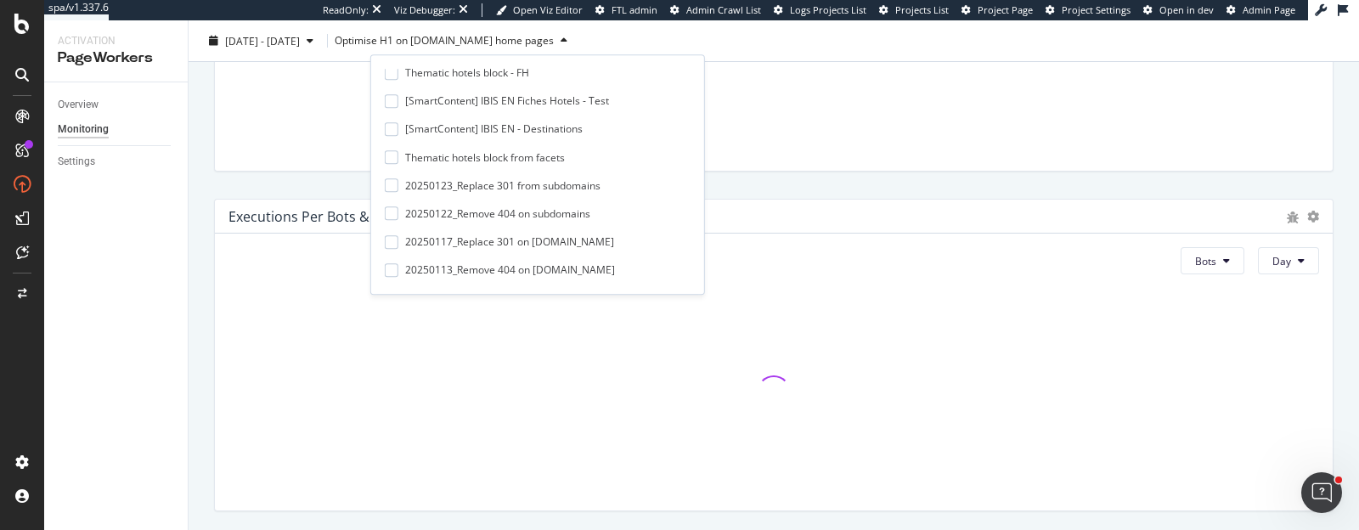
scroll to position [30, 0]
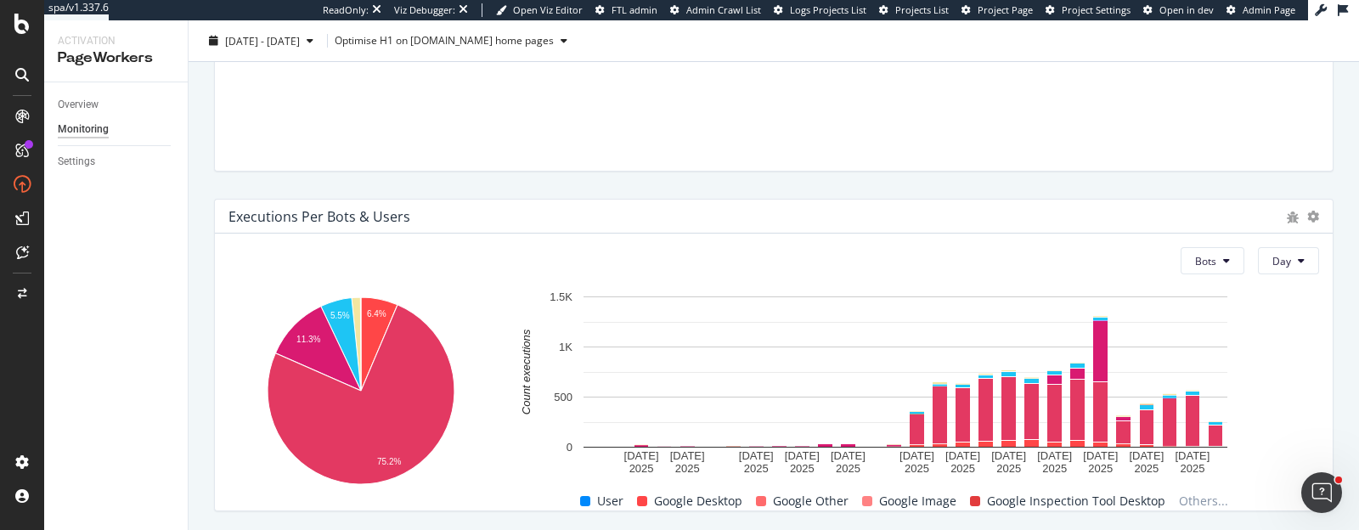
click at [762, 183] on div "Issues Last 24 Hours Error Optimization # Devices Last seen Sample URL No Data" at bounding box center [774, 15] width 1140 height 340
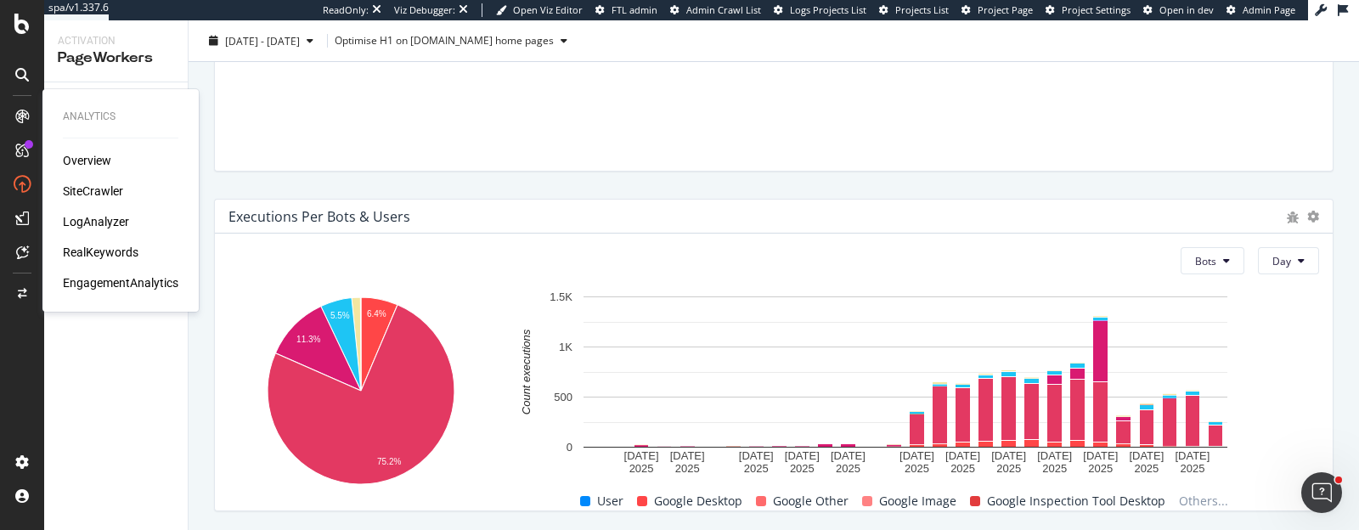
click at [68, 188] on div "SiteCrawler" at bounding box center [93, 191] width 60 height 17
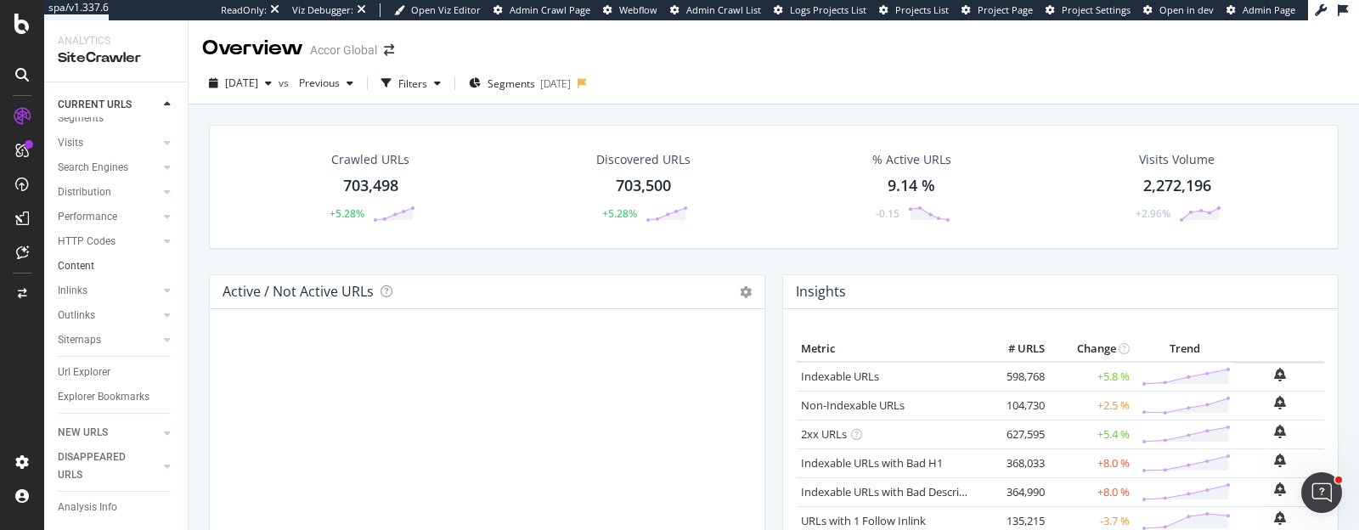
scroll to position [94, 0]
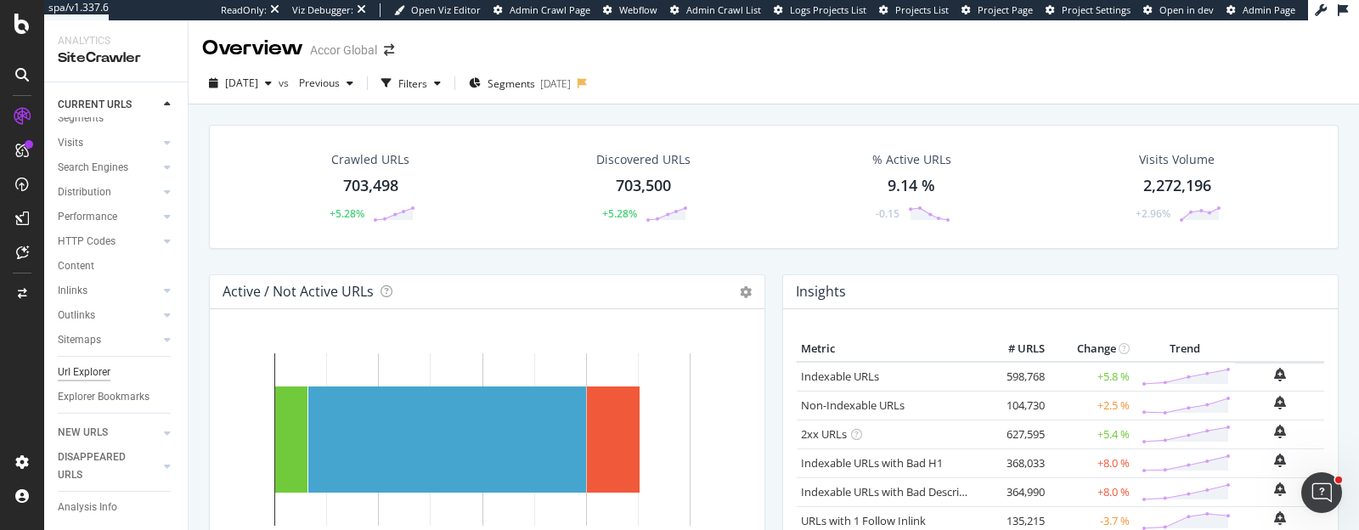
click at [84, 363] on div "Url Explorer" at bounding box center [84, 372] width 53 height 18
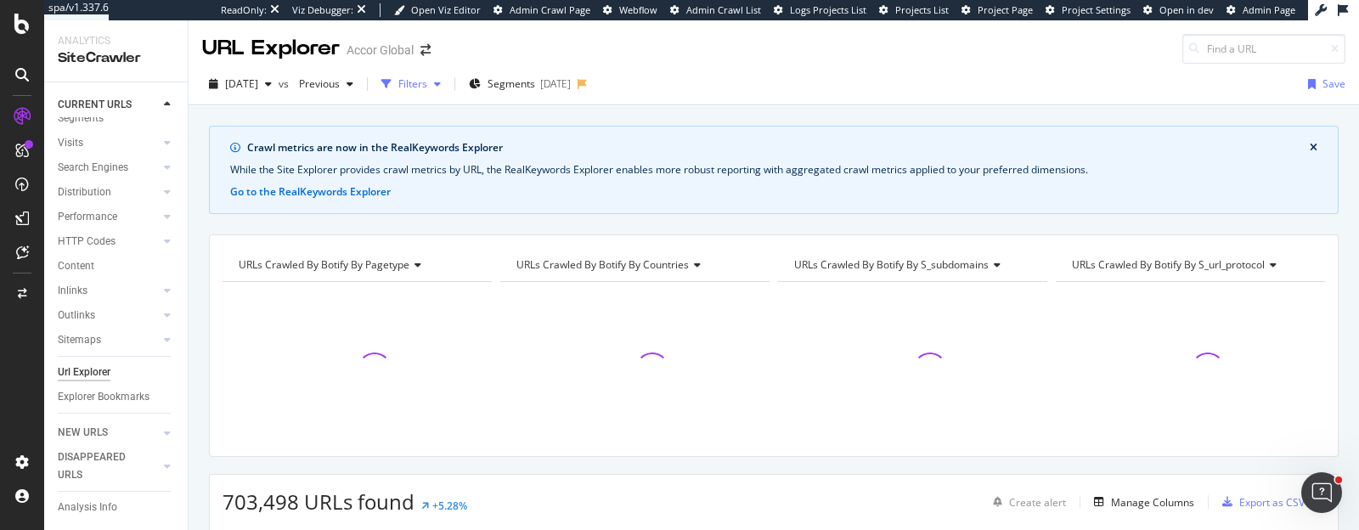
click at [427, 83] on div "Filters" at bounding box center [412, 83] width 29 height 14
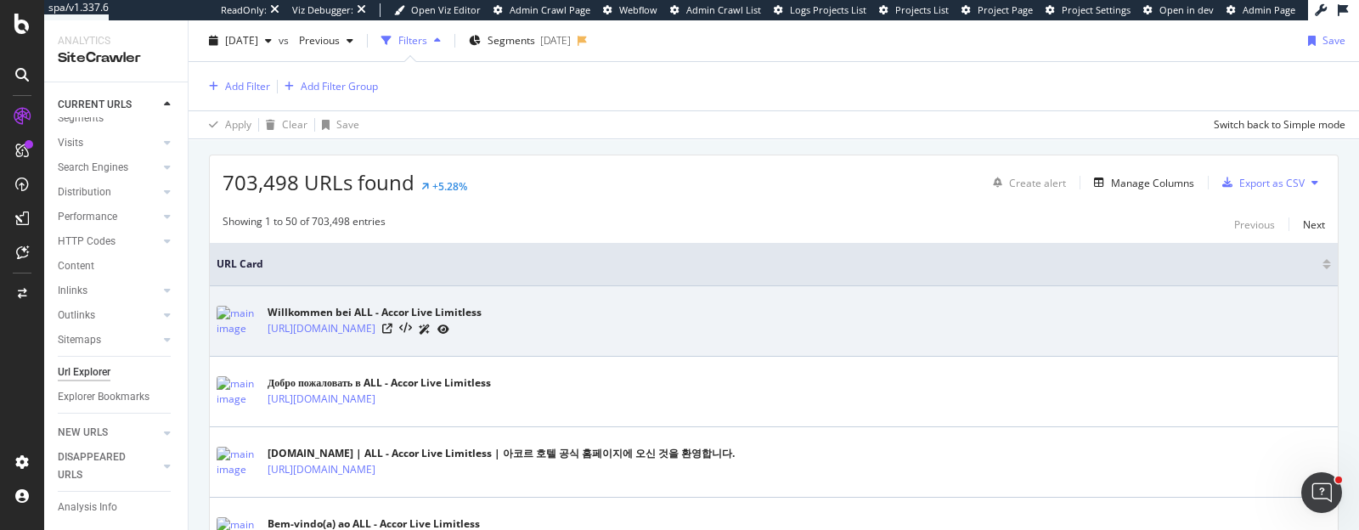
scroll to position [398, 0]
click at [375, 324] on link "[URL][DOMAIN_NAME]" at bounding box center [322, 326] width 108 height 17
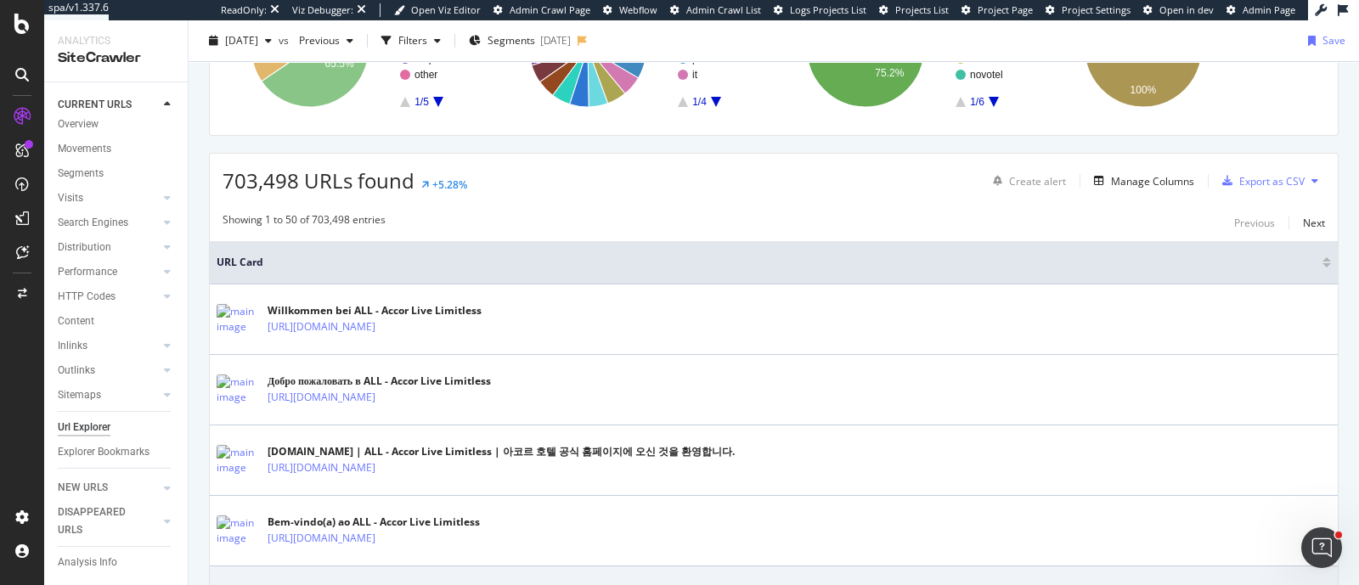
scroll to position [40, 0]
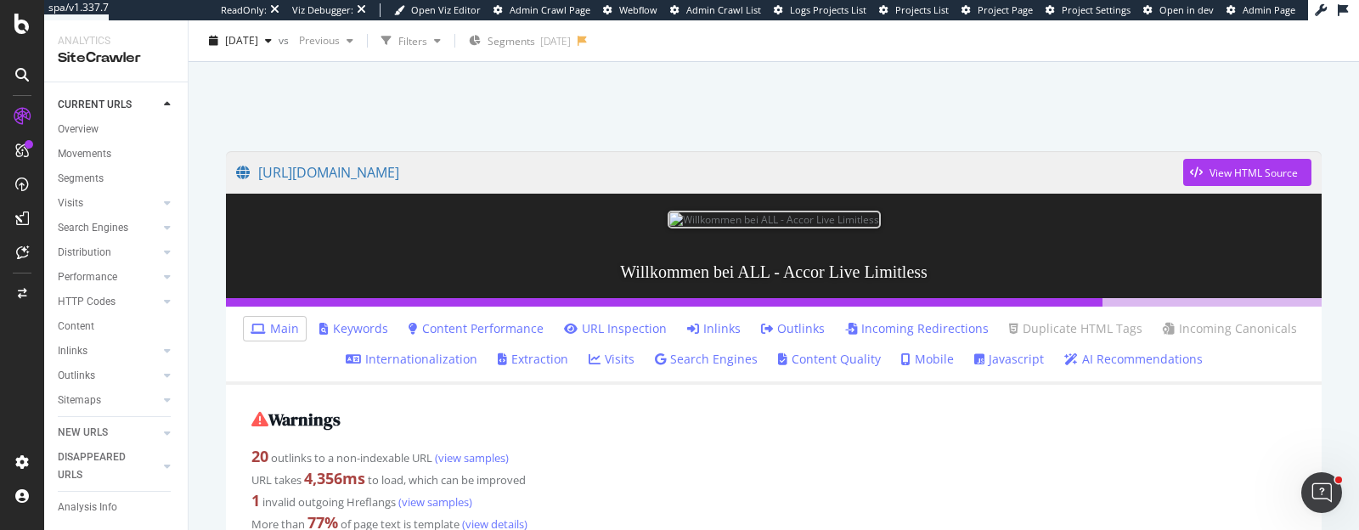
scroll to position [60, 0]
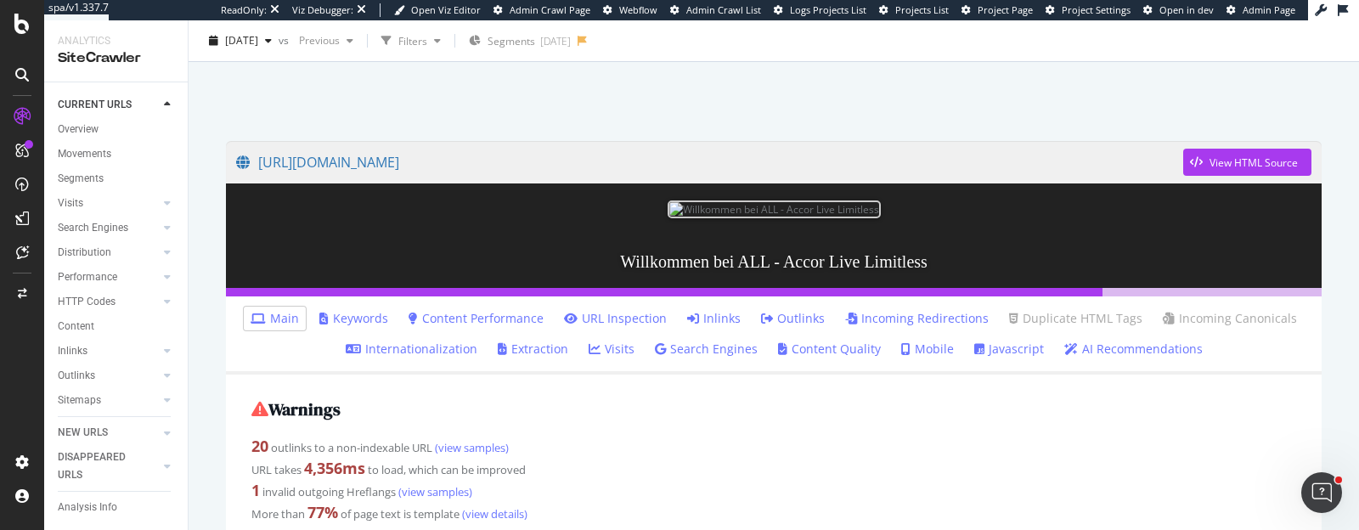
click at [984, 350] on link "Javascript" at bounding box center [1009, 349] width 70 height 17
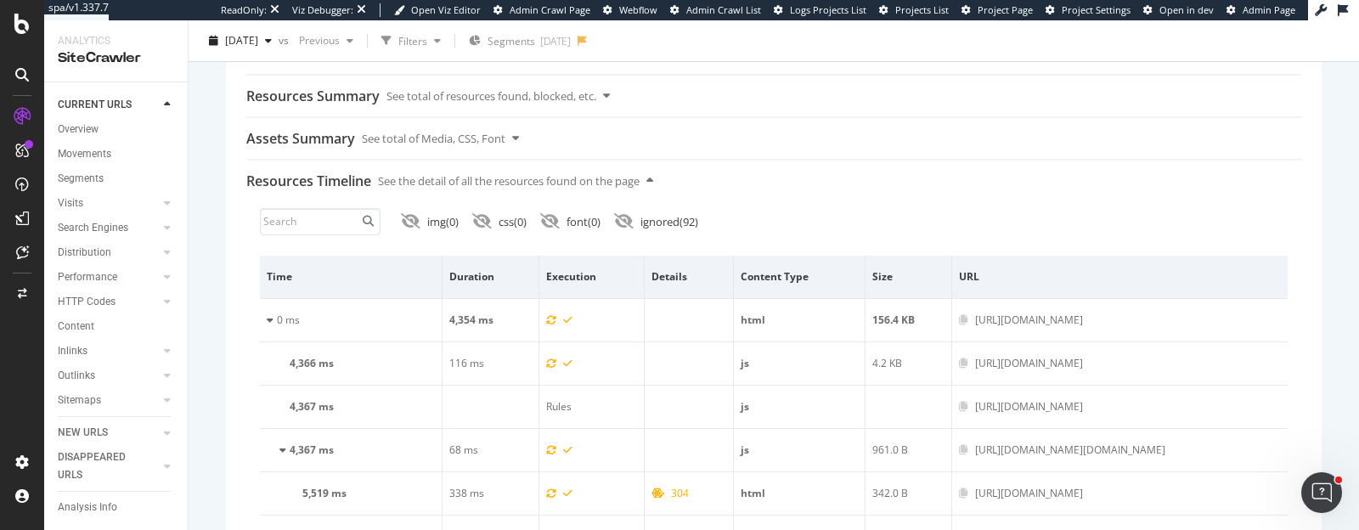
scroll to position [2222, 0]
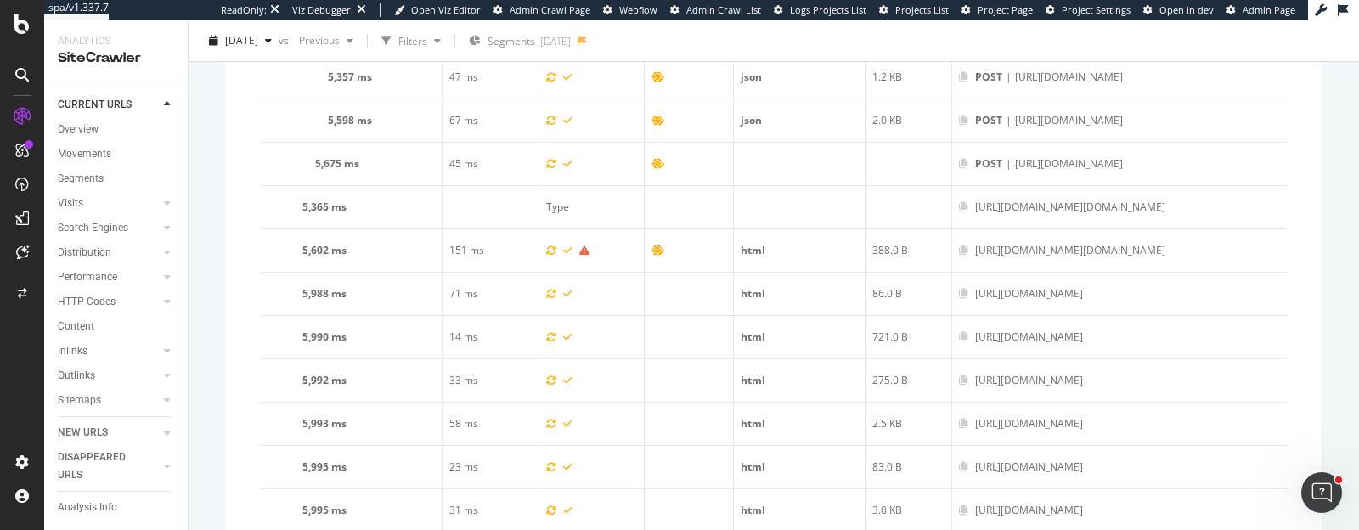
drag, startPoint x: 1056, startPoint y: 281, endPoint x: 806, endPoint y: 269, distance: 250.0
click at [272, 36] on icon "button" at bounding box center [268, 41] width 7 height 10
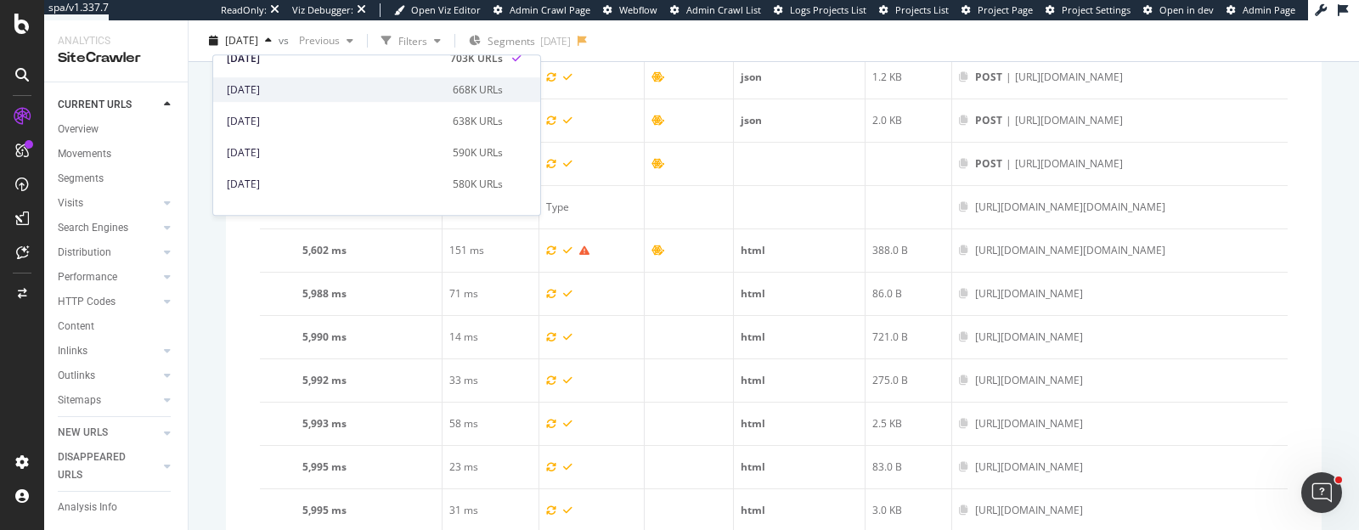
scroll to position [44, 0]
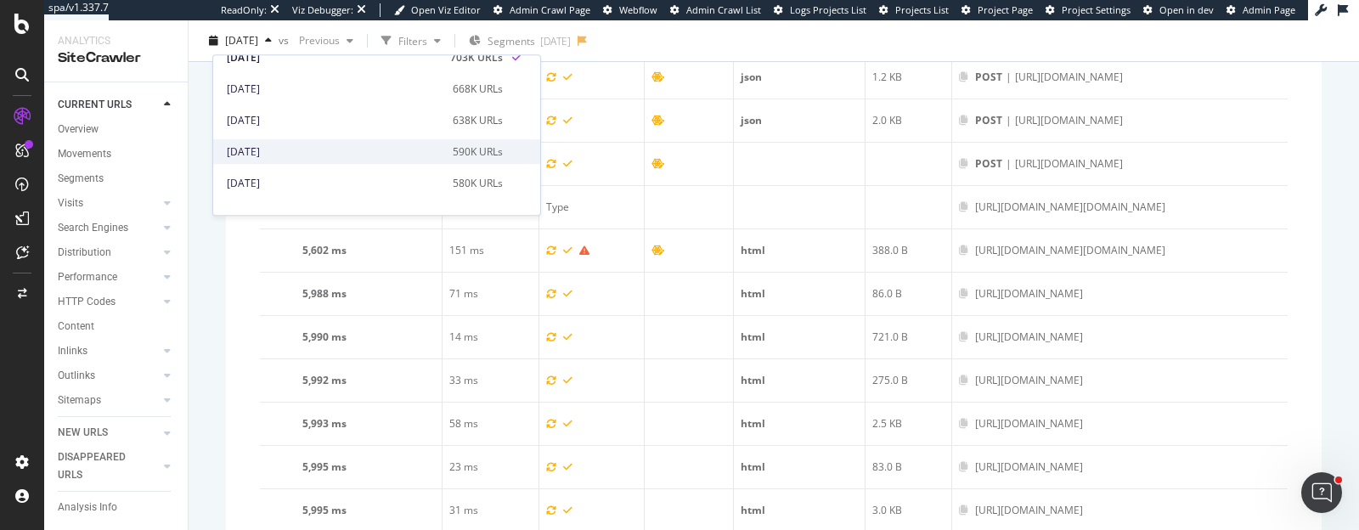
click at [293, 156] on div "2025 Jul. 9th" at bounding box center [335, 151] width 216 height 15
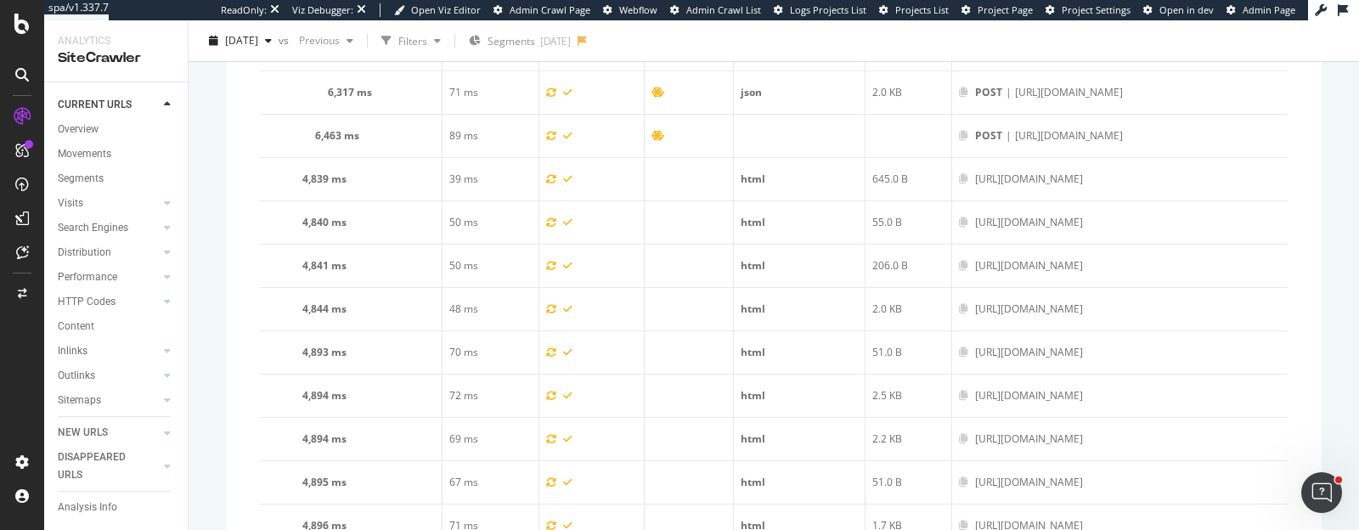
scroll to position [2814, 0]
click at [279, 46] on div "2025 Jul. 9th" at bounding box center [240, 40] width 76 height 25
click at [189, 279] on div "URL Details Accor Global 2025 Jul. 9th vs Previous Filters Segments 2025-07-01 …" at bounding box center [774, 275] width 1170 height 510
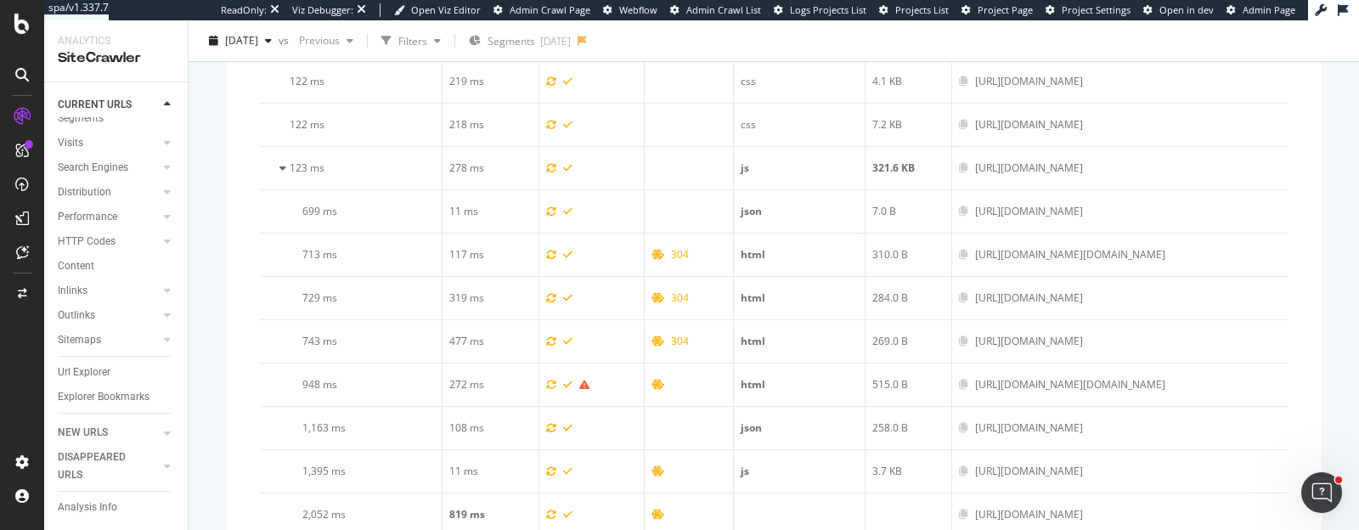
scroll to position [93, 0]
click at [96, 363] on div "Url Explorer" at bounding box center [84, 372] width 53 height 18
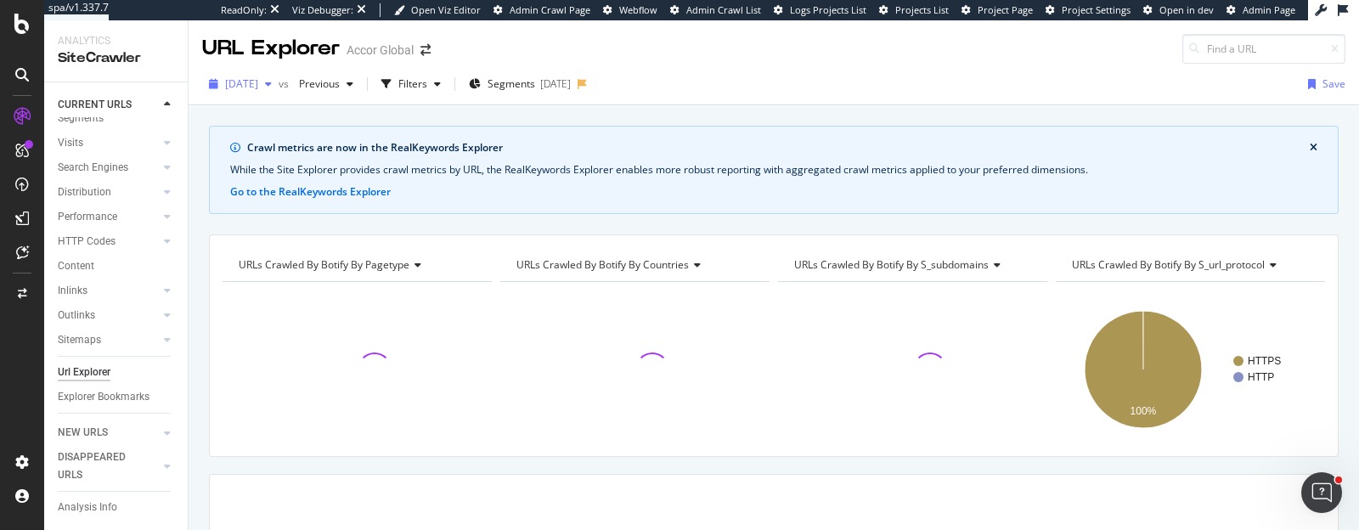
click at [258, 77] on span "2025 Jul. 9th" at bounding box center [241, 83] width 33 height 14
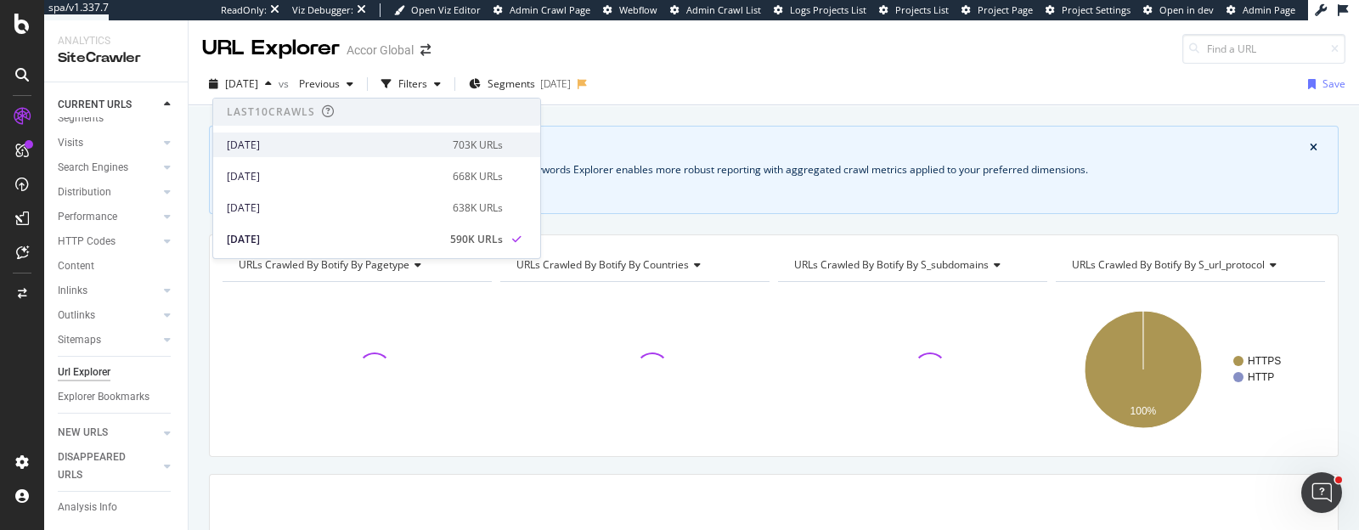
click at [273, 146] on div "2025 Aug. 20th" at bounding box center [335, 145] width 216 height 15
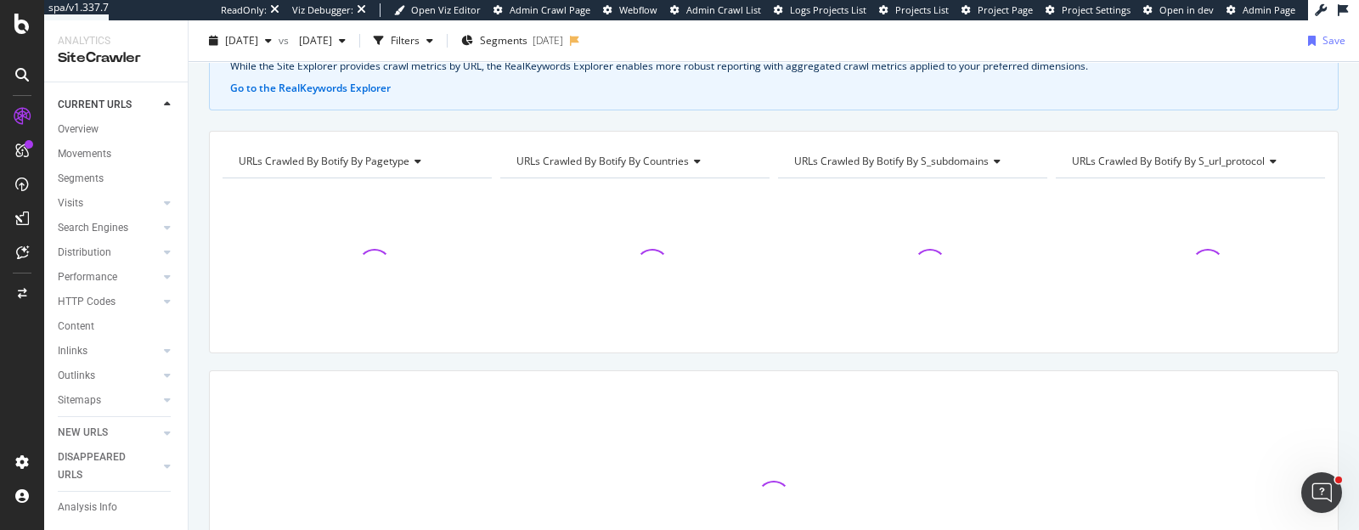
scroll to position [256, 0]
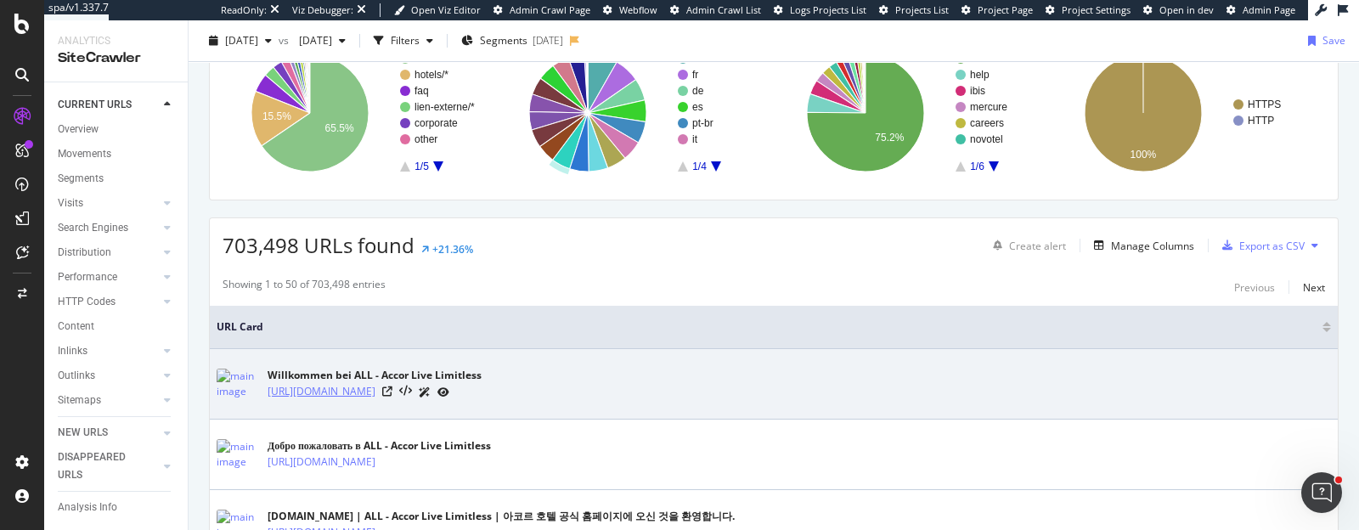
click at [349, 390] on link "https://all.accor.com/a/de.html" at bounding box center [322, 391] width 108 height 17
click at [324, 388] on link "https://all.accor.com/a/de.html" at bounding box center [322, 391] width 108 height 17
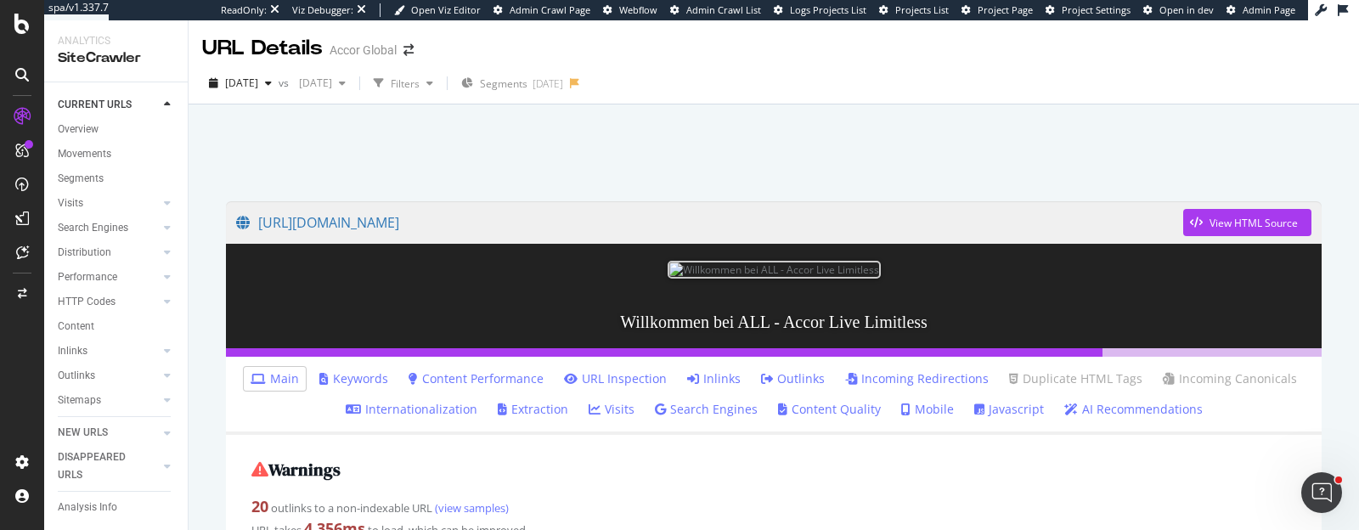
click at [1002, 419] on li "Javascript" at bounding box center [1008, 409] width 83 height 24
click at [995, 410] on link "Javascript" at bounding box center [1009, 409] width 70 height 17
drag, startPoint x: 995, startPoint y: 411, endPoint x: 994, endPoint y: 352, distance: 58.6
click at [1206, 155] on div at bounding box center [773, 148] width 1129 height 72
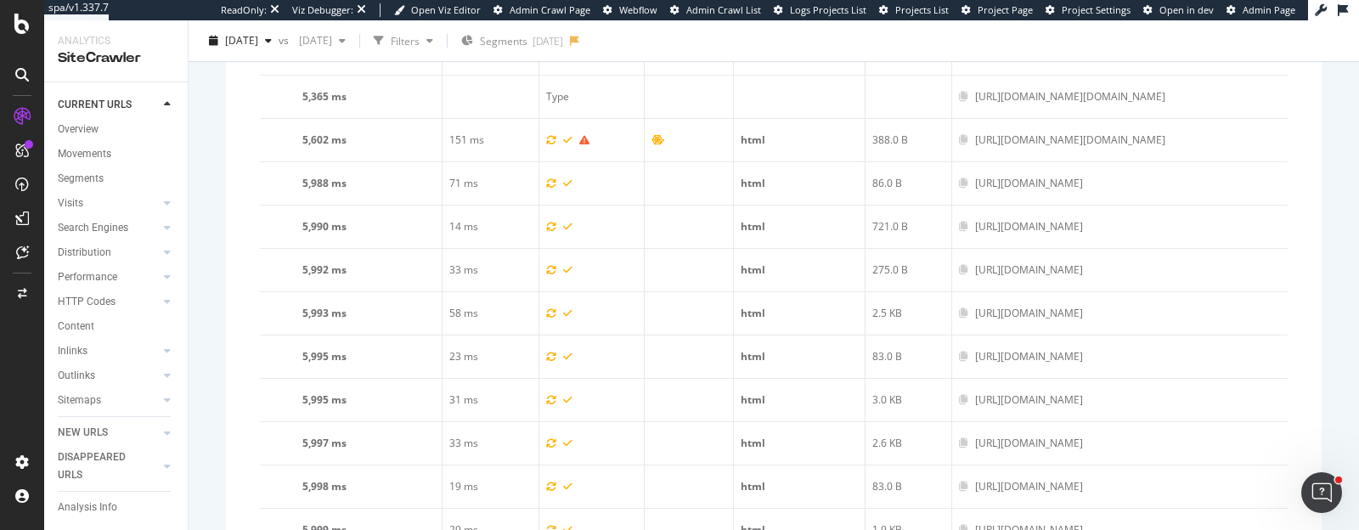
scroll to position [2348, 0]
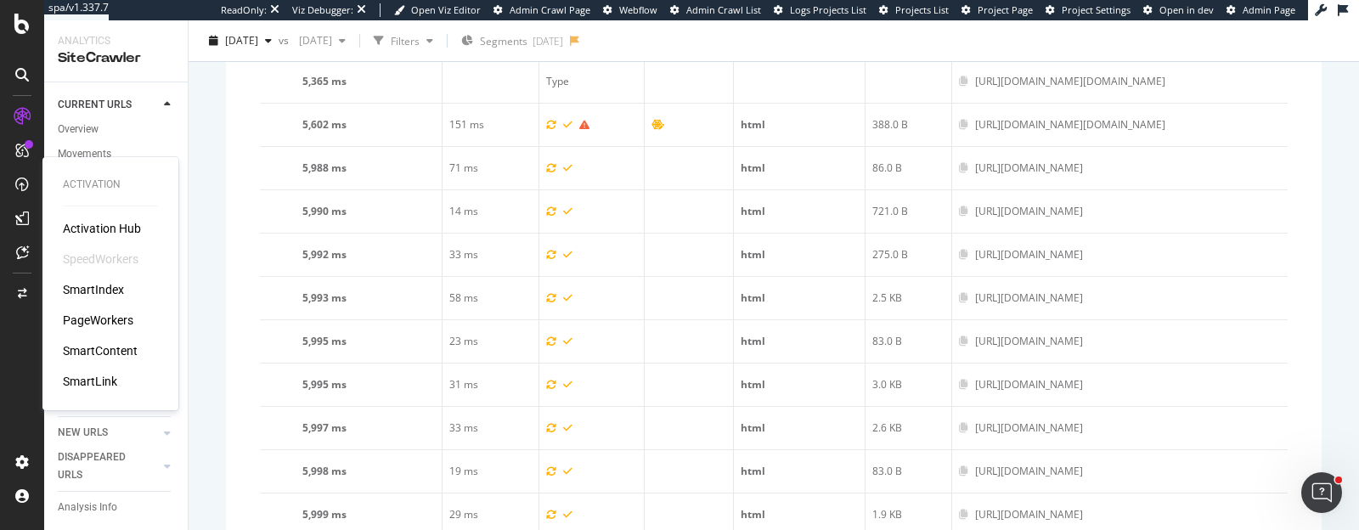
click at [87, 313] on div "PageWorkers" at bounding box center [98, 320] width 70 height 17
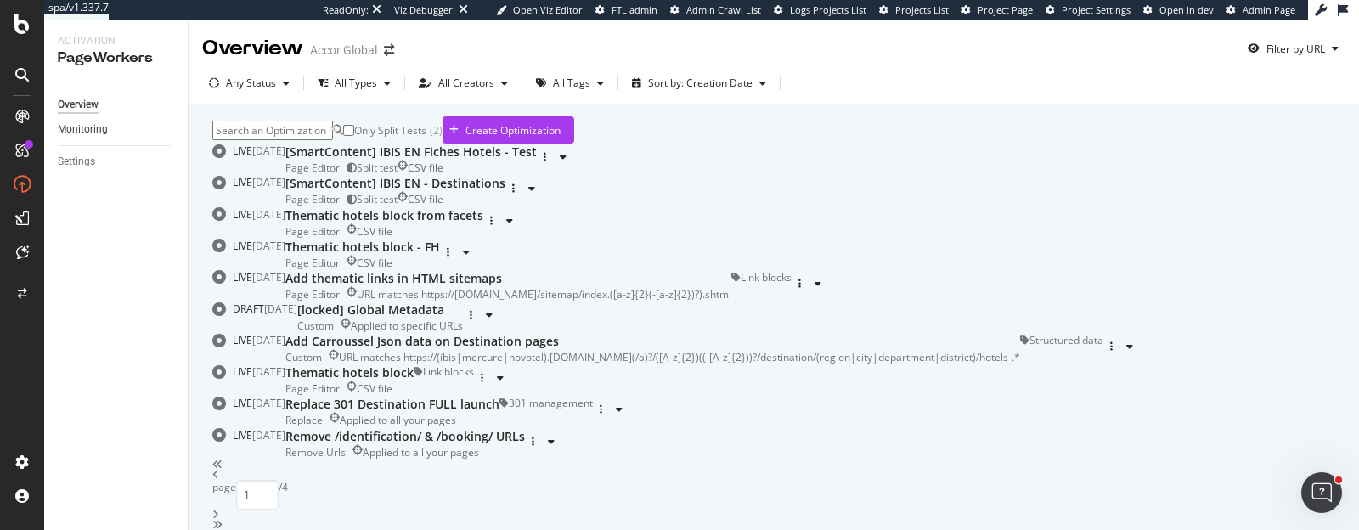
click at [107, 121] on link "Monitoring" at bounding box center [117, 130] width 118 height 18
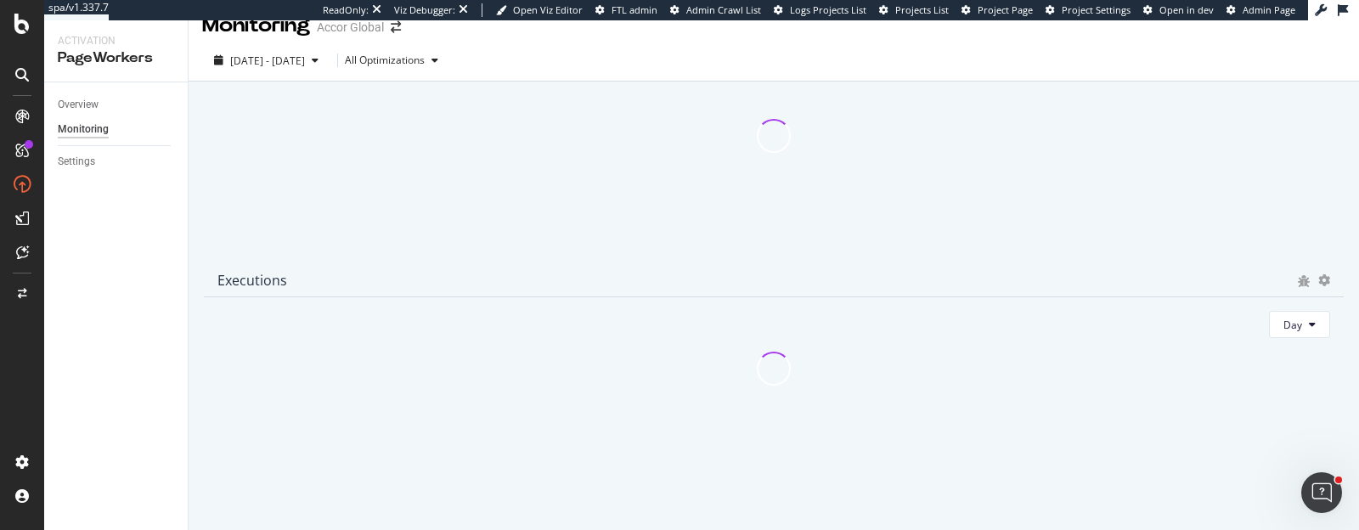
scroll to position [22, 0]
click at [431, 69] on div "All Optimizations" at bounding box center [395, 60] width 100 height 25
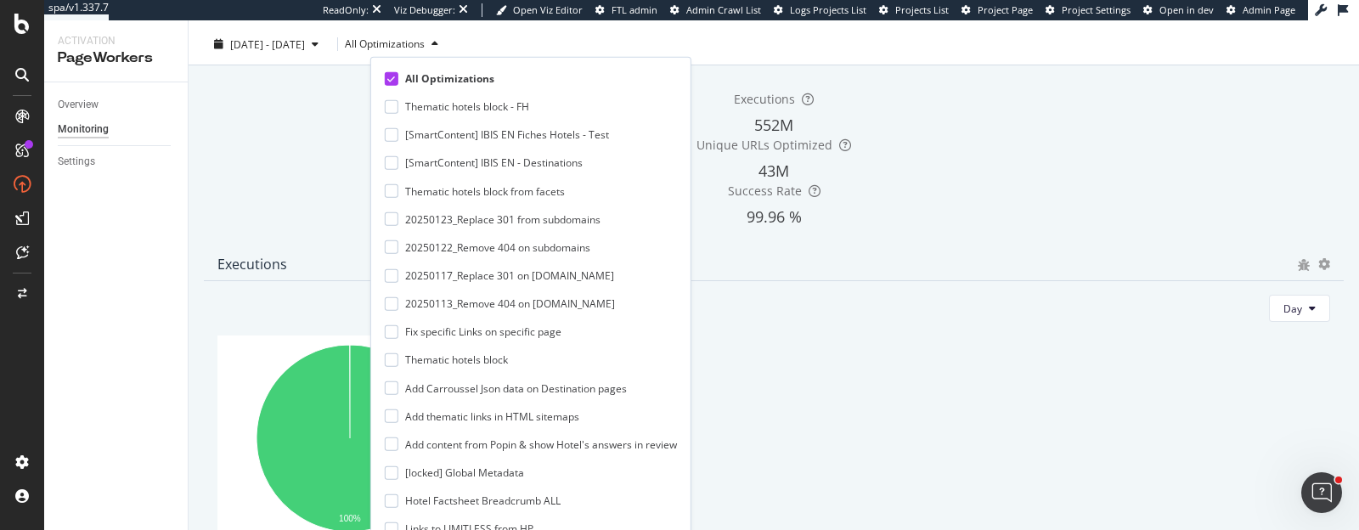
scroll to position [40, 0]
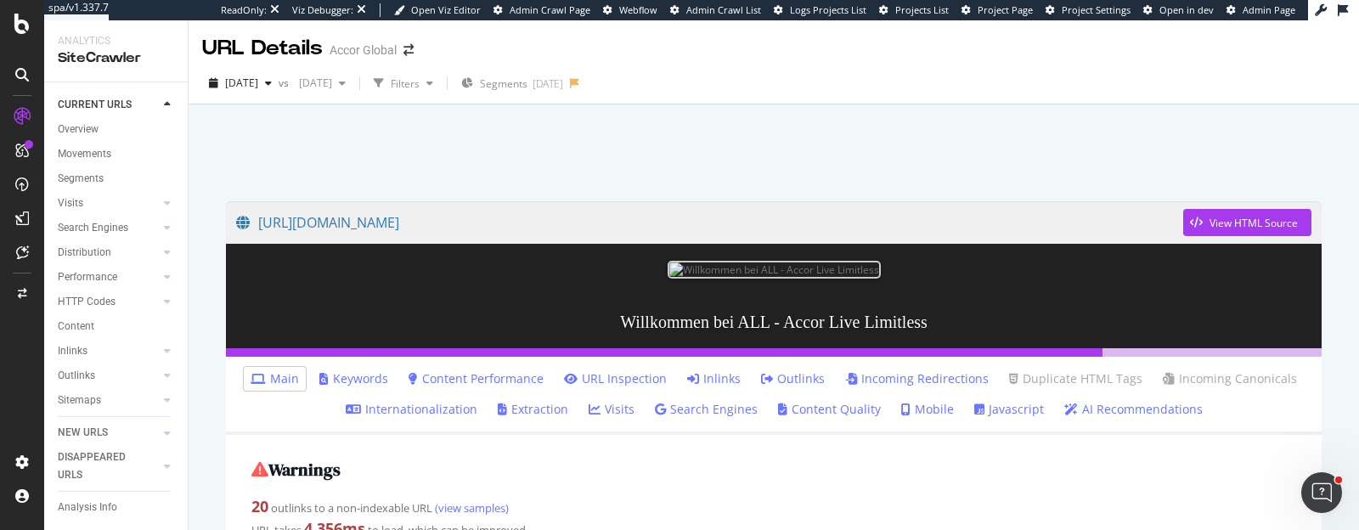
click at [977, 405] on link "Javascript" at bounding box center [1009, 409] width 70 height 17
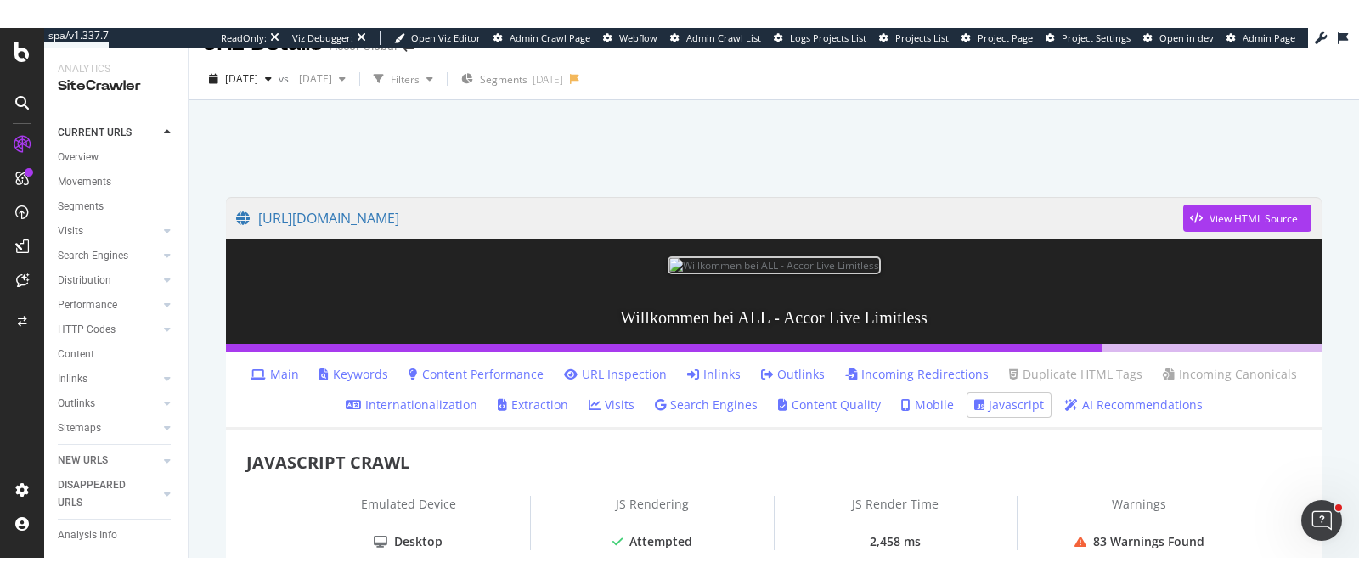
scroll to position [31, 0]
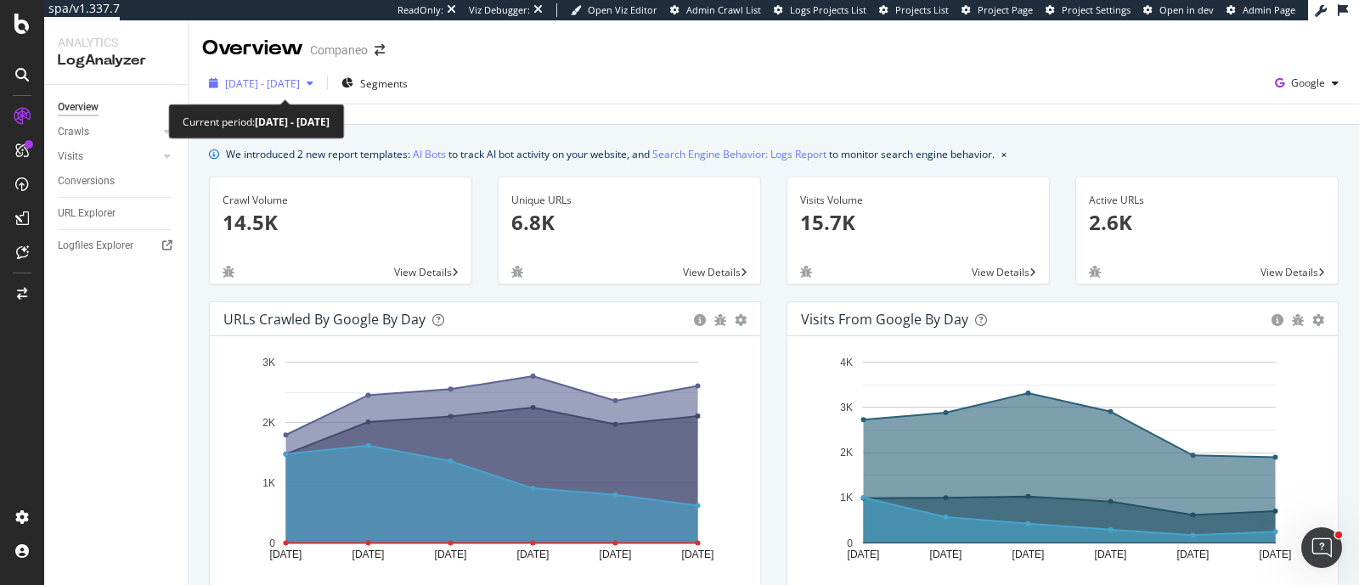
click at [300, 85] on span "2025 Aug. 26th - Aug. 31st" at bounding box center [262, 83] width 75 height 14
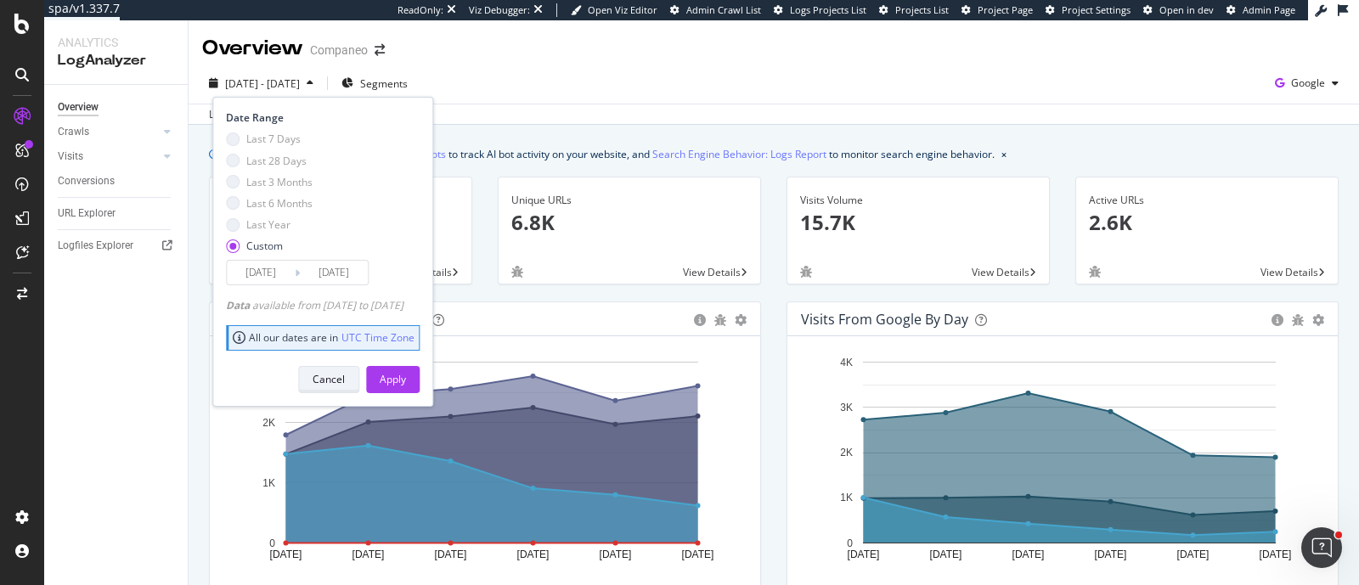
click at [345, 375] on div "Cancel" at bounding box center [329, 379] width 32 height 14
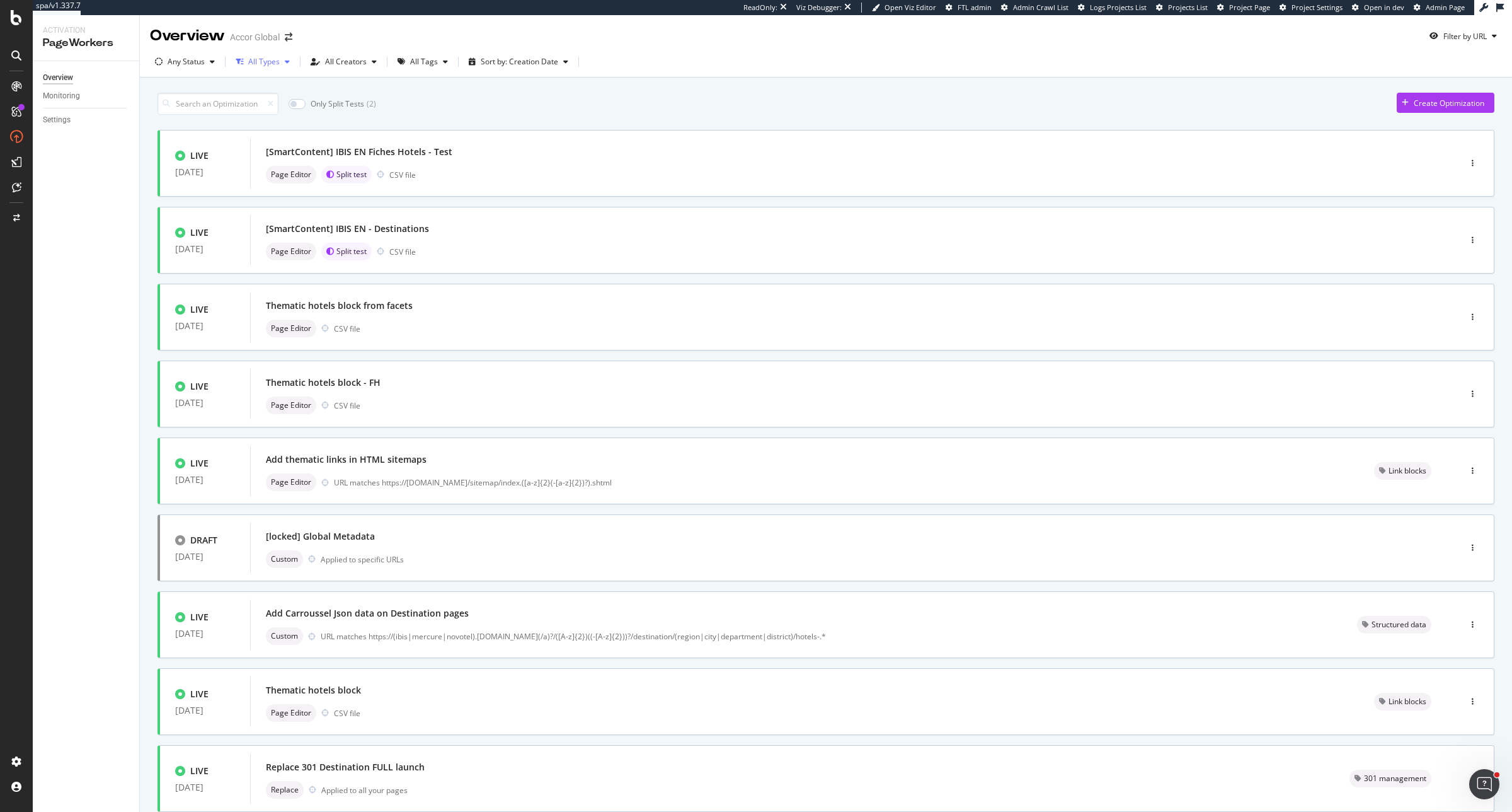
click at [282, 54] on div "All Types" at bounding box center [263, 61] width 65 height 19
click at [433, 58] on div "All Tags" at bounding box center [424, 62] width 27 height 7
click at [443, 152] on div "404 management" at bounding box center [447, 150] width 62 height 10
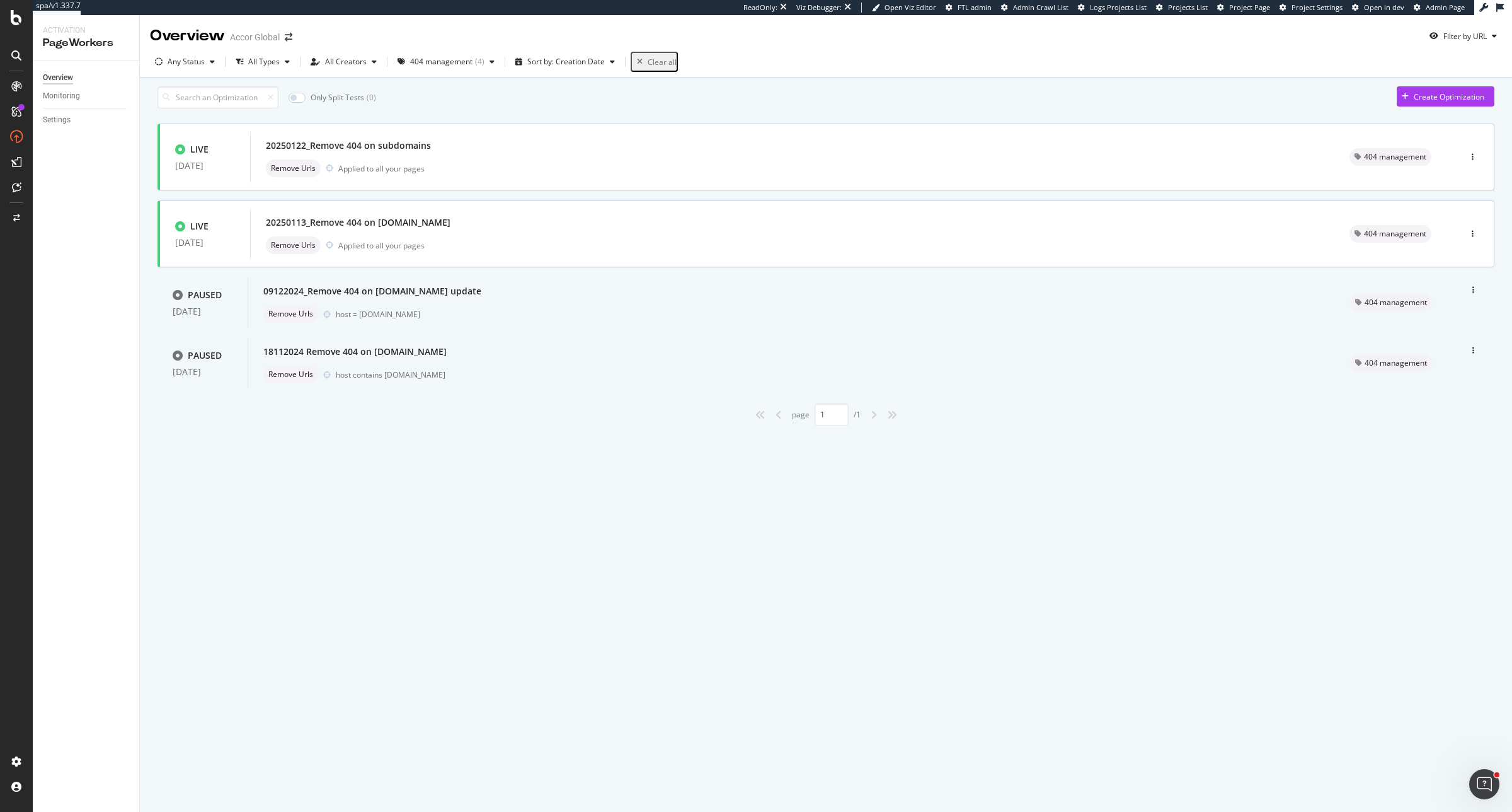
click at [479, 539] on div "Overview Accor Global Filter by URL Any Status All Types All Creators 404 manag…" at bounding box center [826, 413] width 1373 height 796
click at [461, 240] on div "20250113_Remove 404 on all.accor.com Remove Urls Applied to all your pages" at bounding box center [792, 234] width 1054 height 40
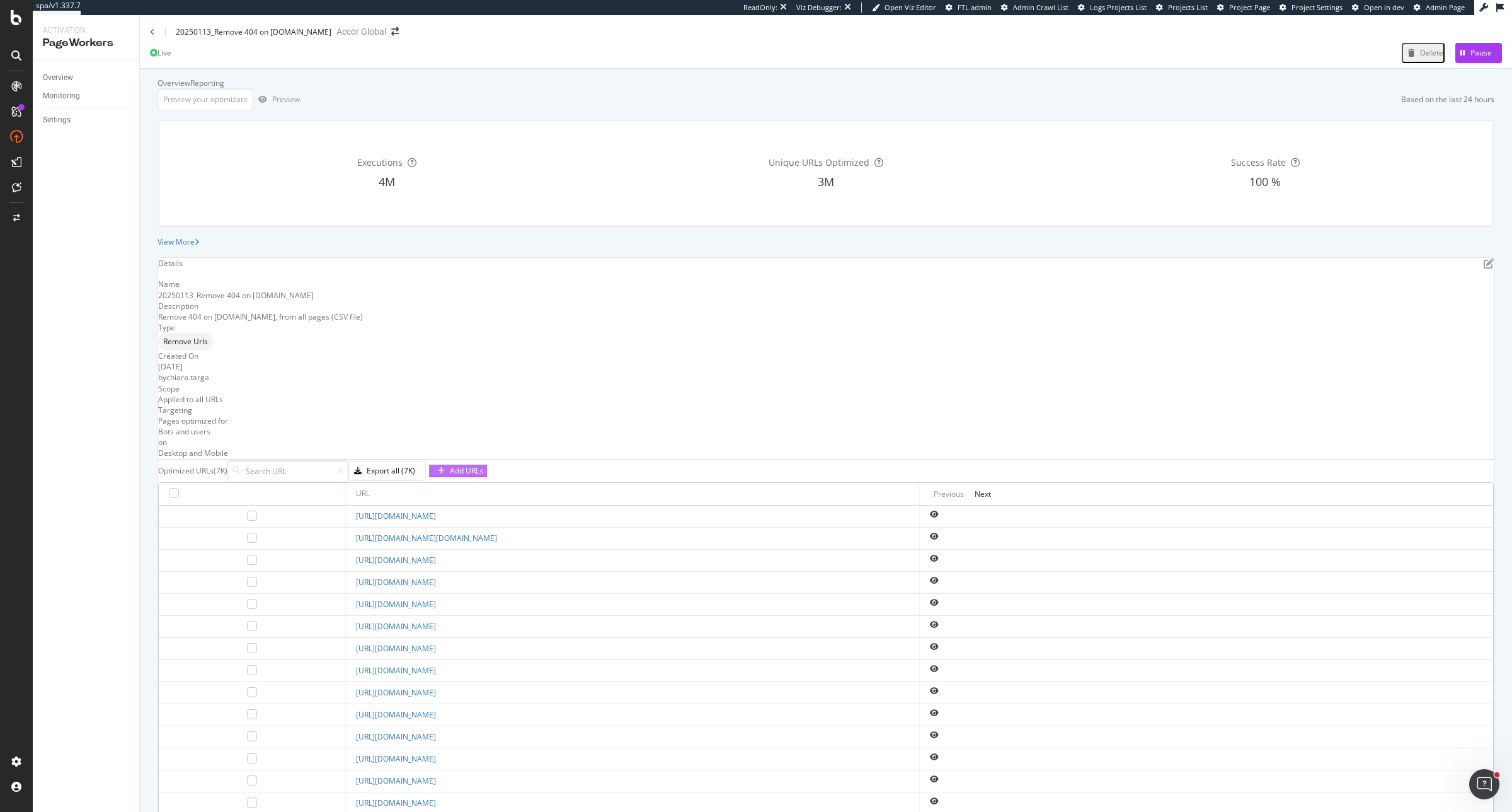
click at [483, 476] on div "Add URLs" at bounding box center [466, 471] width 33 height 10
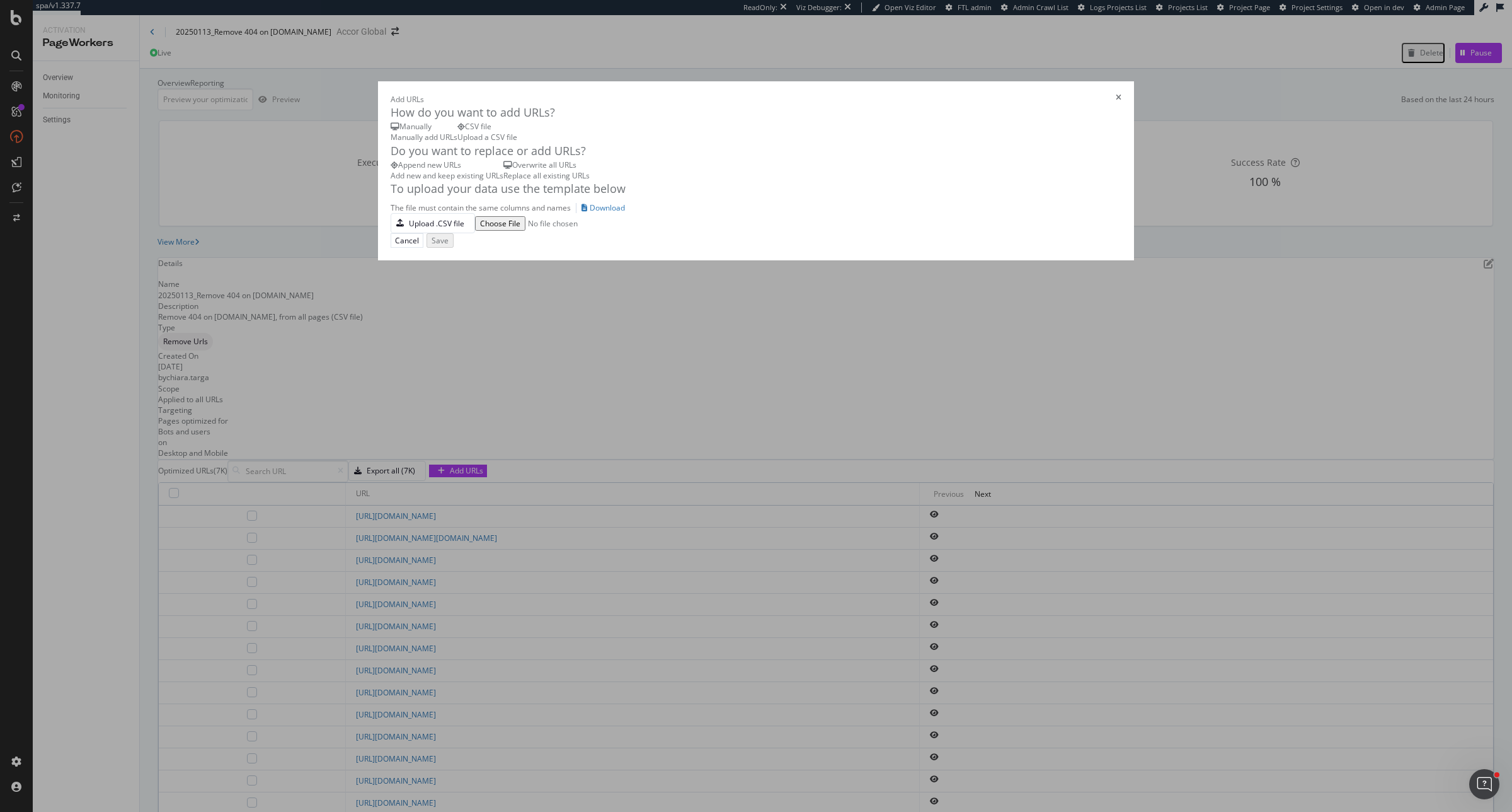
click at [448, 181] on div "Add new and keep existing URLs" at bounding box center [447, 175] width 113 height 10
click at [433, 229] on div "Upload .CSV file" at bounding box center [436, 223] width 56 height 10
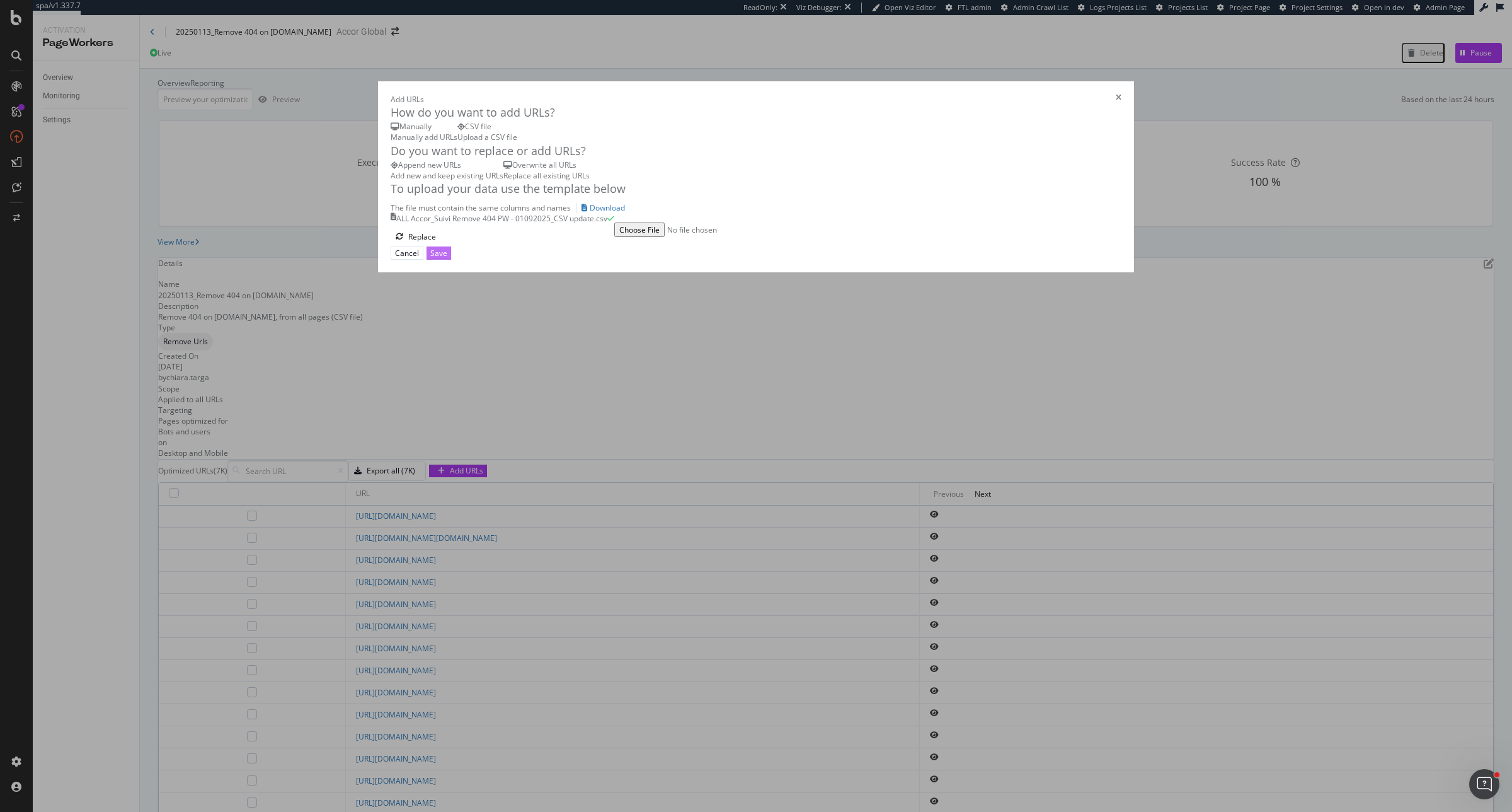
click at [447, 258] on div "Save" at bounding box center [438, 253] width 17 height 10
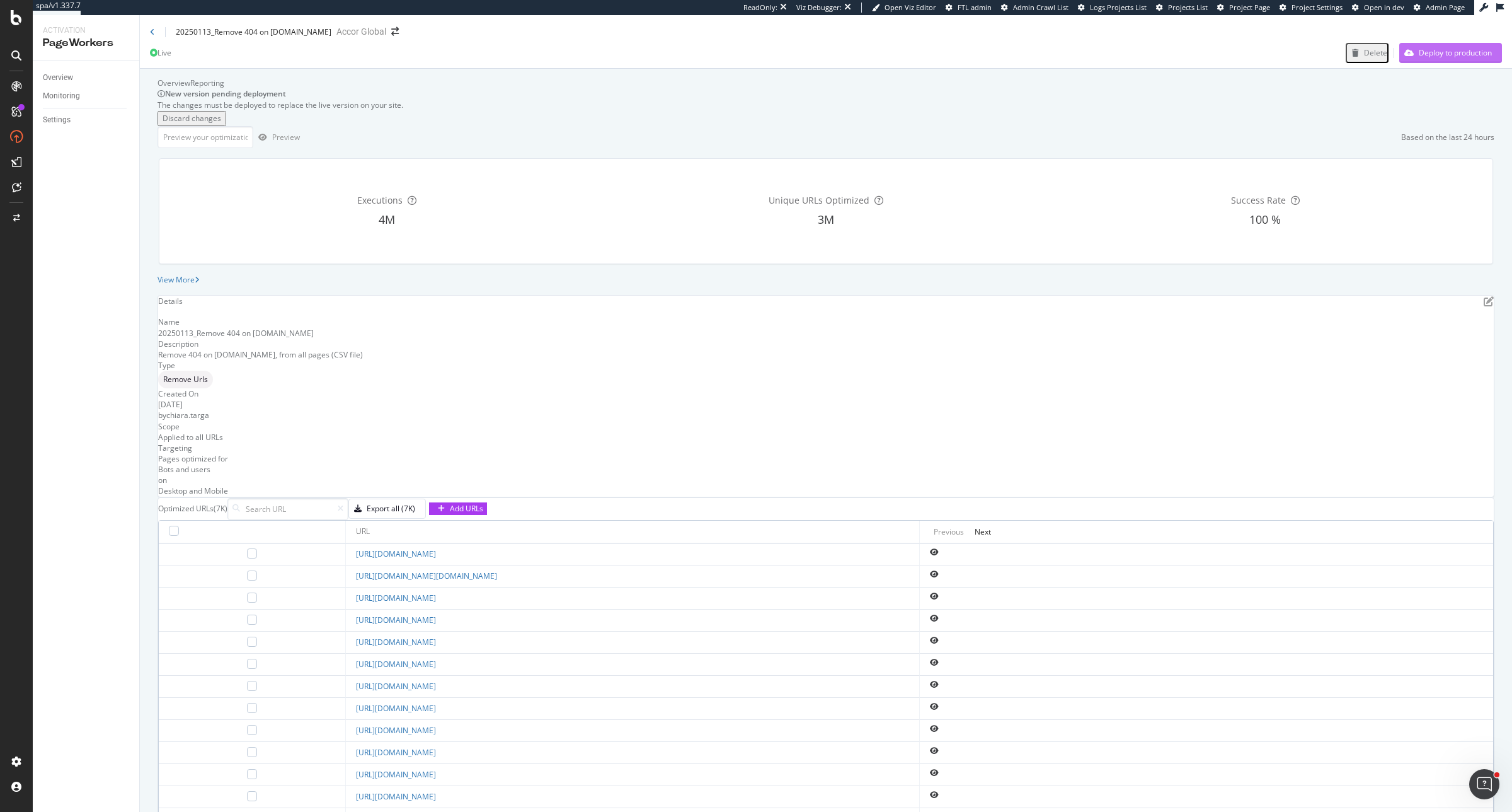
click at [1444, 58] on div "Deploy to production" at bounding box center [1455, 53] width 73 height 10
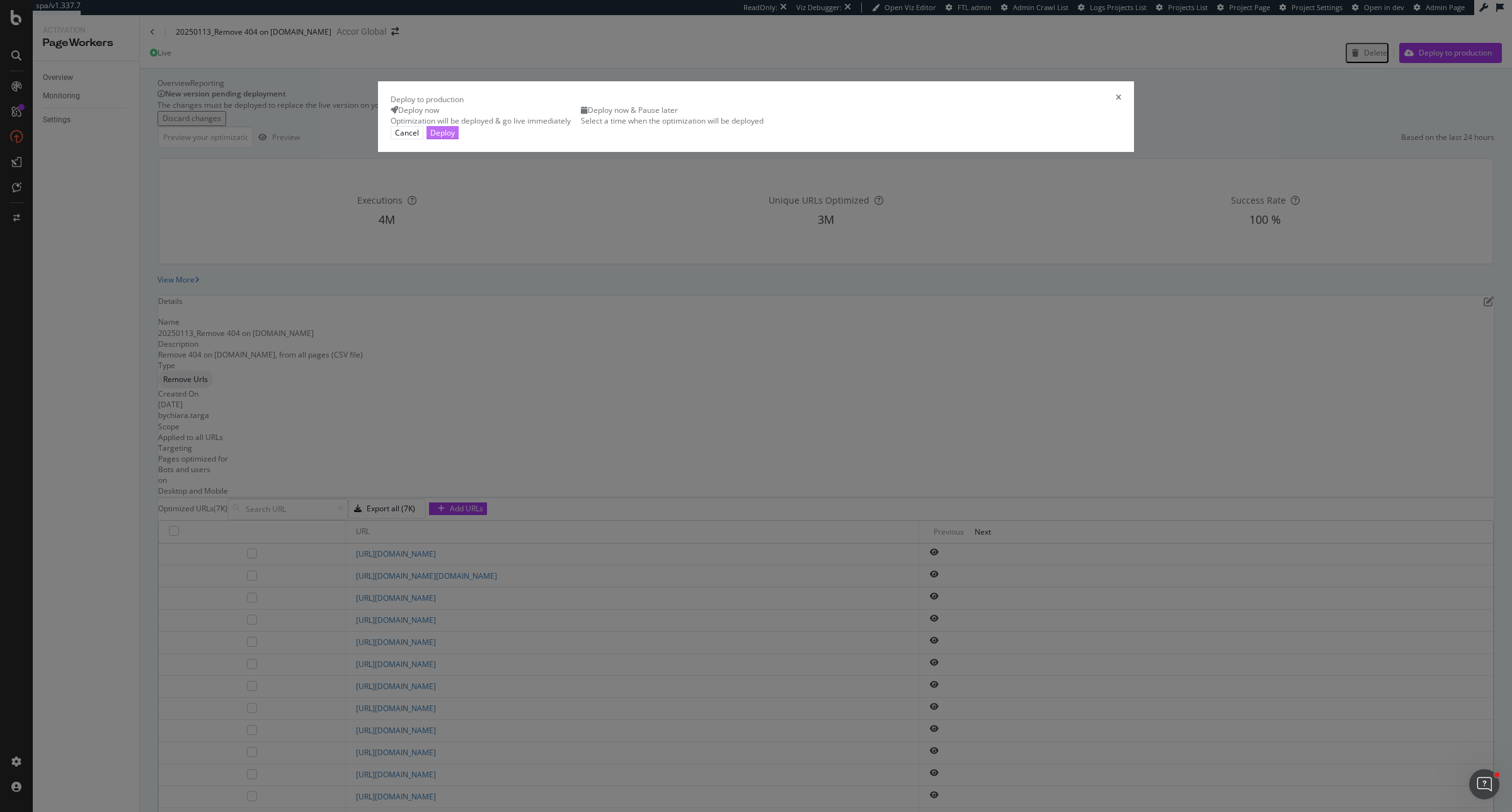
click at [455, 138] on div "Deploy" at bounding box center [442, 133] width 24 height 10
